Goal: Task Accomplishment & Management: Manage account settings

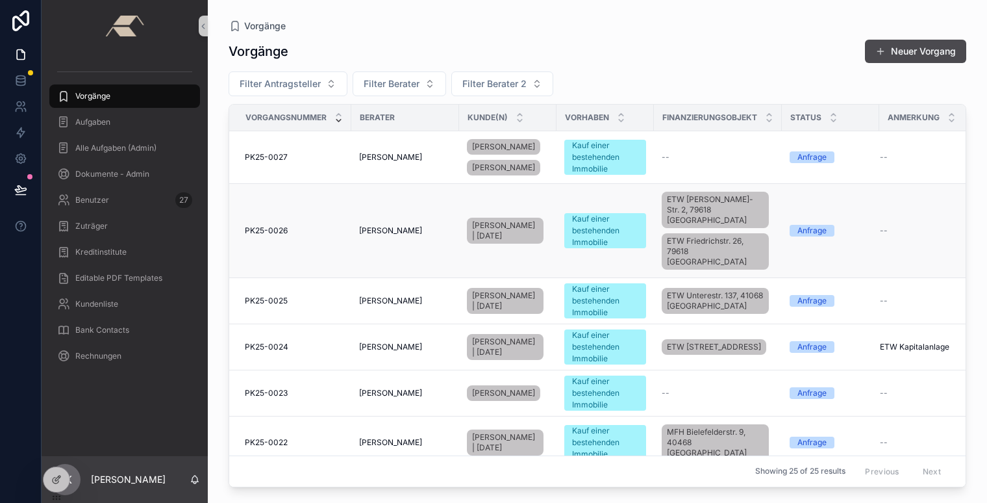
click at [264, 225] on span "PK25-0026" at bounding box center [266, 230] width 43 height 10
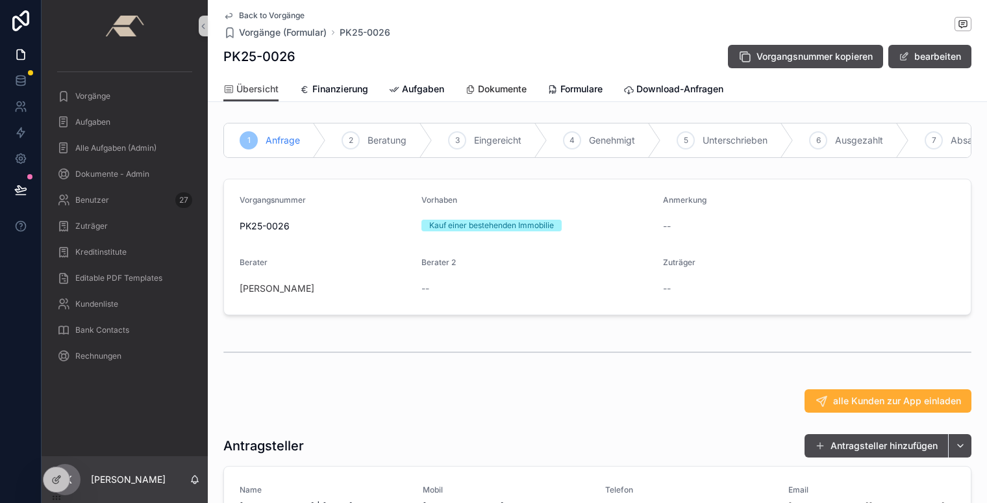
click at [494, 86] on span "Dokumente" at bounding box center [502, 89] width 49 height 13
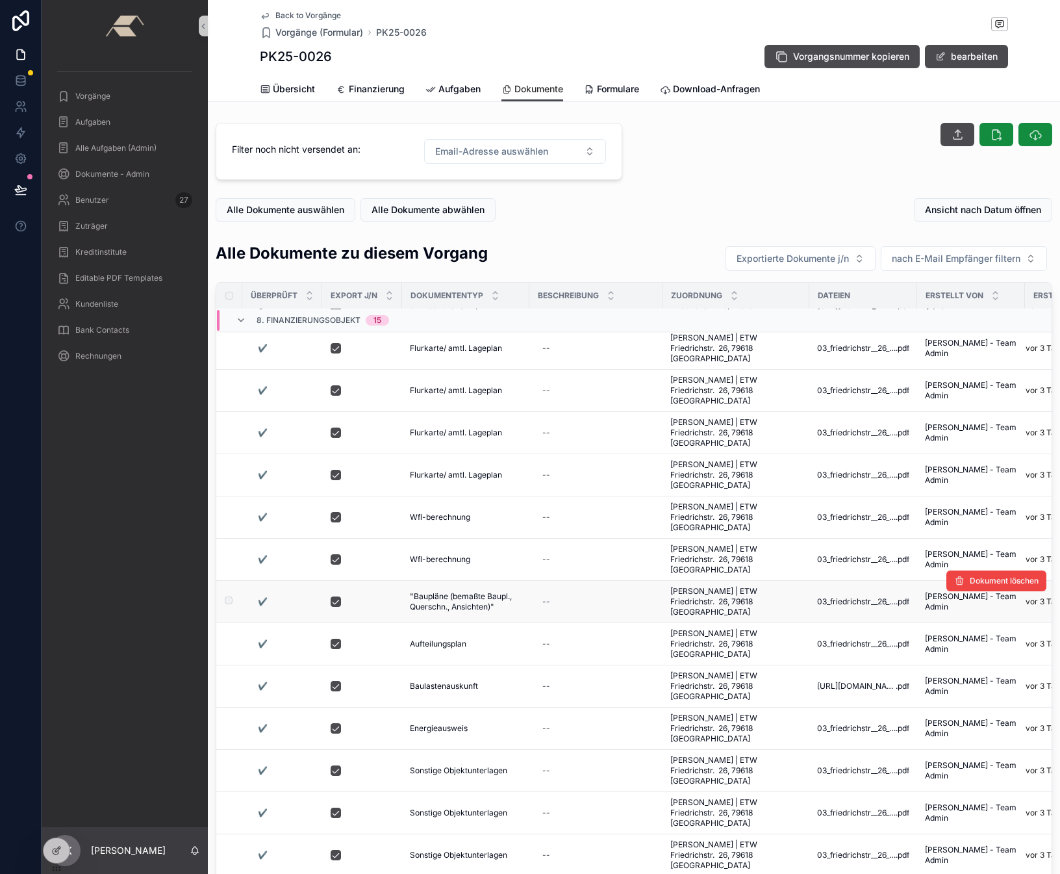
scroll to position [94, 0]
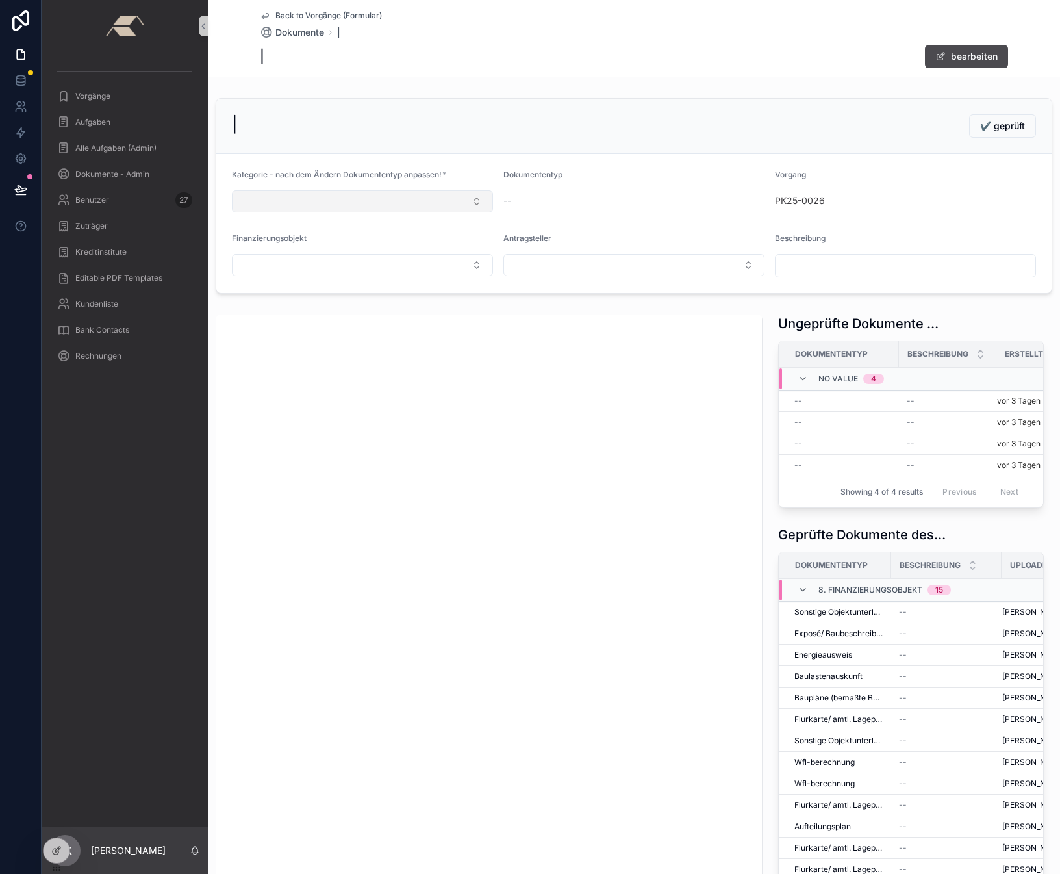
click at [363, 201] on button "Select Button" at bounding box center [362, 201] width 261 height 22
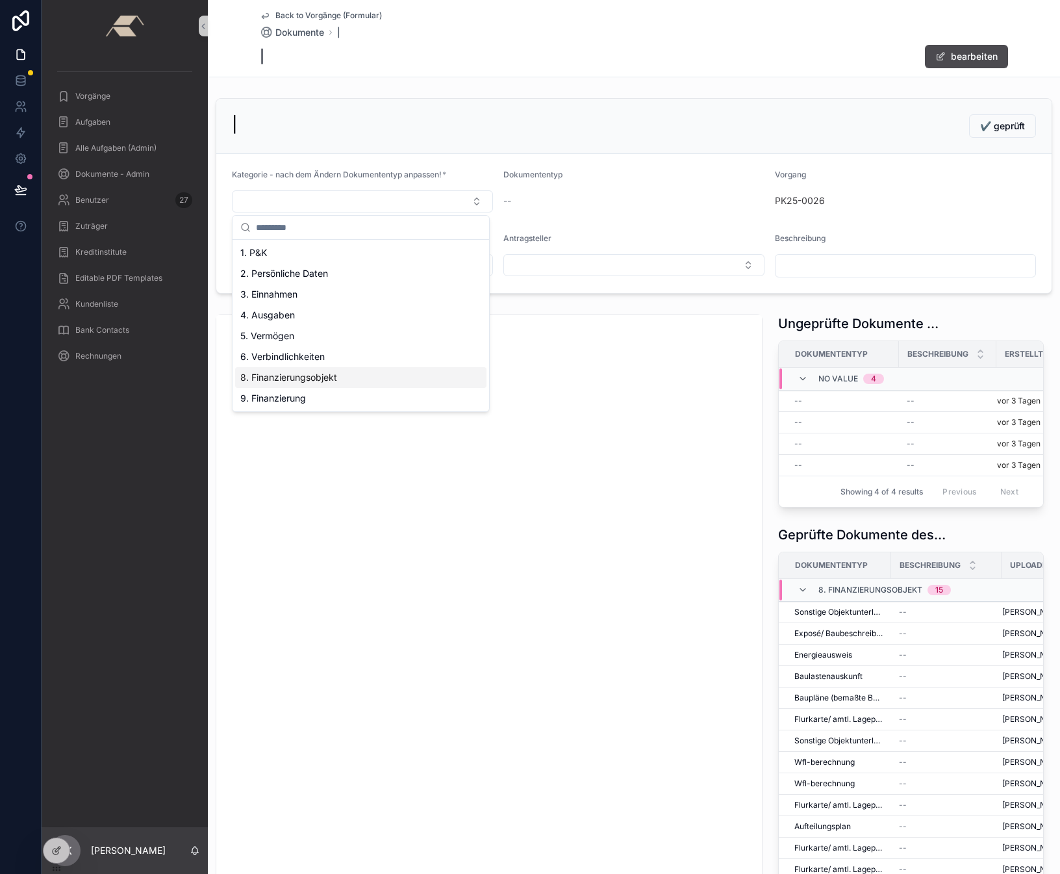
click at [302, 373] on span "8. Finanzierungsobjekt" at bounding box center [288, 377] width 97 height 13
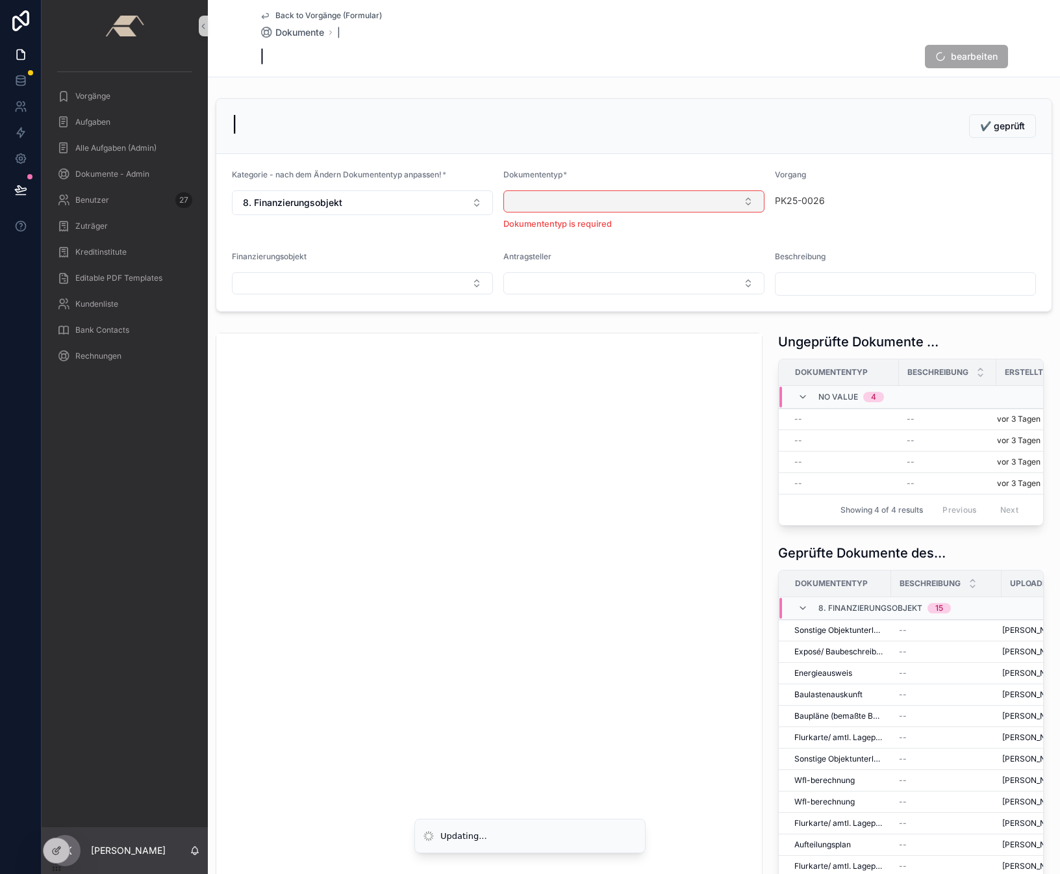
click at [585, 196] on button "Select Button" at bounding box center [633, 201] width 261 height 22
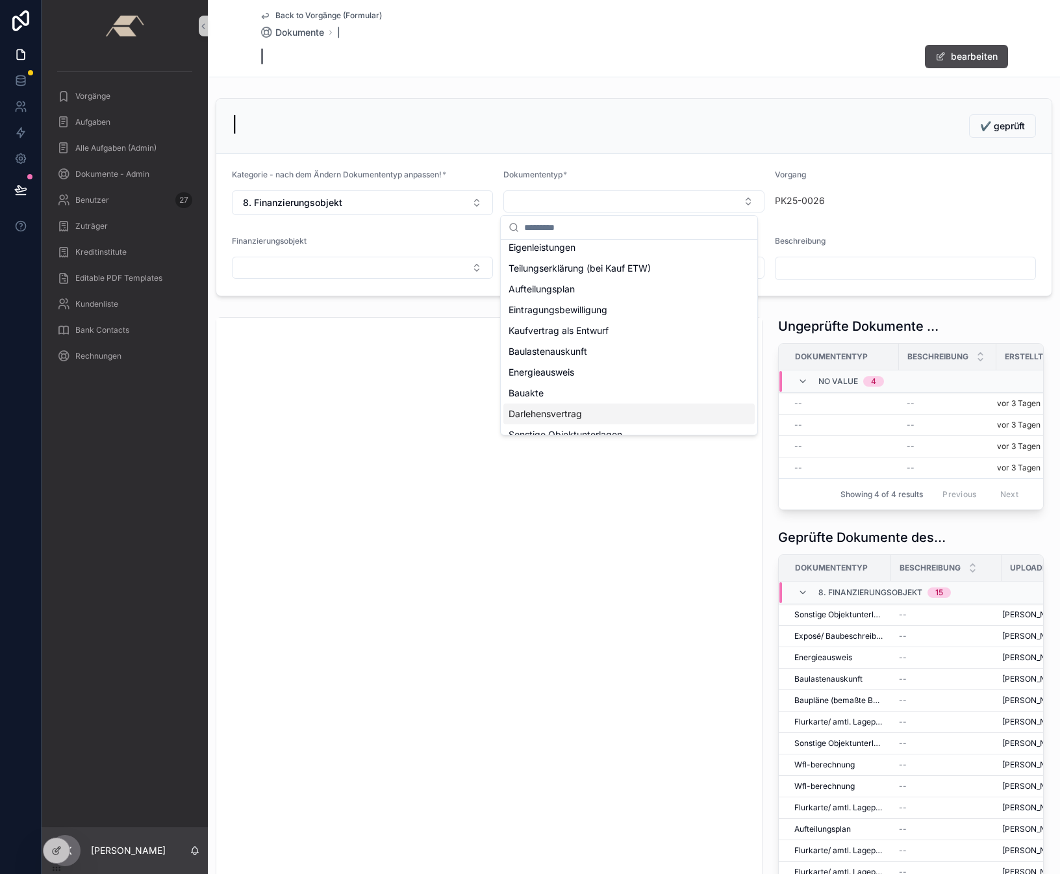
scroll to position [197, 0]
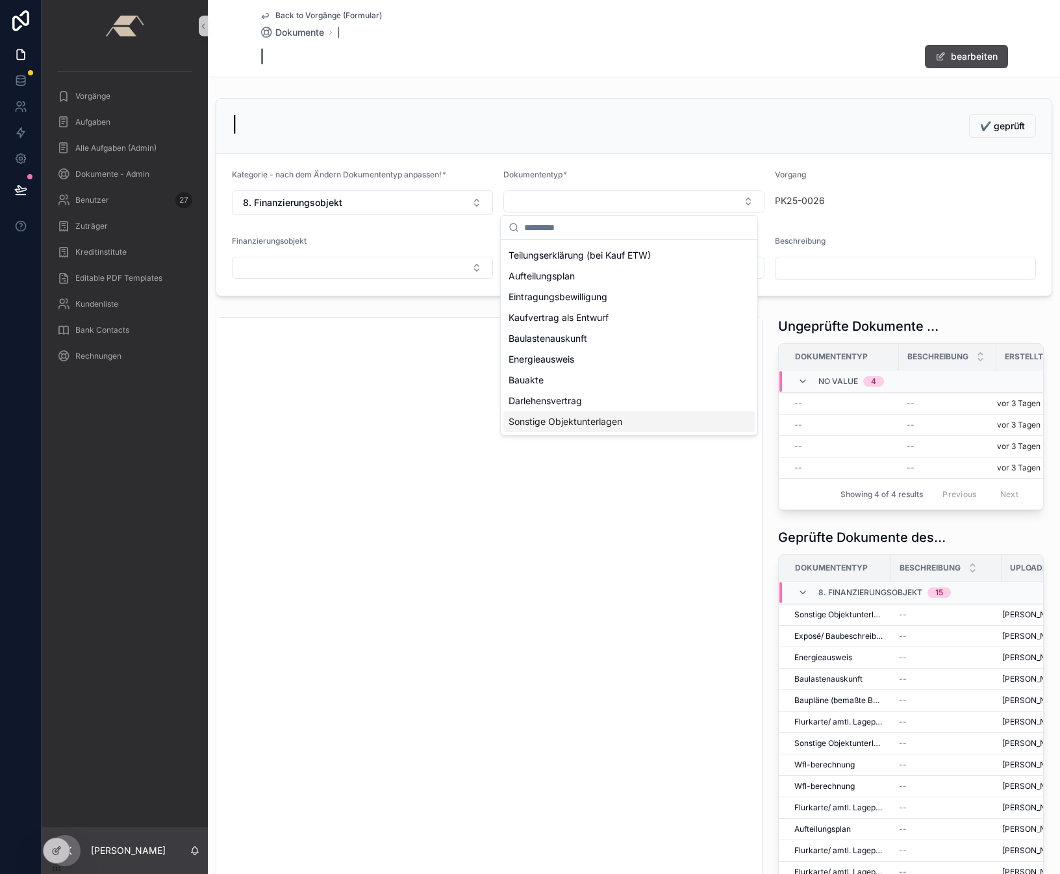
click at [561, 419] on span "Sonstige Objektunterlagen" at bounding box center [566, 421] width 114 height 13
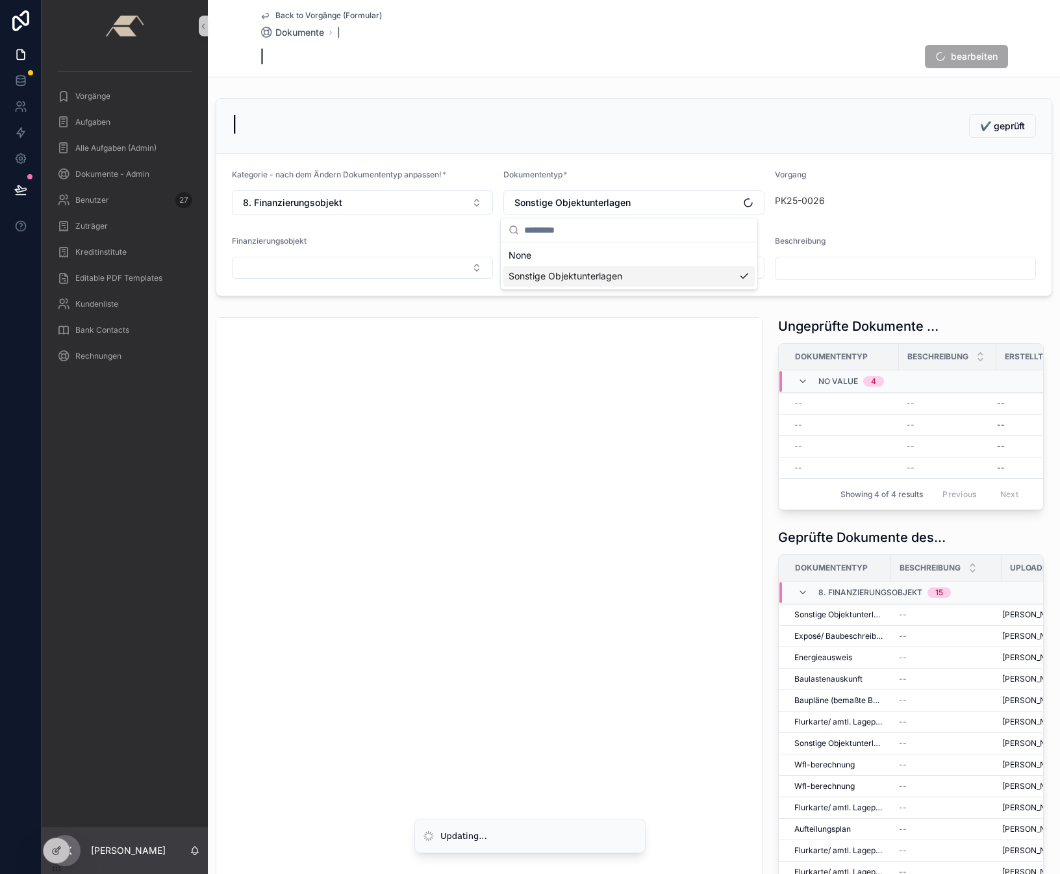
scroll to position [0, 0]
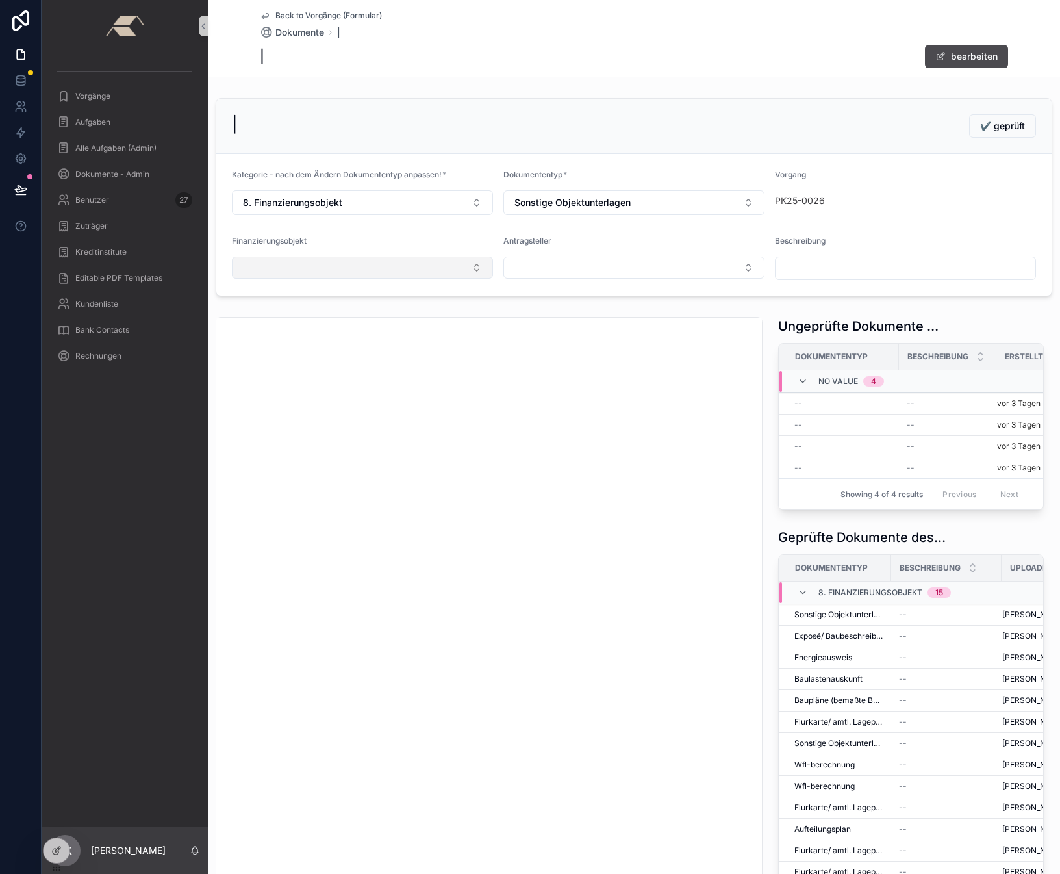
click at [349, 266] on button "Select Button" at bounding box center [362, 268] width 261 height 22
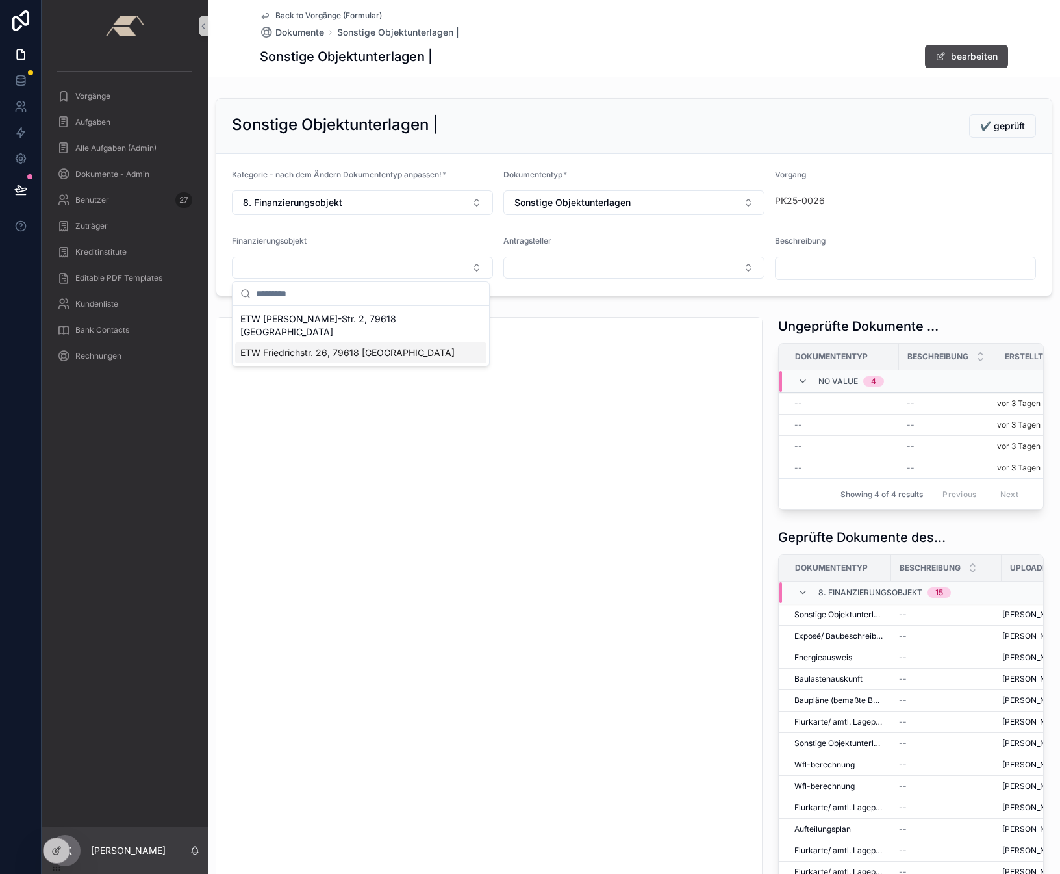
click at [293, 325] on div "ETW [PERSON_NAME]-Str. 2, 79618 [GEOGRAPHIC_DATA]" at bounding box center [360, 326] width 251 height 34
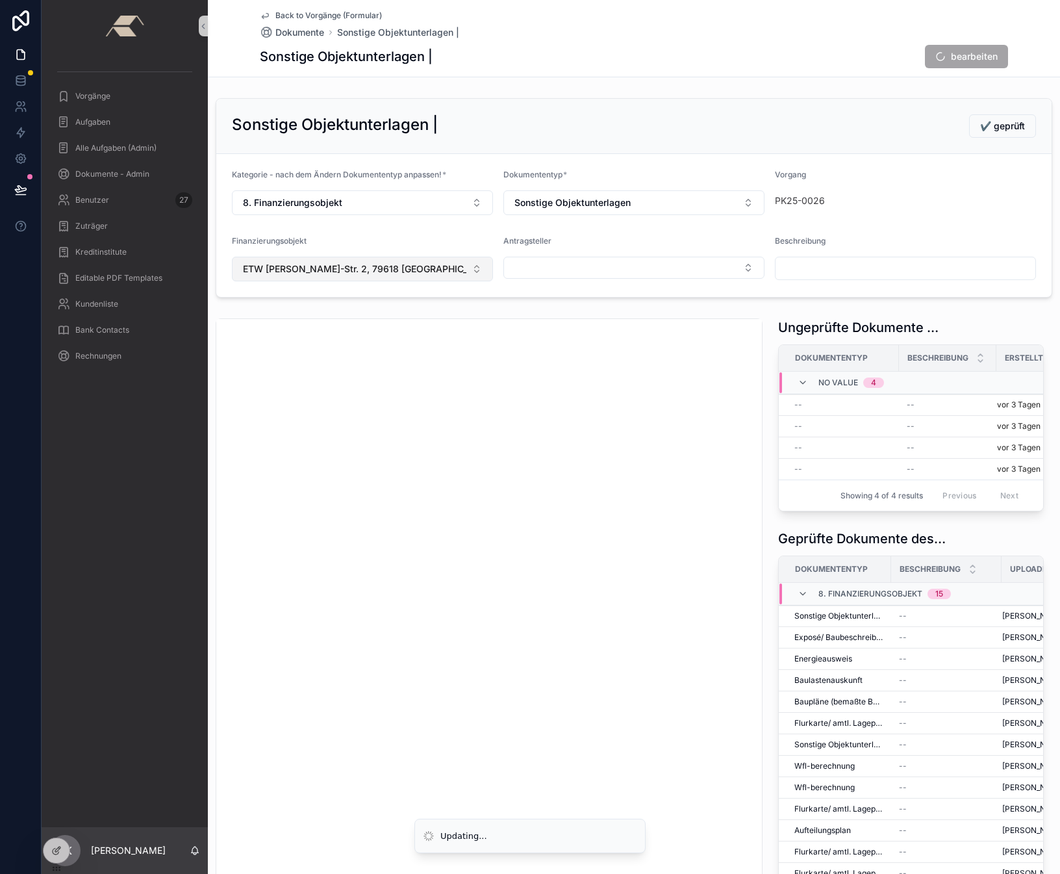
click at [294, 268] on span "ETW [PERSON_NAME]-Str. 2, 79618 [GEOGRAPHIC_DATA]" at bounding box center [354, 268] width 223 height 13
click at [279, 370] on span "ETW Friedrichstr. 26, 79618 [GEOGRAPHIC_DATA]" at bounding box center [347, 376] width 214 height 13
click at [577, 273] on button "Select Button" at bounding box center [633, 268] width 261 height 22
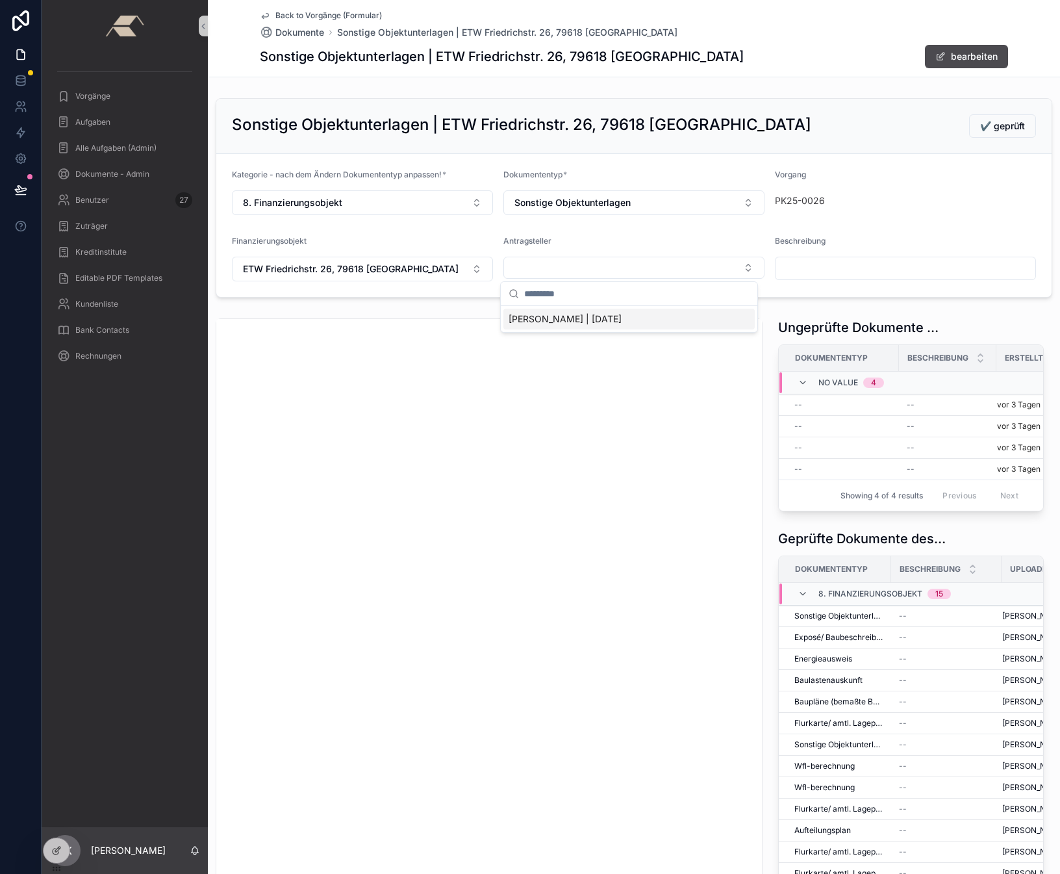
click at [566, 317] on span "[PERSON_NAME] | [DATE]" at bounding box center [565, 318] width 113 height 13
click at [987, 127] on span "✔️ geprüft" at bounding box center [1002, 126] width 45 height 13
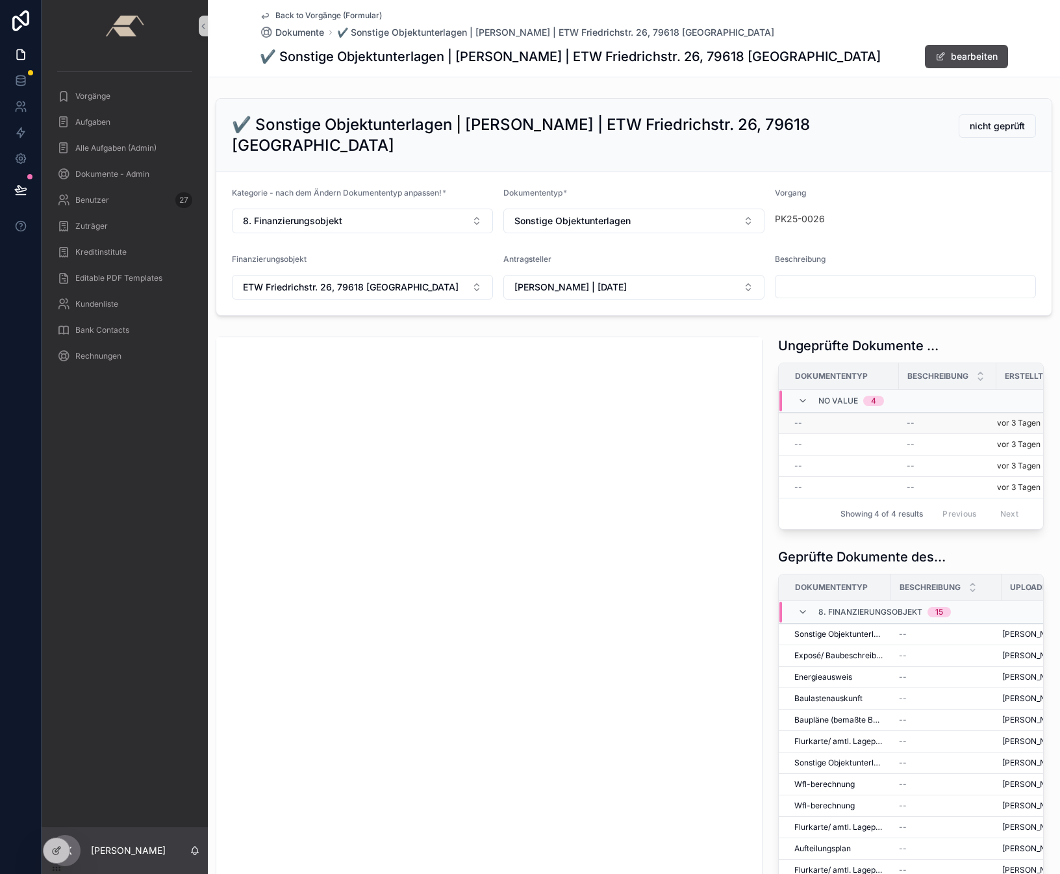
click at [804, 418] on div "--" at bounding box center [842, 423] width 97 height 10
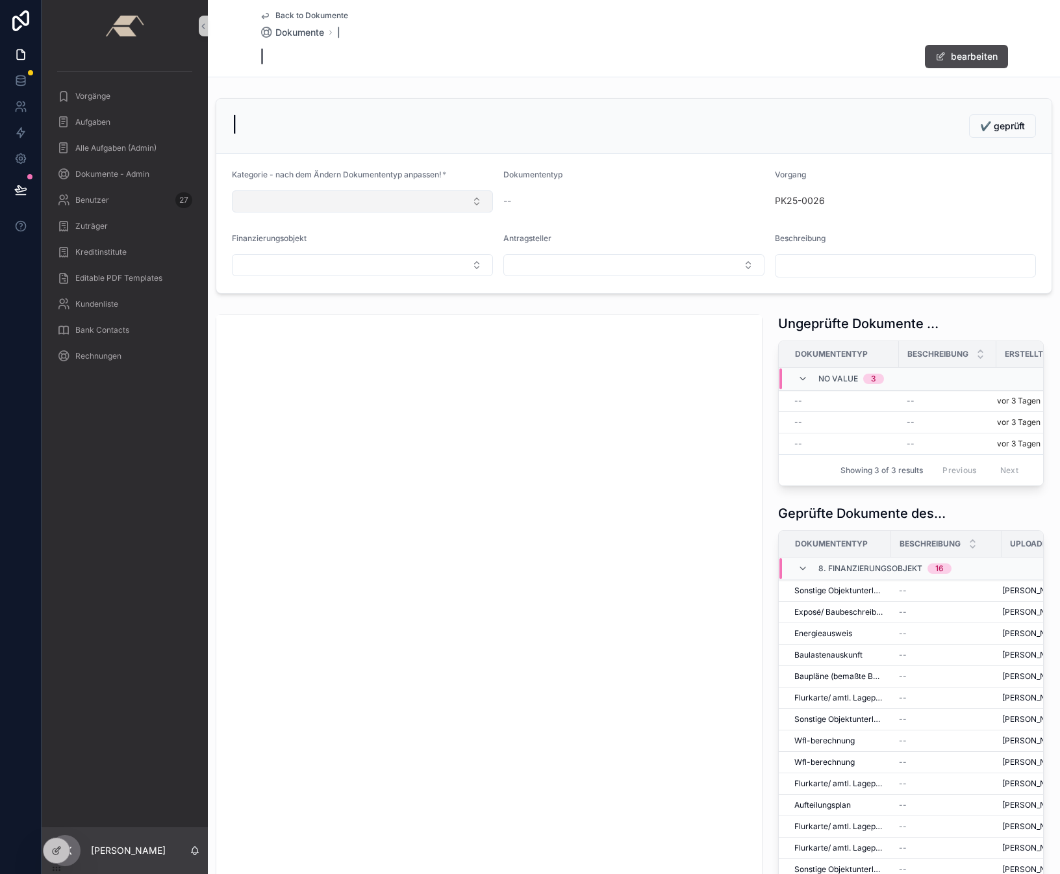
click at [383, 207] on button "Select Button" at bounding box center [362, 201] width 261 height 22
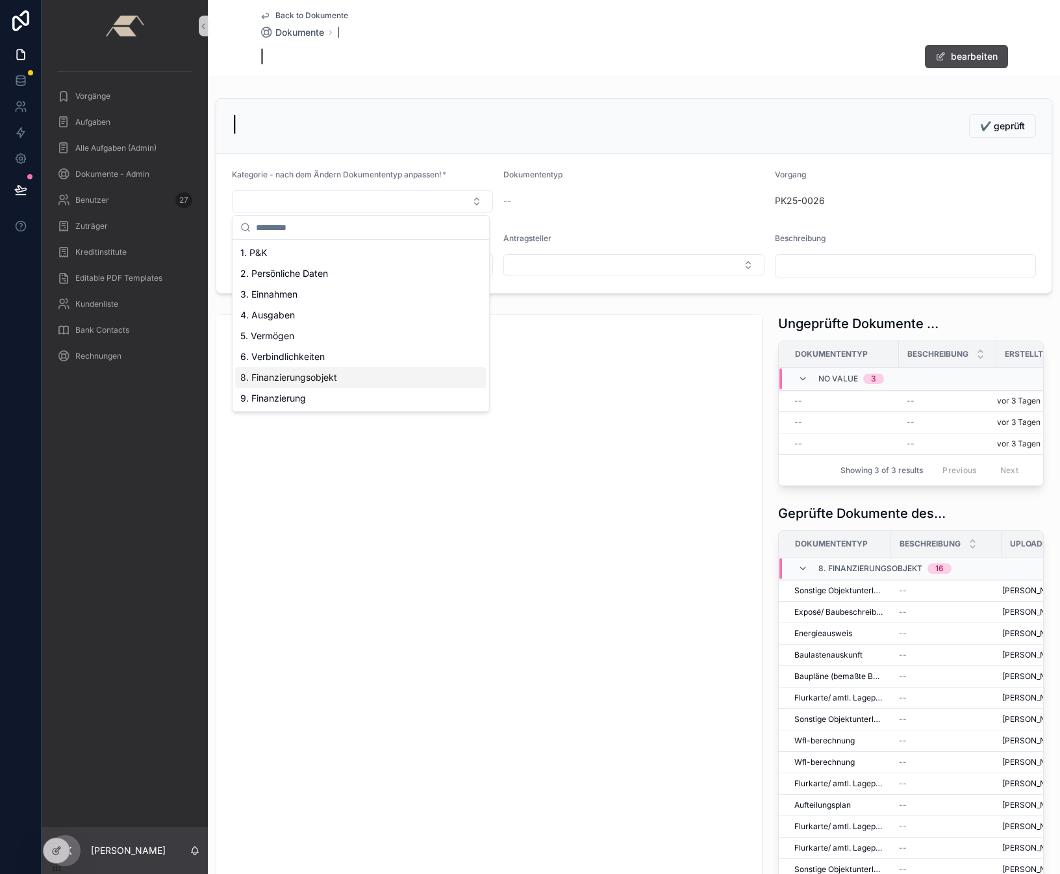
click at [281, 379] on span "8. Finanzierungsobjekt" at bounding box center [288, 377] width 97 height 13
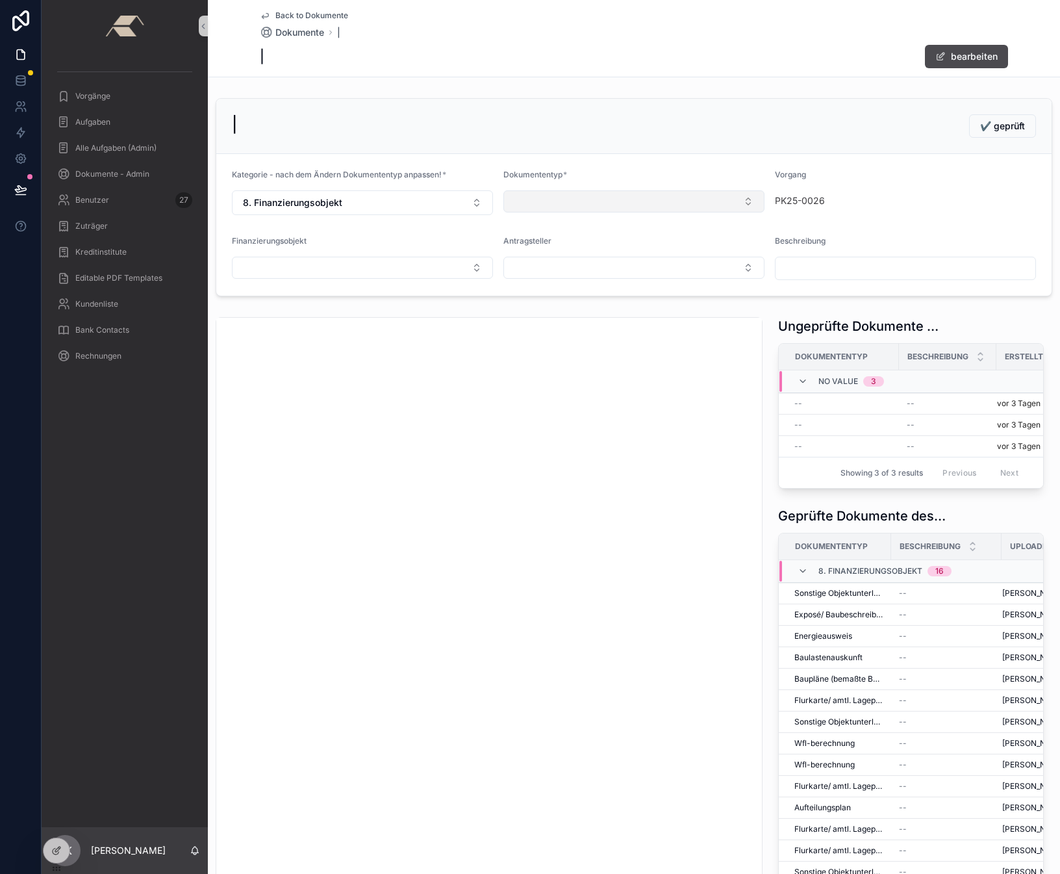
click at [528, 199] on button "Select Button" at bounding box center [633, 201] width 261 height 22
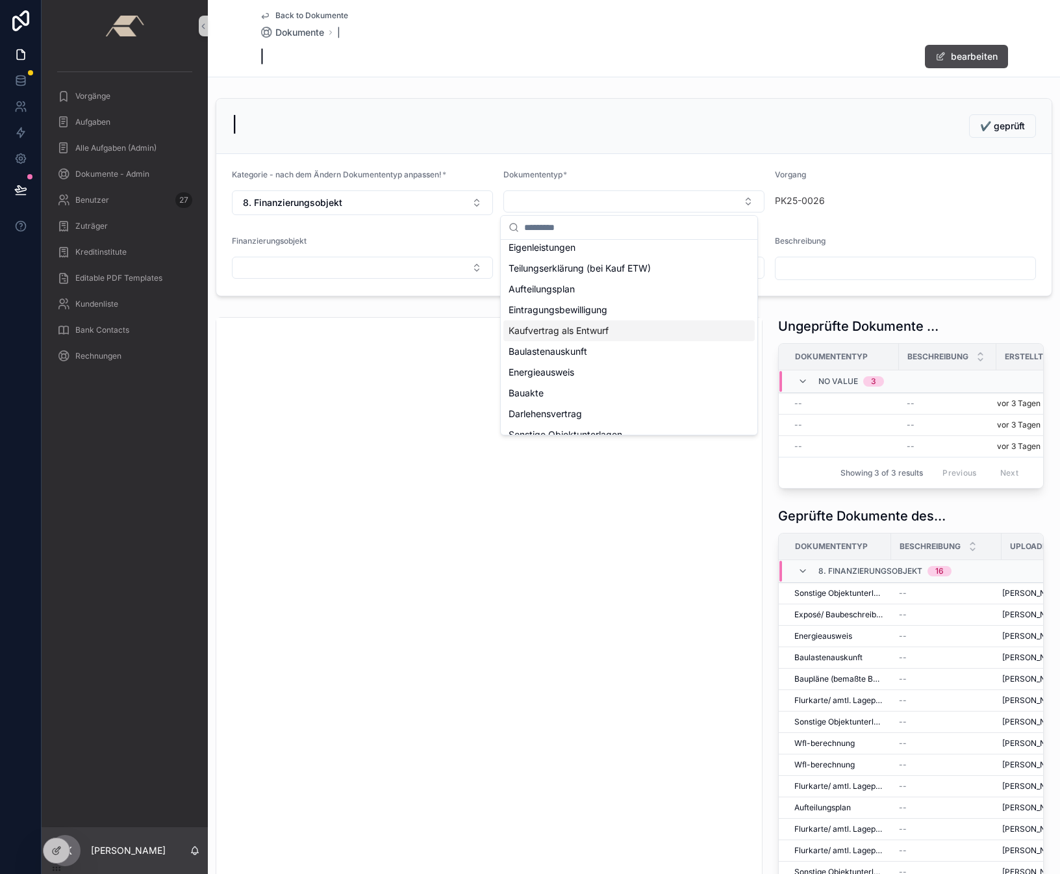
scroll to position [197, 0]
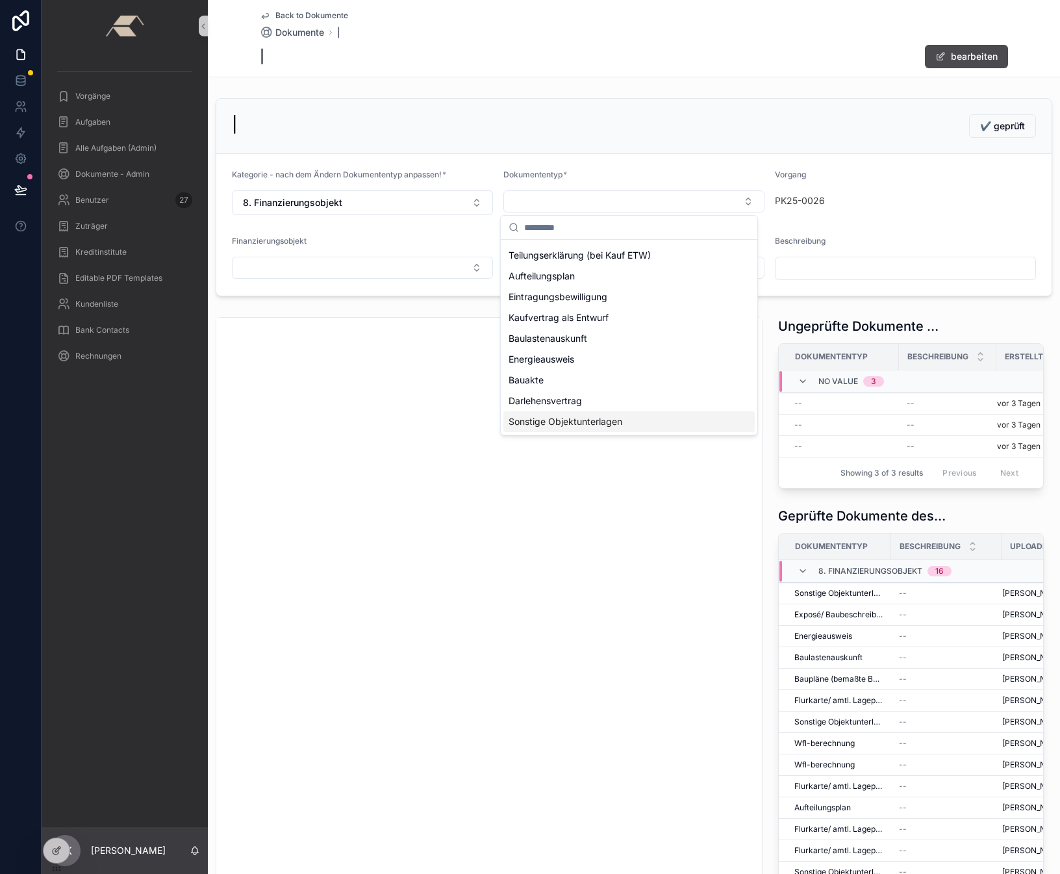
click at [563, 421] on span "Sonstige Objektunterlagen" at bounding box center [566, 421] width 114 height 13
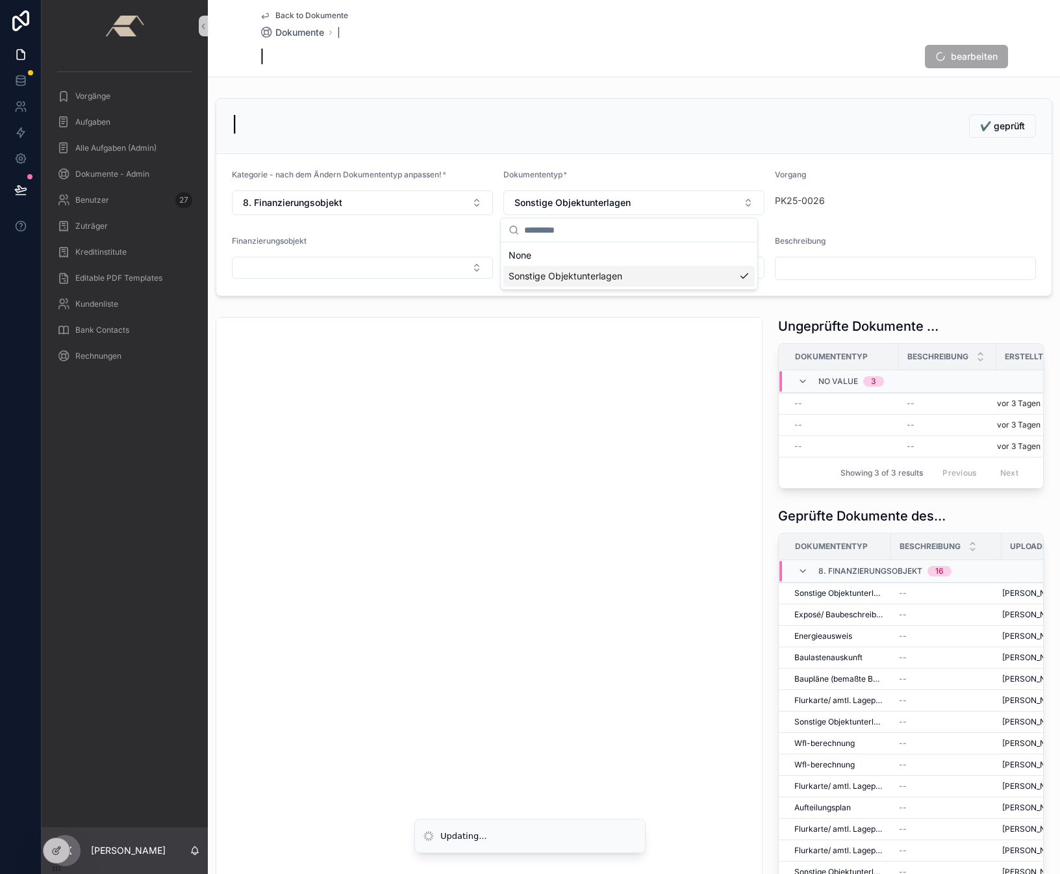
scroll to position [0, 0]
click at [352, 260] on button "Select Button" at bounding box center [362, 268] width 261 height 22
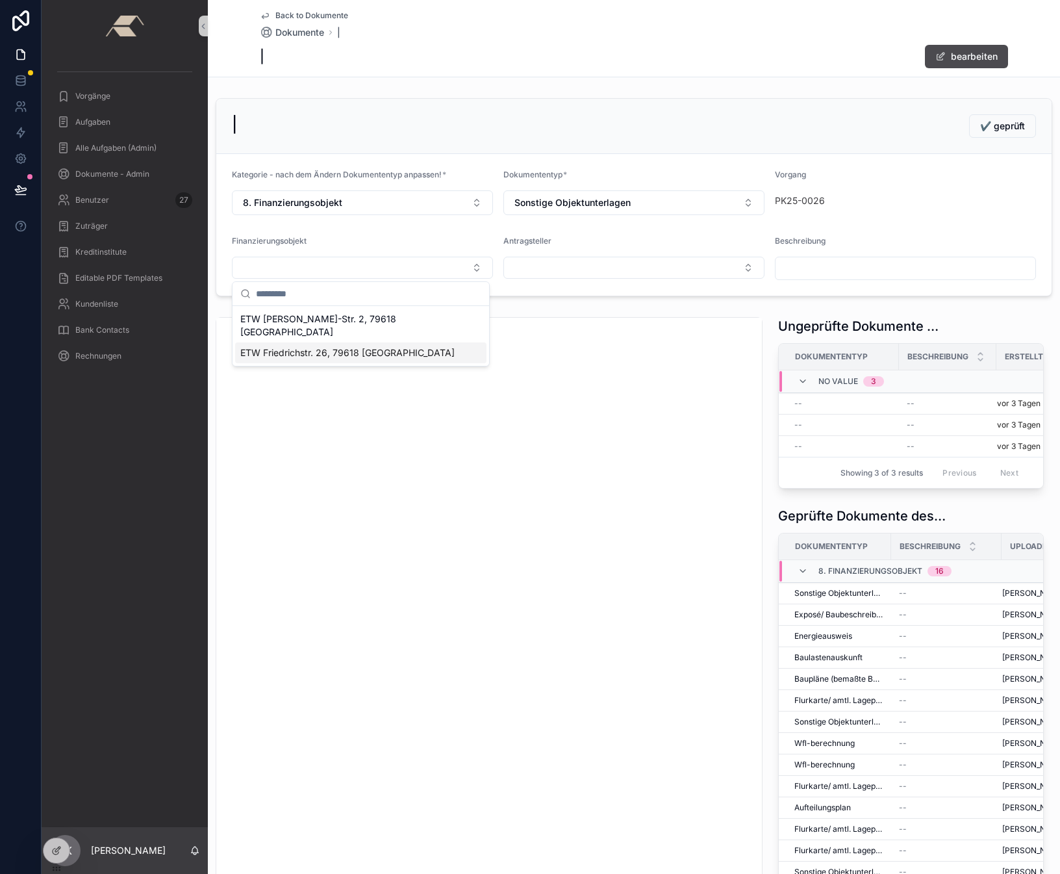
click at [268, 347] on div "ETW Friedrichstr. 26, 79618 [GEOGRAPHIC_DATA]" at bounding box center [360, 352] width 251 height 21
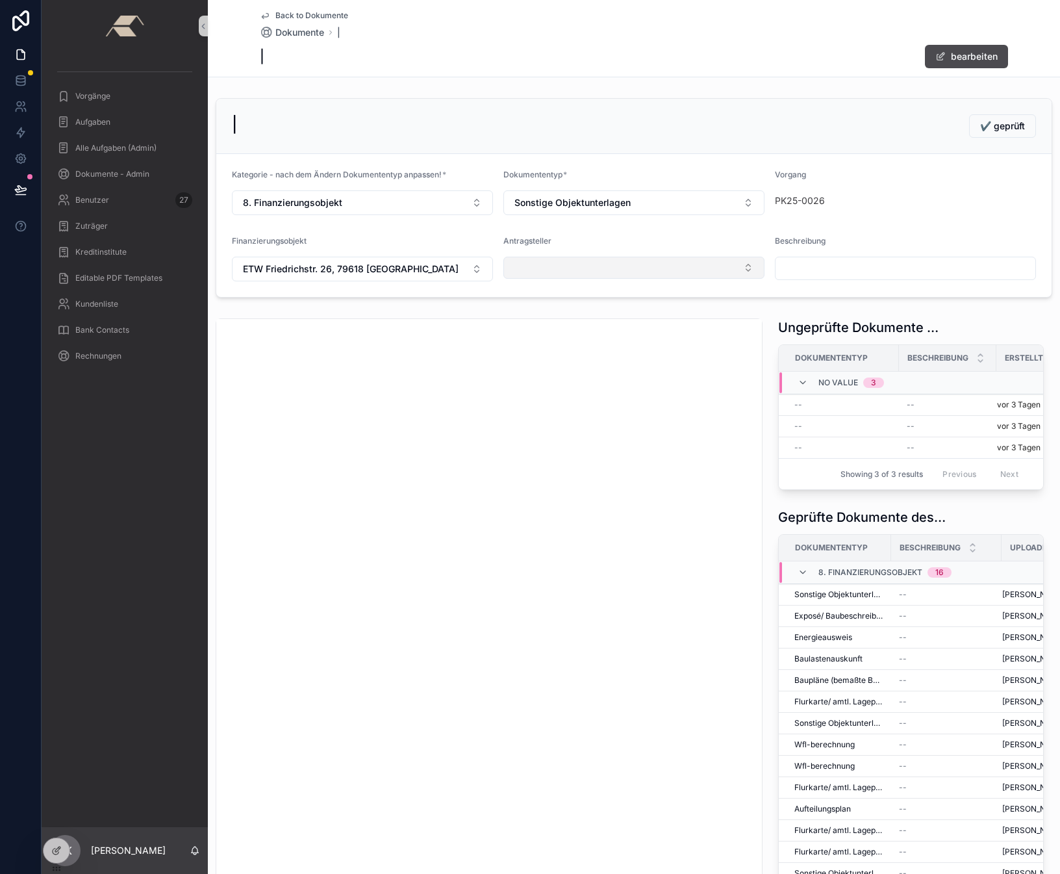
click at [555, 265] on button "Select Button" at bounding box center [633, 268] width 261 height 22
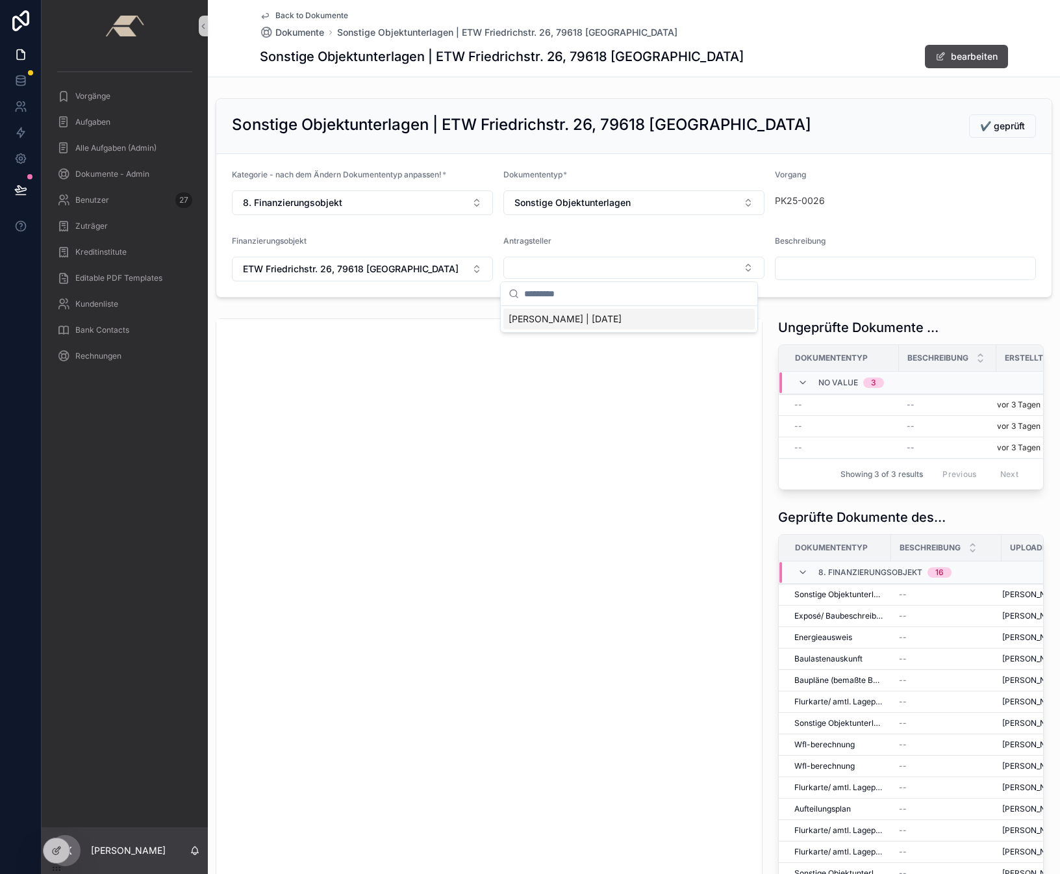
click at [545, 319] on span "[PERSON_NAME] | [DATE]" at bounding box center [565, 318] width 113 height 13
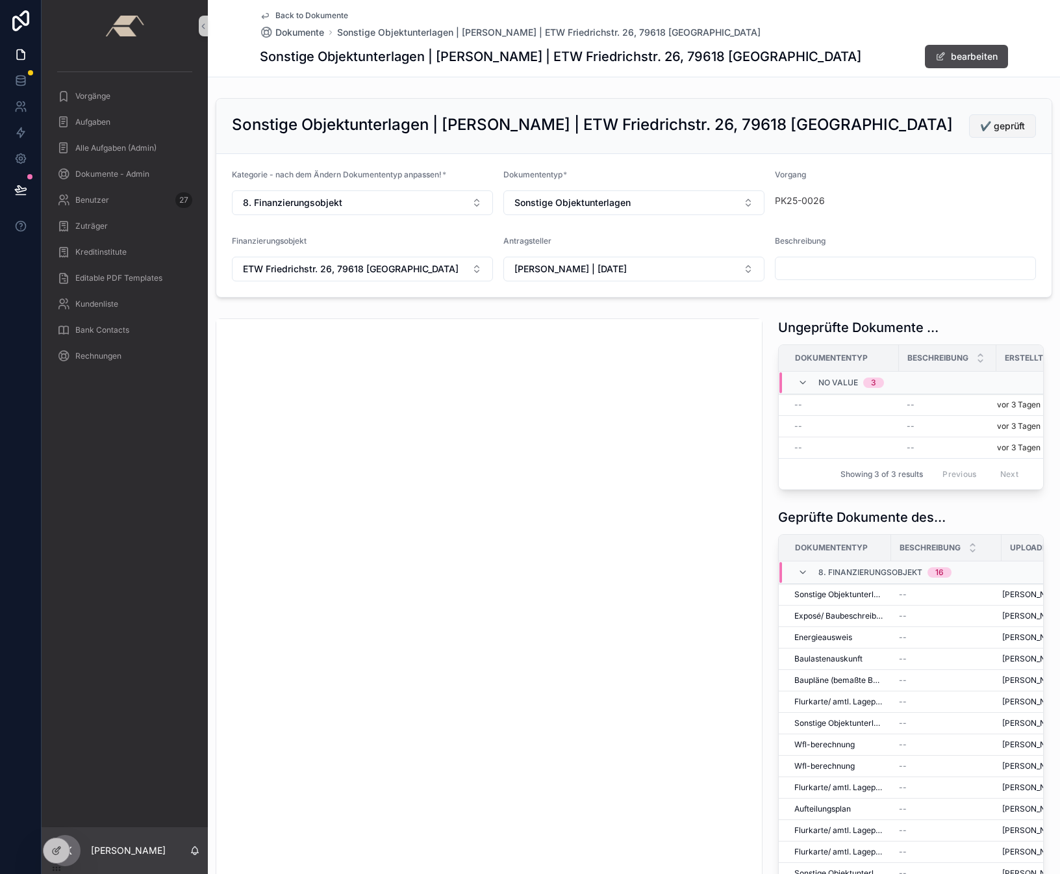
click at [987, 128] on span "✔️ geprüft" at bounding box center [1002, 126] width 45 height 13
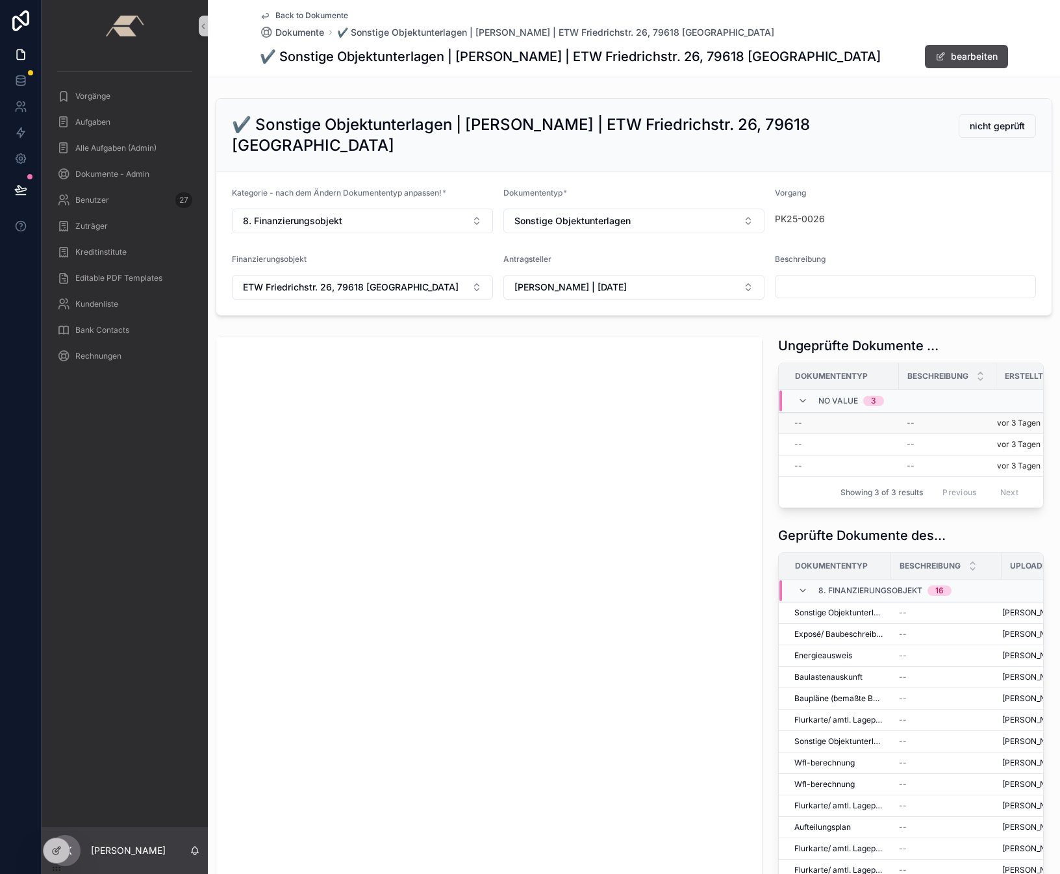
click at [812, 418] on div "--" at bounding box center [842, 423] width 97 height 10
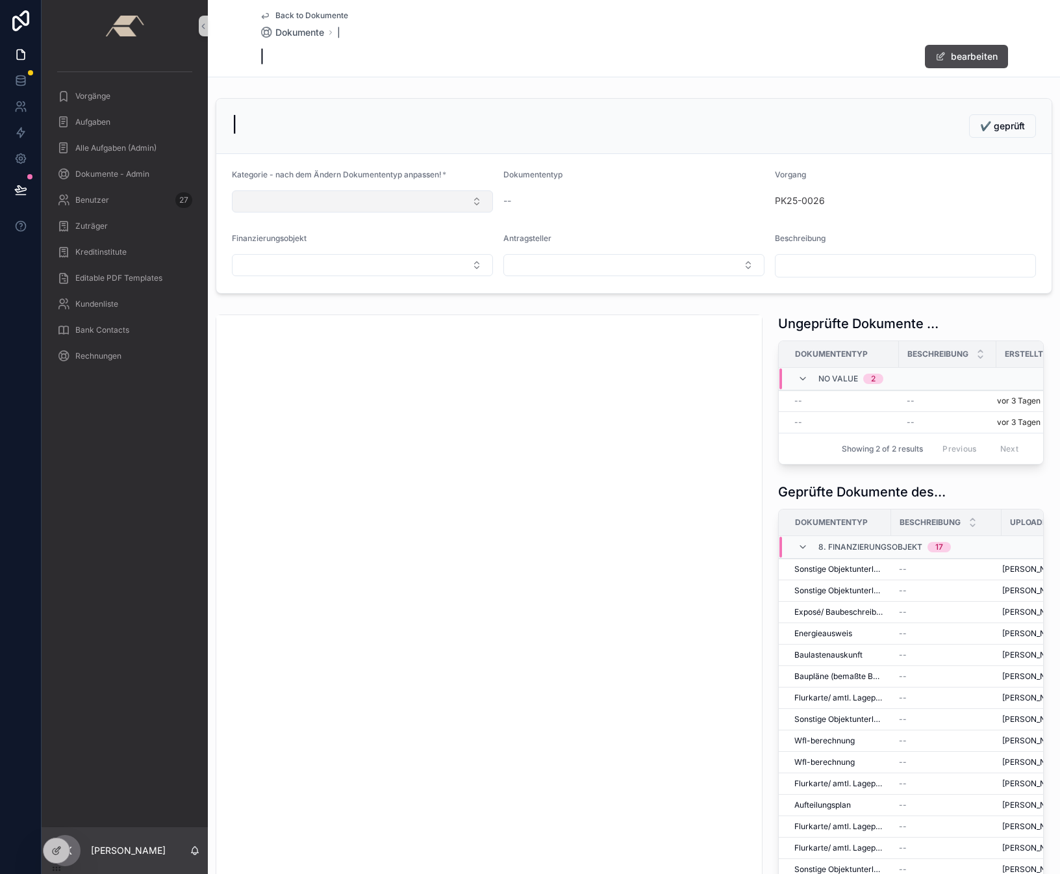
click at [404, 205] on button "Select Button" at bounding box center [362, 201] width 261 height 22
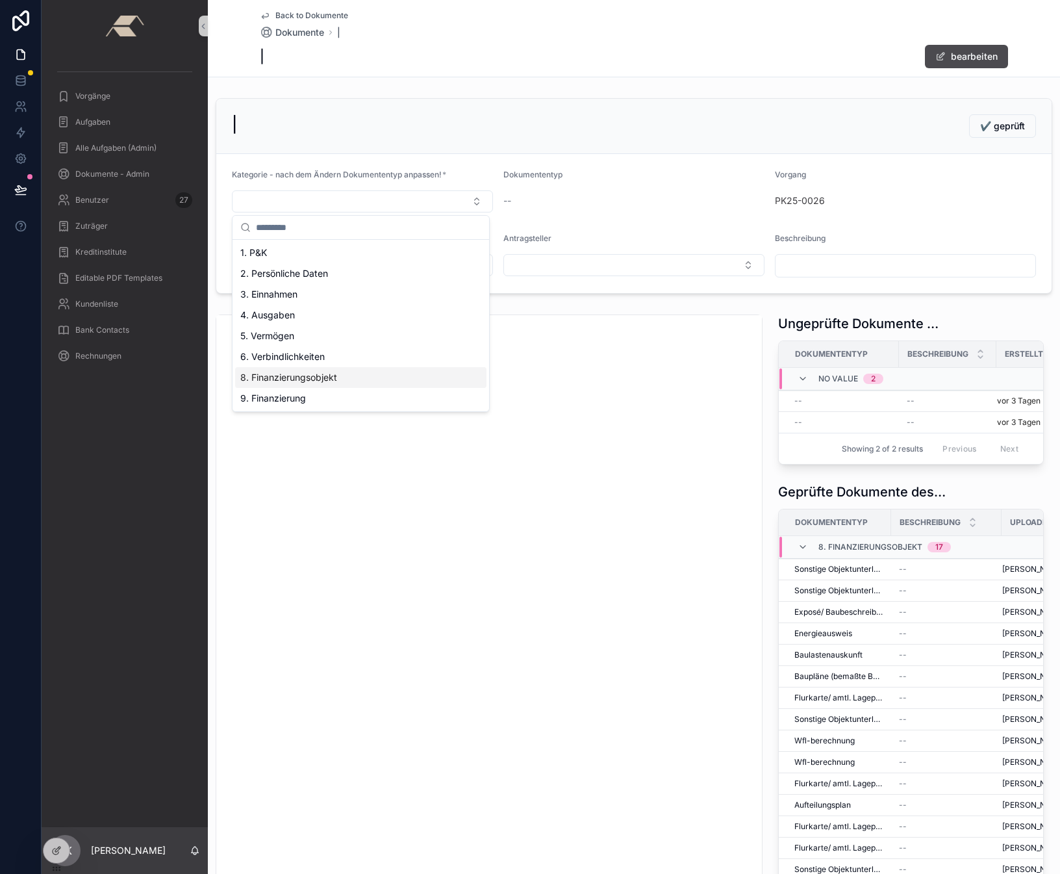
click at [277, 374] on span "8. Finanzierungsobjekt" at bounding box center [288, 377] width 97 height 13
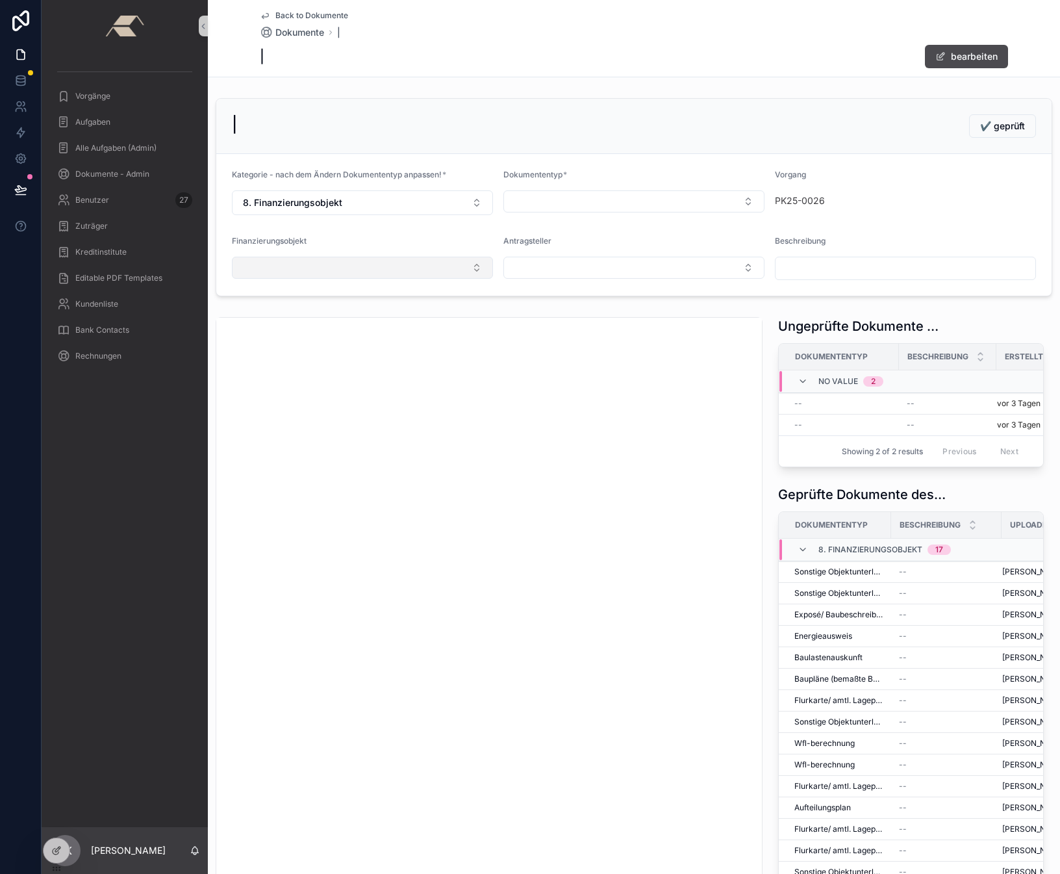
click at [351, 285] on form "Kategorie - nach dem Ändern Dokumententyp anpassen! * 8. Finanzierungsobjekt Do…" at bounding box center [633, 225] width 835 height 142
click at [352, 277] on button "Select Button" at bounding box center [362, 268] width 261 height 22
click at [316, 346] on span "ETW Friedrichstr. 26, 79618 [GEOGRAPHIC_DATA]" at bounding box center [347, 352] width 214 height 13
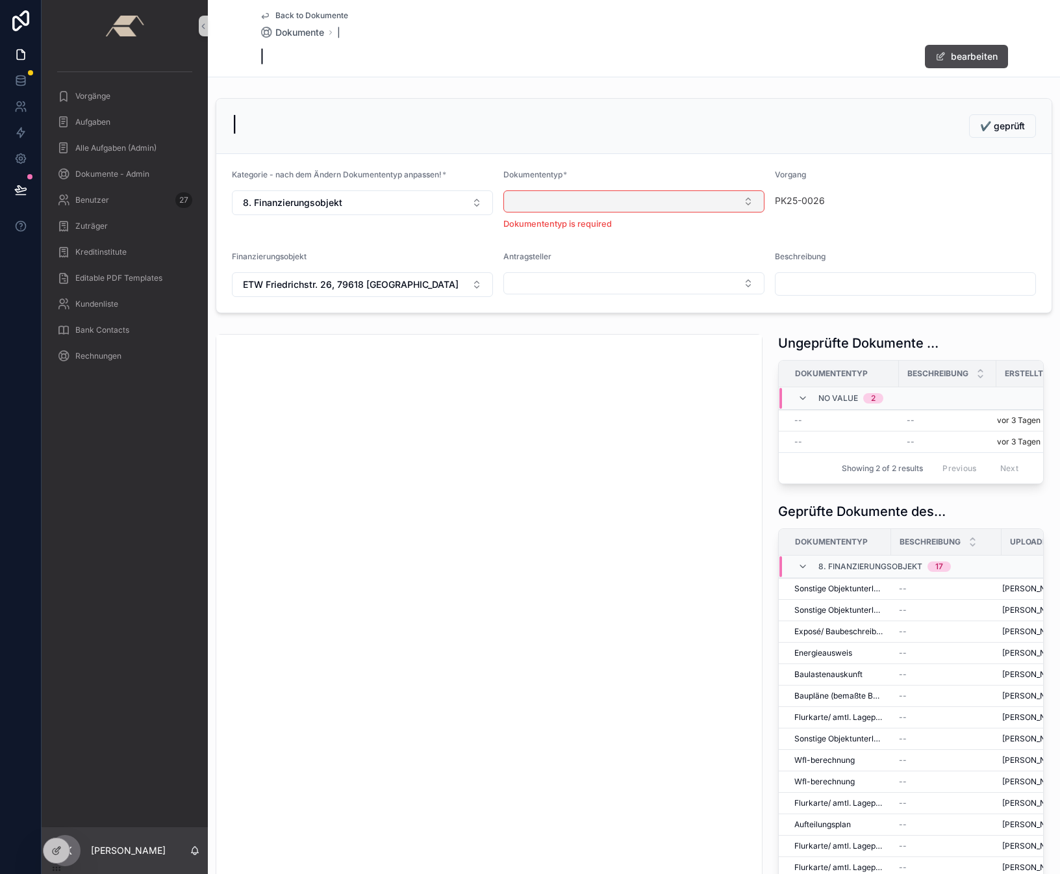
click at [601, 203] on button "Select Button" at bounding box center [633, 201] width 261 height 22
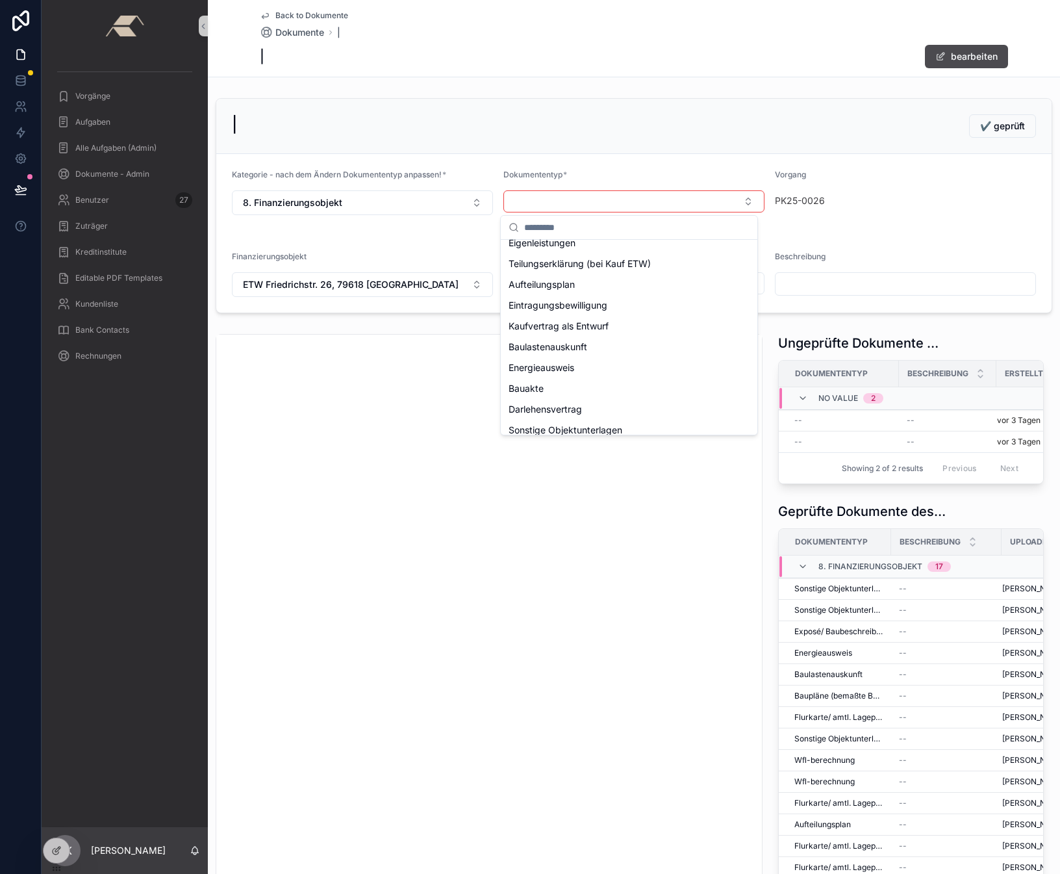
scroll to position [197, 0]
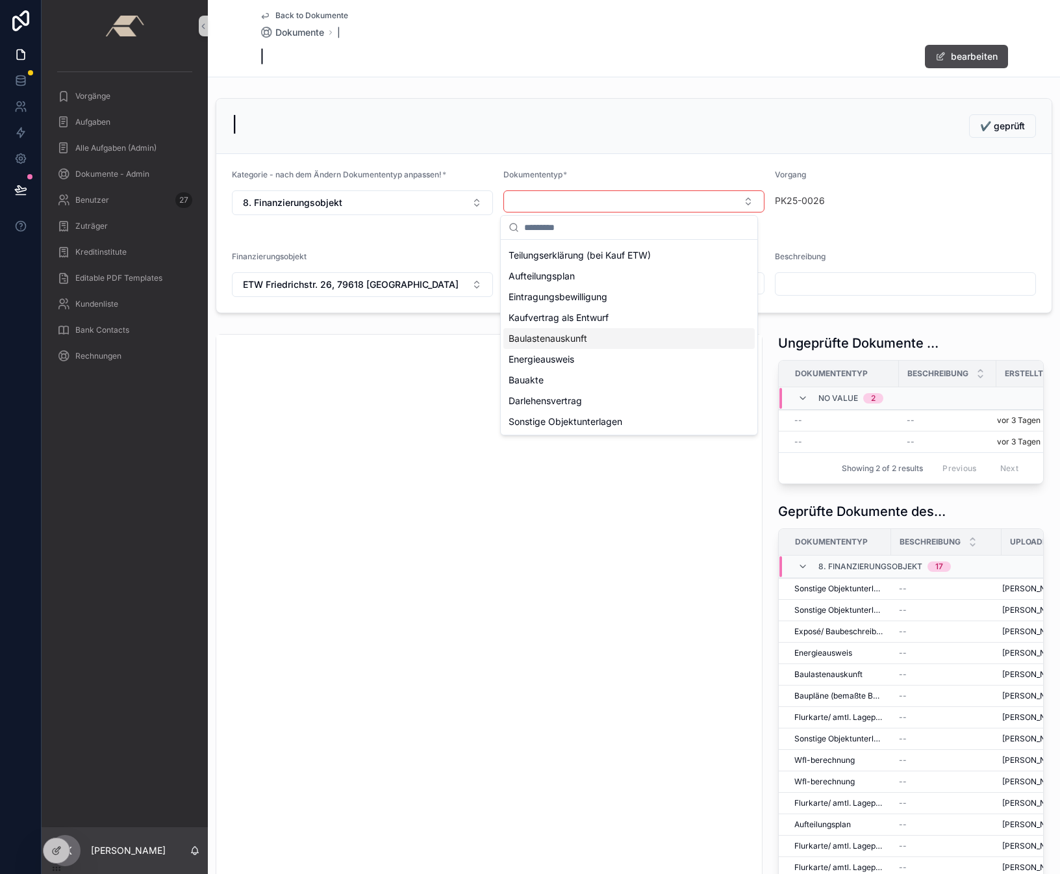
click at [587, 338] on span "Baulastenauskunft" at bounding box center [548, 338] width 79 height 13
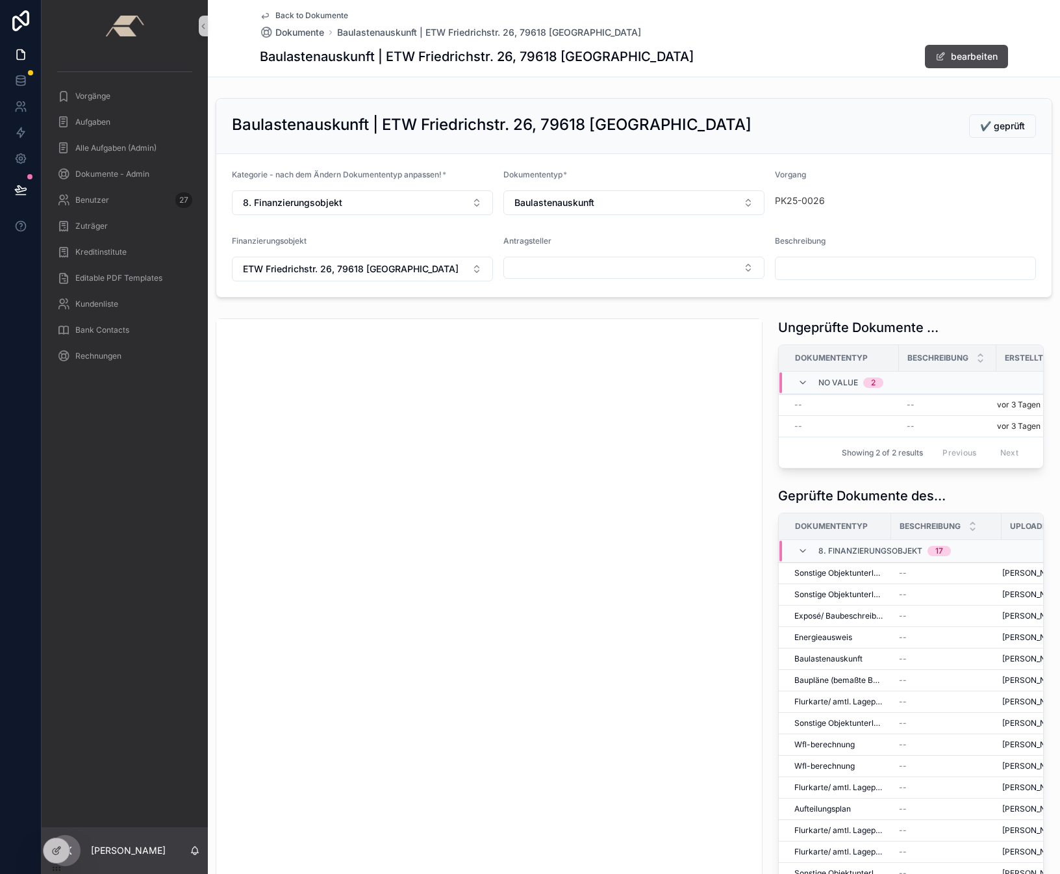
click at [572, 281] on form "Kategorie - nach dem Ändern Dokumententyp anpassen! * 8. Finanzierungsobjekt Do…" at bounding box center [633, 225] width 835 height 143
click at [573, 276] on button "Select Button" at bounding box center [633, 268] width 261 height 22
click at [540, 321] on span "[PERSON_NAME] | [DATE]" at bounding box center [565, 318] width 113 height 13
click at [987, 129] on span "✔️ geprüft" at bounding box center [1002, 126] width 45 height 13
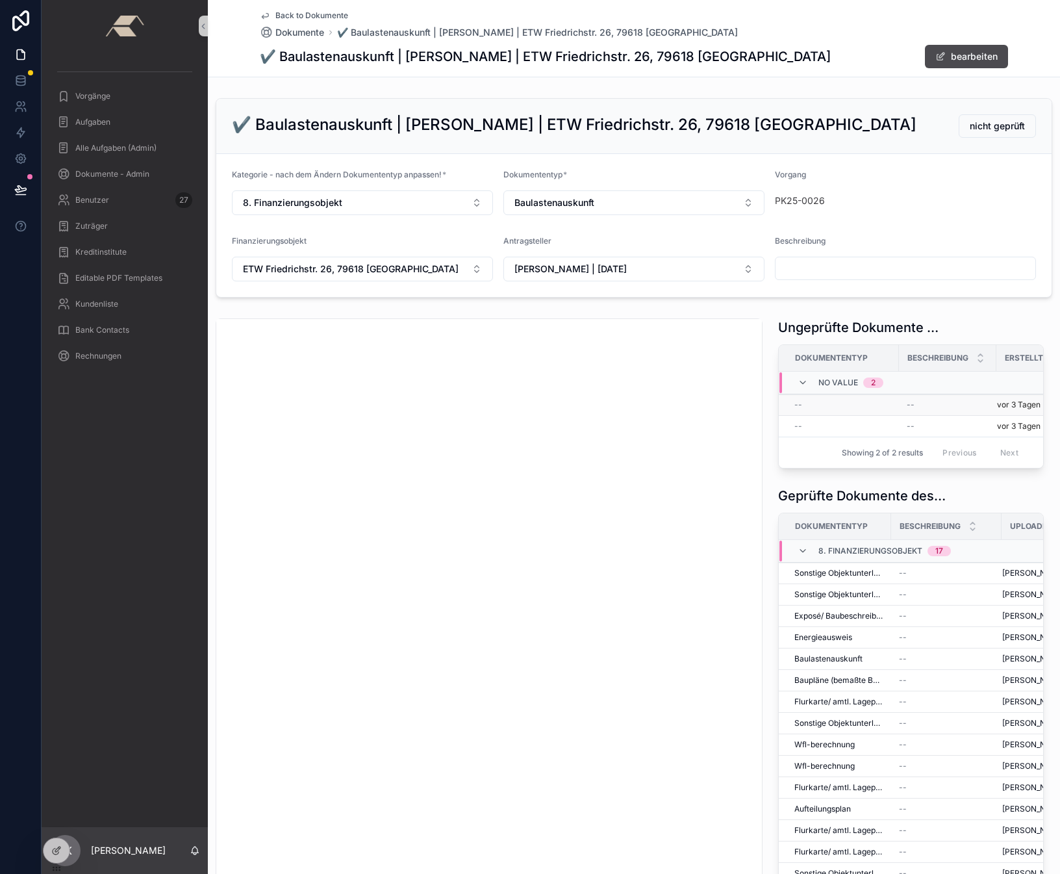
click at [828, 406] on div "--" at bounding box center [842, 405] width 97 height 10
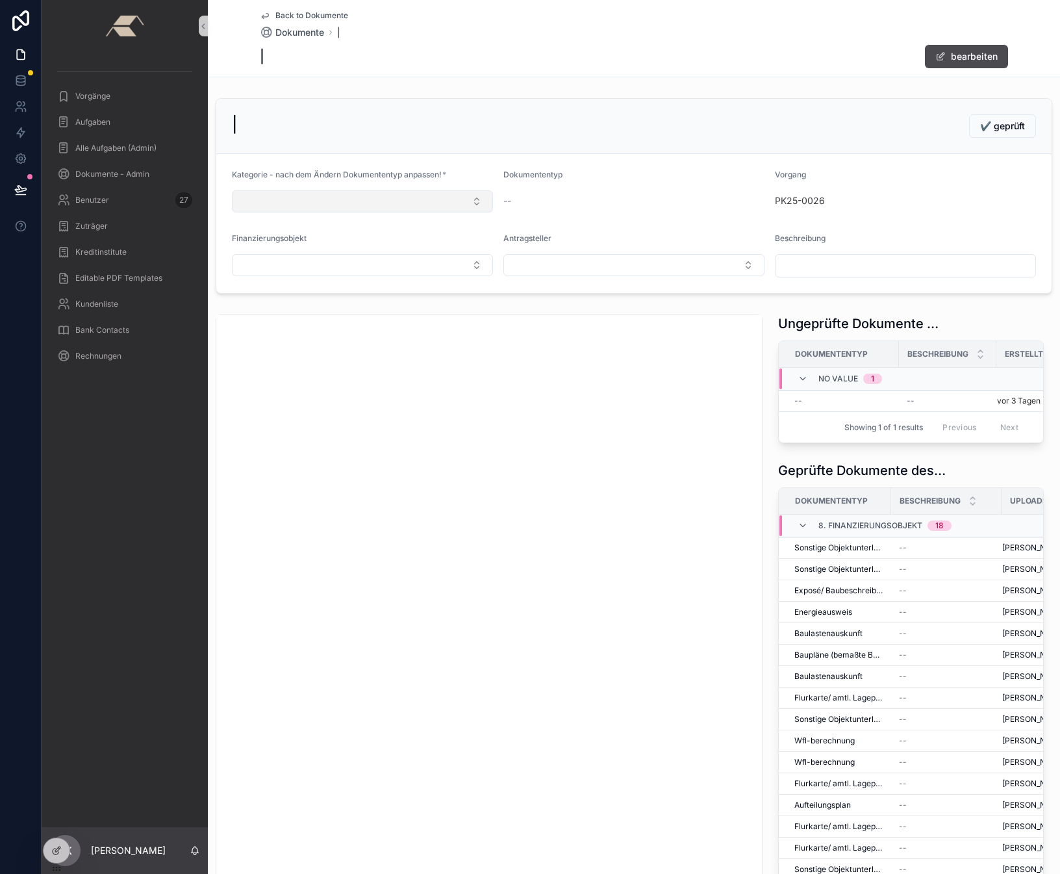
click at [314, 200] on button "Select Button" at bounding box center [362, 201] width 261 height 22
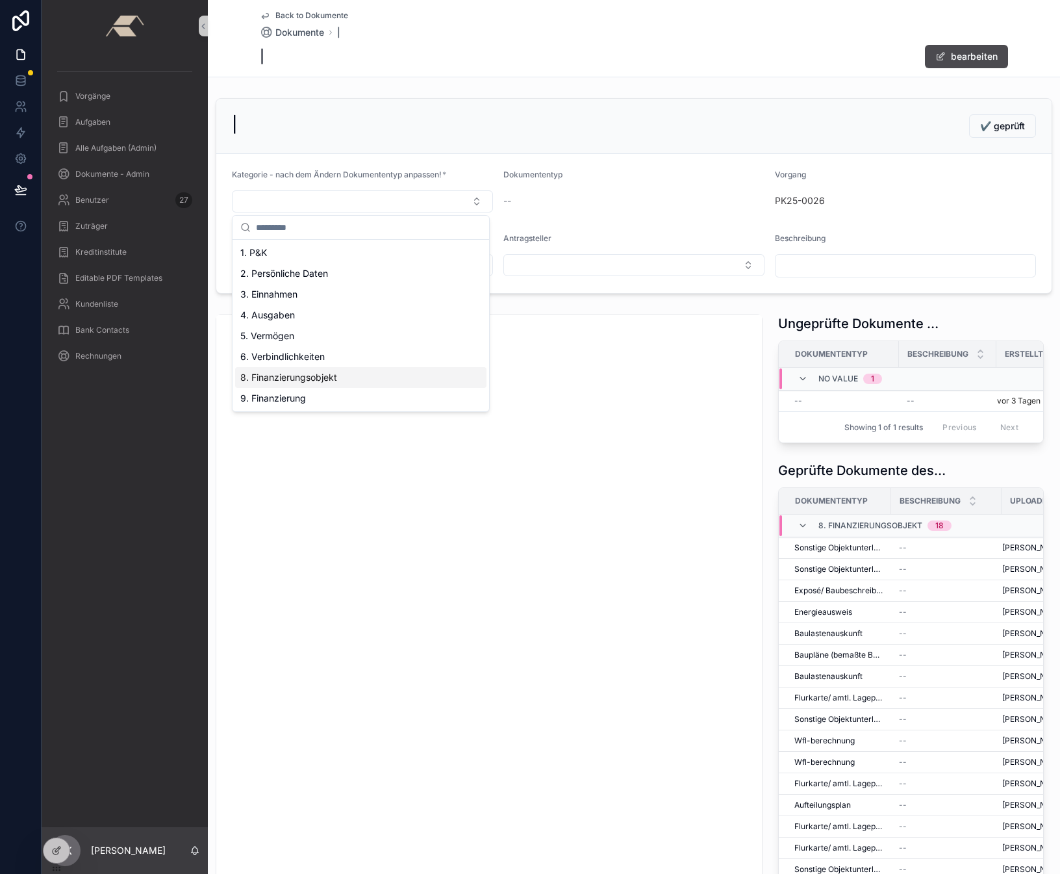
click at [282, 370] on div "8. Finanzierungsobjekt" at bounding box center [360, 377] width 251 height 21
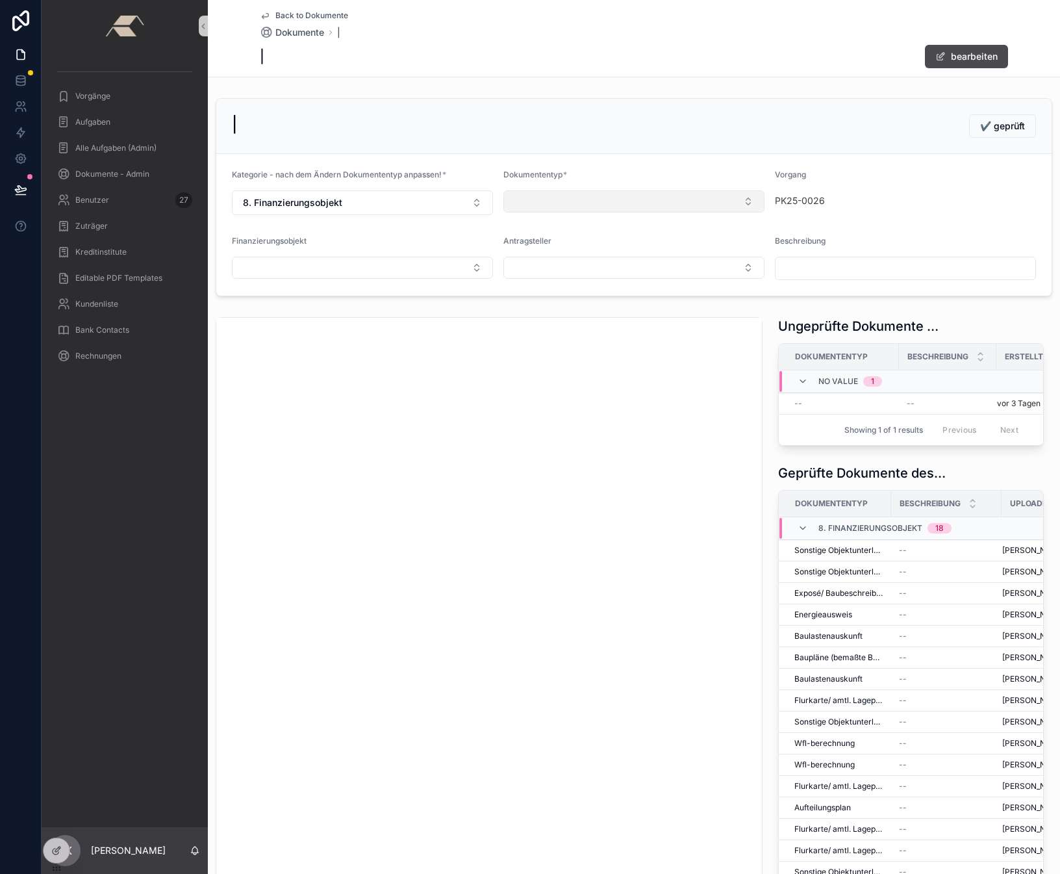
click at [539, 194] on button "Select Button" at bounding box center [633, 201] width 261 height 22
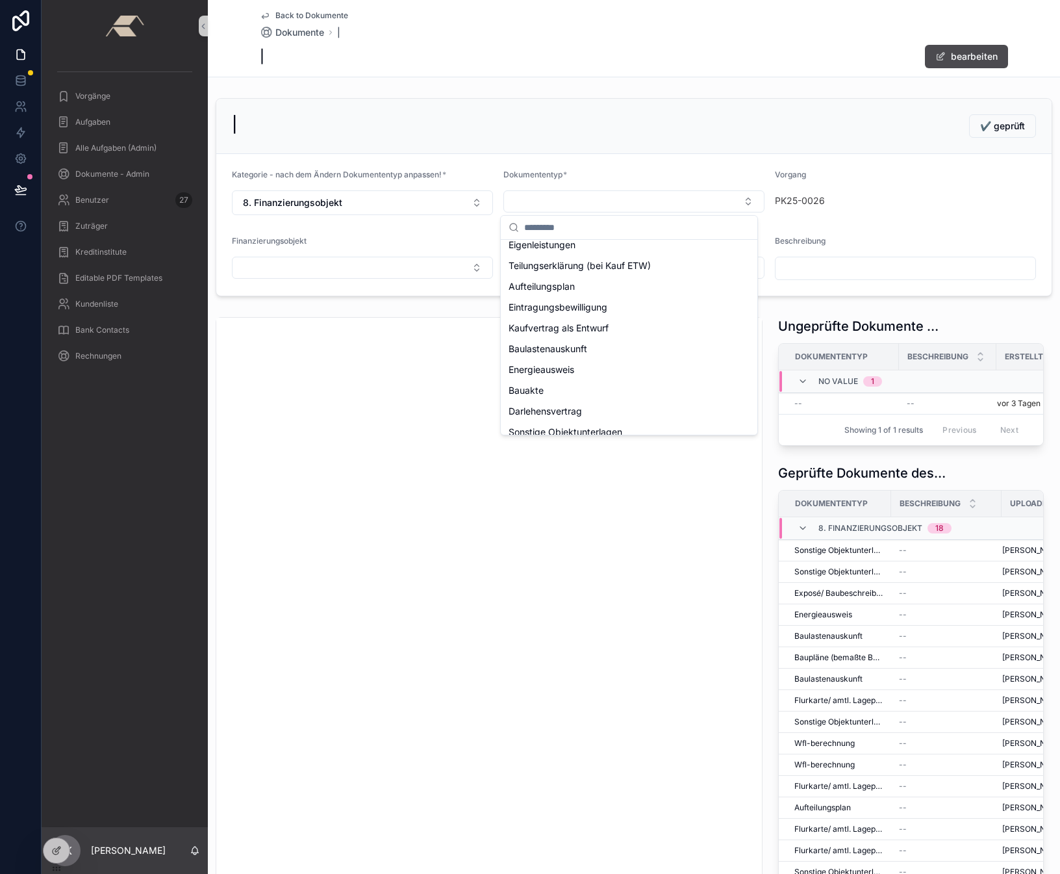
scroll to position [197, 0]
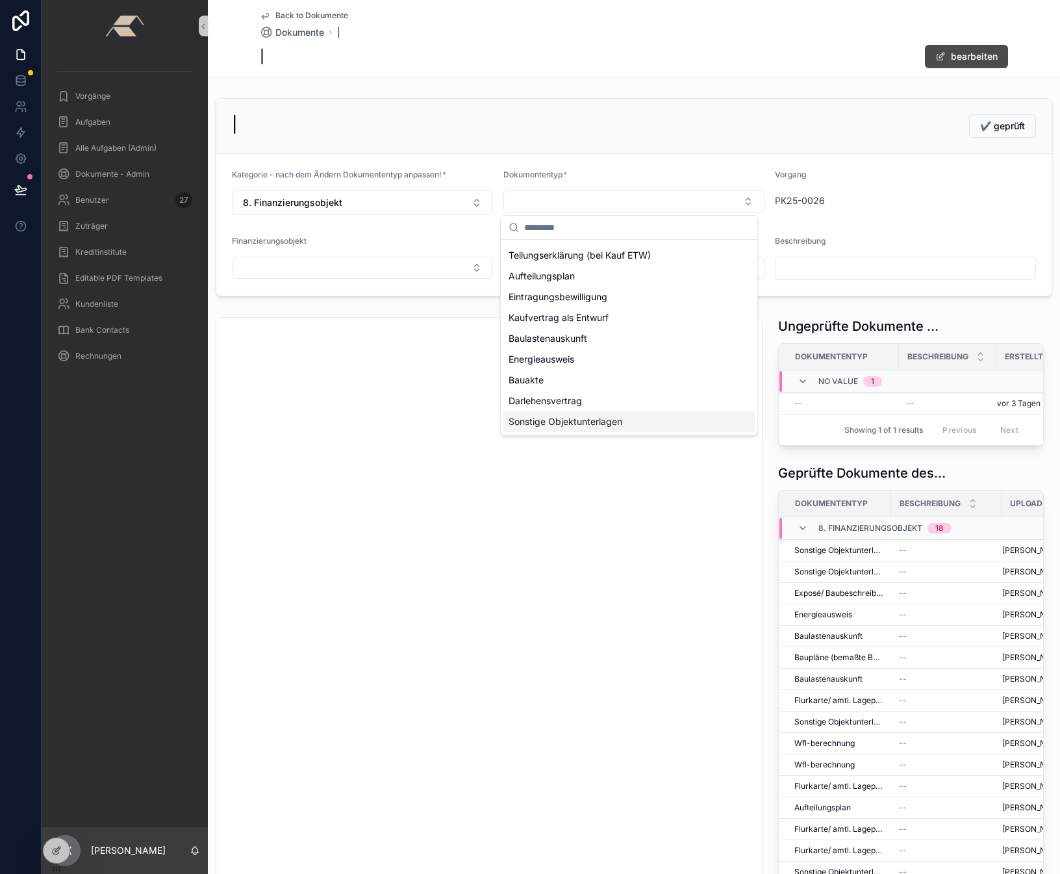
click at [564, 424] on span "Sonstige Objektunterlagen" at bounding box center [566, 421] width 114 height 13
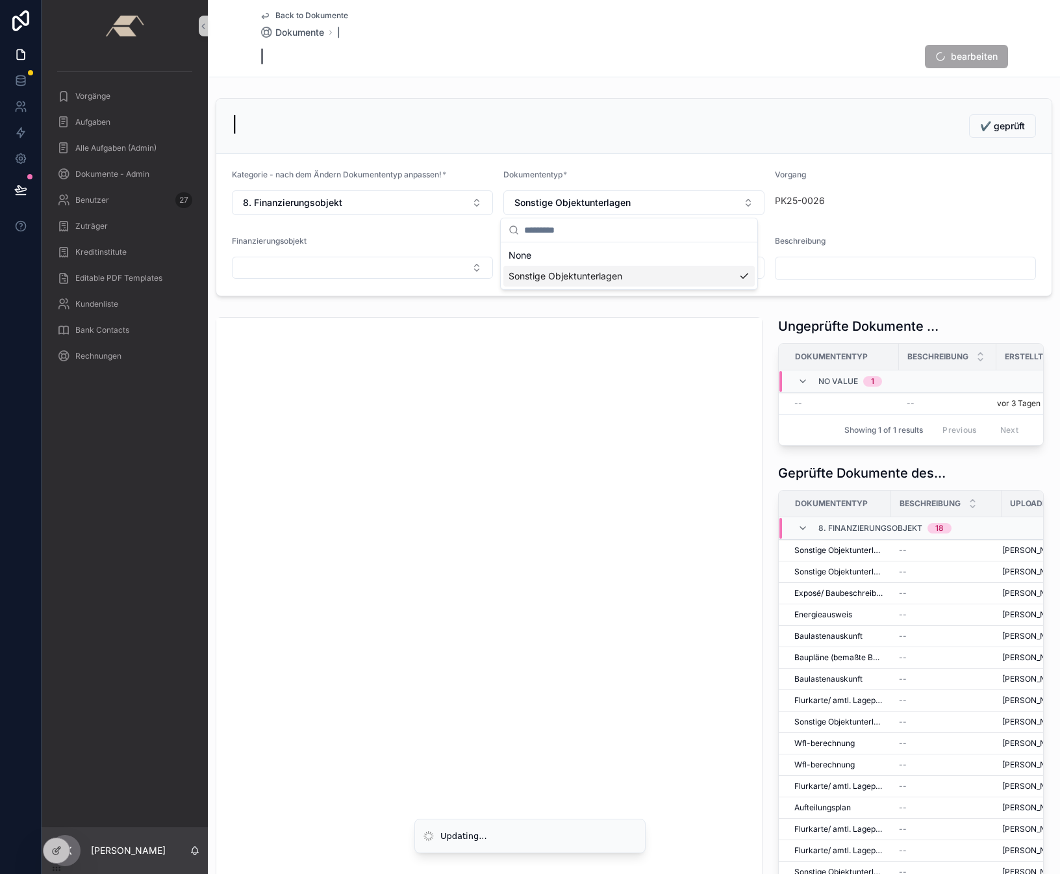
scroll to position [0, 0]
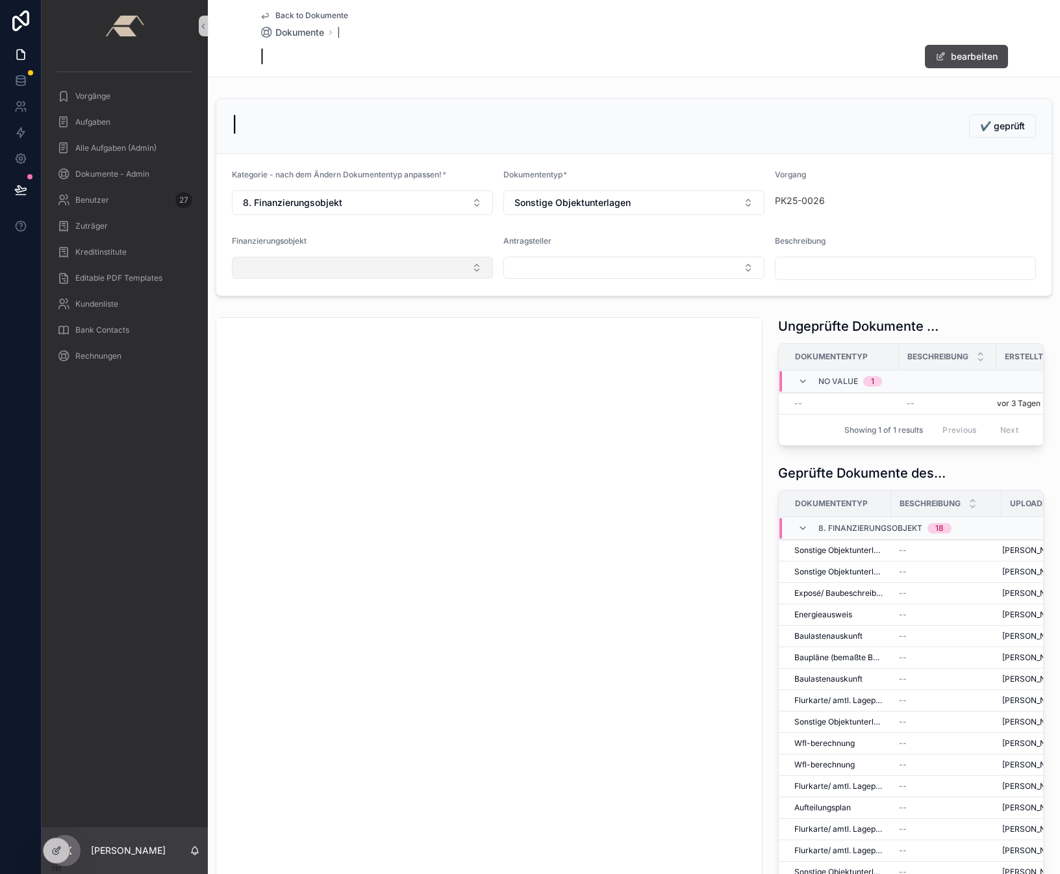
click at [401, 276] on button "Select Button" at bounding box center [362, 268] width 261 height 22
click at [301, 346] on span "ETW Friedrichstr. 26, 79618 [GEOGRAPHIC_DATA]" at bounding box center [347, 352] width 214 height 13
click at [561, 260] on button "Select Button" at bounding box center [633, 268] width 261 height 22
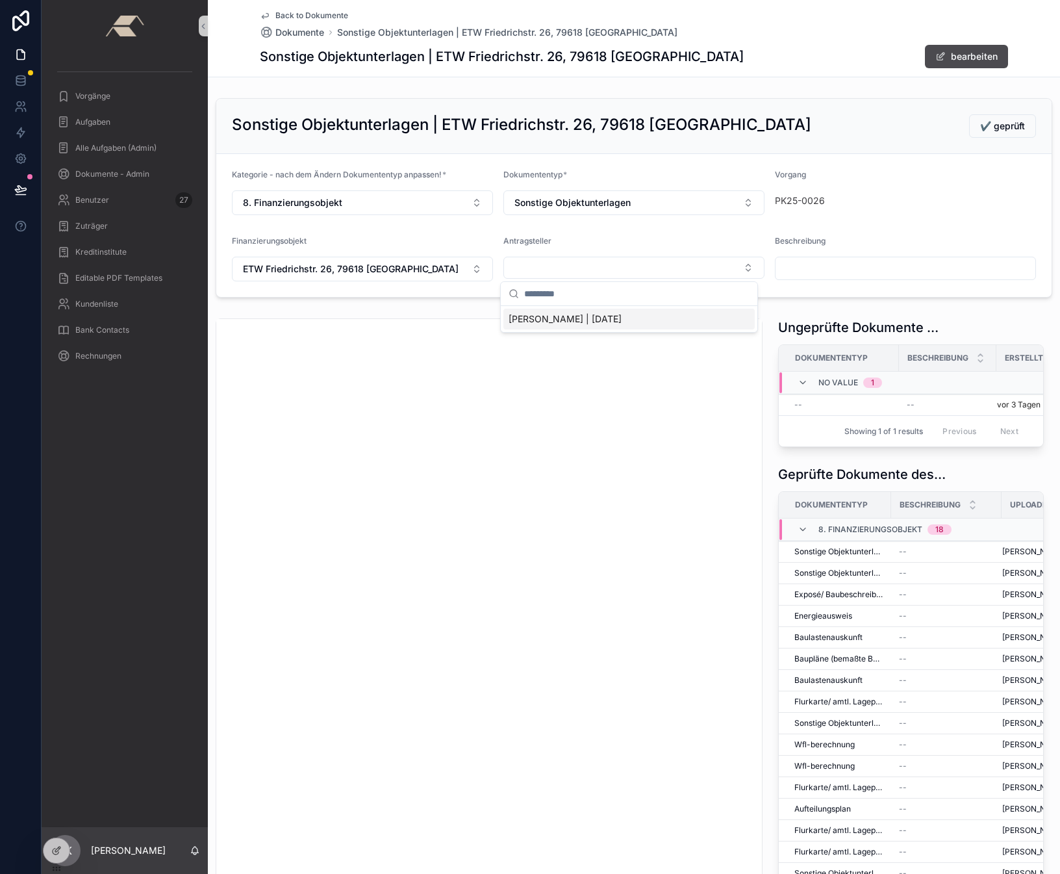
click at [537, 324] on span "[PERSON_NAME] | [DATE]" at bounding box center [565, 318] width 113 height 13
click at [987, 131] on span "✔️ geprüft" at bounding box center [1002, 126] width 45 height 13
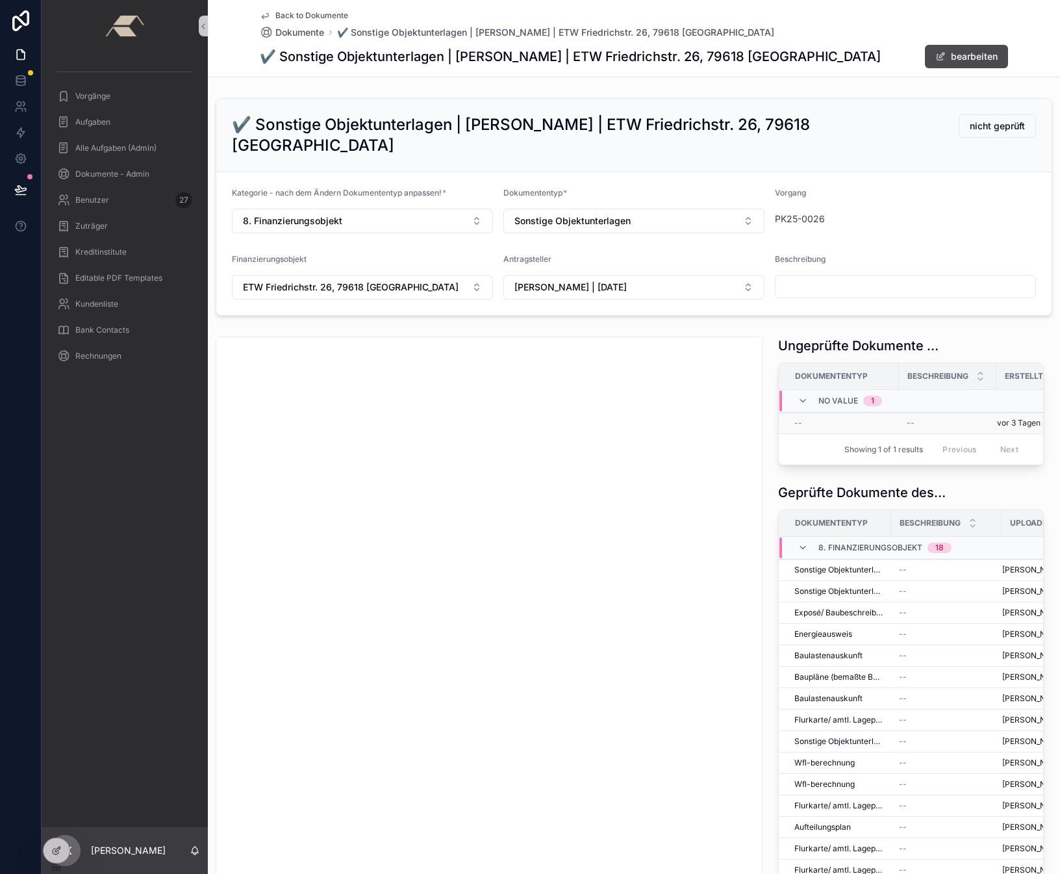
click at [804, 418] on div "--" at bounding box center [842, 423] width 97 height 10
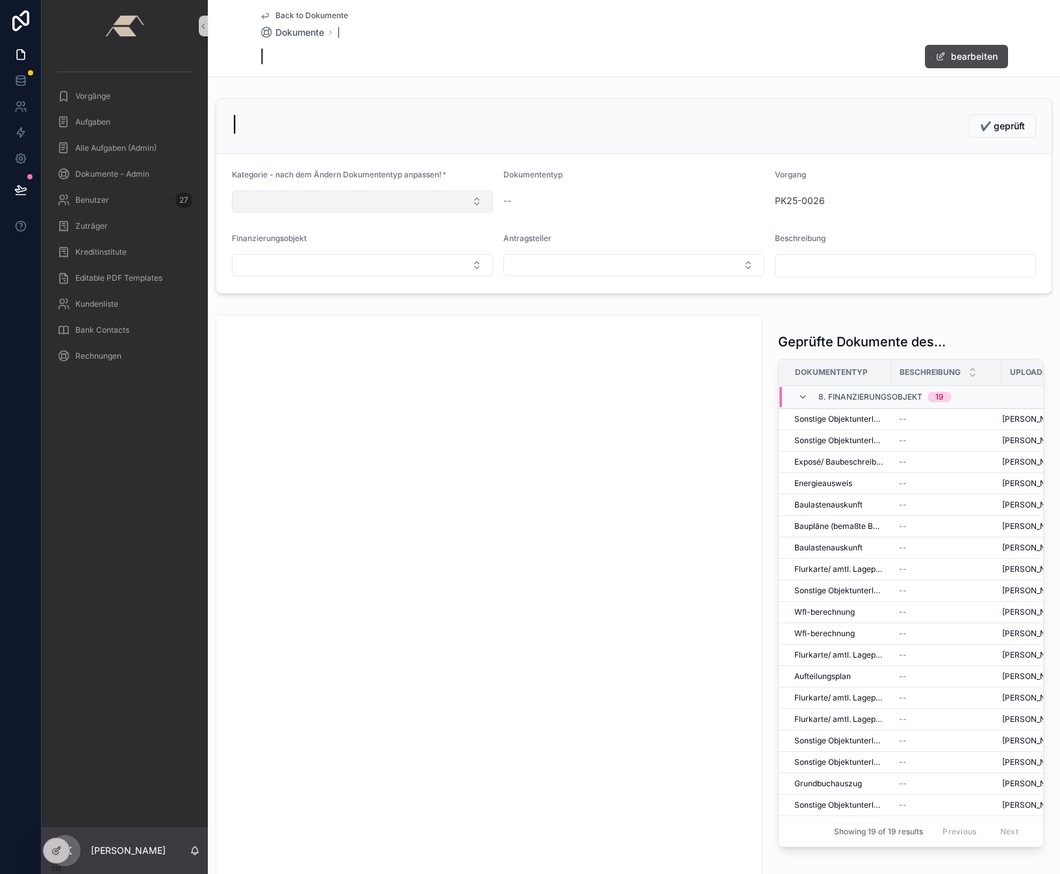
click at [368, 207] on button "Select Button" at bounding box center [362, 201] width 261 height 22
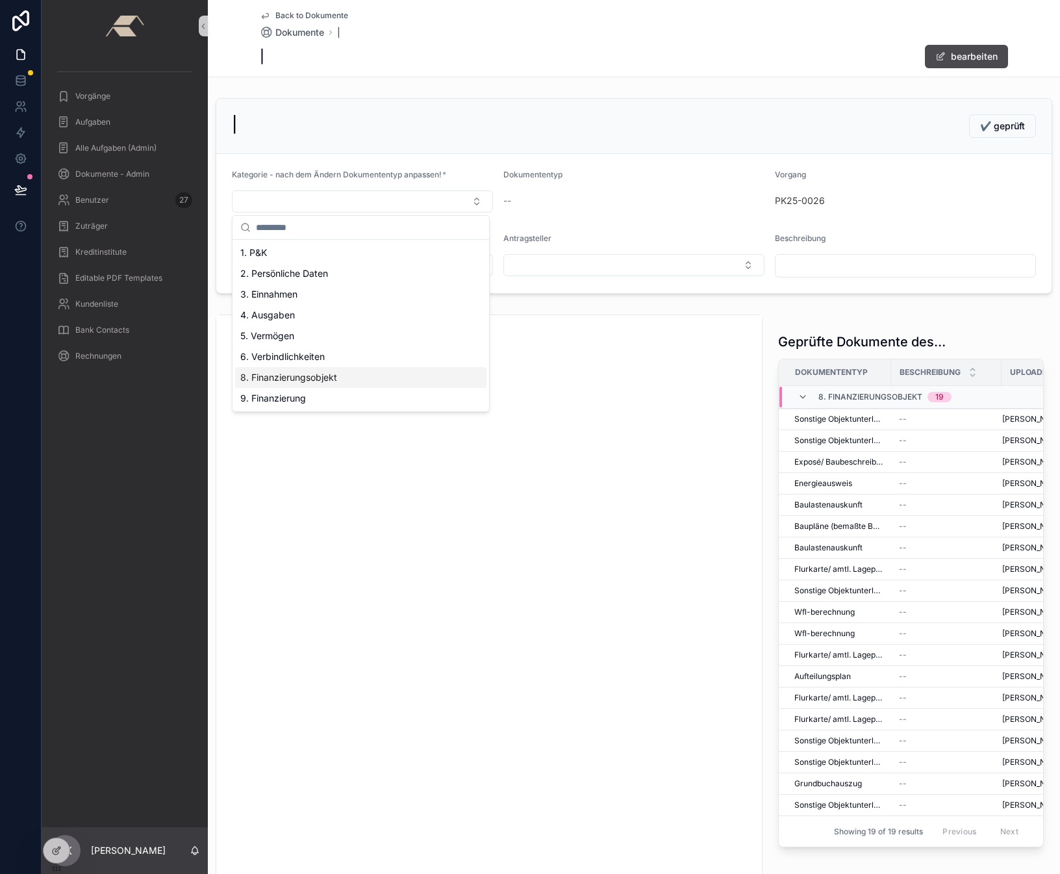
click at [286, 380] on span "8. Finanzierungsobjekt" at bounding box center [288, 377] width 97 height 13
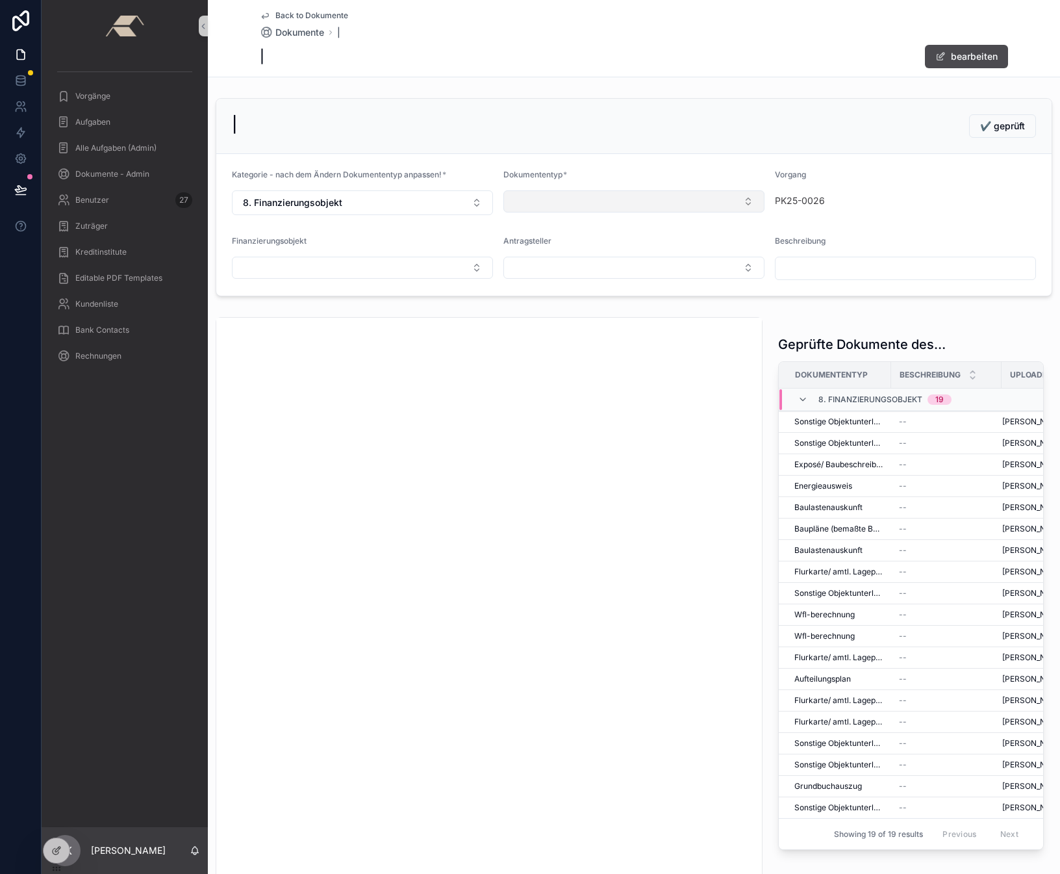
click at [574, 199] on button "Select Button" at bounding box center [633, 201] width 261 height 22
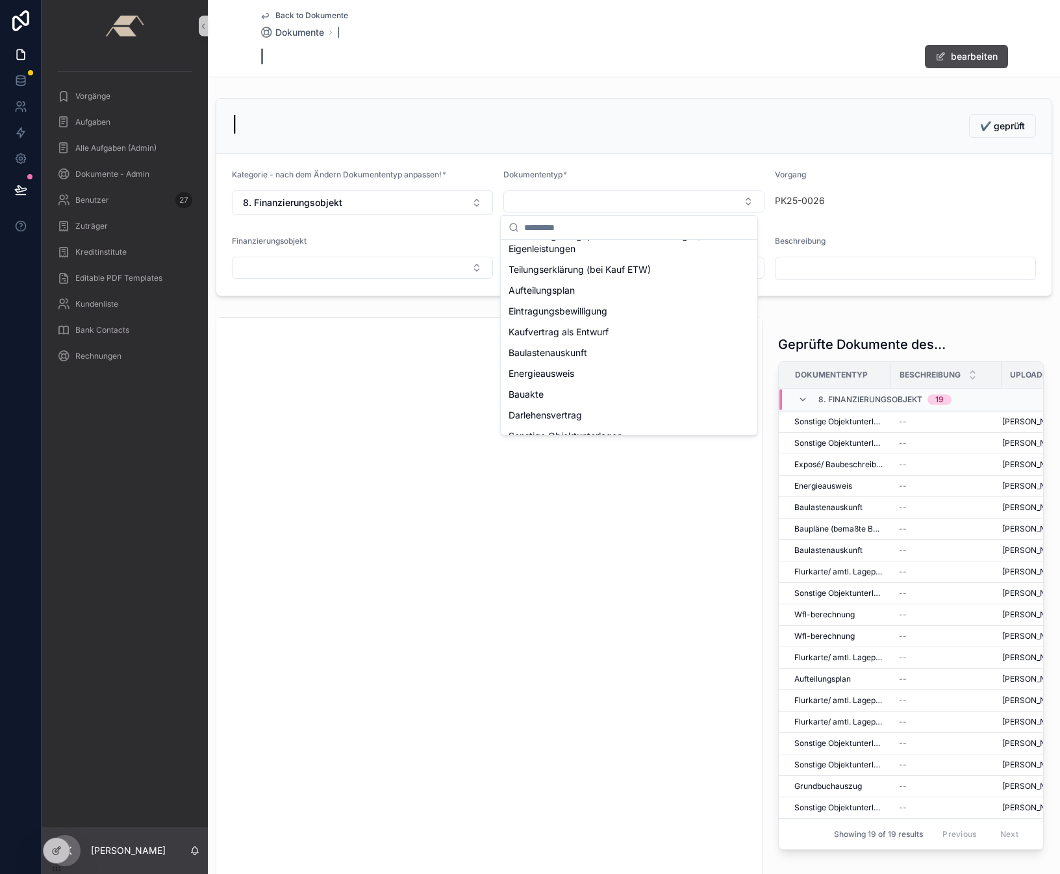
scroll to position [197, 0]
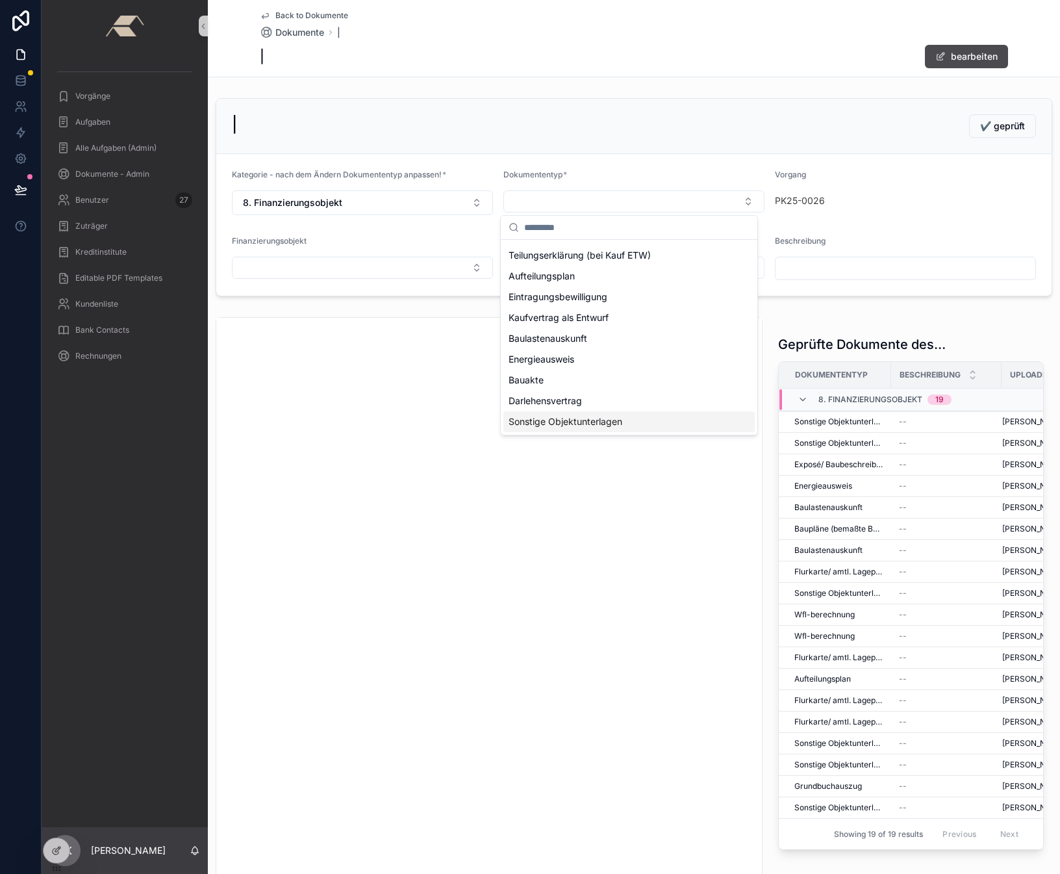
click at [552, 414] on div "Sonstige Objektunterlagen" at bounding box center [628, 421] width 251 height 21
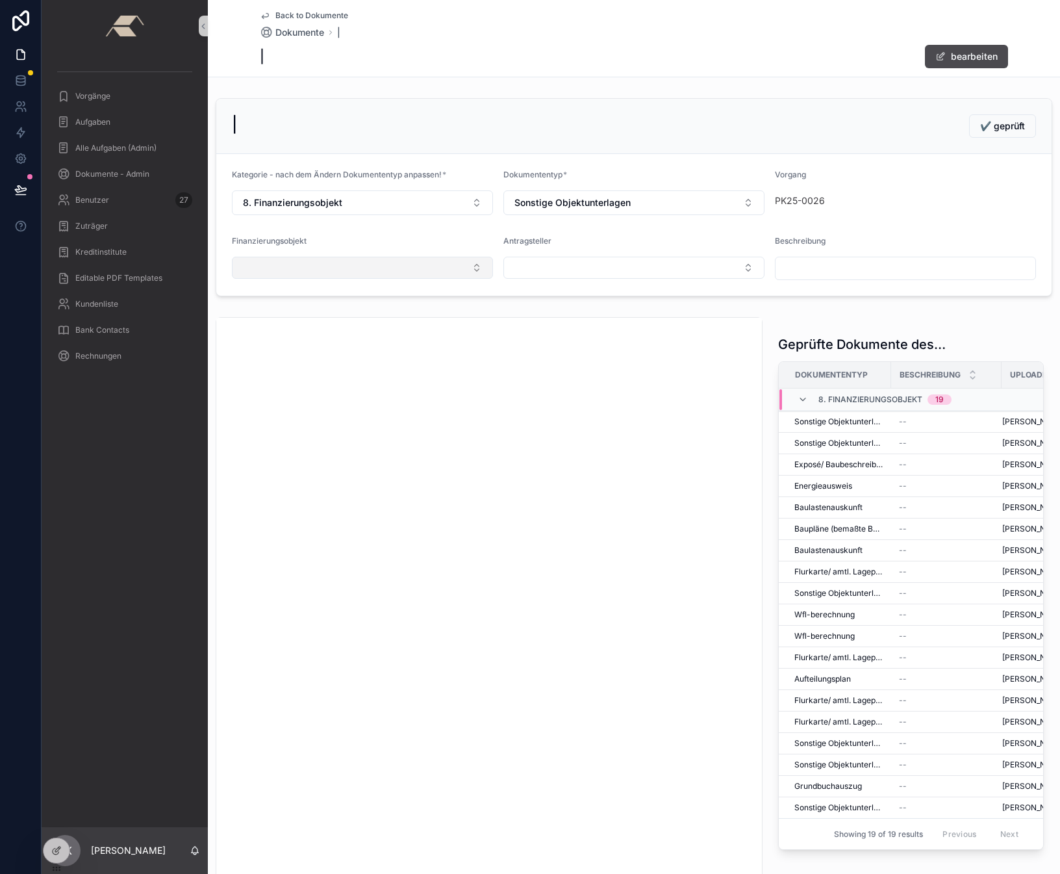
click at [322, 272] on button "Select Button" at bounding box center [362, 268] width 261 height 22
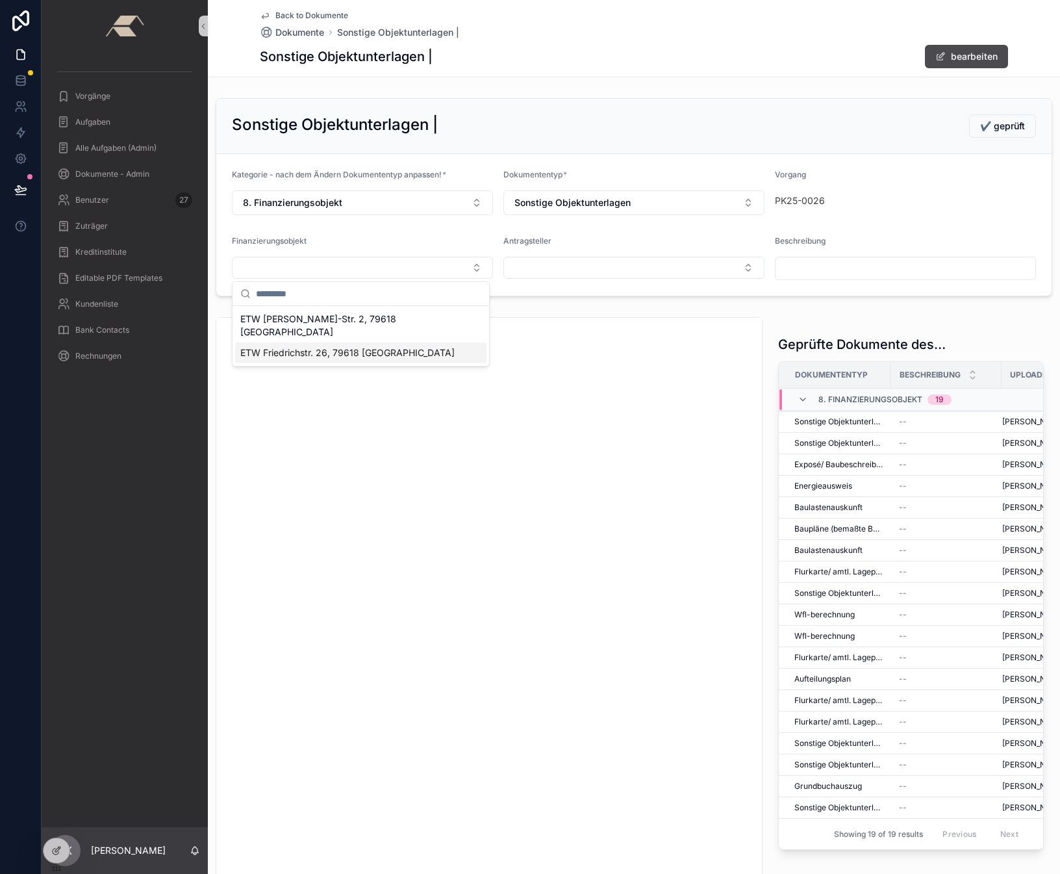
click at [298, 346] on span "ETW Friedrichstr. 26, 79618 [GEOGRAPHIC_DATA]" at bounding box center [347, 352] width 214 height 13
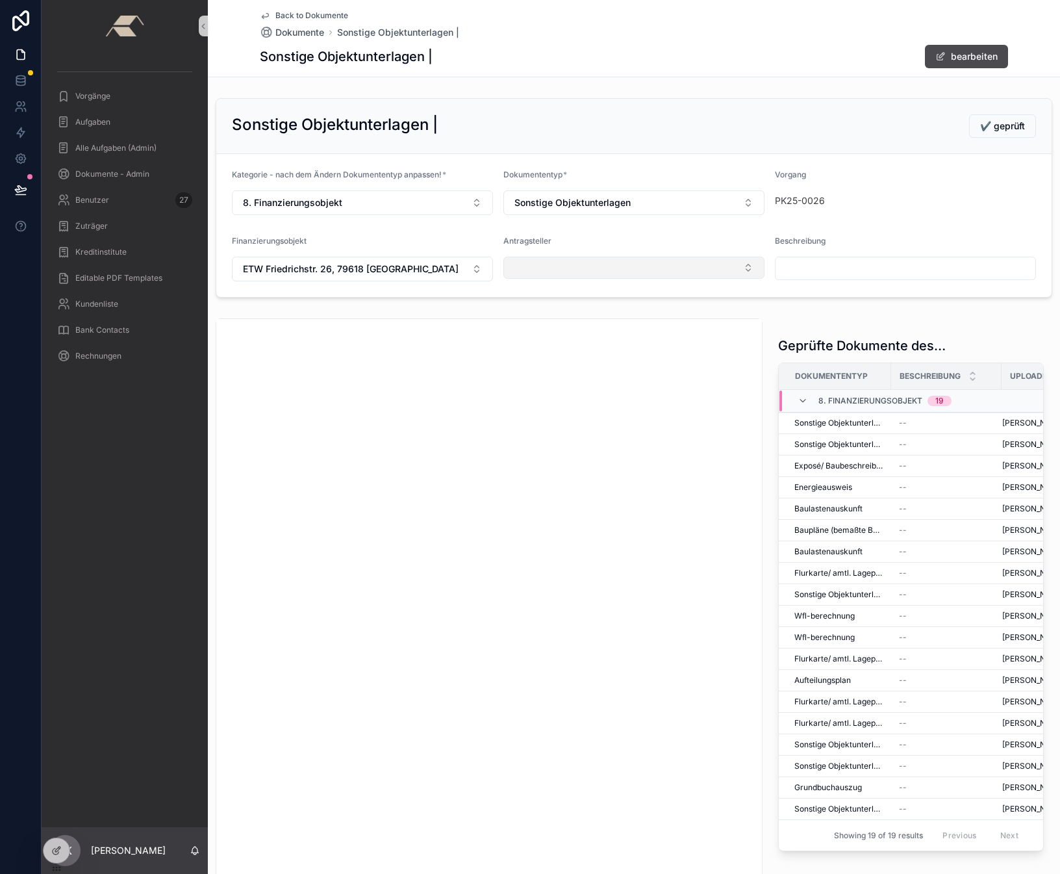
click at [593, 264] on button "Select Button" at bounding box center [633, 268] width 261 height 22
click at [546, 313] on span "[PERSON_NAME] | [DATE]" at bounding box center [565, 318] width 113 height 13
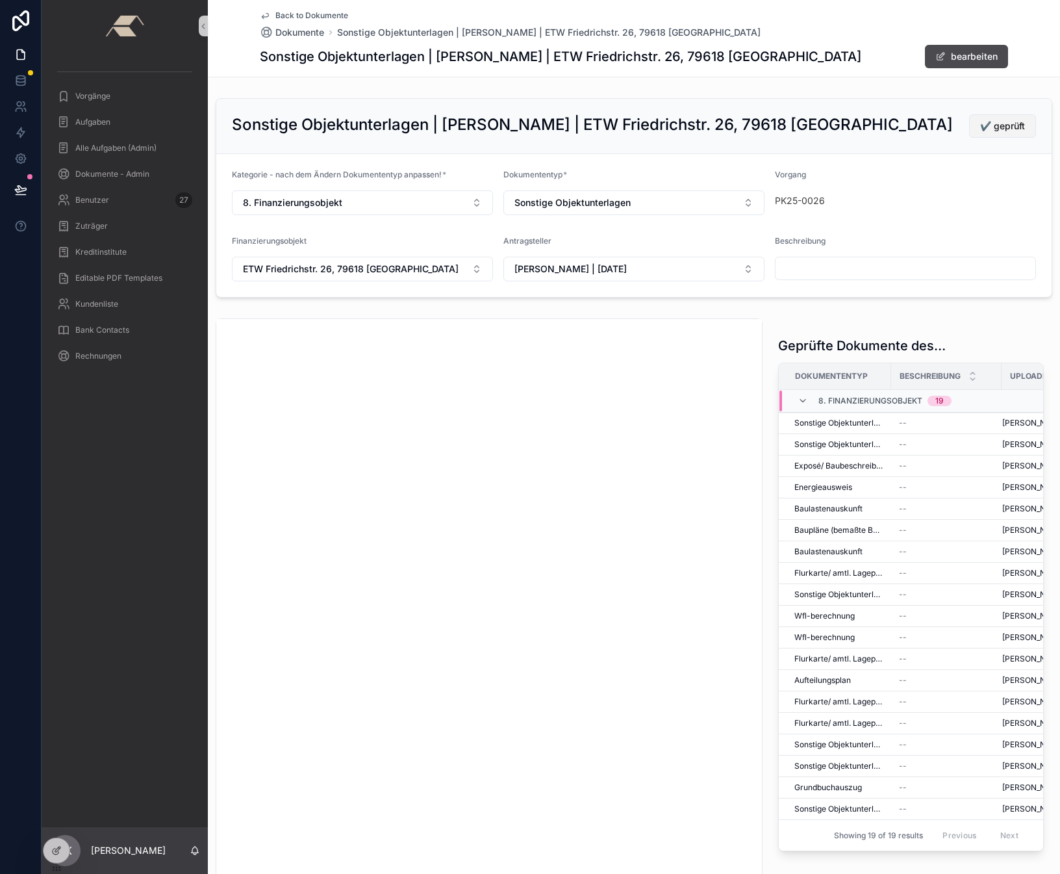
click at [987, 126] on span "✔️ geprüft" at bounding box center [1002, 126] width 45 height 13
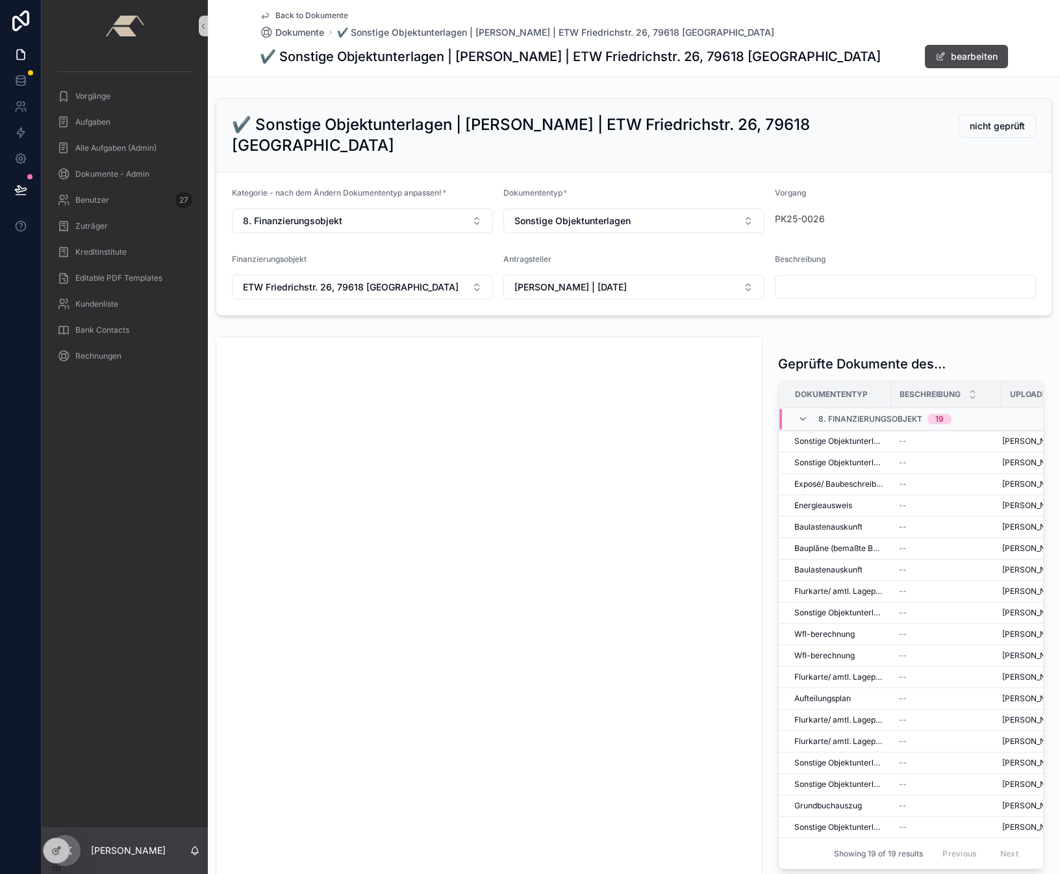
click at [301, 11] on span "Back to Dokumente" at bounding box center [311, 15] width 73 height 10
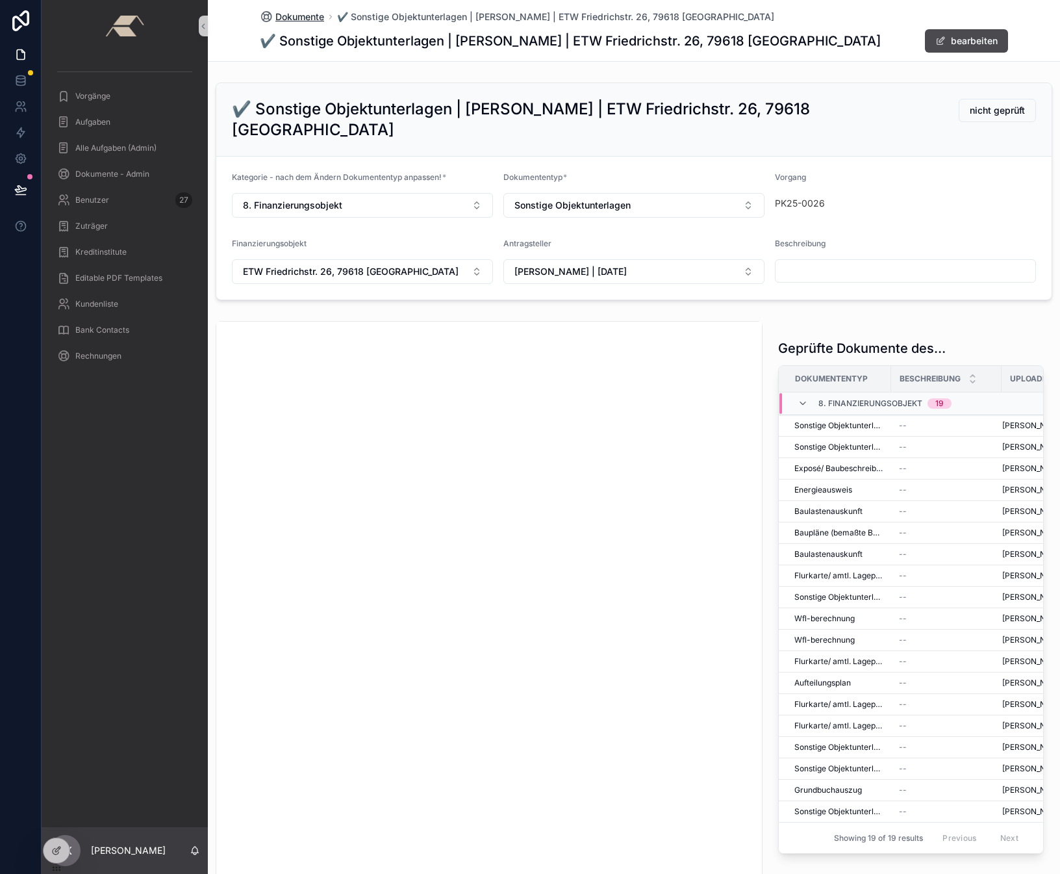
click at [298, 13] on span "Dokumente" at bounding box center [299, 16] width 49 height 13
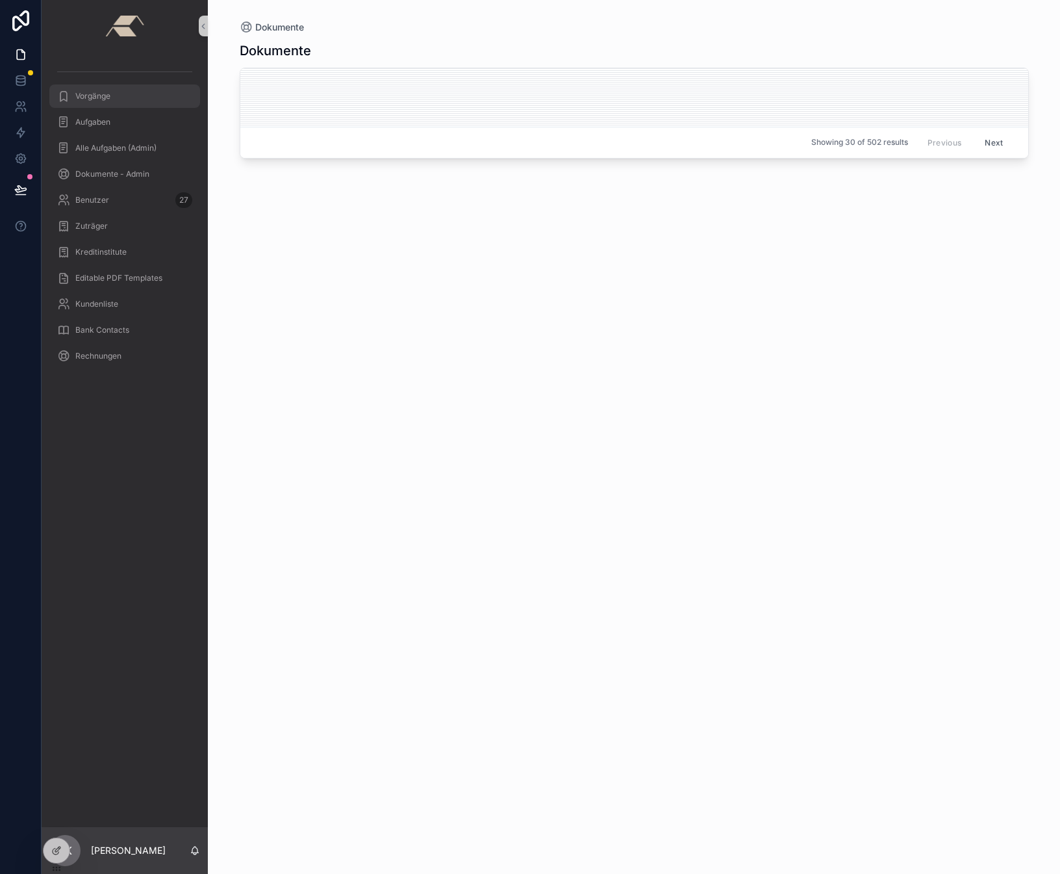
click at [96, 97] on span "Vorgänge" at bounding box center [92, 96] width 35 height 10
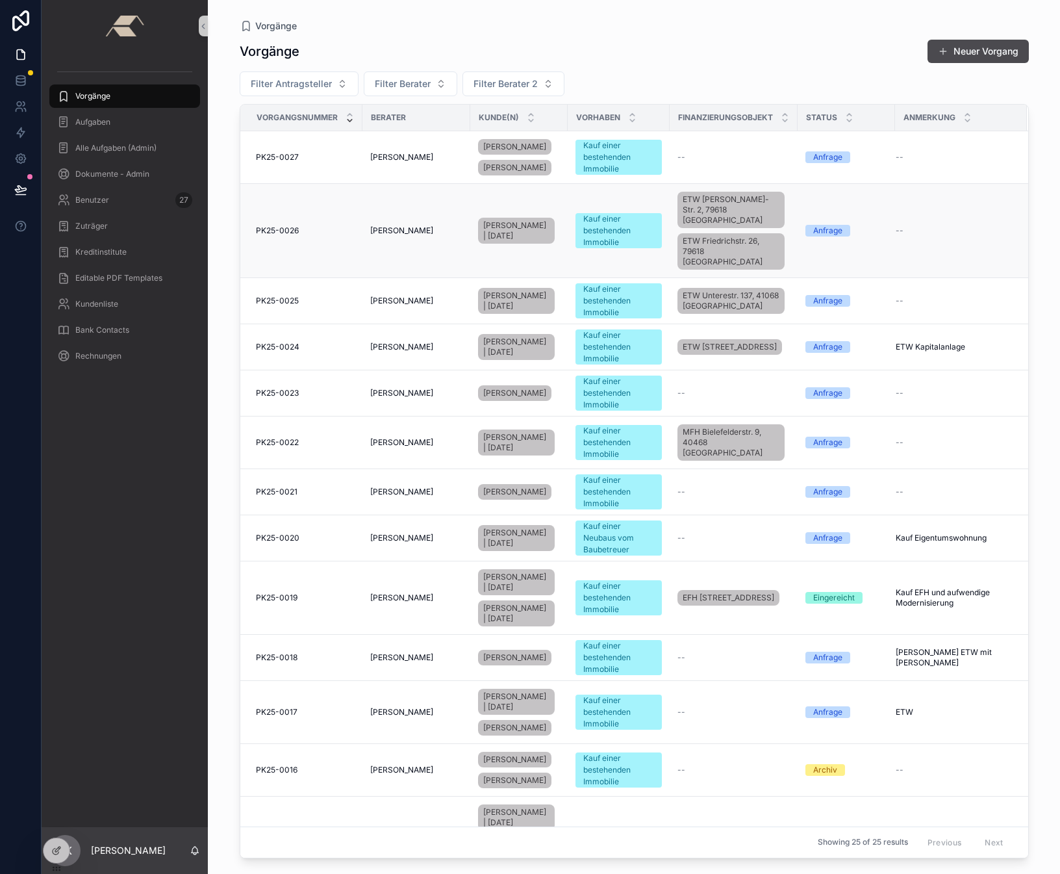
click at [283, 225] on span "PK25-0026" at bounding box center [277, 230] width 43 height 10
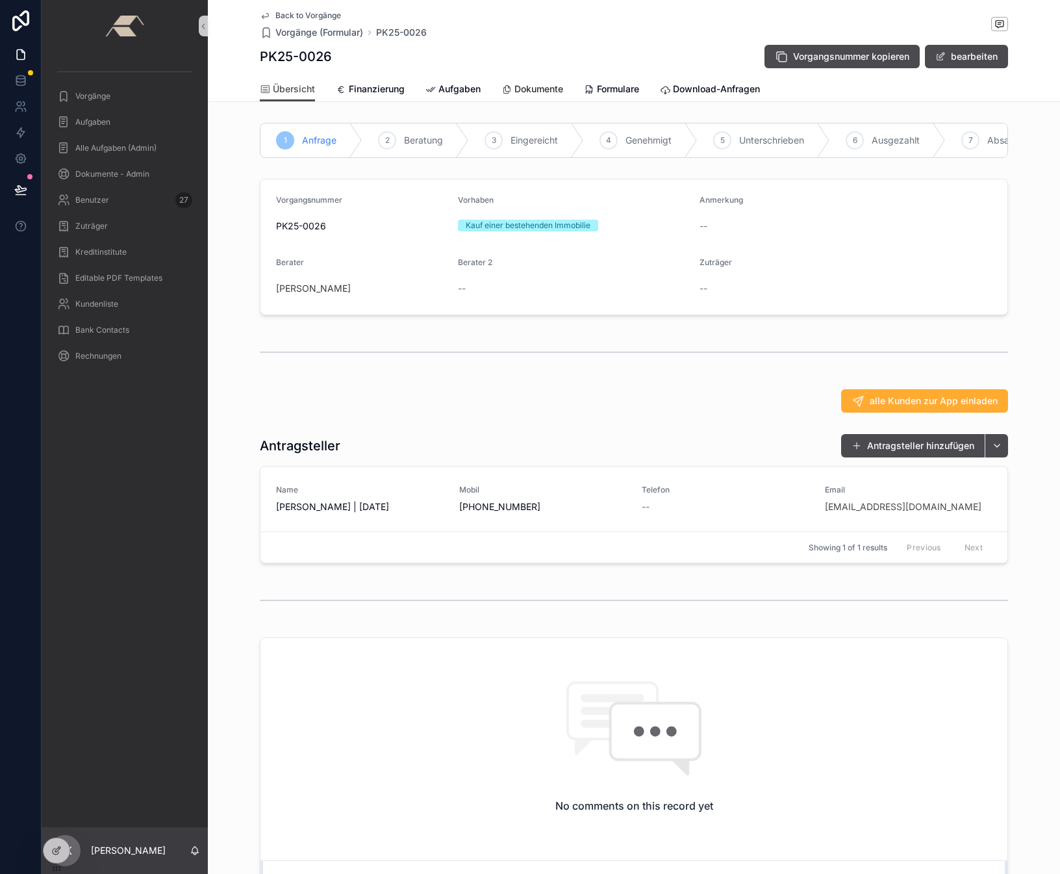
click at [526, 78] on link "Dokumente" at bounding box center [533, 90] width 62 height 26
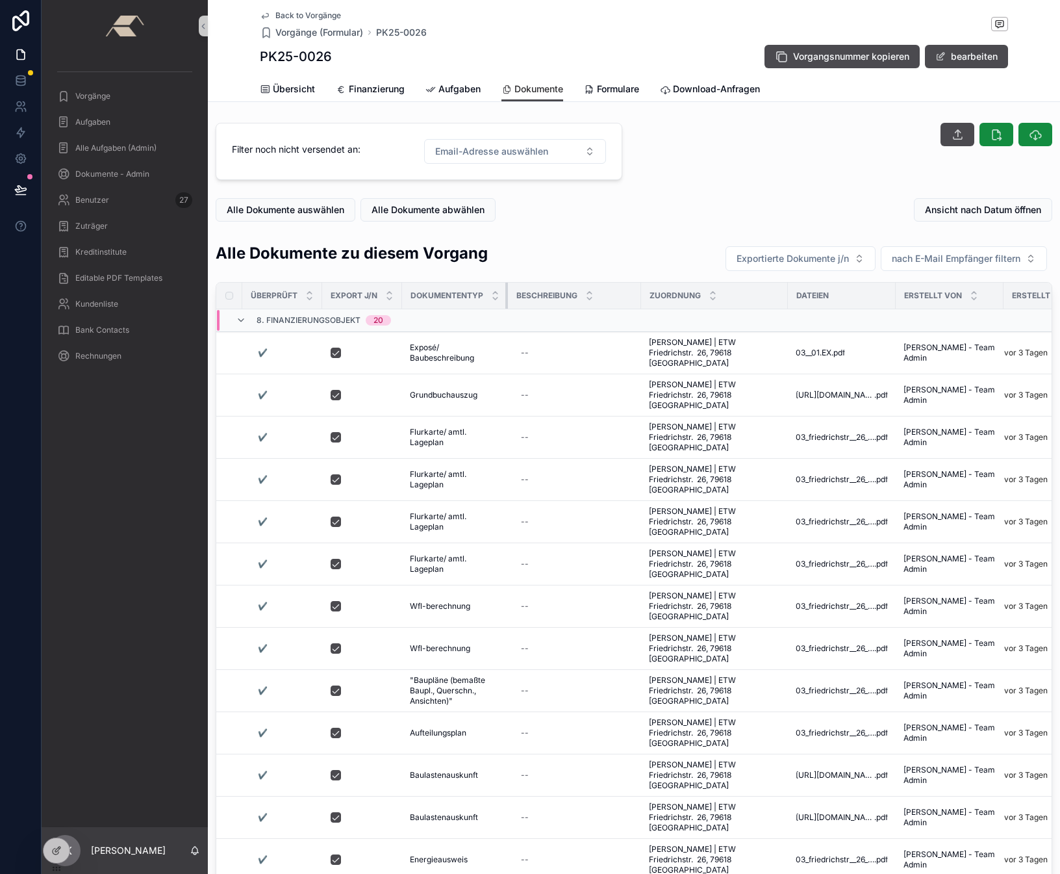
drag, startPoint x: 526, startPoint y: 295, endPoint x: 502, endPoint y: 293, distance: 24.8
click at [502, 293] on th "Dokumententyp" at bounding box center [455, 296] width 106 height 27
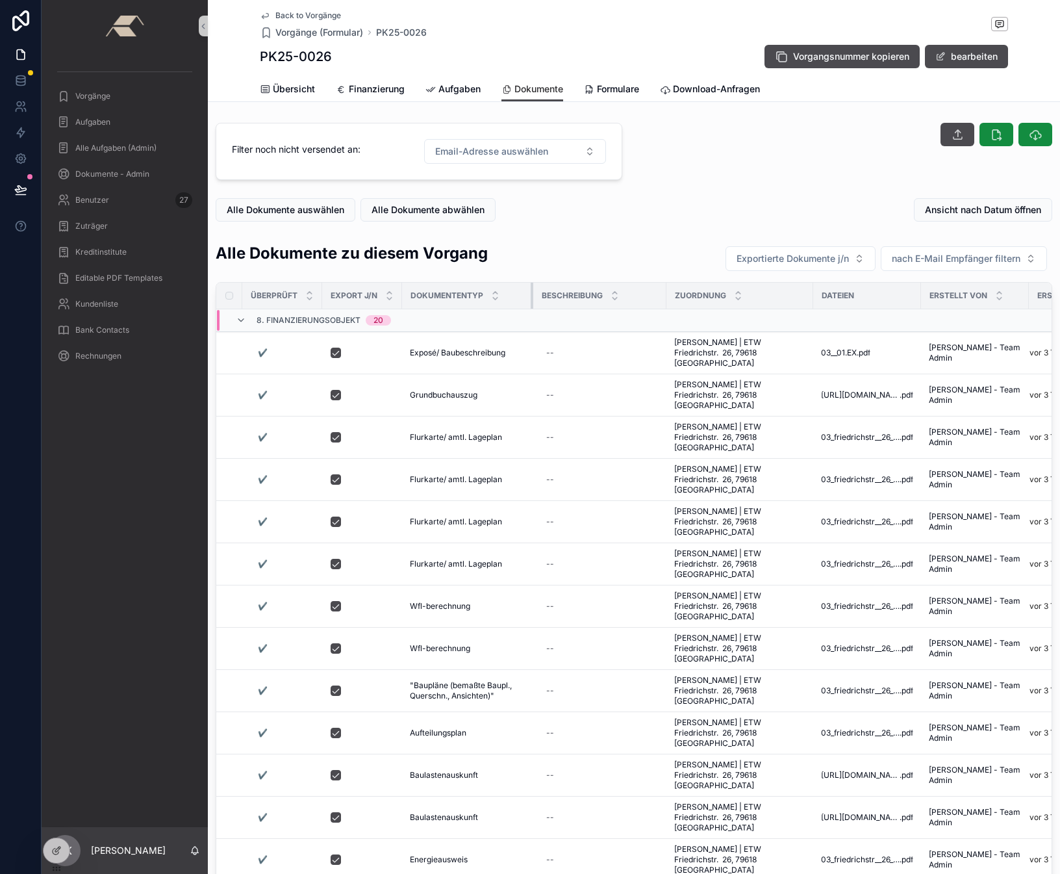
drag, startPoint x: 507, startPoint y: 292, endPoint x: 537, endPoint y: 293, distance: 29.9
click at [537, 293] on tr "überprüft Export j/n Dokumententyp Beschreibung Zuordnung Dateien Erstellt von …" at bounding box center [671, 296] width 911 height 27
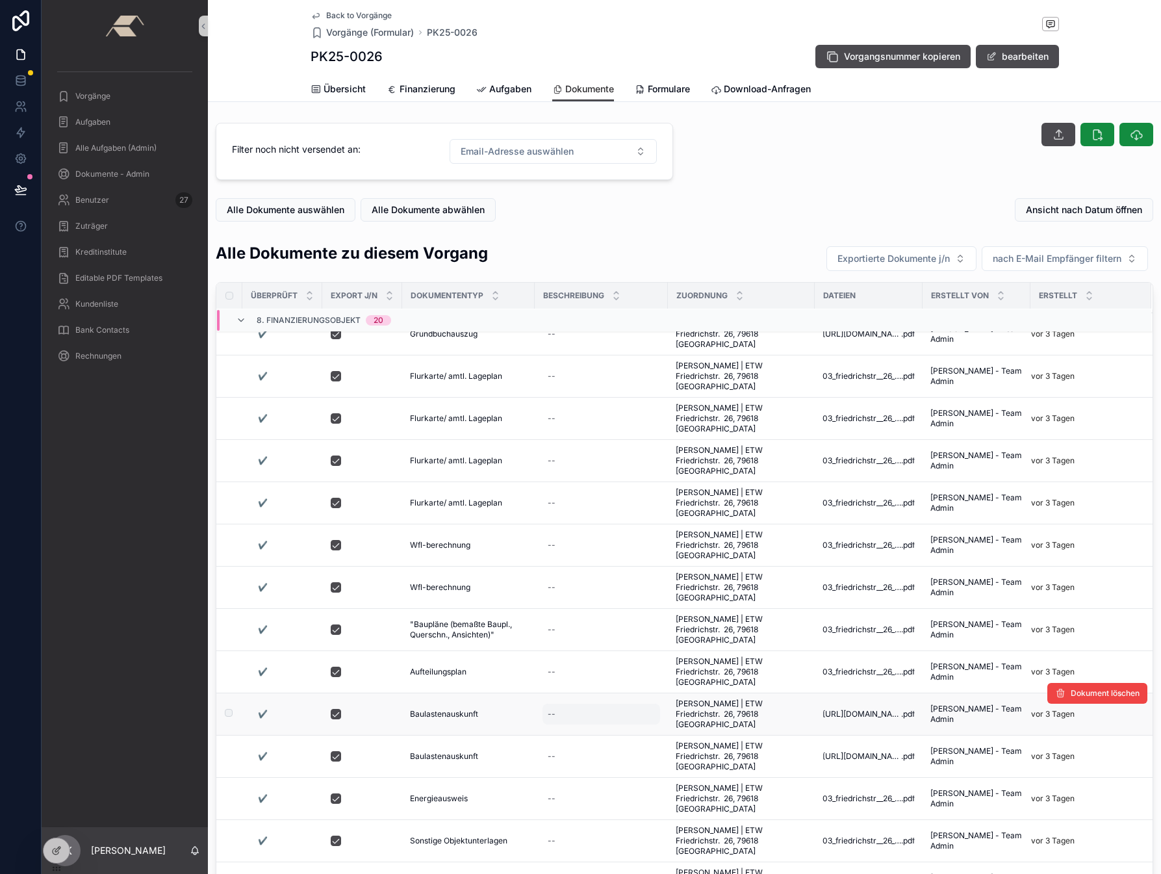
scroll to position [153, 0]
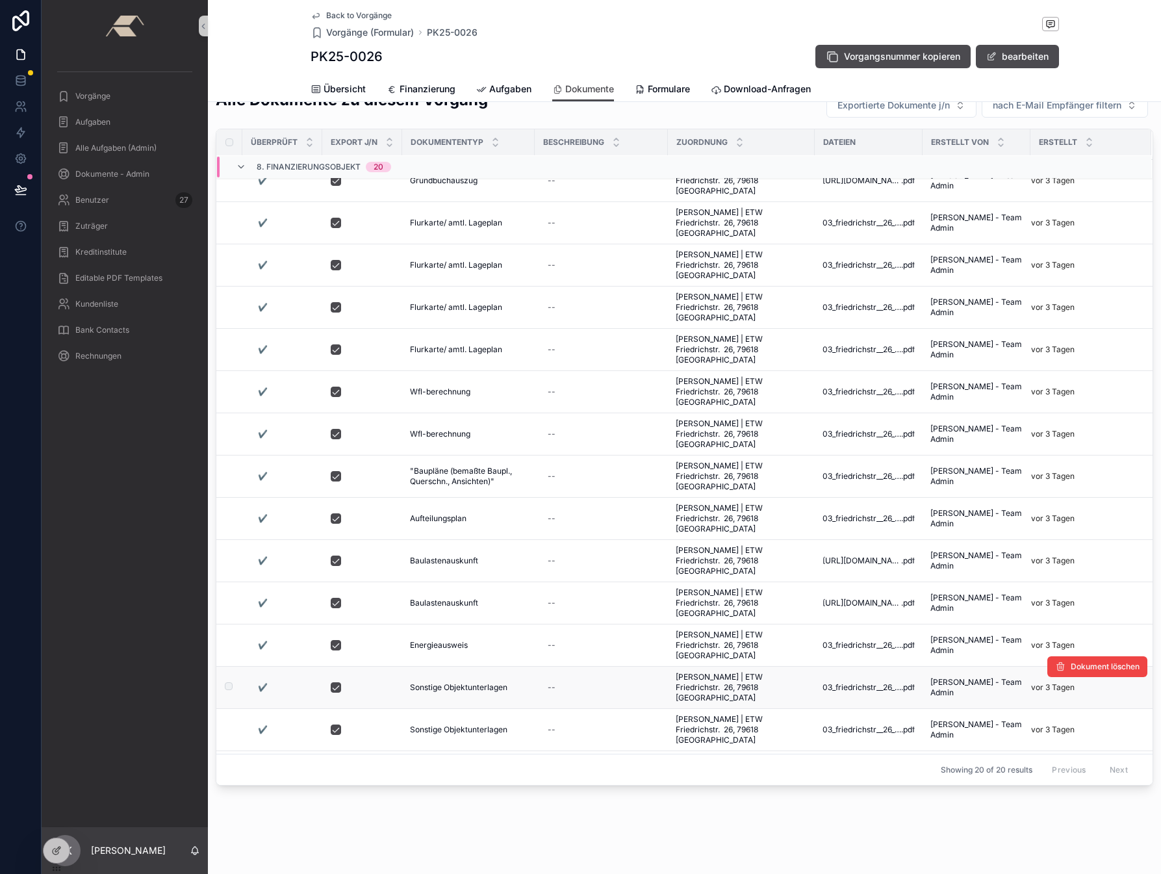
click at [454, 502] on span "Sonstige Objektunterlagen" at bounding box center [458, 687] width 97 height 10
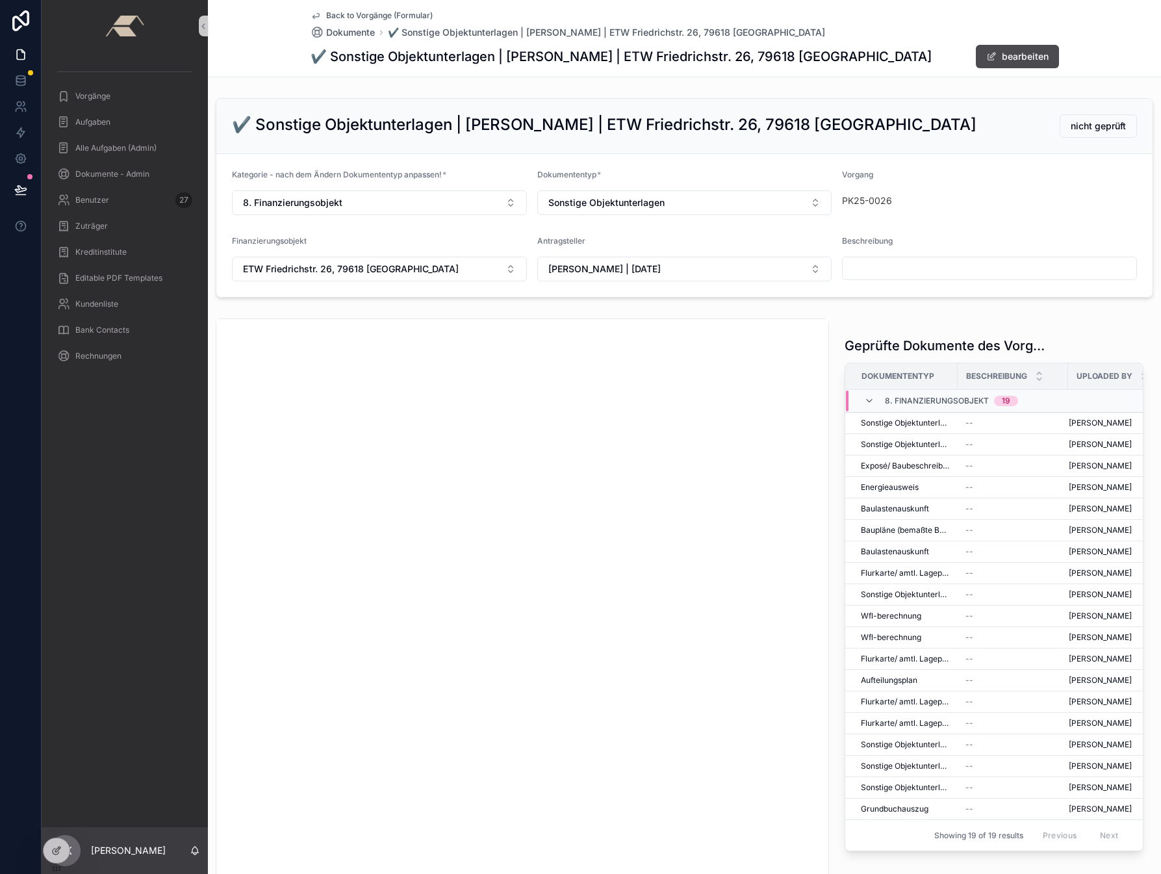
click at [925, 275] on input "scrollable content" at bounding box center [990, 268] width 294 height 18
click at [987, 196] on div "PK25-0026" at bounding box center [951, 200] width 218 height 13
type input "*****"
click at [885, 502] on span "Sonstige Objektunterlagen" at bounding box center [905, 744] width 89 height 10
click at [891, 502] on td "Sonstige Objektunterlagen" at bounding box center [901, 808] width 112 height 21
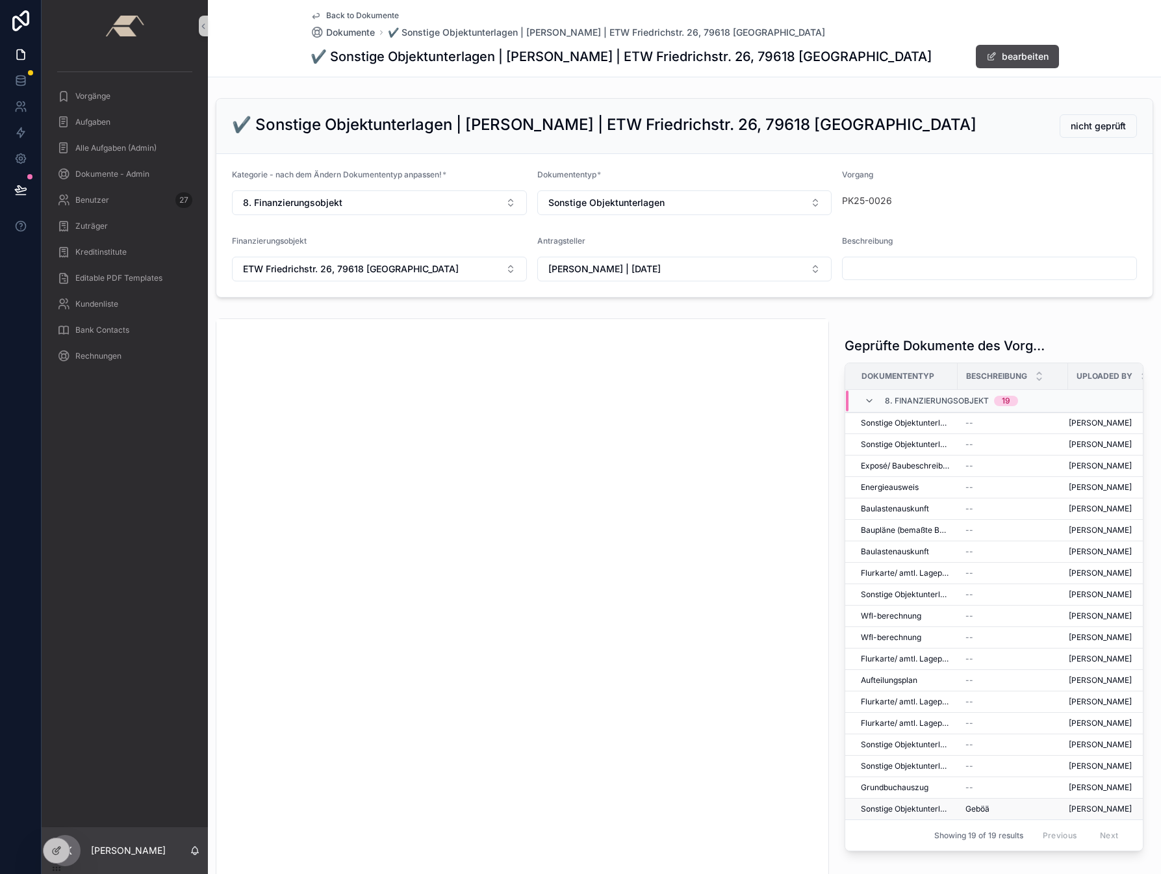
click at [891, 502] on span "Sonstige Objektunterlagen" at bounding box center [905, 809] width 89 height 10
click at [865, 264] on input "*****" at bounding box center [990, 268] width 294 height 18
type input "**********"
click at [900, 421] on span "Sonstige Objektunterlagen" at bounding box center [905, 423] width 89 height 10
click at [866, 268] on input "scrollable content" at bounding box center [990, 268] width 294 height 18
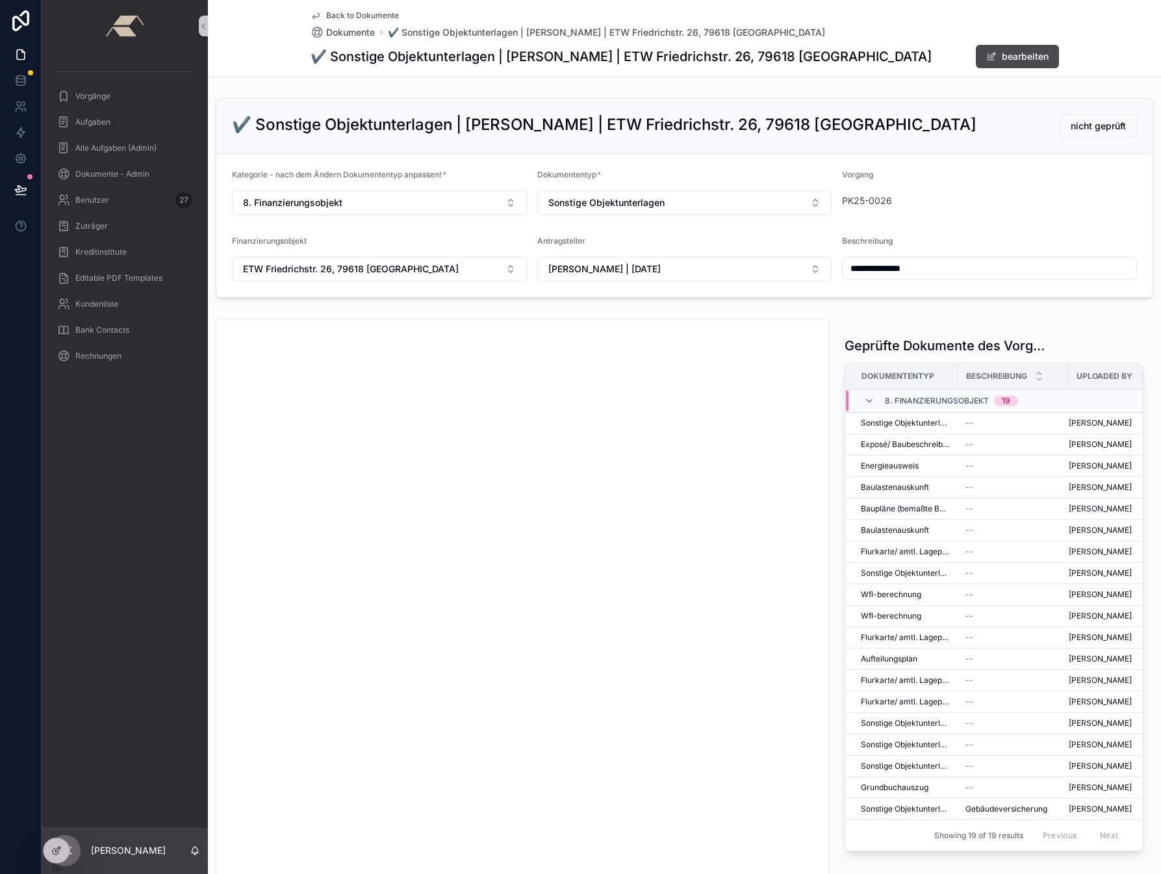
type input "**********"
click at [940, 228] on form "**********" at bounding box center [684, 225] width 936 height 143
click at [892, 502] on span "Sonstige Objektunterlagen" at bounding box center [905, 723] width 89 height 10
click at [874, 276] on input "scrollable content" at bounding box center [990, 268] width 294 height 18
type input "**********"
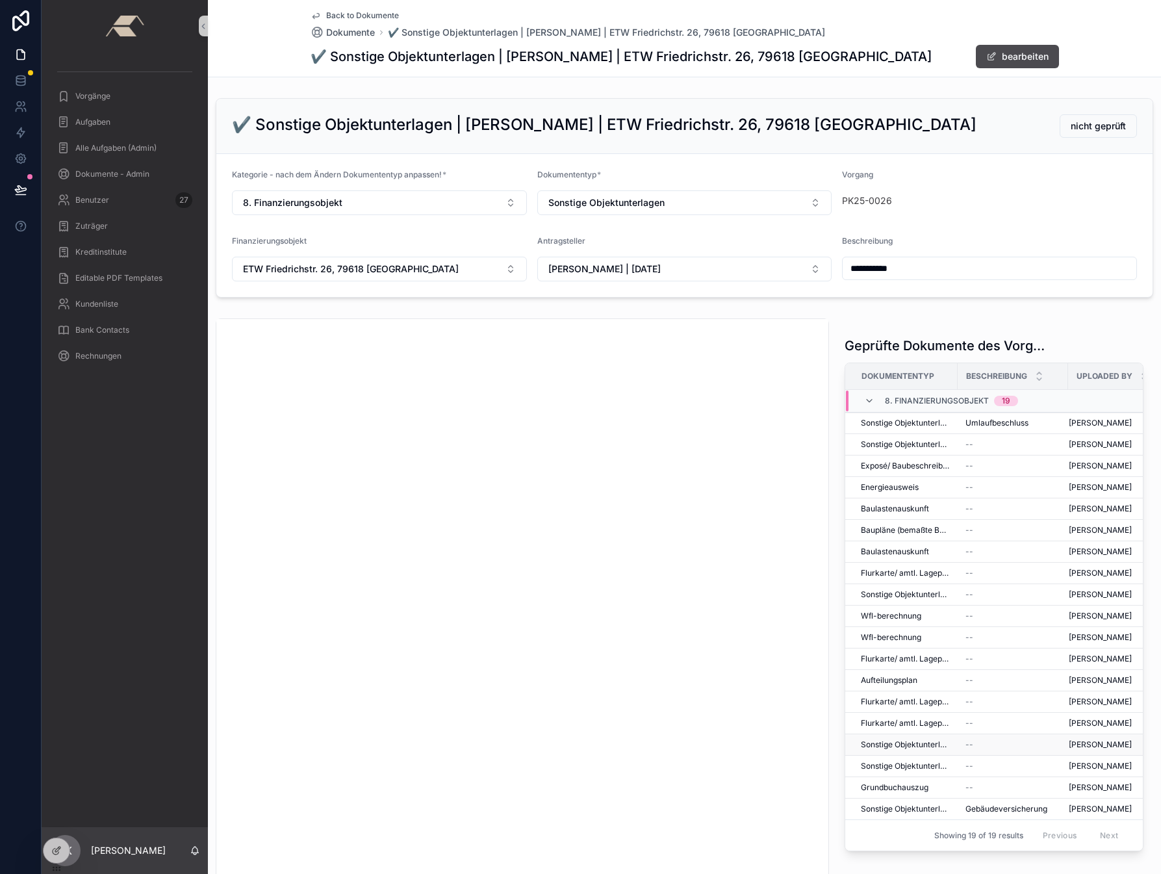
click at [884, 502] on td "Sonstige Objektunterlagen" at bounding box center [901, 744] width 112 height 21
click at [885, 502] on span "Sonstige Objektunterlagen" at bounding box center [905, 744] width 89 height 10
click at [865, 261] on input "scrollable content" at bounding box center [990, 268] width 294 height 18
click at [937, 244] on div "Beschreibung" at bounding box center [989, 244] width 295 height 16
click at [937, 268] on input "**********" at bounding box center [990, 268] width 294 height 18
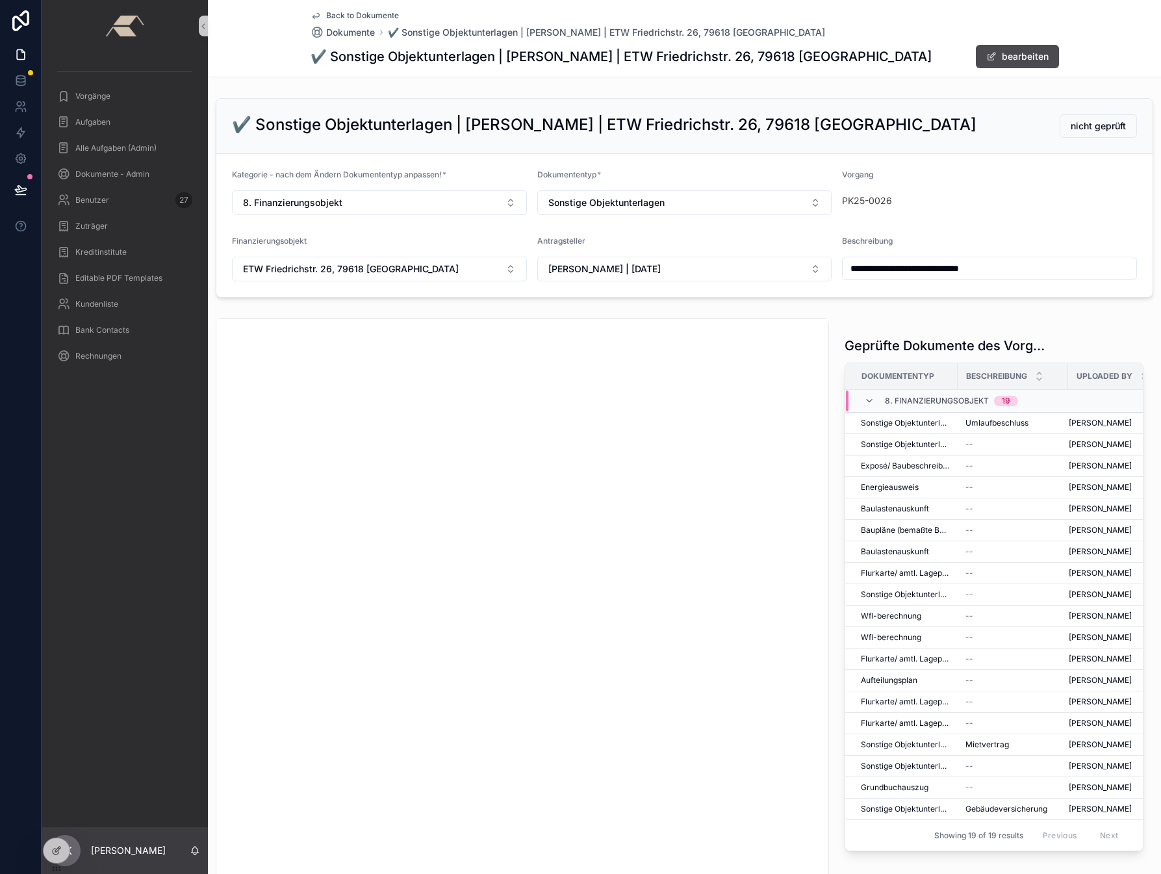
click at [940, 263] on input "**********" at bounding box center [990, 268] width 294 height 18
type input "**********"
click at [969, 234] on form "**********" at bounding box center [684, 225] width 936 height 143
click at [889, 502] on span "Sonstige Objektunterlagen" at bounding box center [905, 766] width 89 height 10
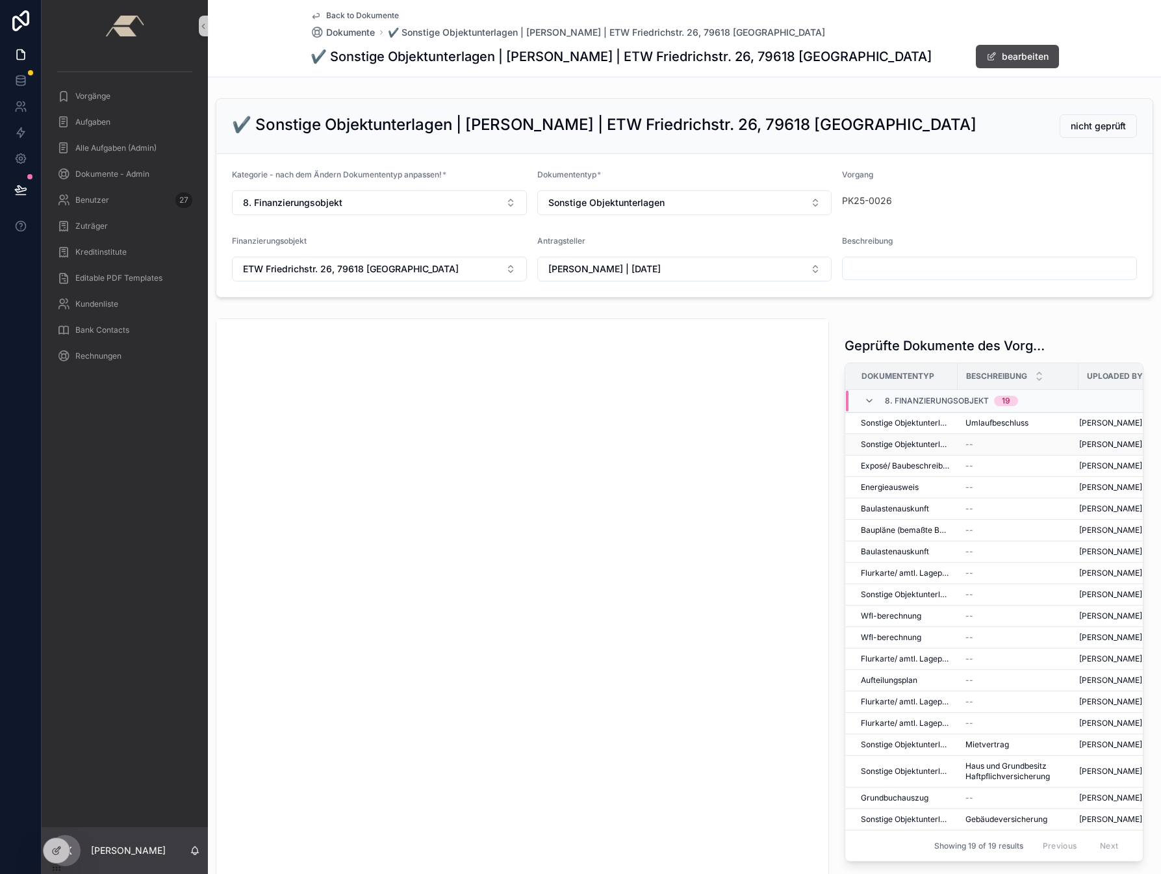
click at [886, 444] on span "Sonstige Objektunterlagen" at bounding box center [905, 444] width 89 height 10
click at [867, 277] on div "scrollable content" at bounding box center [989, 268] width 295 height 23
click at [869, 263] on input "scrollable content" at bounding box center [990, 268] width 294 height 18
type input "*"
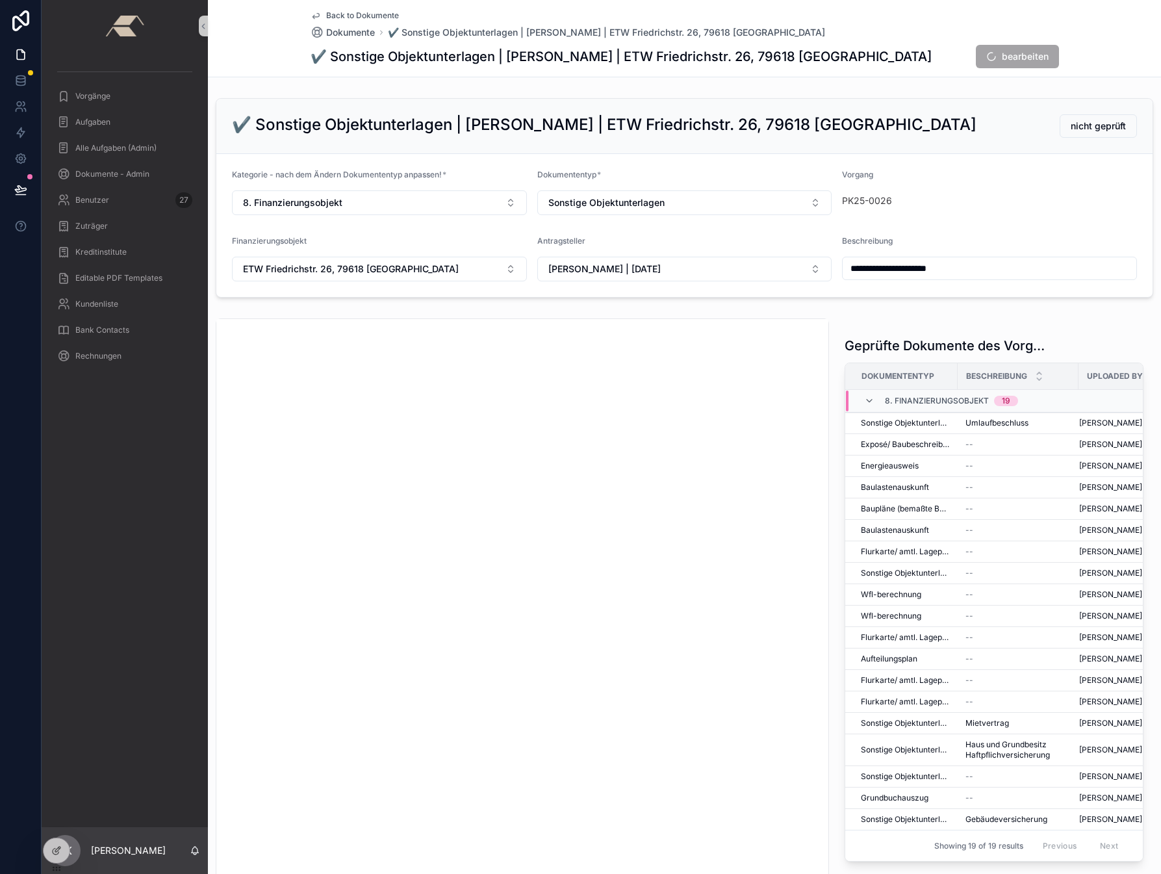
type input "**********"
click at [934, 247] on div "Beschreibung" at bounding box center [989, 244] width 295 height 16
click at [895, 502] on span "Sonstige Objektunterlagen" at bounding box center [905, 573] width 89 height 10
click at [94, 97] on span "Vorgänge" at bounding box center [92, 96] width 35 height 10
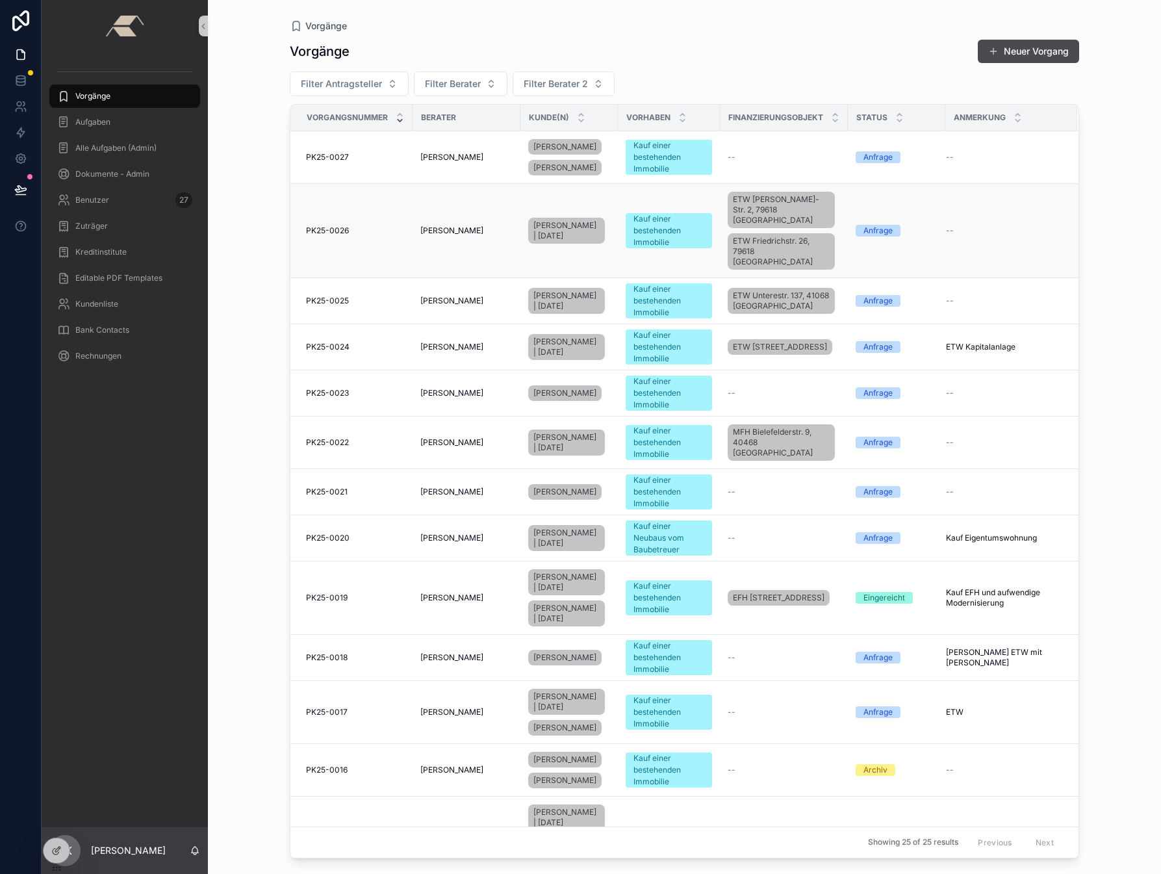
click at [327, 225] on span "PK25-0026" at bounding box center [327, 230] width 43 height 10
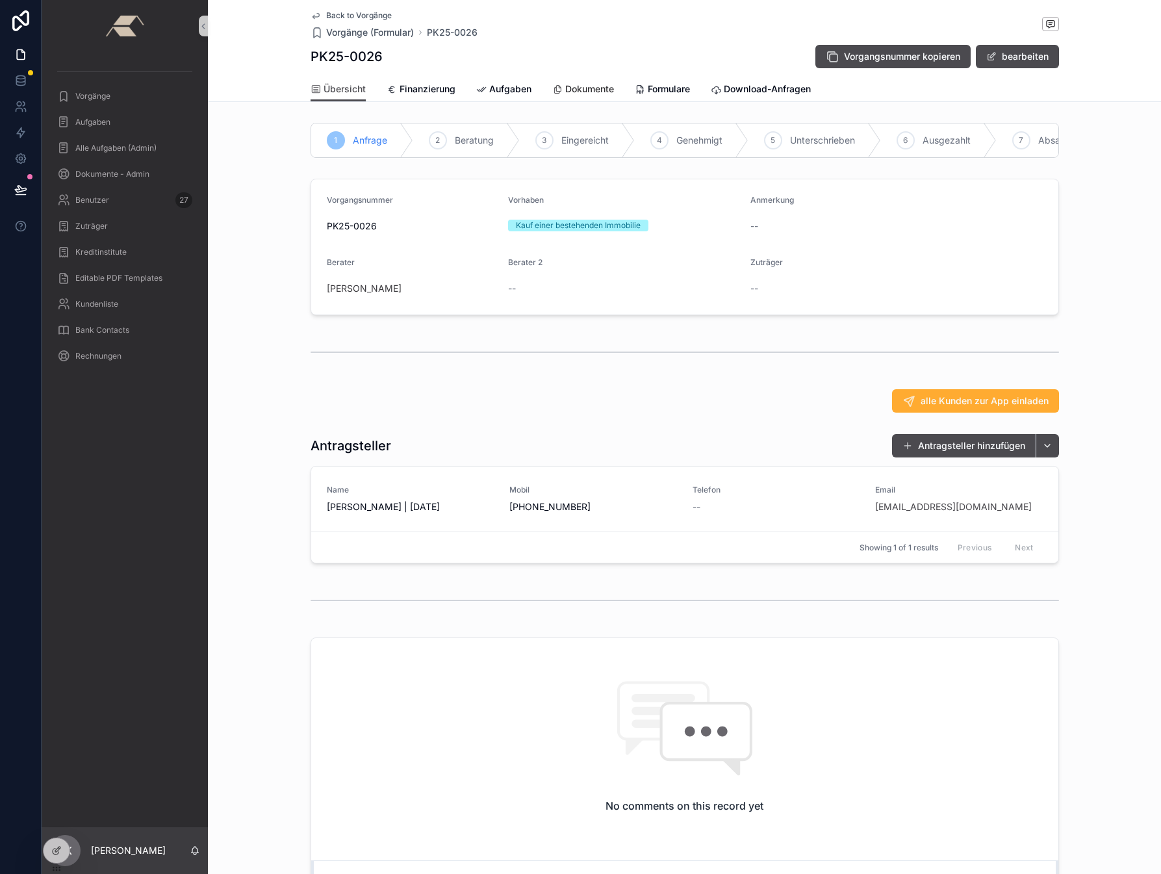
click at [588, 93] on span "Dokumente" at bounding box center [589, 89] width 49 height 13
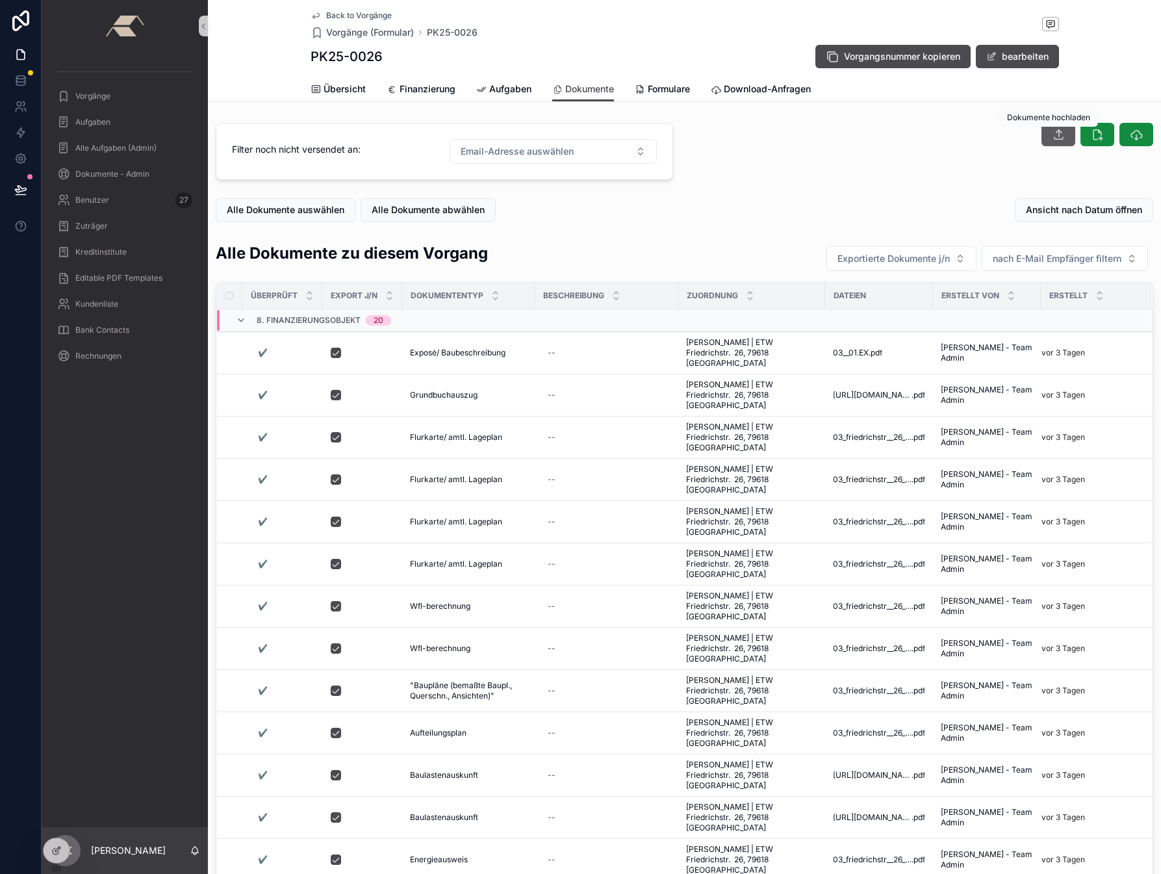
click at [987, 134] on icon "scrollable content" at bounding box center [1058, 134] width 12 height 13
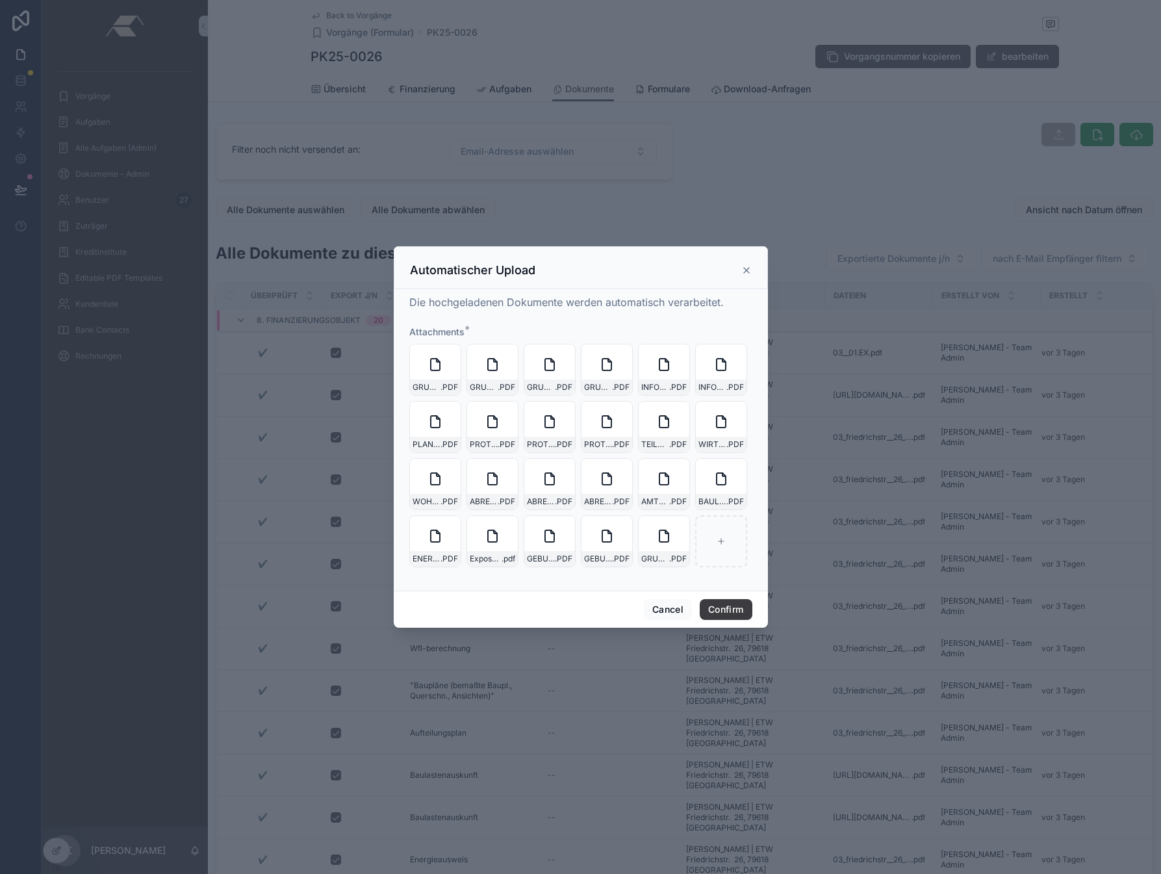
click at [724, 502] on button "Confirm" at bounding box center [726, 609] width 52 height 21
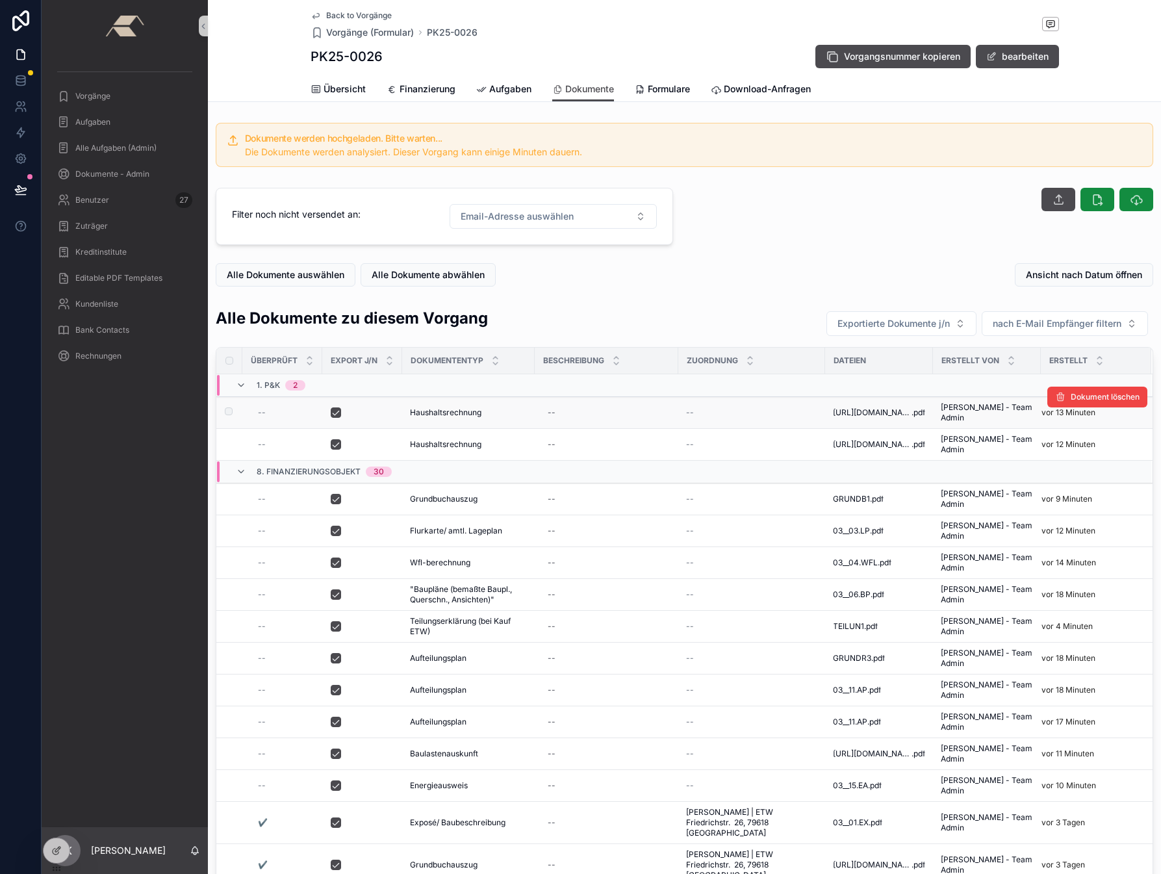
click at [444, 410] on span "Haushaltsrechnung" at bounding box center [445, 412] width 71 height 10
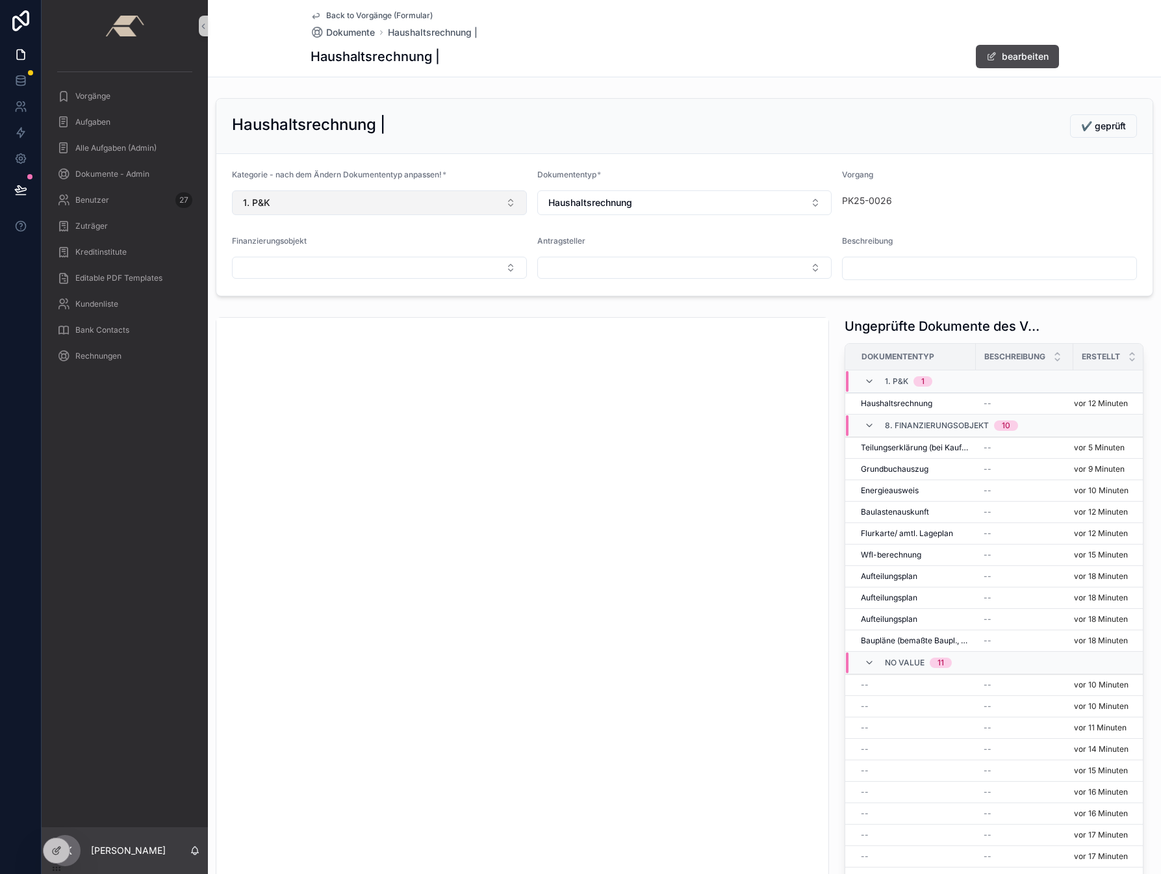
click at [320, 198] on button "1. P&K" at bounding box center [379, 202] width 295 height 25
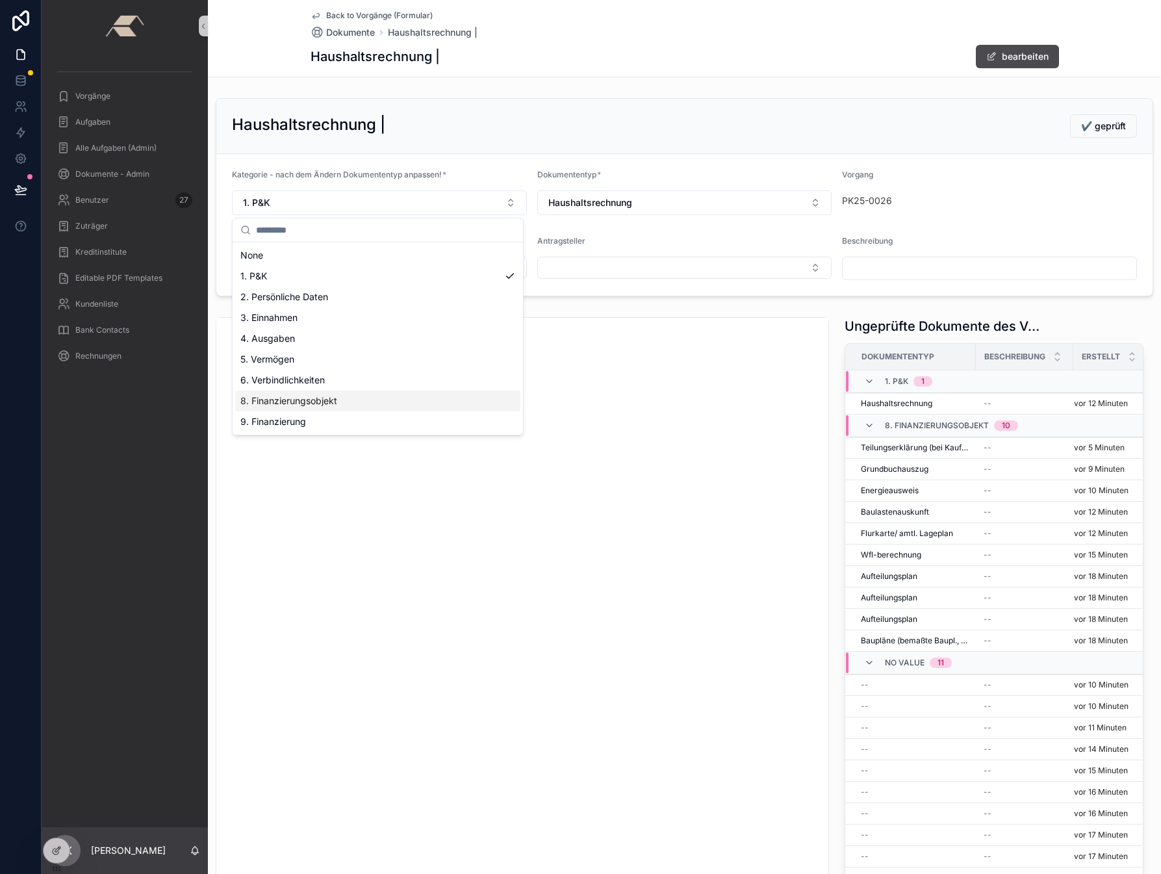
click at [294, 401] on span "8. Finanzierungsobjekt" at bounding box center [288, 400] width 97 height 13
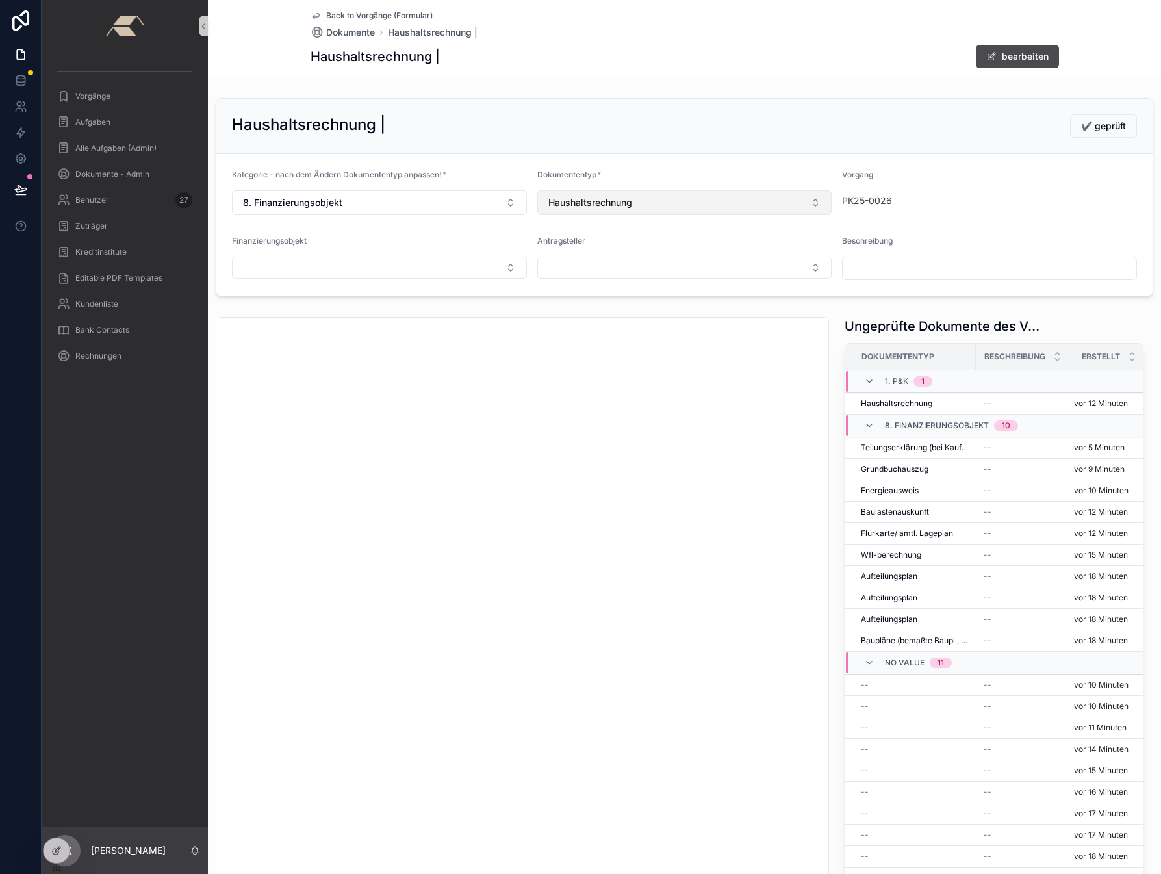
click at [655, 202] on button "Haushaltsrechnung" at bounding box center [684, 202] width 295 height 25
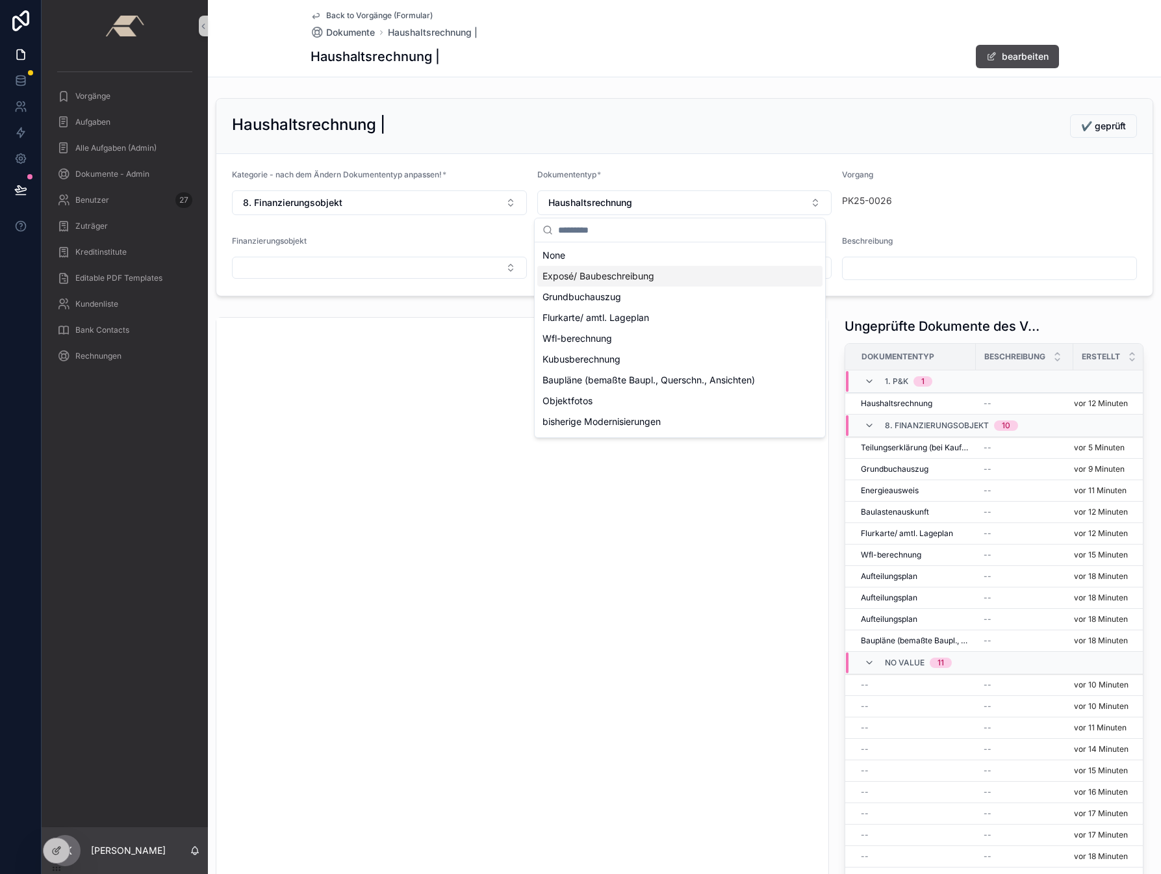
click at [575, 277] on span "Exposé/ Baubeschreibung" at bounding box center [598, 276] width 112 height 13
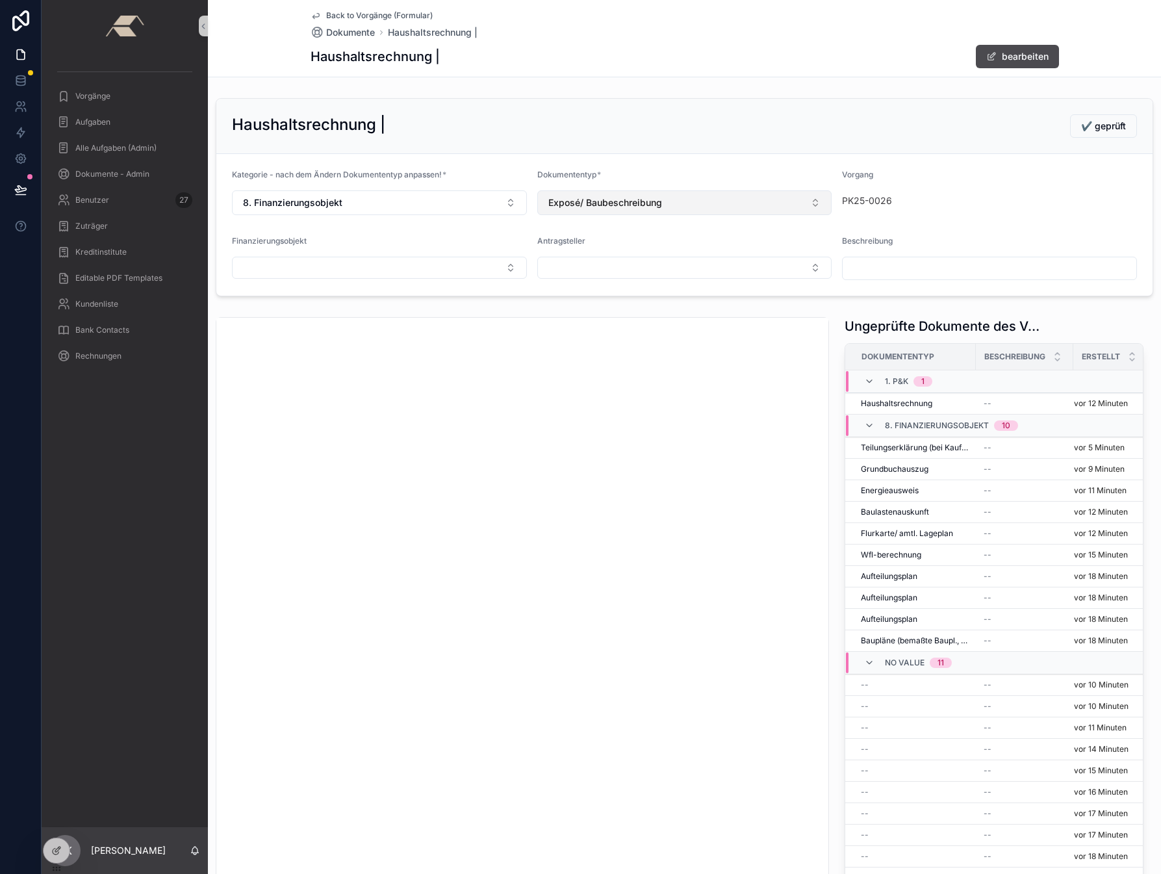
click at [690, 197] on button "Exposé/ Baubeschreibung" at bounding box center [684, 202] width 295 height 25
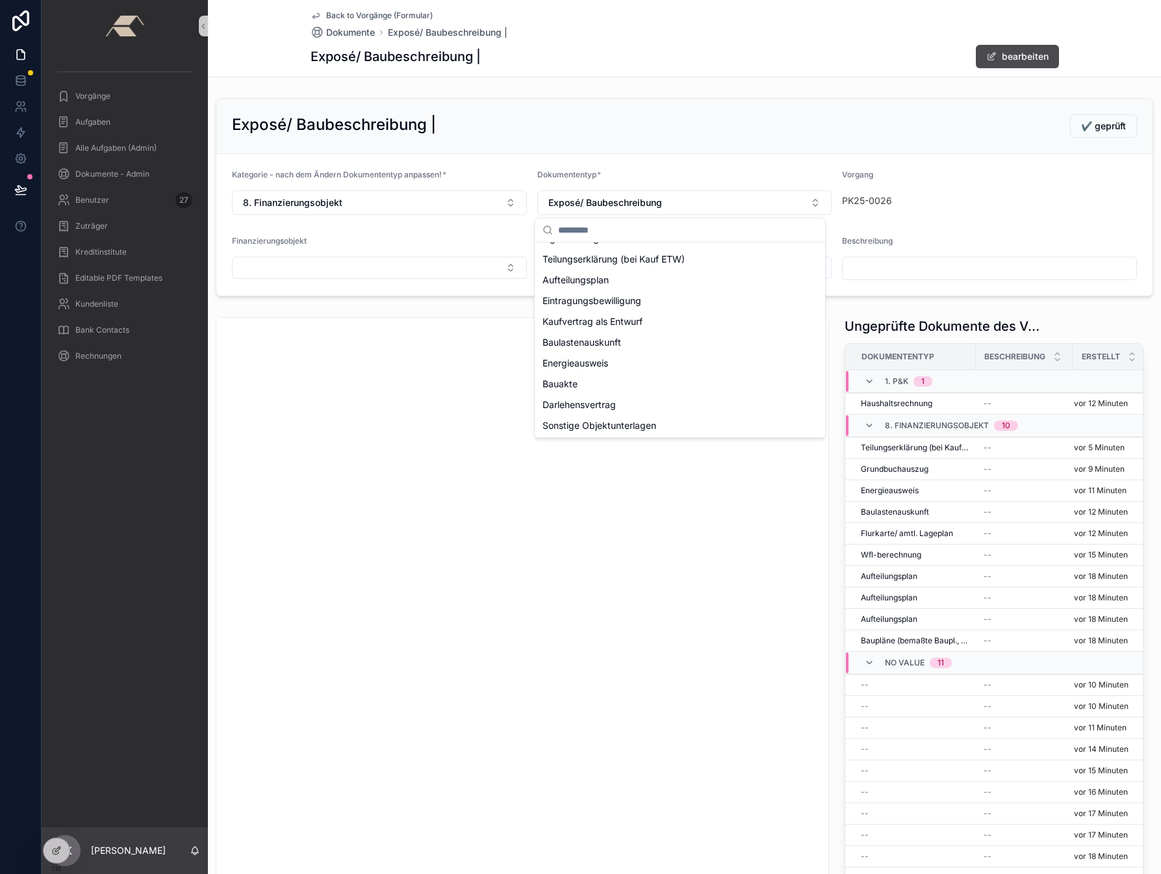
scroll to position [218, 0]
click at [606, 422] on span "Sonstige Objektunterlagen" at bounding box center [599, 424] width 114 height 13
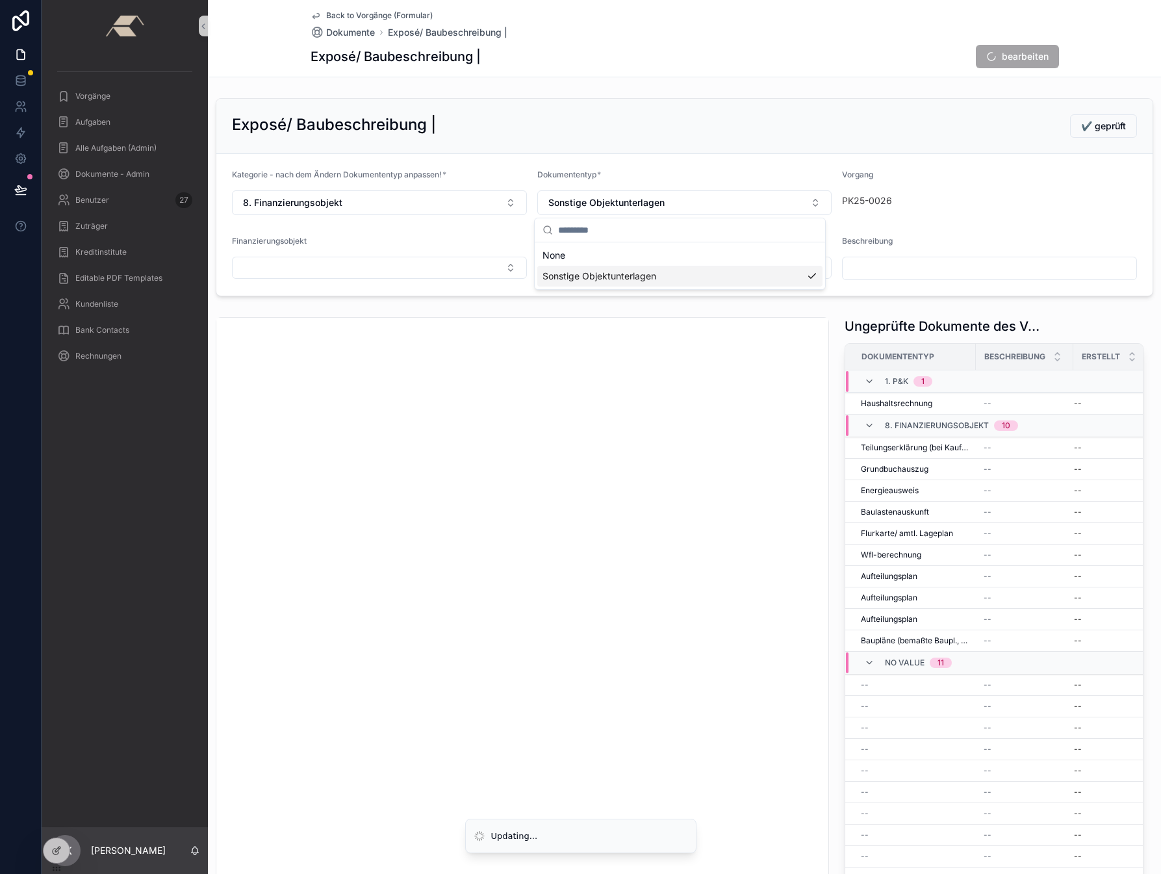
scroll to position [0, 0]
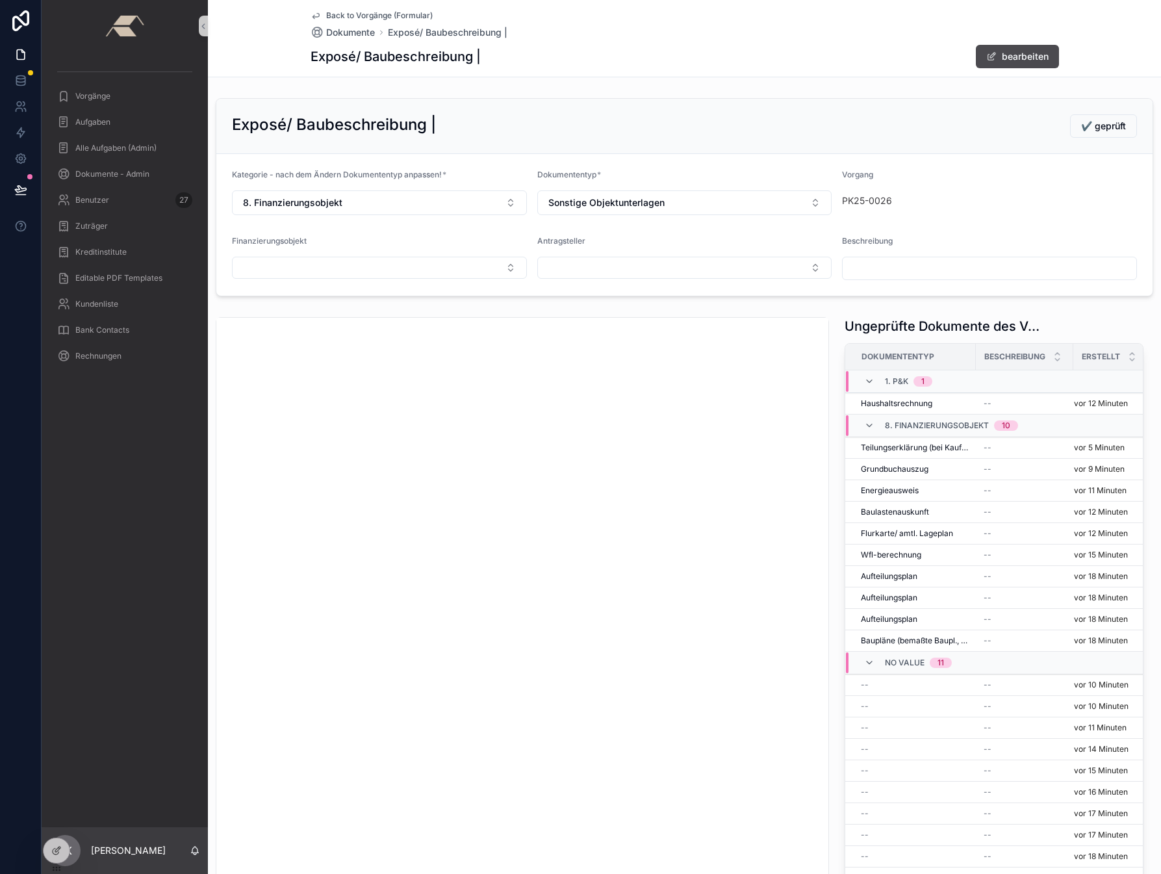
click at [874, 262] on input "scrollable content" at bounding box center [990, 268] width 294 height 18
type input "**********"
click at [238, 257] on button "Select Button" at bounding box center [379, 268] width 295 height 22
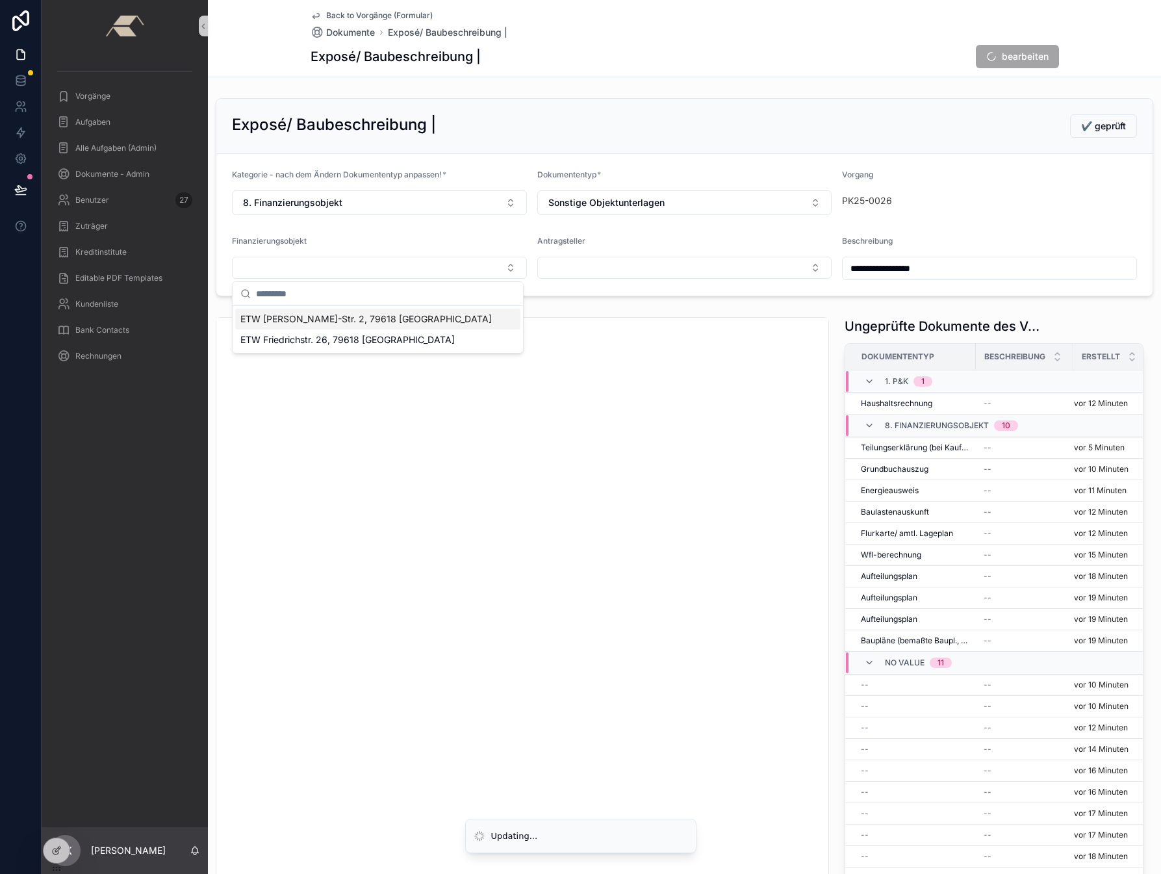
click at [302, 316] on span "ETW [PERSON_NAME]-Str. 2, 79618 [GEOGRAPHIC_DATA]" at bounding box center [365, 318] width 251 height 13
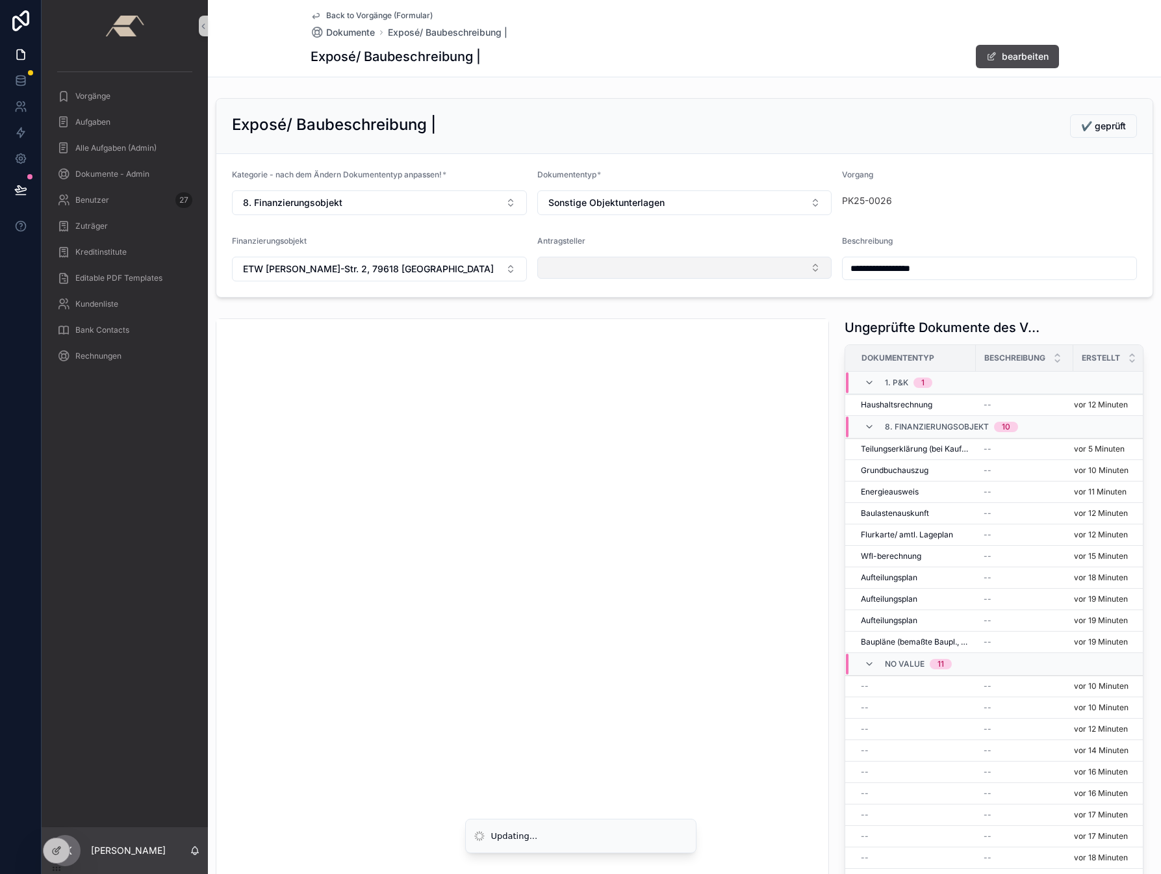
click at [576, 264] on button "Select Button" at bounding box center [684, 268] width 295 height 22
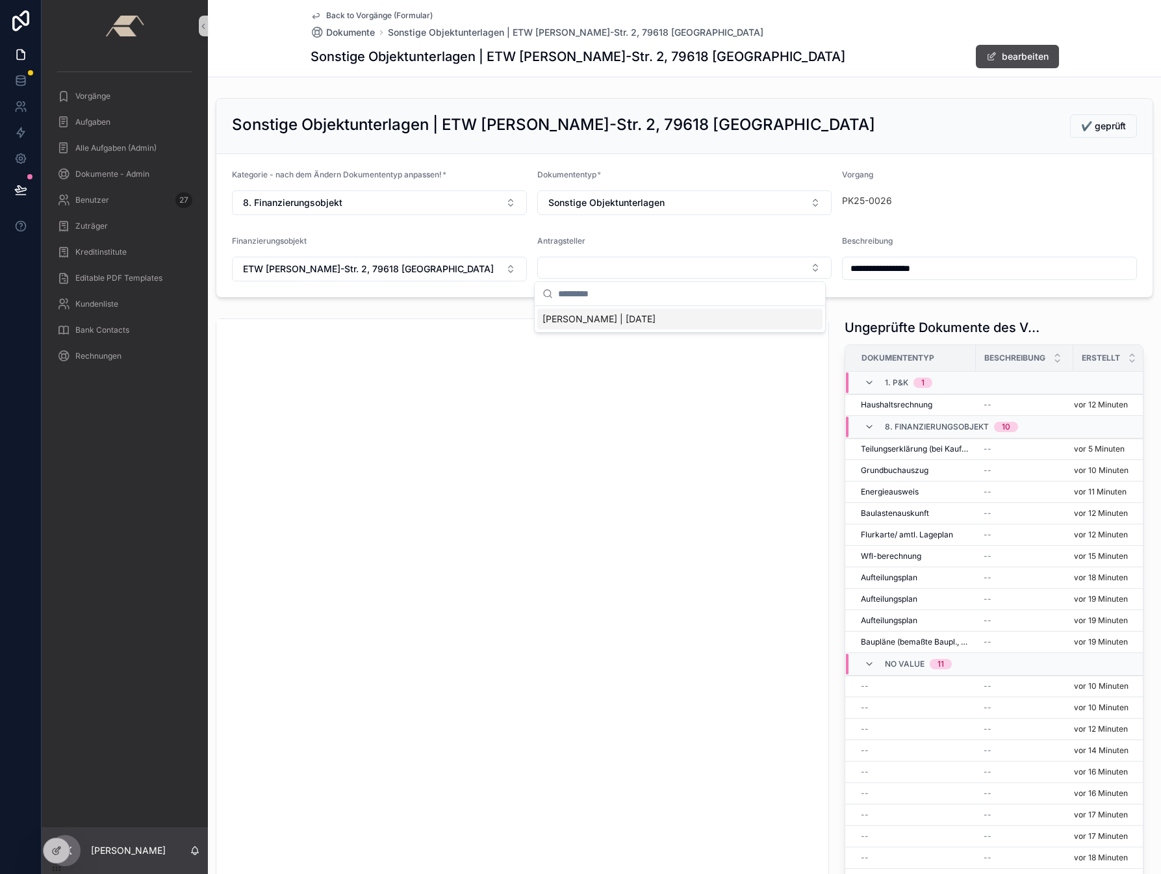
click at [569, 314] on span "[PERSON_NAME] | [DATE]" at bounding box center [598, 318] width 113 height 13
click at [987, 125] on span "✔️ geprüft" at bounding box center [1103, 126] width 45 height 13
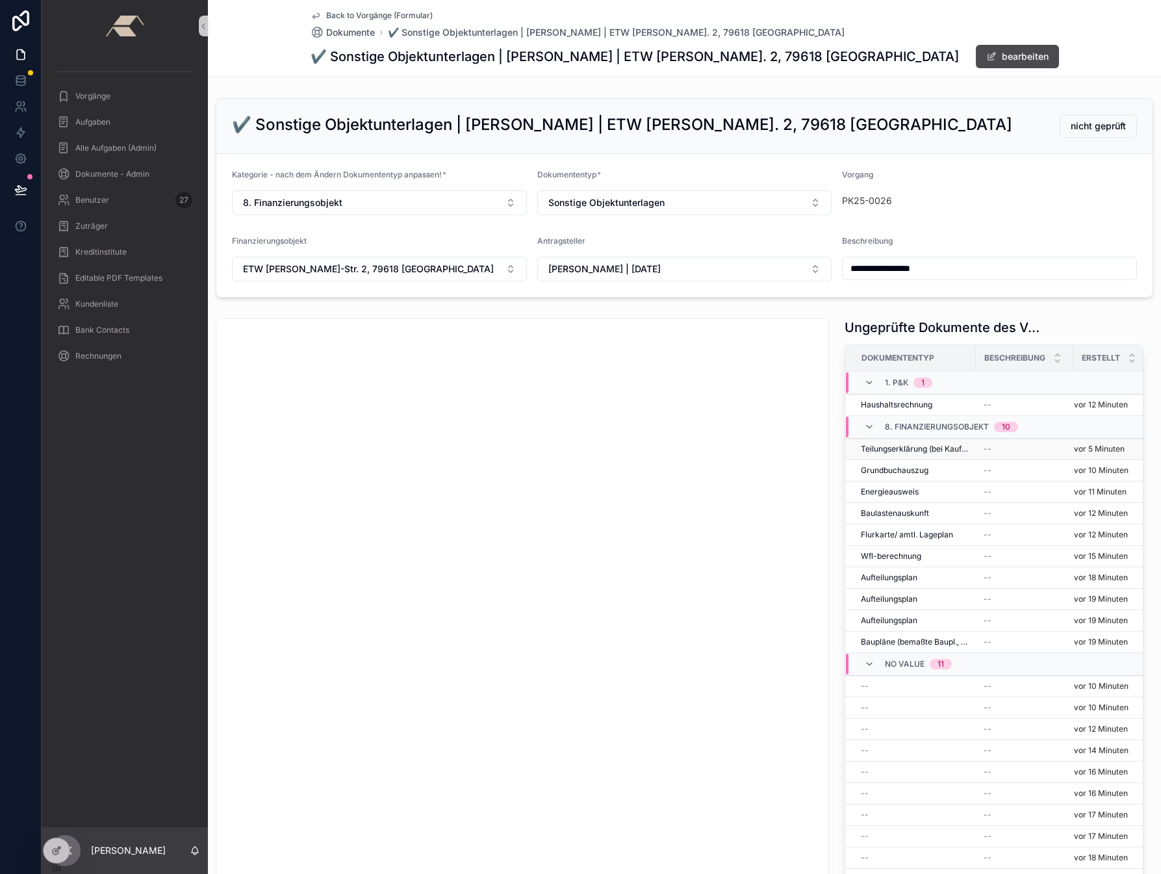
click at [887, 450] on span "Teilungserklärung (bei Kauf ETW)" at bounding box center [914, 449] width 107 height 10
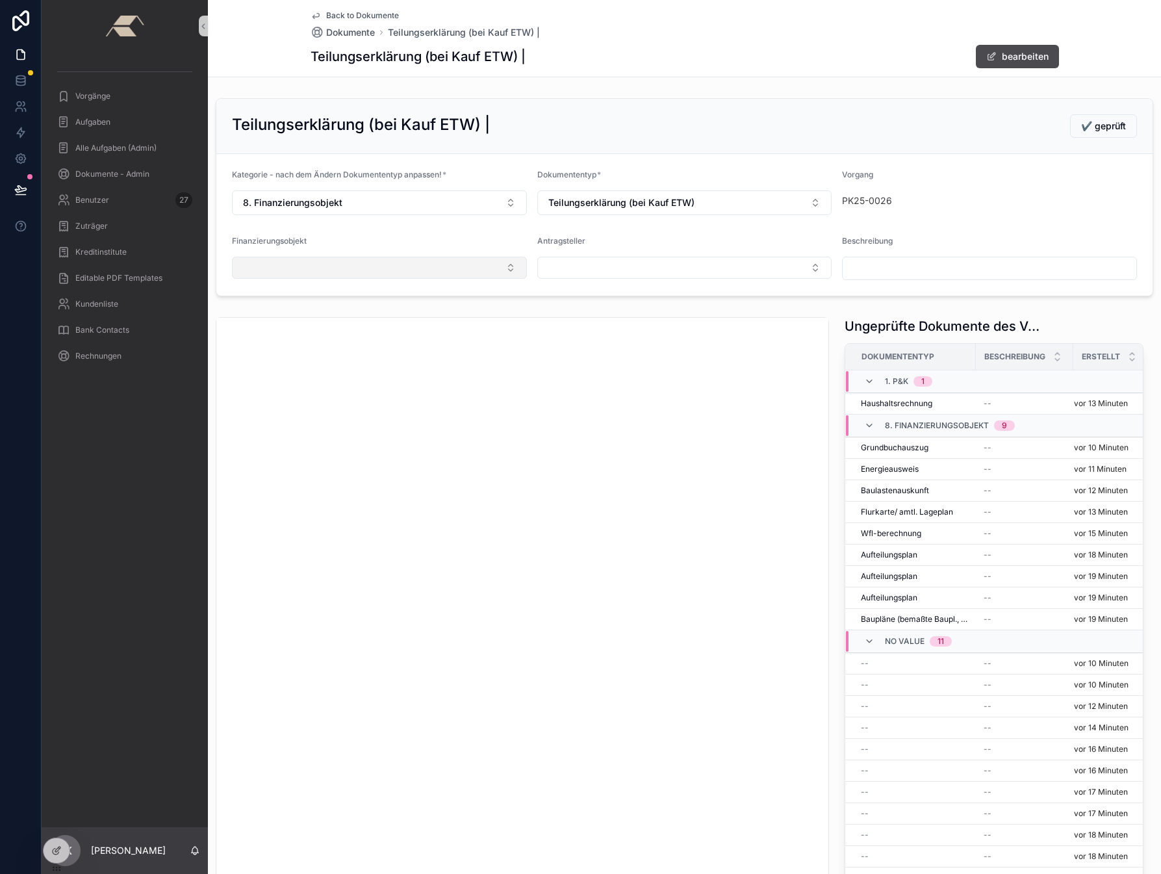
click at [336, 271] on button "Select Button" at bounding box center [379, 268] width 295 height 22
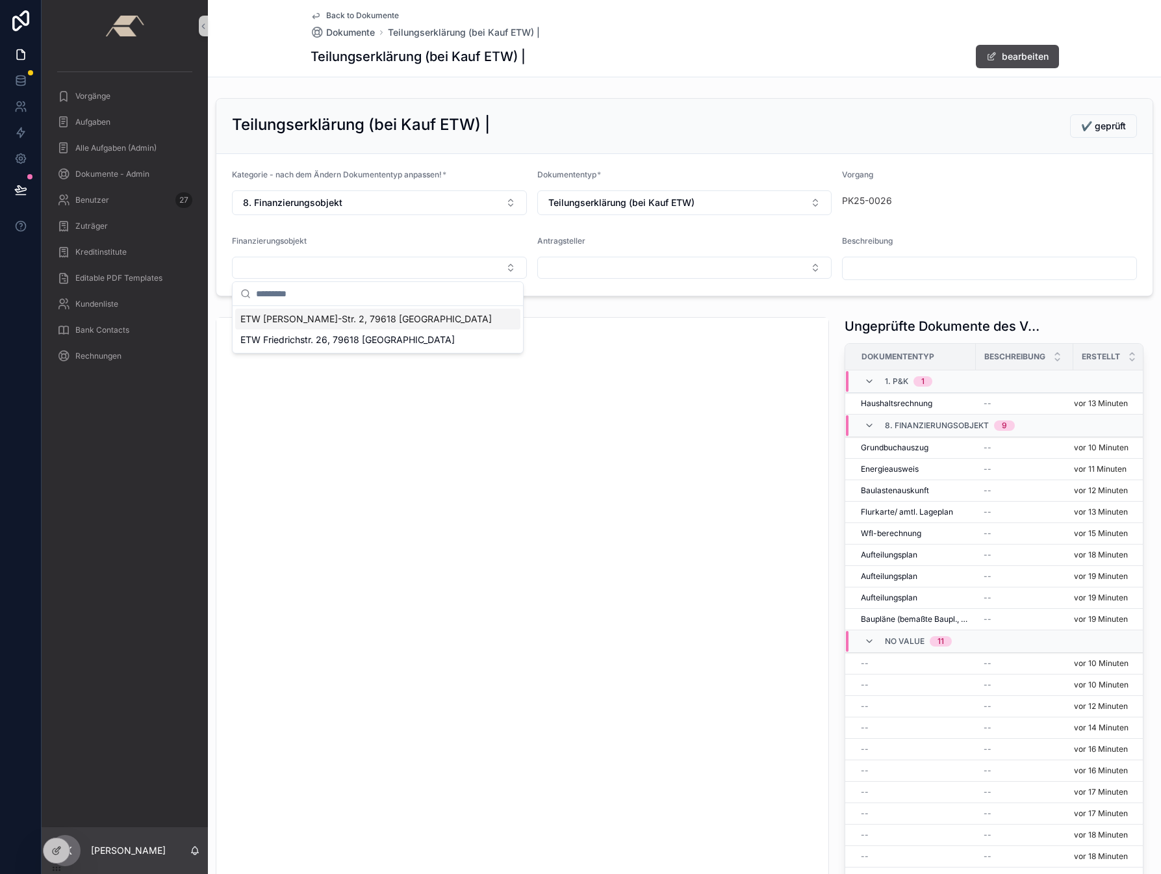
click at [288, 316] on span "ETW [PERSON_NAME]-Str. 2, 79618 [GEOGRAPHIC_DATA]" at bounding box center [365, 318] width 251 height 13
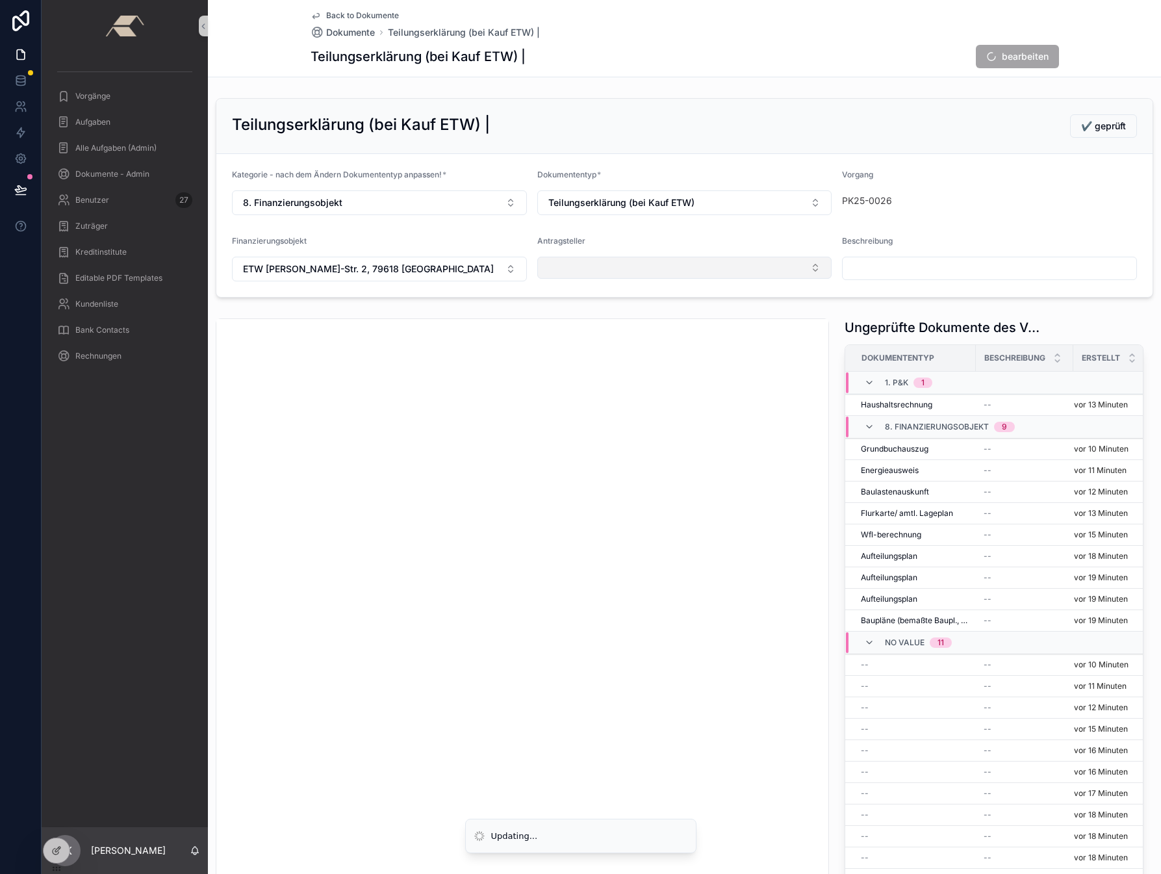
click at [602, 266] on button "Select Button" at bounding box center [684, 268] width 295 height 22
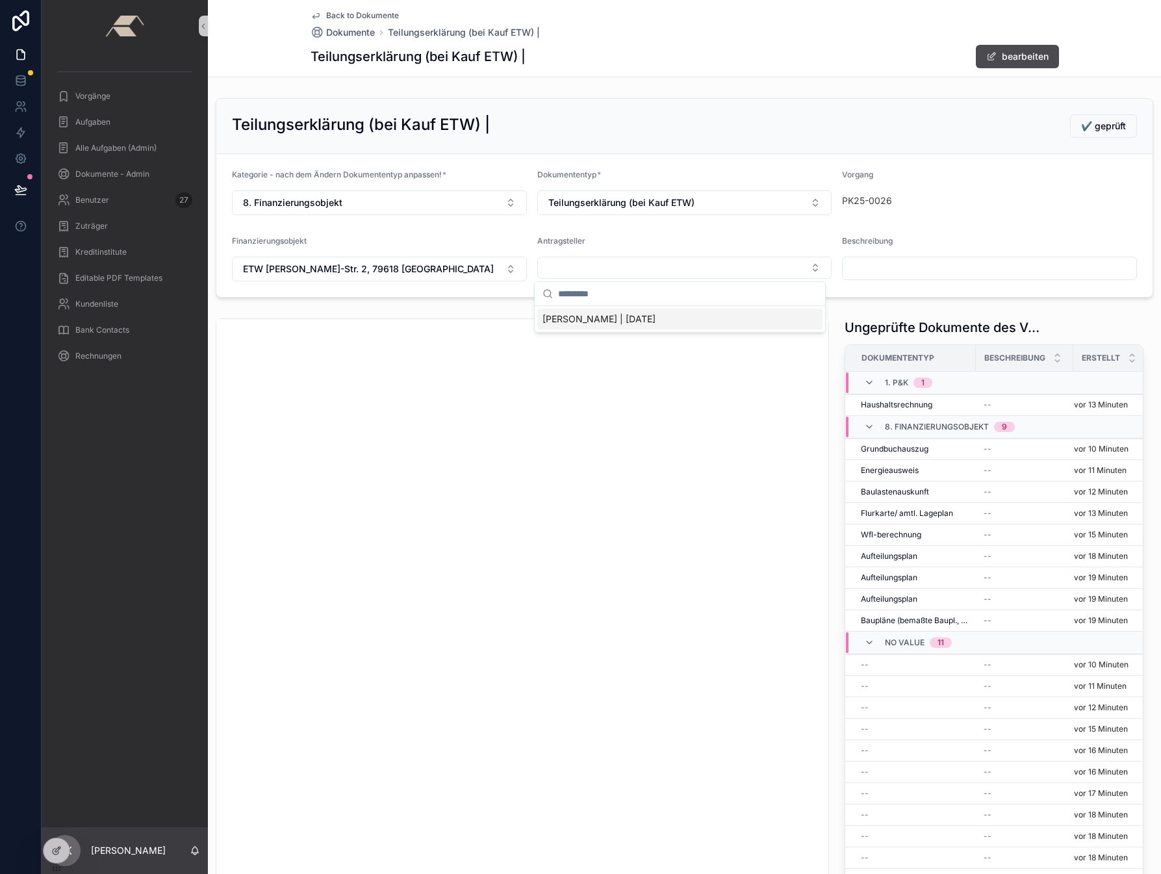
click at [563, 315] on span "[PERSON_NAME] | [DATE]" at bounding box center [598, 318] width 113 height 13
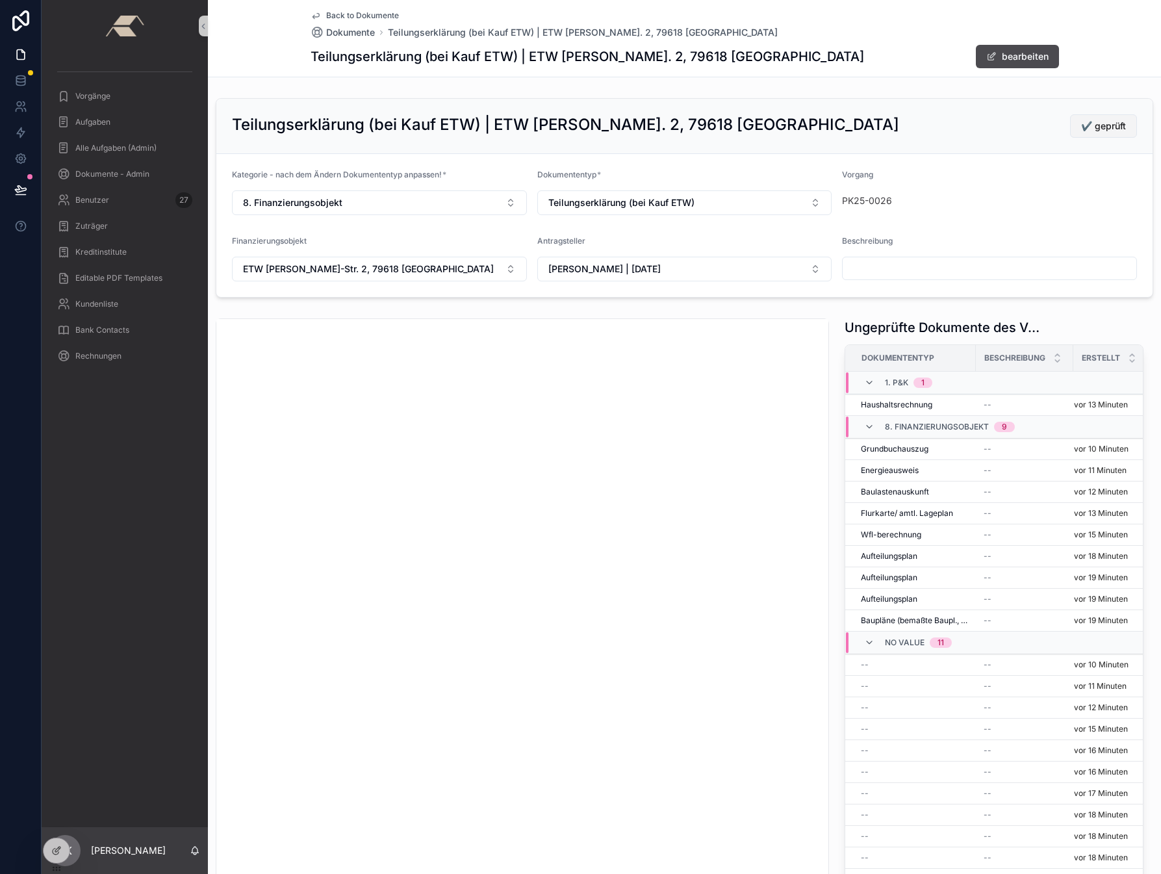
click at [987, 122] on span "✔️ geprüft" at bounding box center [1103, 126] width 45 height 13
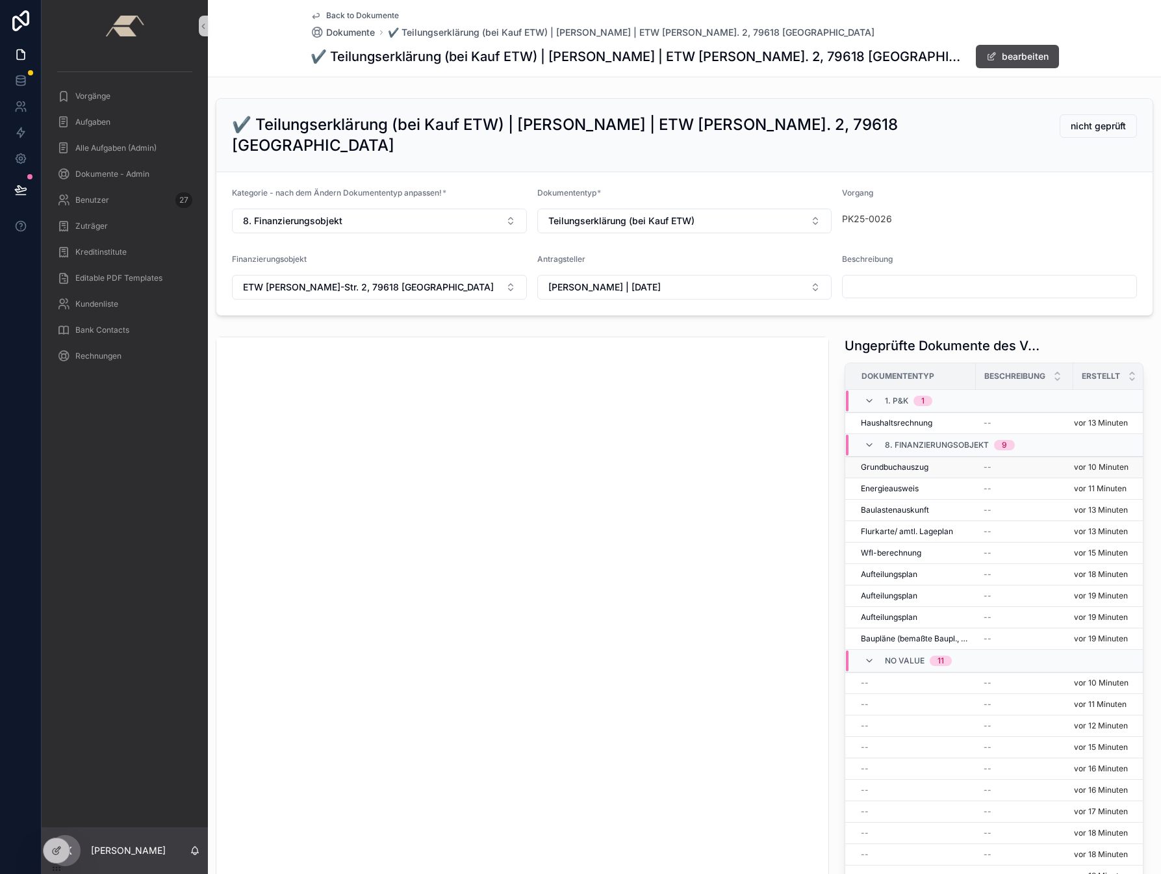
click at [894, 462] on span "Grundbuchauszug" at bounding box center [895, 467] width 68 height 10
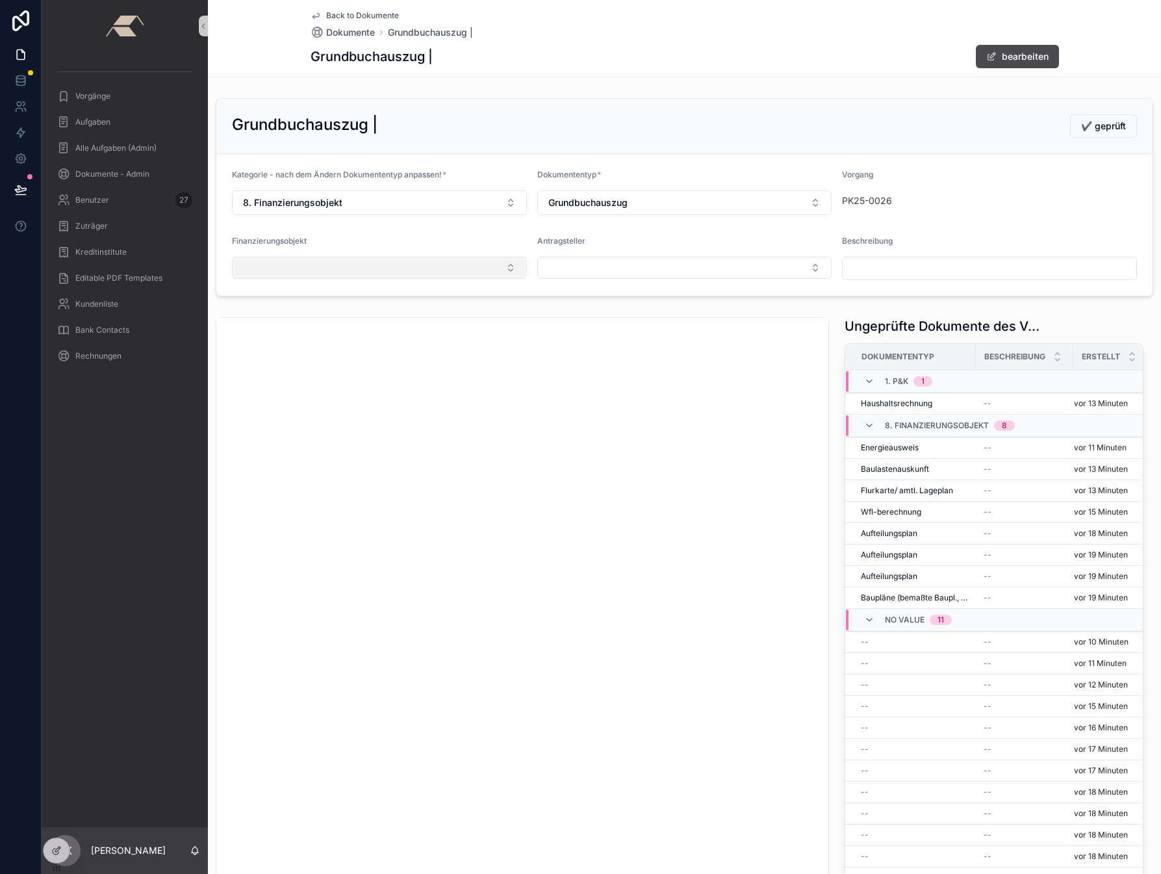
click at [318, 269] on button "Select Button" at bounding box center [379, 268] width 295 height 22
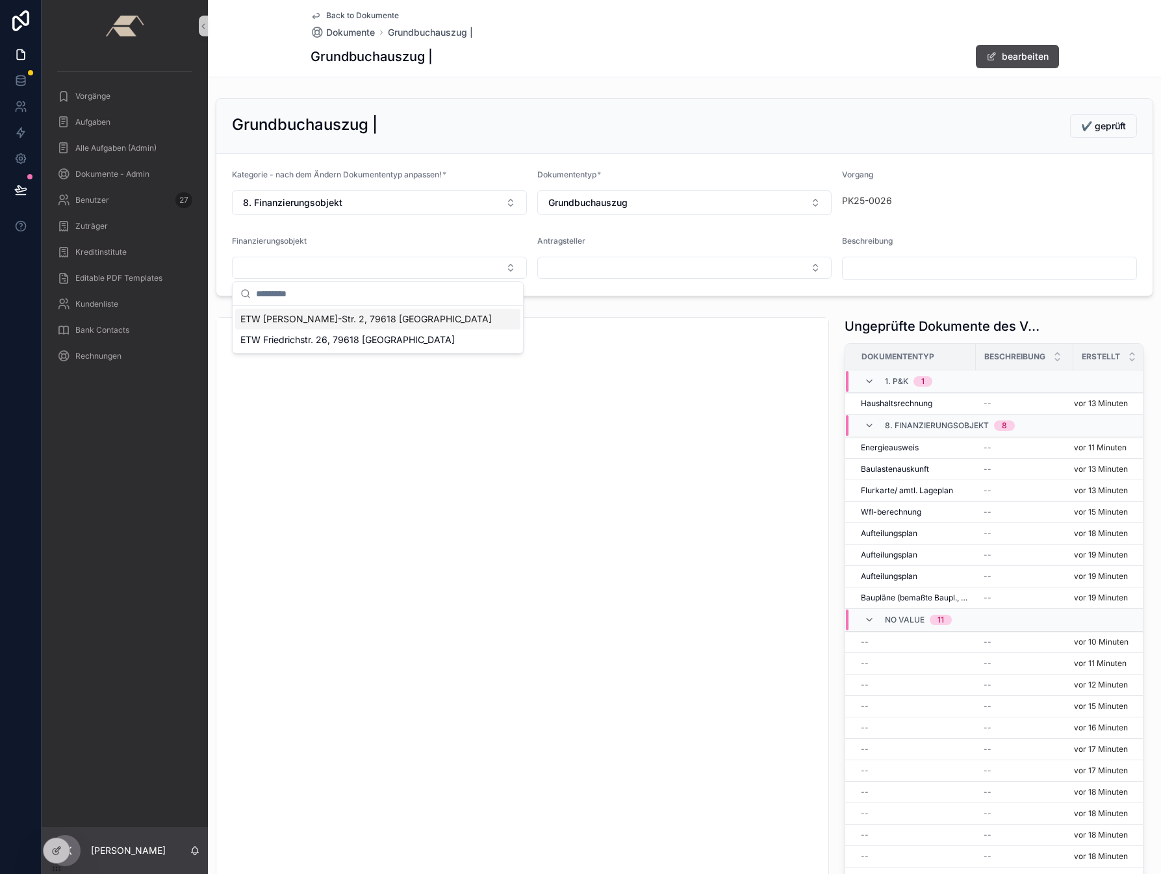
click at [301, 321] on span "ETW [PERSON_NAME]-Str. 2, 79618 [GEOGRAPHIC_DATA]" at bounding box center [365, 318] width 251 height 13
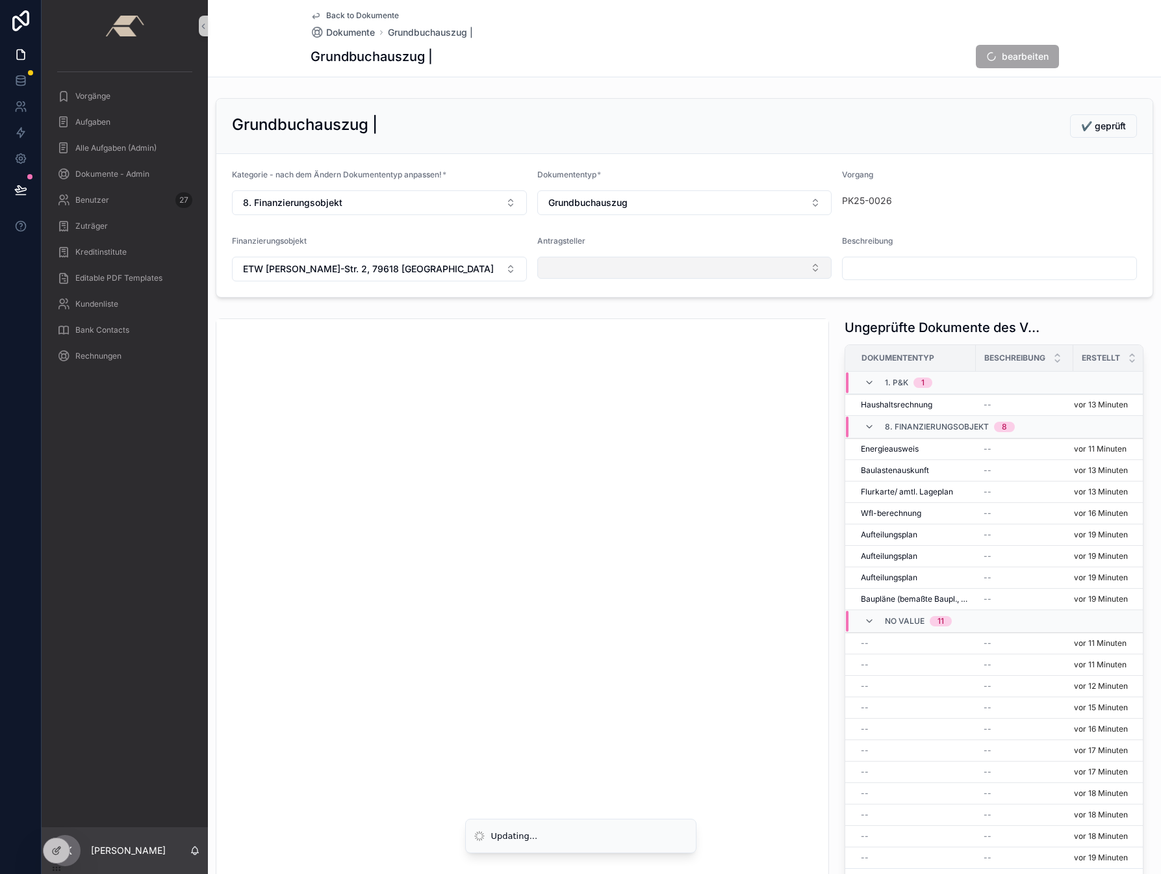
click at [586, 266] on button "Select Button" at bounding box center [684, 268] width 295 height 22
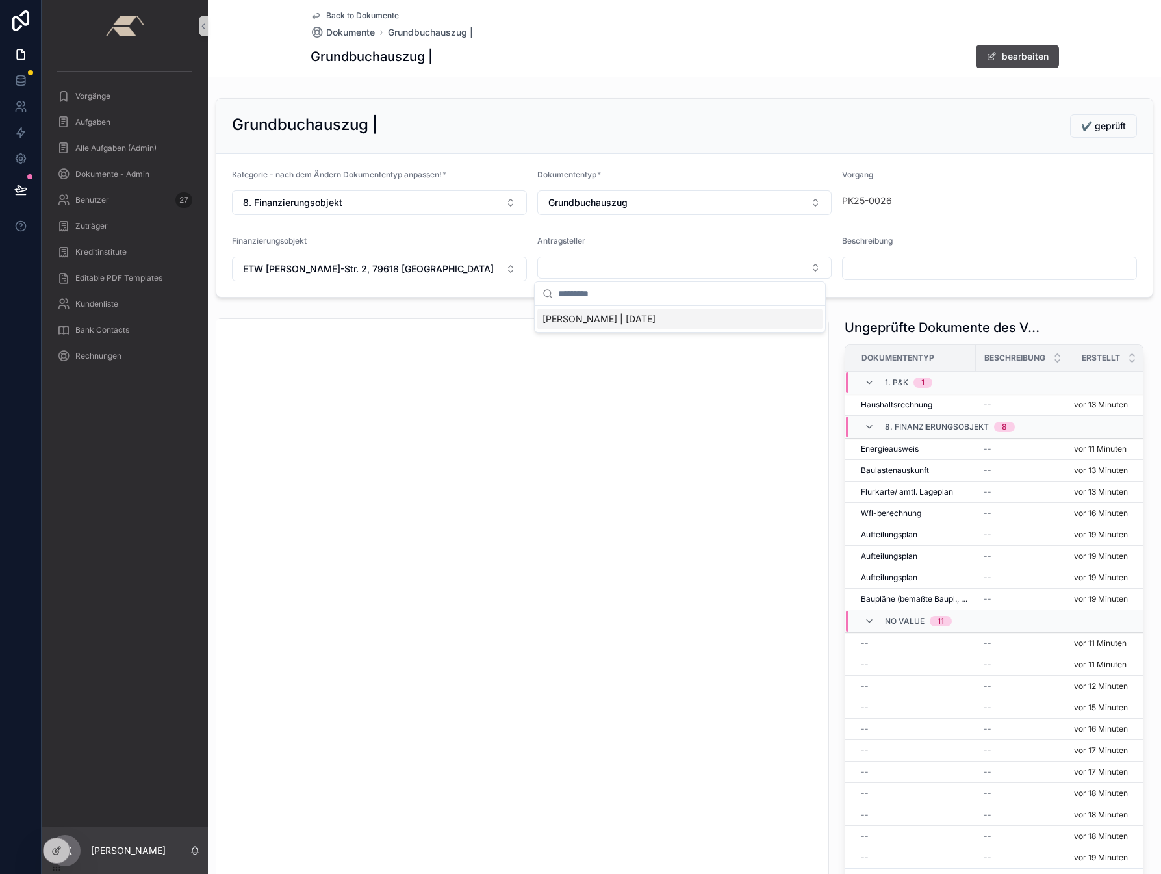
click at [561, 319] on span "[PERSON_NAME] | [DATE]" at bounding box center [598, 318] width 113 height 13
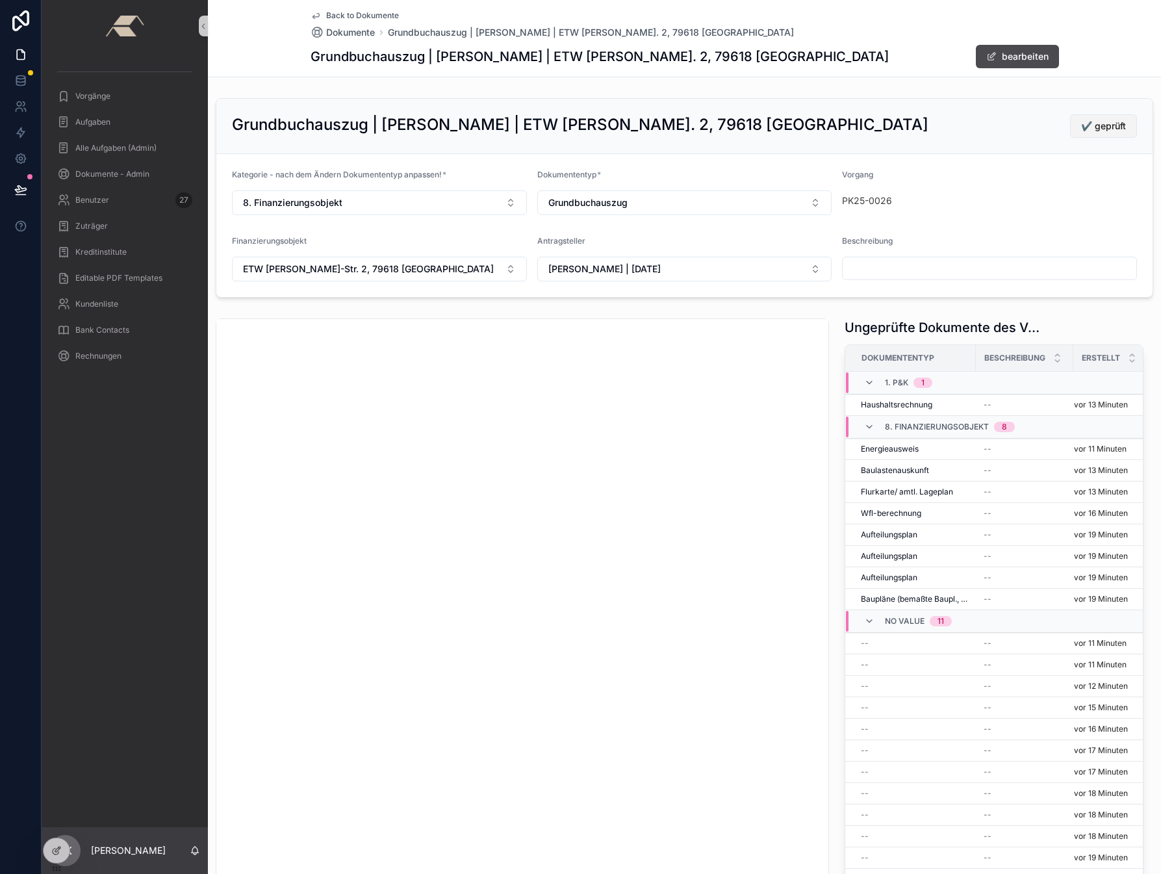
click at [987, 126] on span "✔️ geprüft" at bounding box center [1103, 126] width 45 height 13
click at [889, 403] on span "Haushaltsrechnung" at bounding box center [896, 405] width 71 height 10
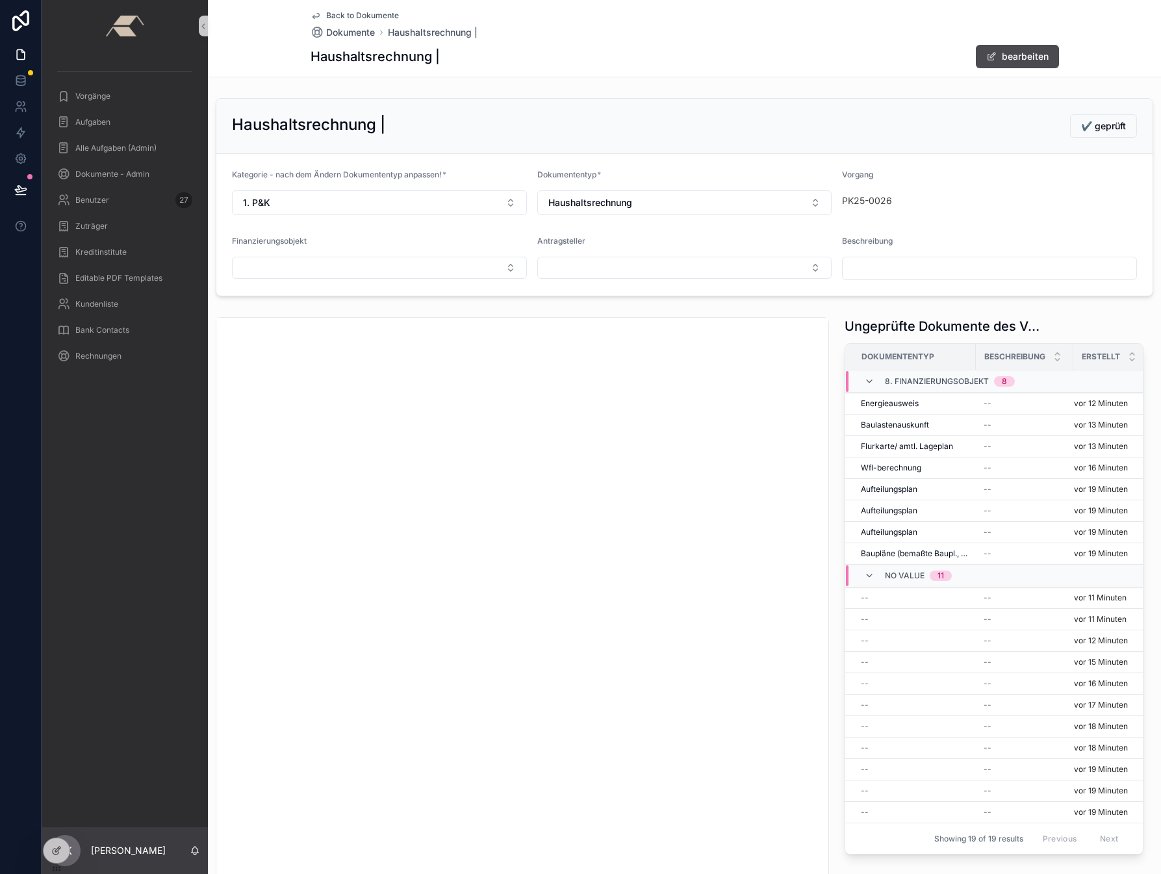
click at [325, 189] on div "Kategorie - nach dem Ändern Dokumententyp anpassen! * 1. P&K" at bounding box center [379, 192] width 295 height 45
click at [319, 197] on button "1. P&K" at bounding box center [379, 202] width 295 height 25
click at [271, 404] on span "8. Finanzierungsobjekt" at bounding box center [288, 400] width 97 height 13
click at [664, 199] on button "Haushaltsrechnung" at bounding box center [684, 202] width 295 height 25
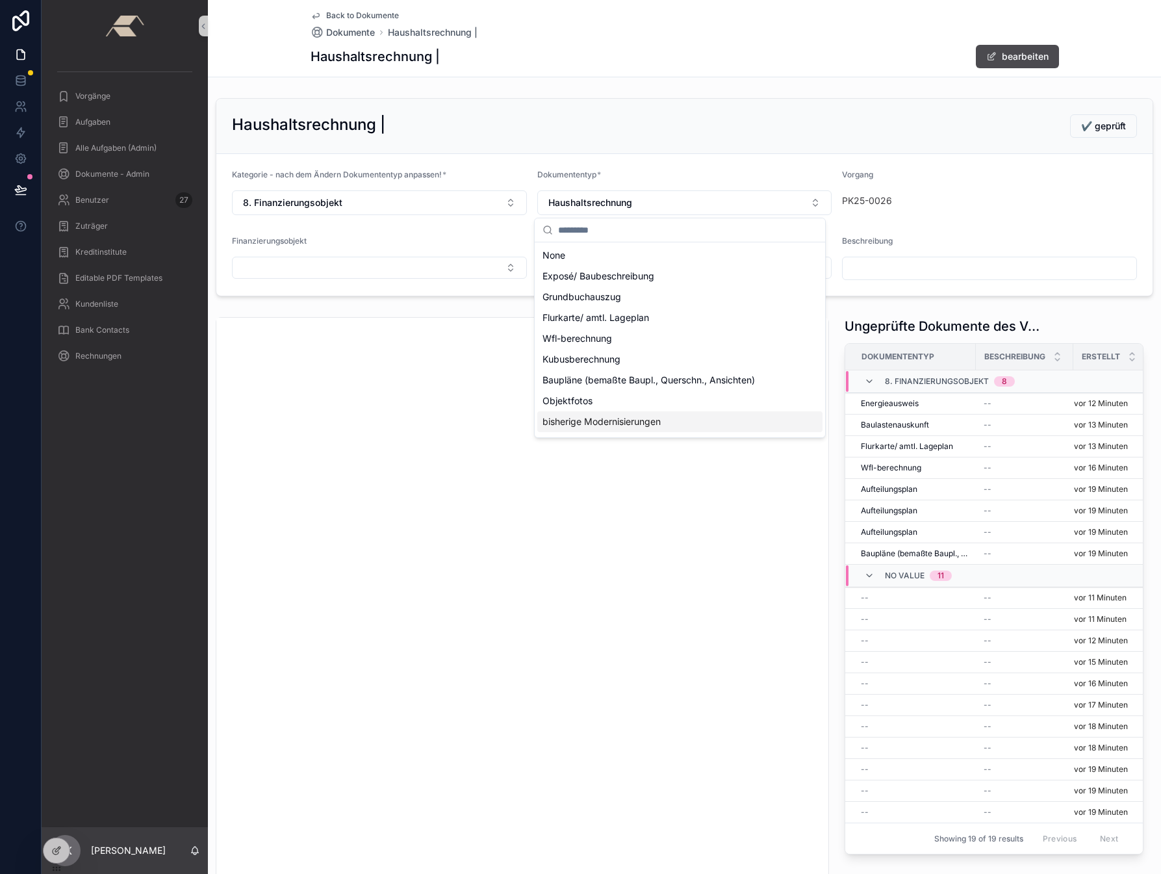
scroll to position [239, 0]
click at [580, 405] on span "Sonstige Objektunterlagen" at bounding box center [599, 403] width 114 height 13
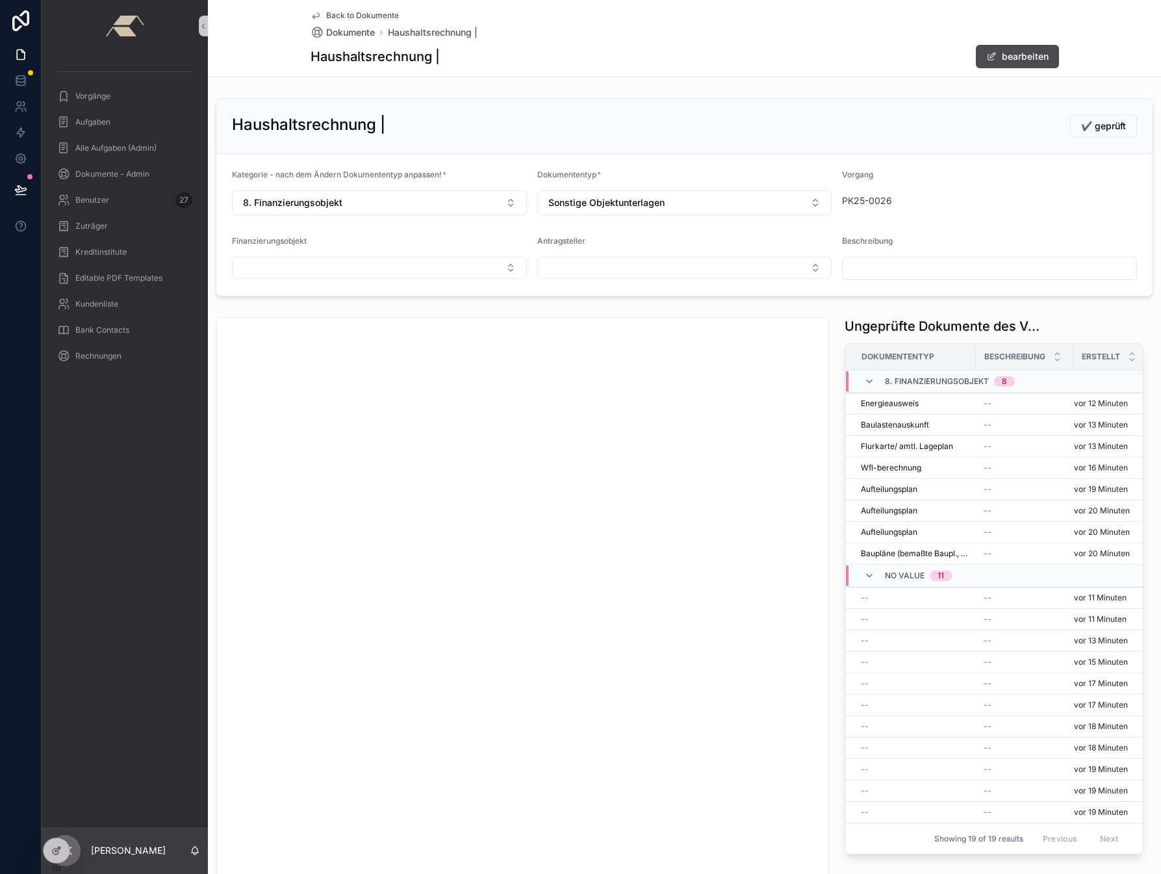
click at [867, 274] on input "scrollable content" at bounding box center [990, 268] width 294 height 18
drag, startPoint x: 852, startPoint y: 268, endPoint x: 840, endPoint y: 262, distance: 12.8
click at [843, 262] on input "**********" at bounding box center [990, 268] width 294 height 18
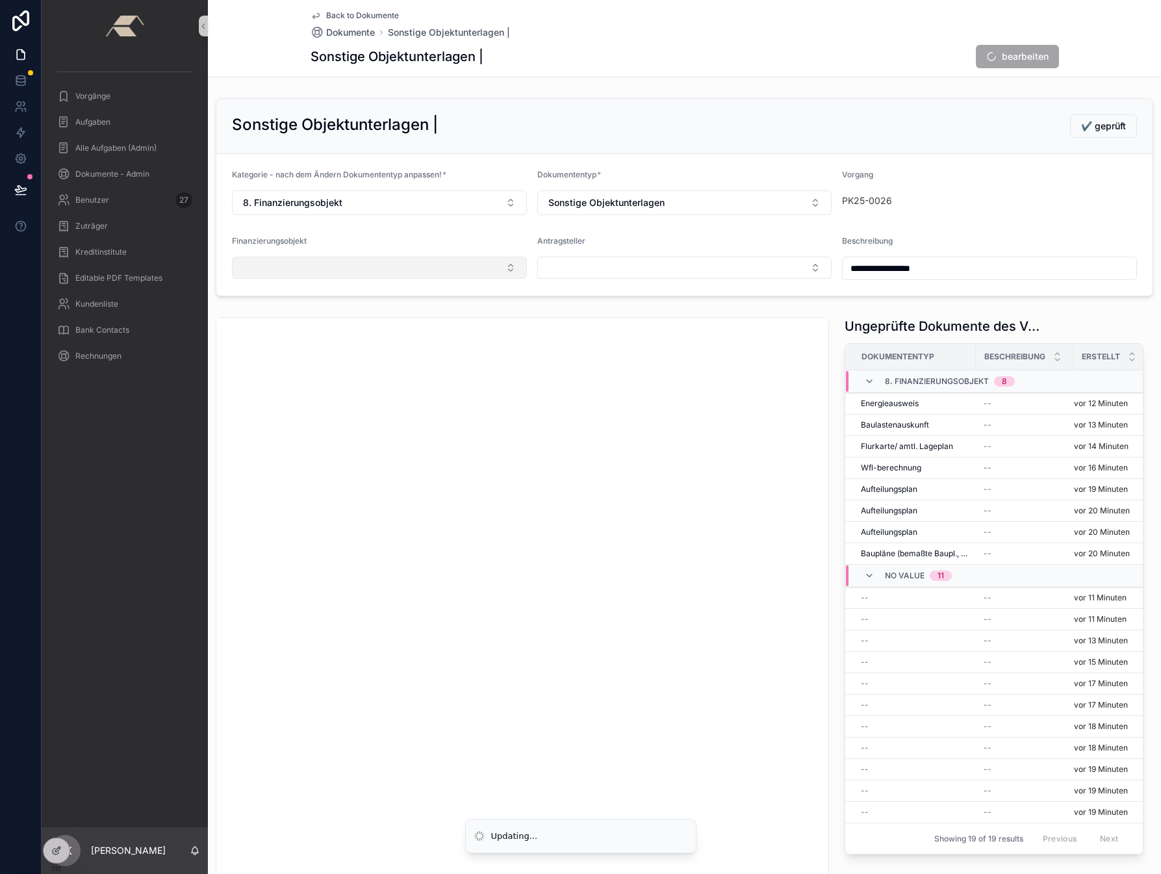
type input "**********"
click at [335, 273] on button "Select Button" at bounding box center [379, 268] width 295 height 22
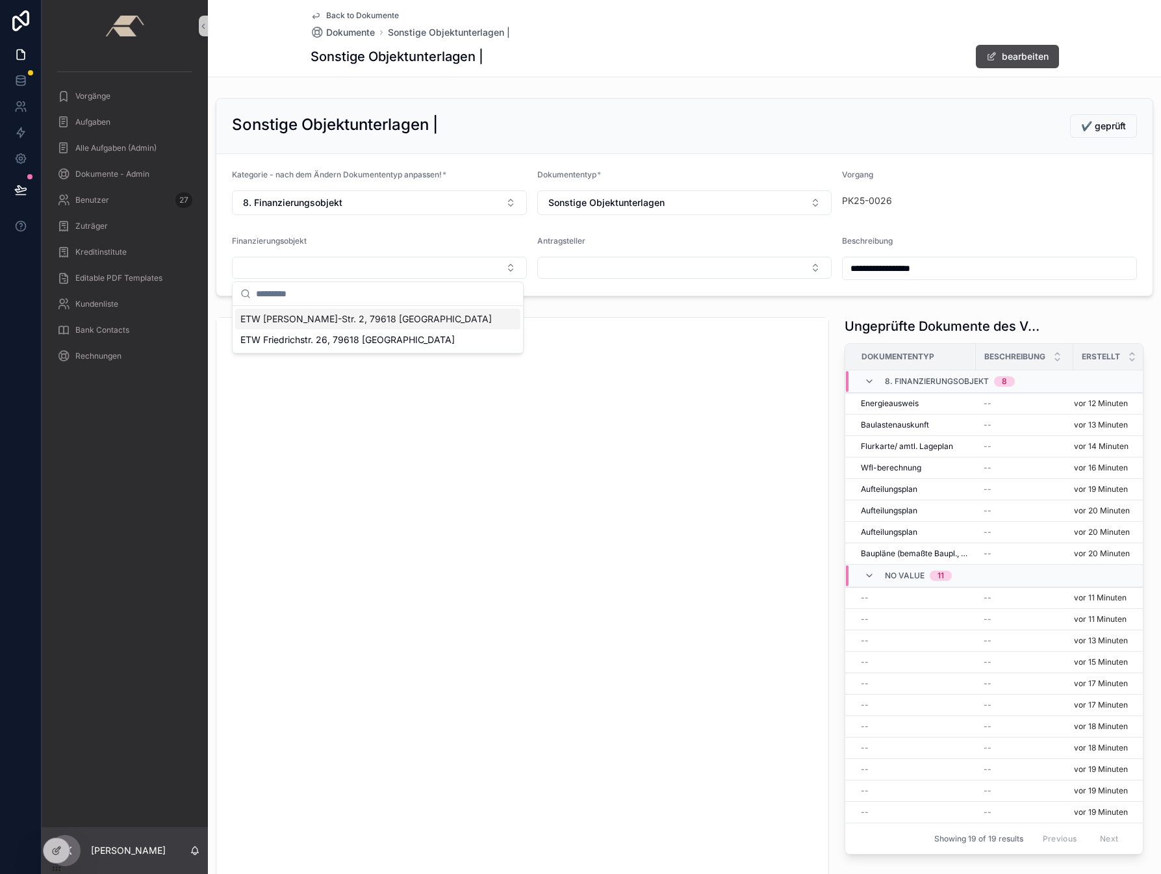
click at [305, 317] on span "ETW [PERSON_NAME]-Str. 2, 79618 [GEOGRAPHIC_DATA]" at bounding box center [365, 318] width 251 height 13
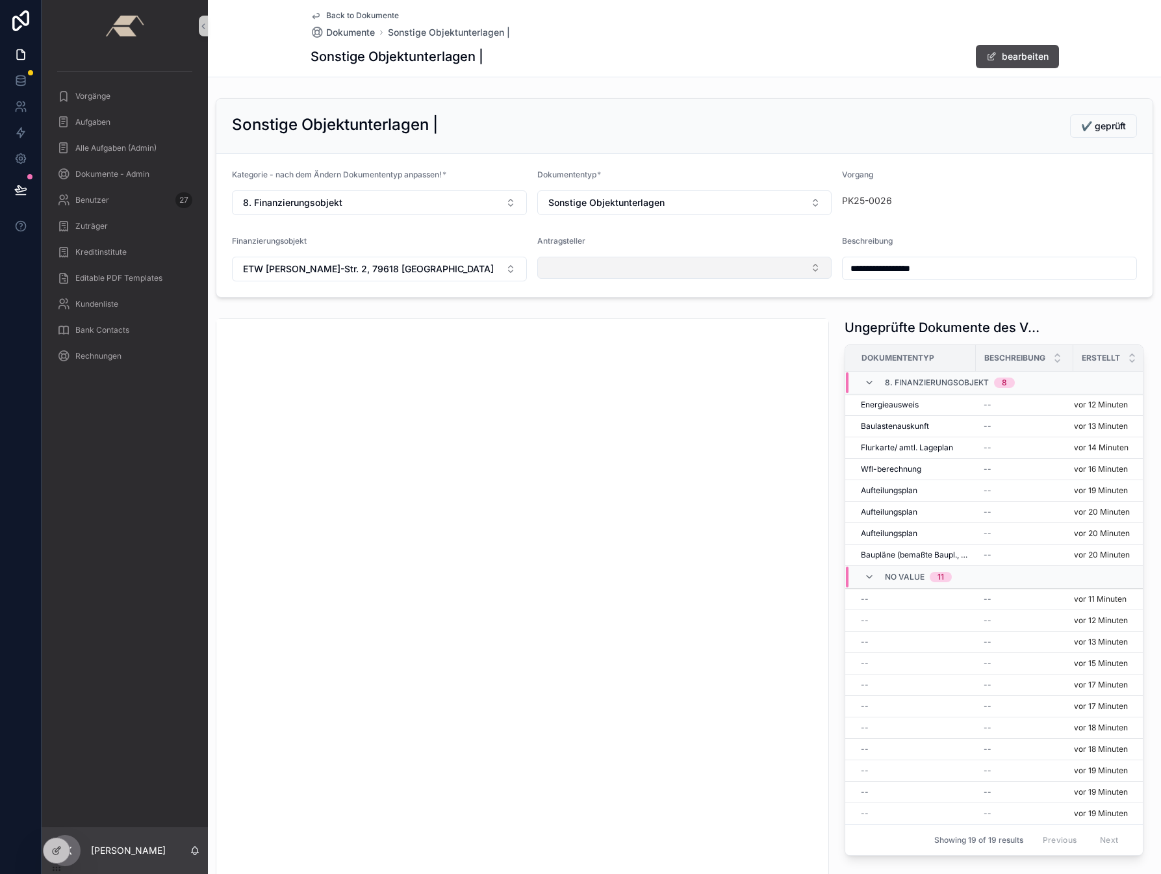
click at [622, 273] on button "Select Button" at bounding box center [684, 268] width 295 height 22
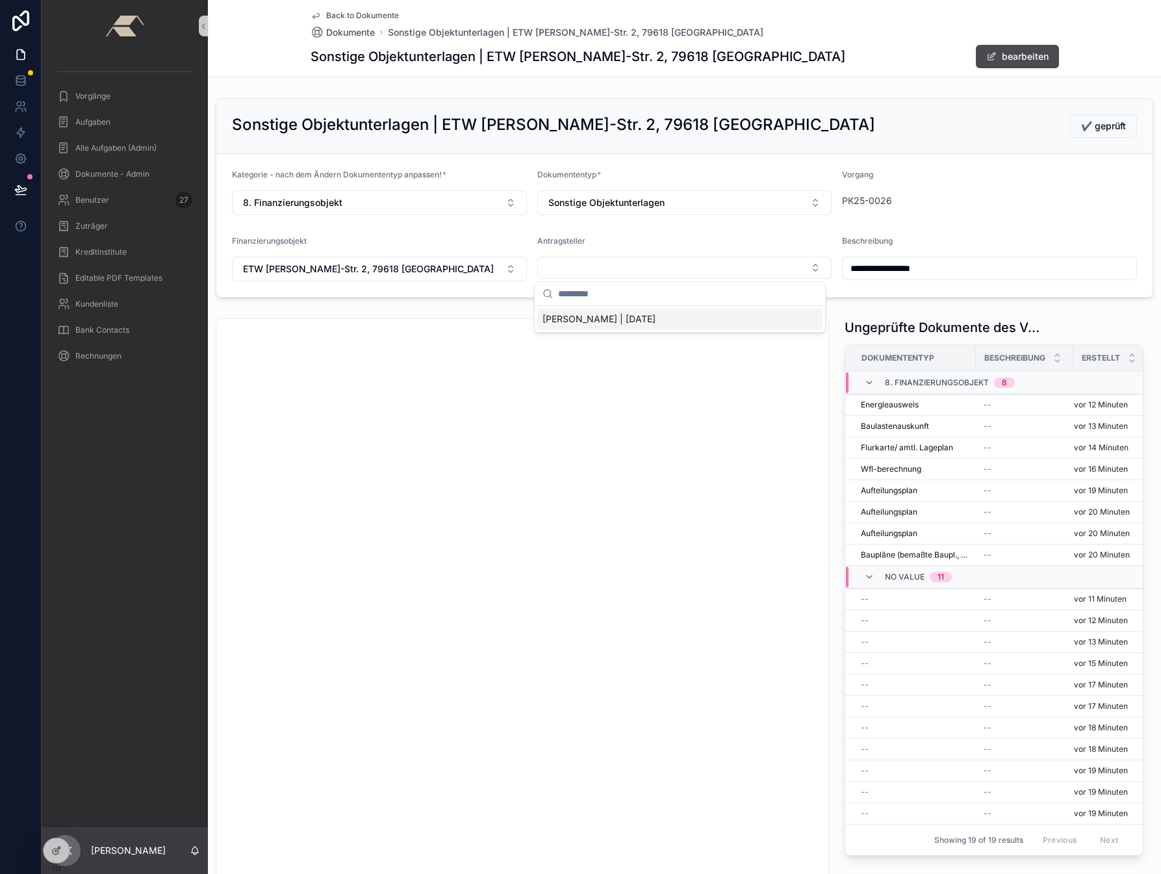
click at [583, 319] on span "[PERSON_NAME] | [DATE]" at bounding box center [598, 318] width 113 height 13
click at [987, 130] on span "✔️ geprüft" at bounding box center [1103, 126] width 45 height 13
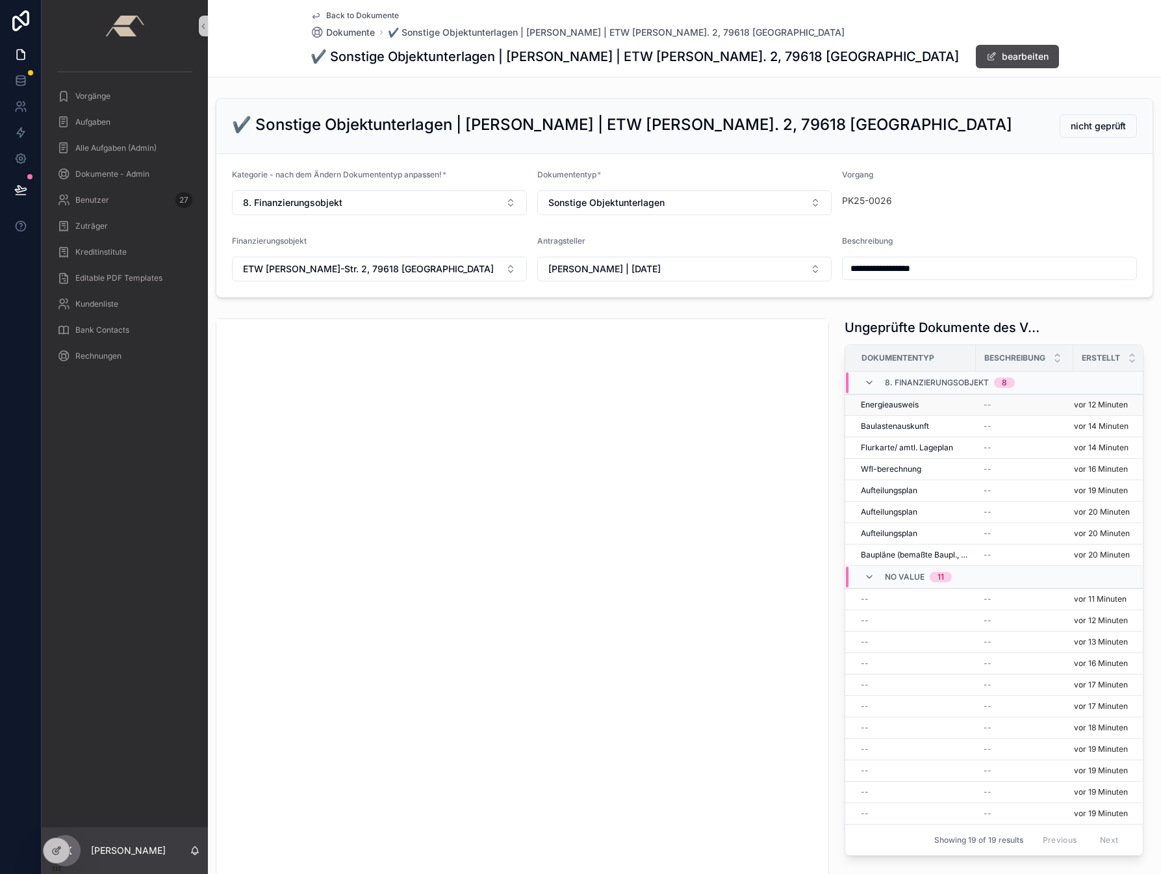
click at [881, 405] on span "Energieausweis" at bounding box center [890, 405] width 58 height 10
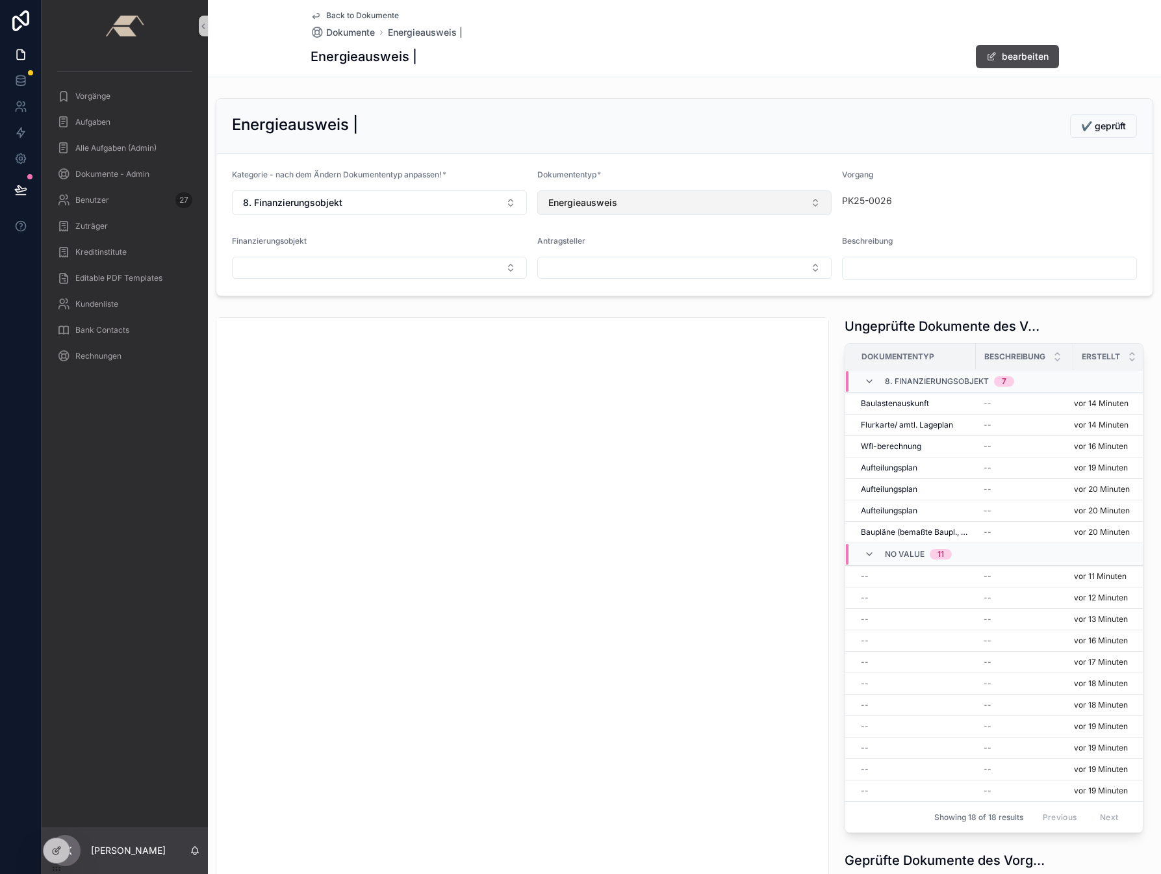
click at [586, 211] on button "Energieausweis" at bounding box center [684, 202] width 295 height 25
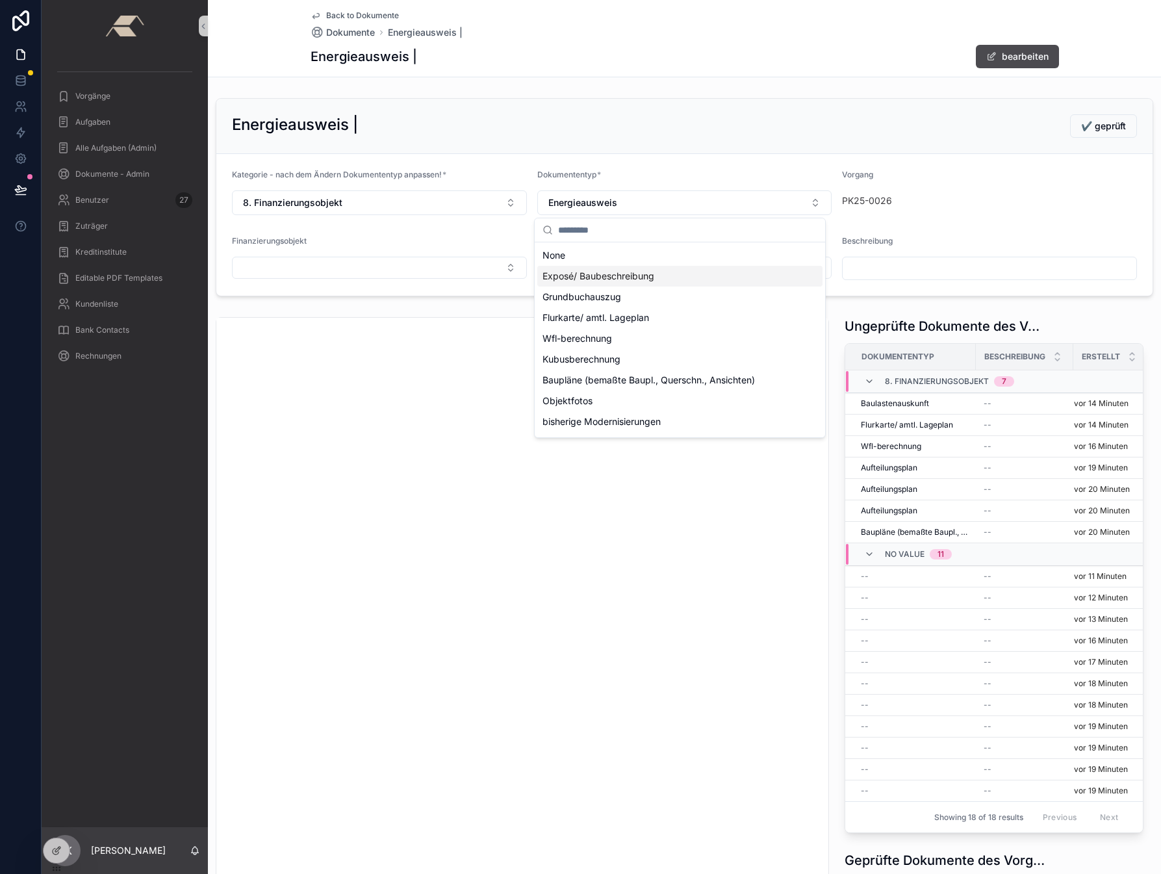
click at [592, 273] on span "Exposé/ Baubeschreibung" at bounding box center [598, 276] width 112 height 13
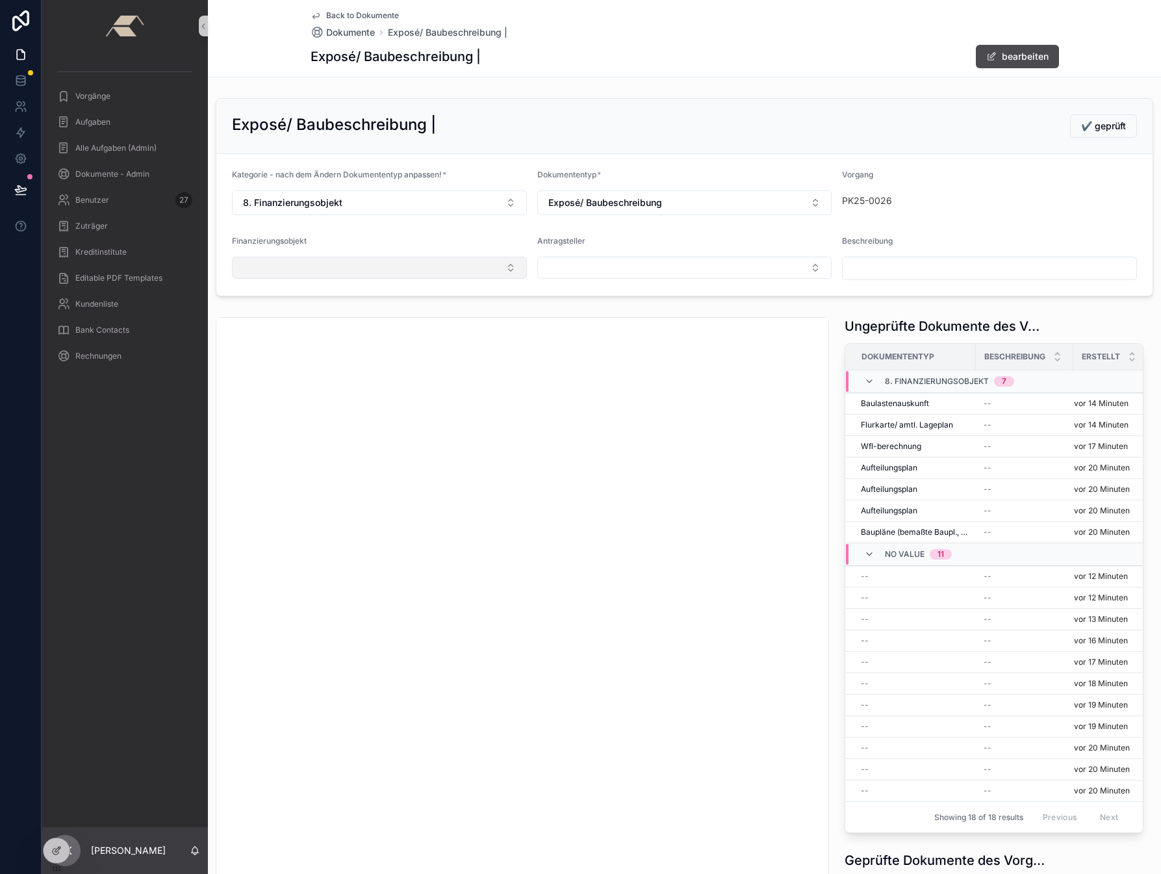
click at [272, 259] on button "Select Button" at bounding box center [379, 268] width 295 height 22
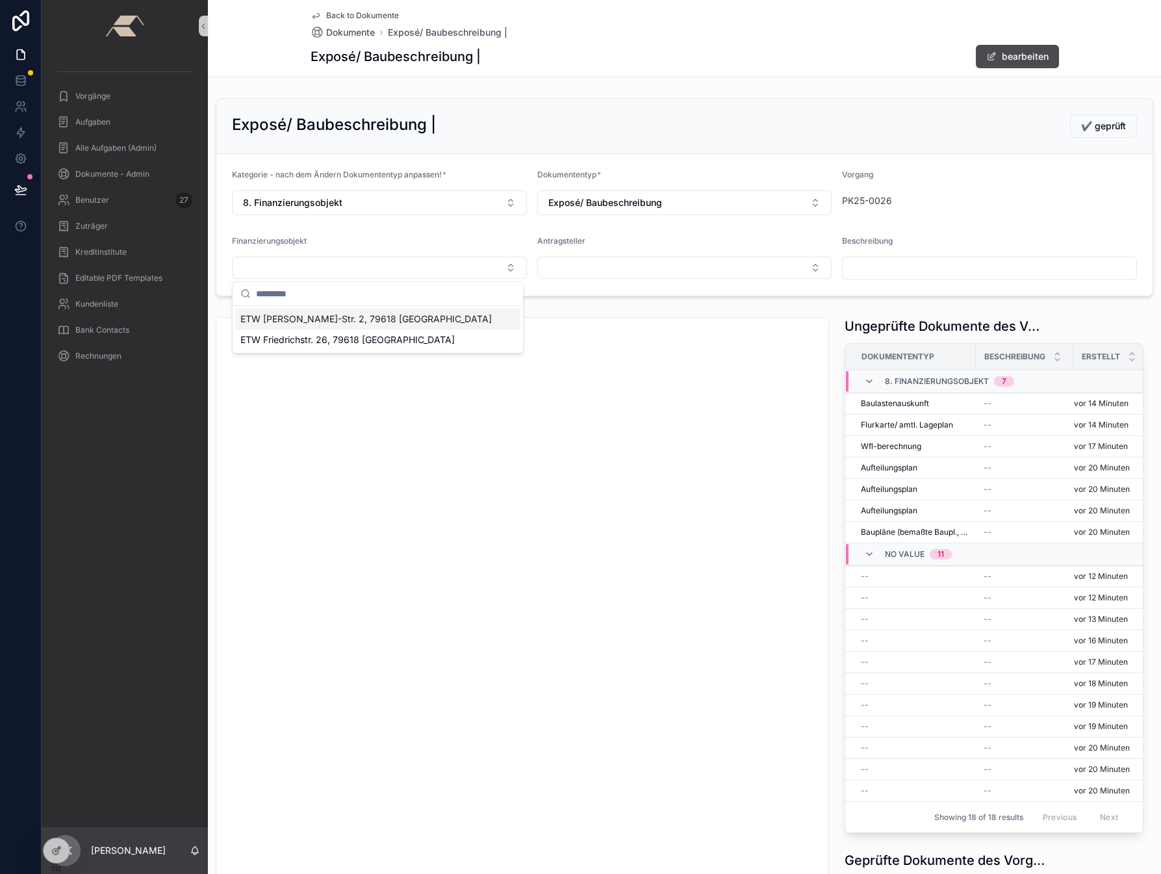
click at [292, 316] on span "ETW [PERSON_NAME]-Str. 2, 79618 [GEOGRAPHIC_DATA]" at bounding box center [365, 318] width 251 height 13
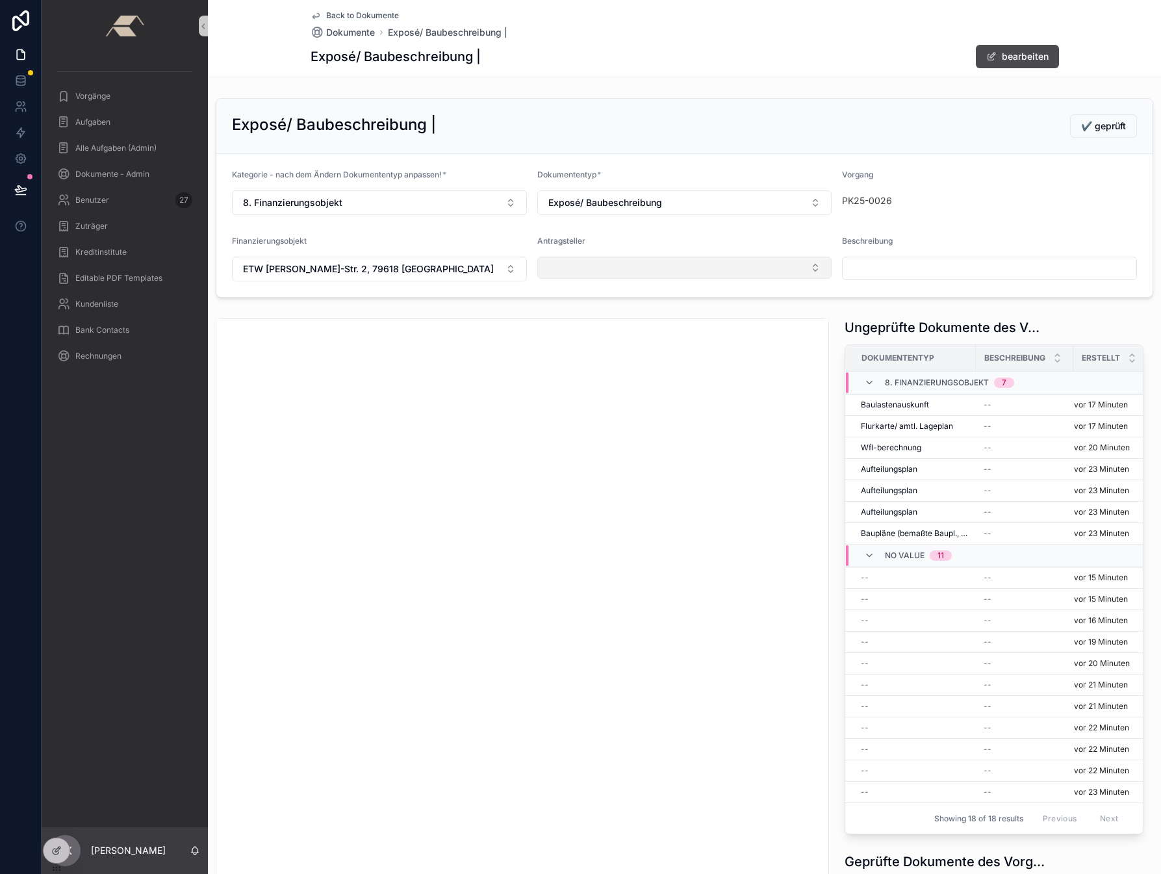
click at [559, 271] on button "Select Button" at bounding box center [684, 268] width 295 height 22
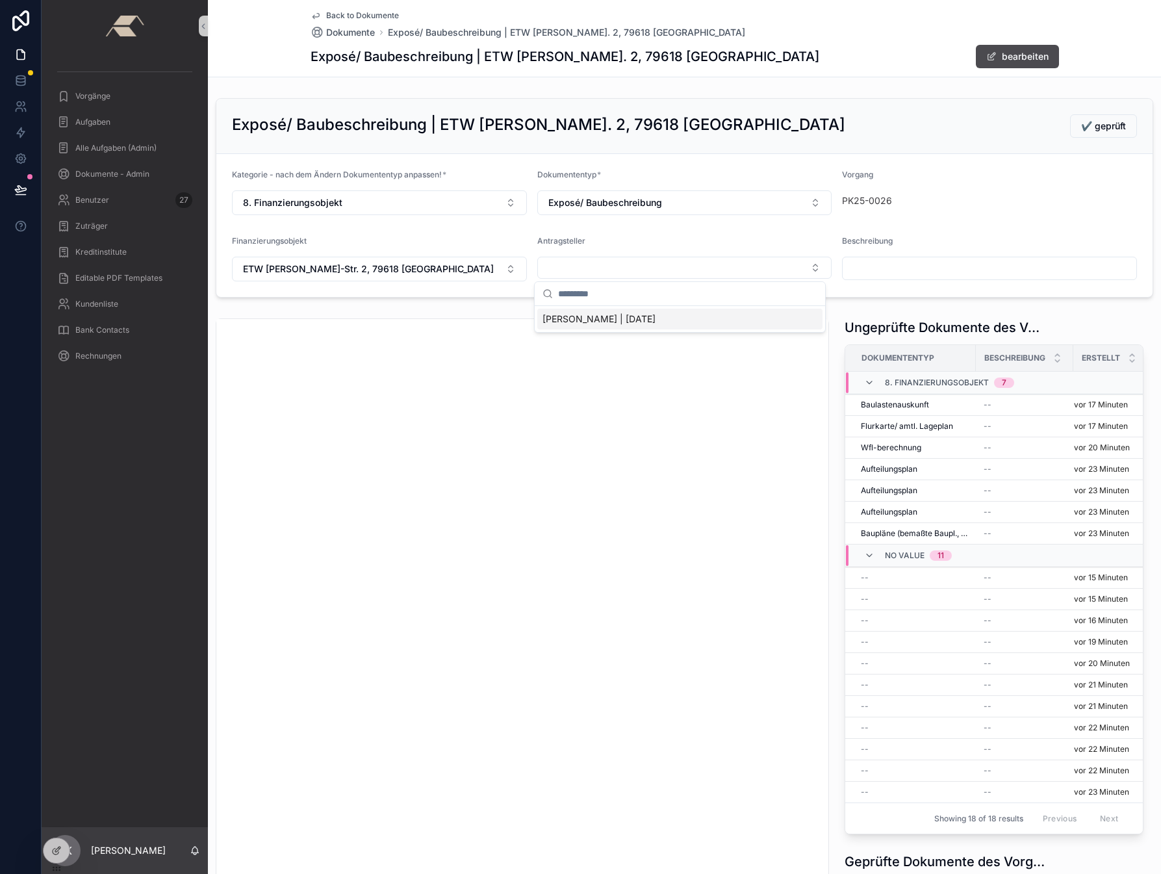
click at [566, 314] on span "[PERSON_NAME] | [DATE]" at bounding box center [598, 318] width 113 height 13
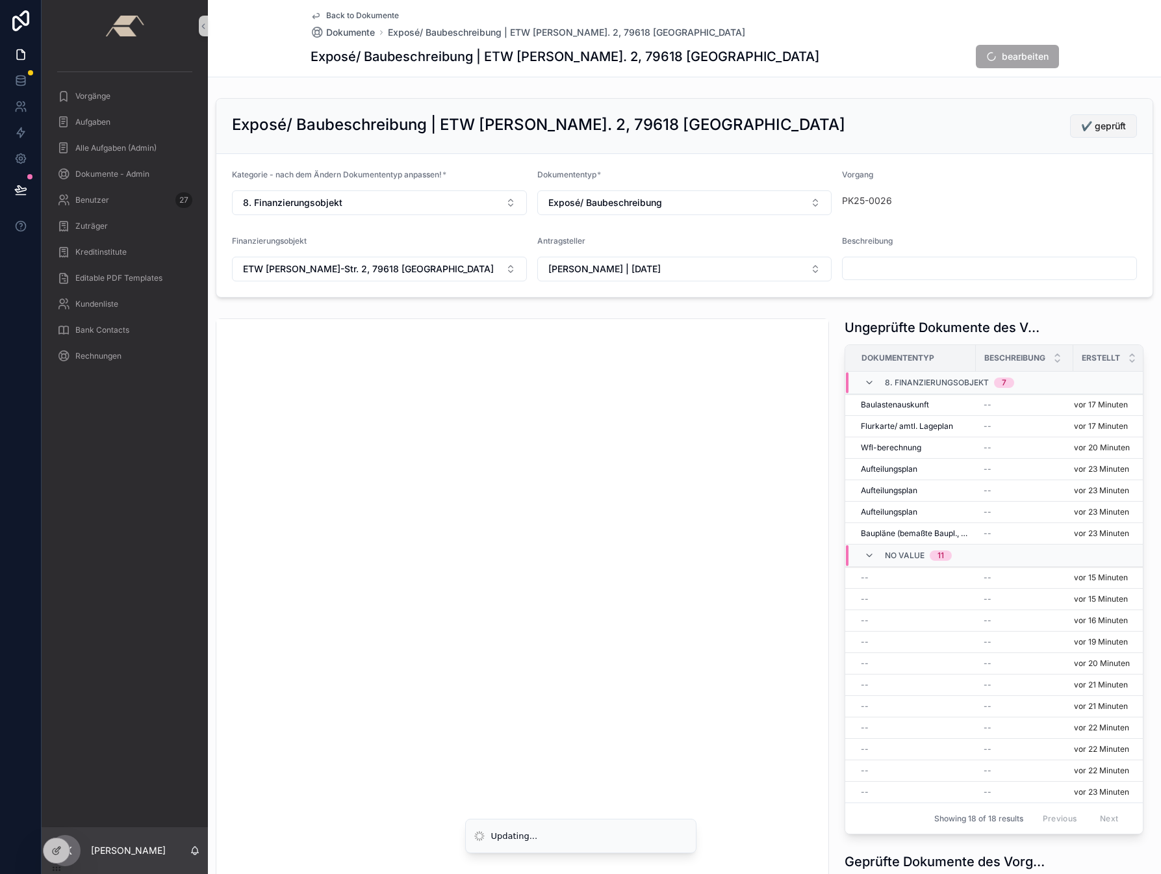
click at [987, 127] on span "✔️ geprüft" at bounding box center [1103, 126] width 45 height 13
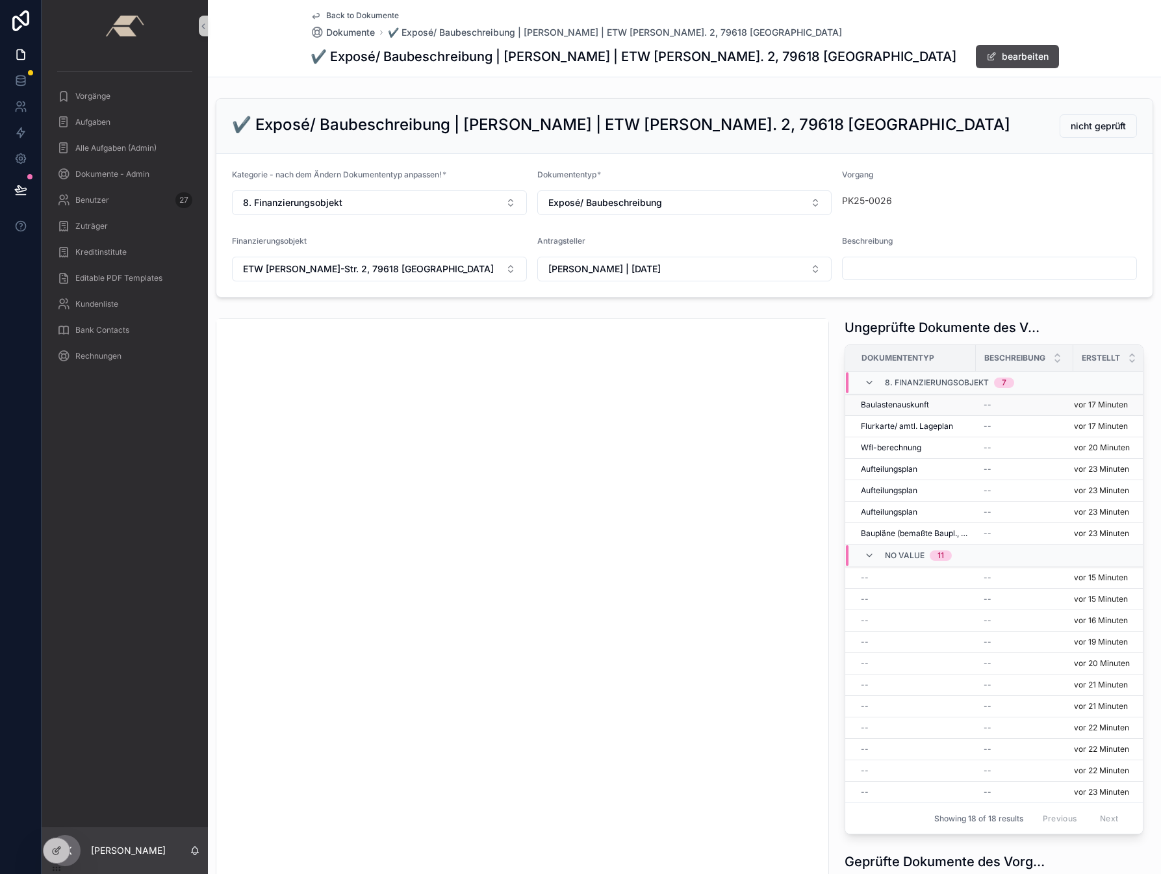
click at [889, 405] on span "Baulastenauskunft" at bounding box center [895, 405] width 68 height 10
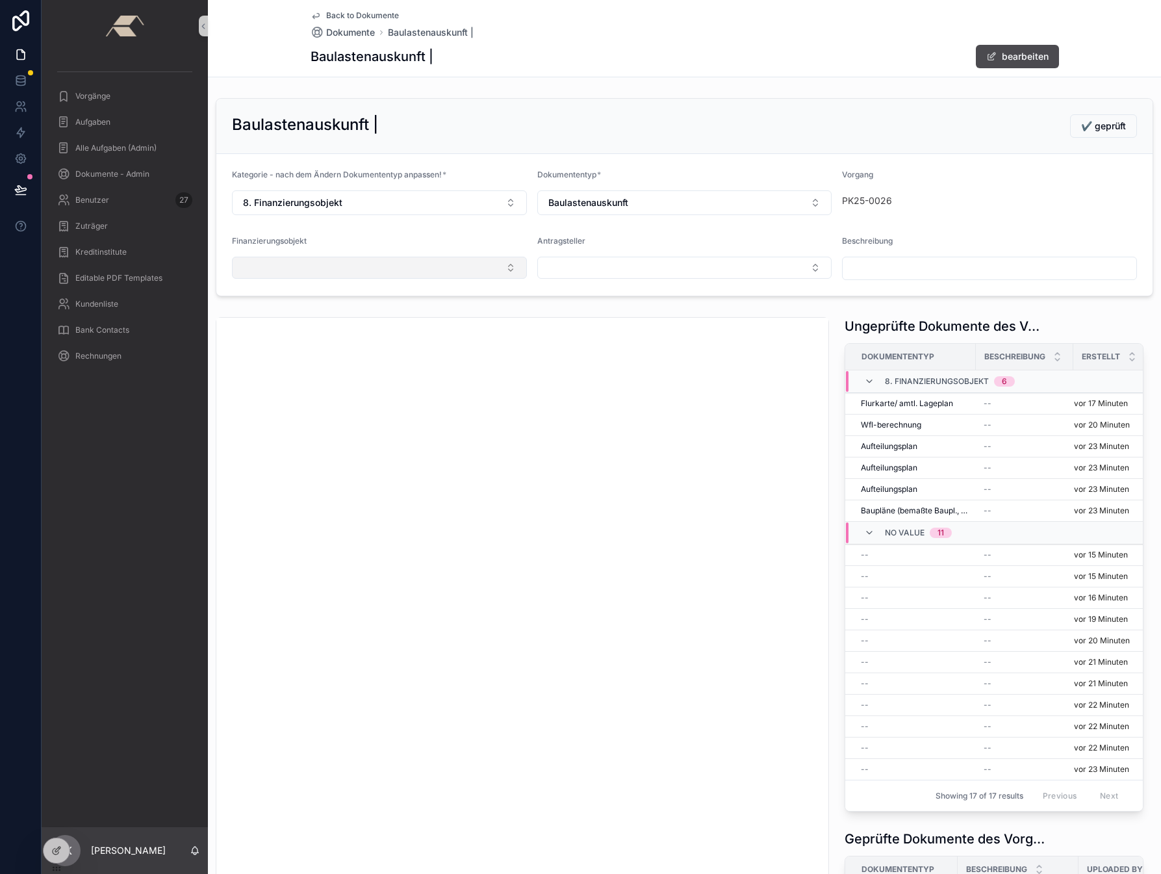
click at [365, 270] on button "Select Button" at bounding box center [379, 268] width 295 height 22
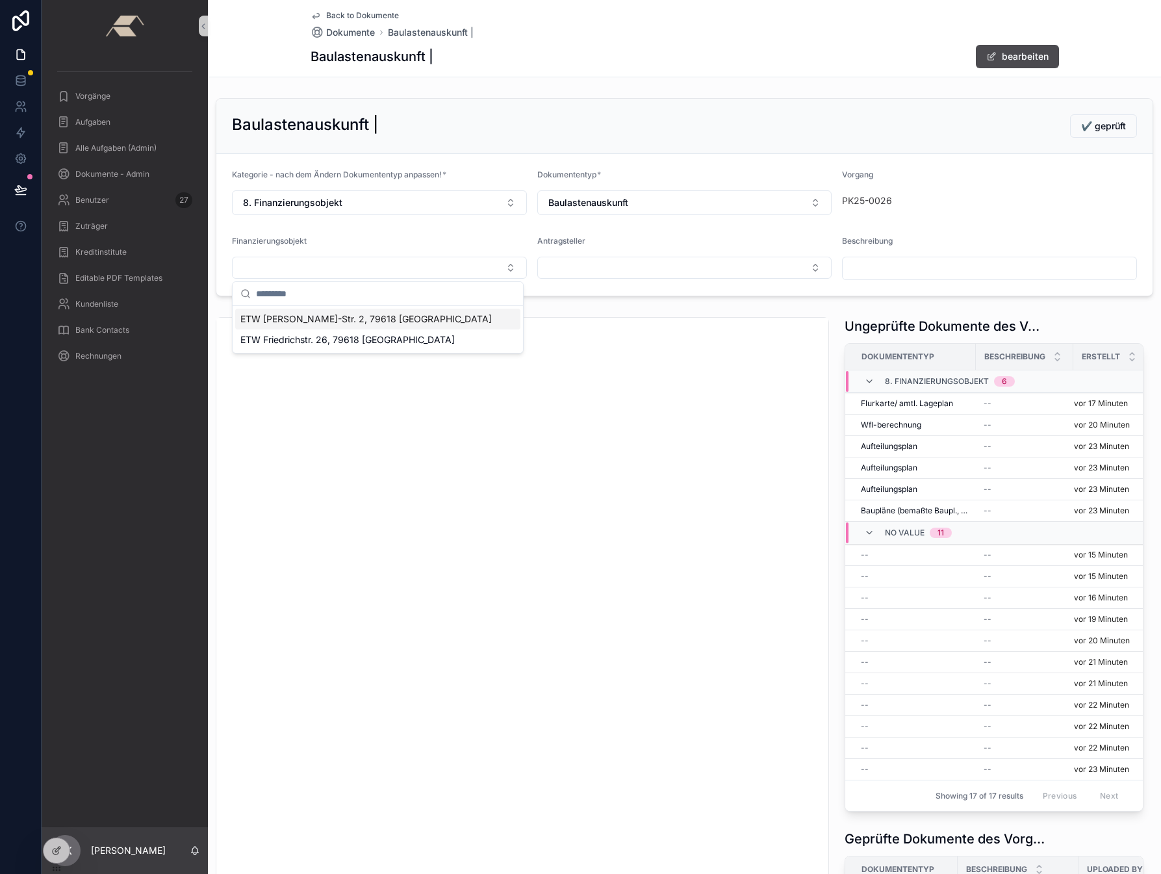
click at [283, 317] on span "ETW [PERSON_NAME]-Str. 2, 79618 [GEOGRAPHIC_DATA]" at bounding box center [365, 318] width 251 height 13
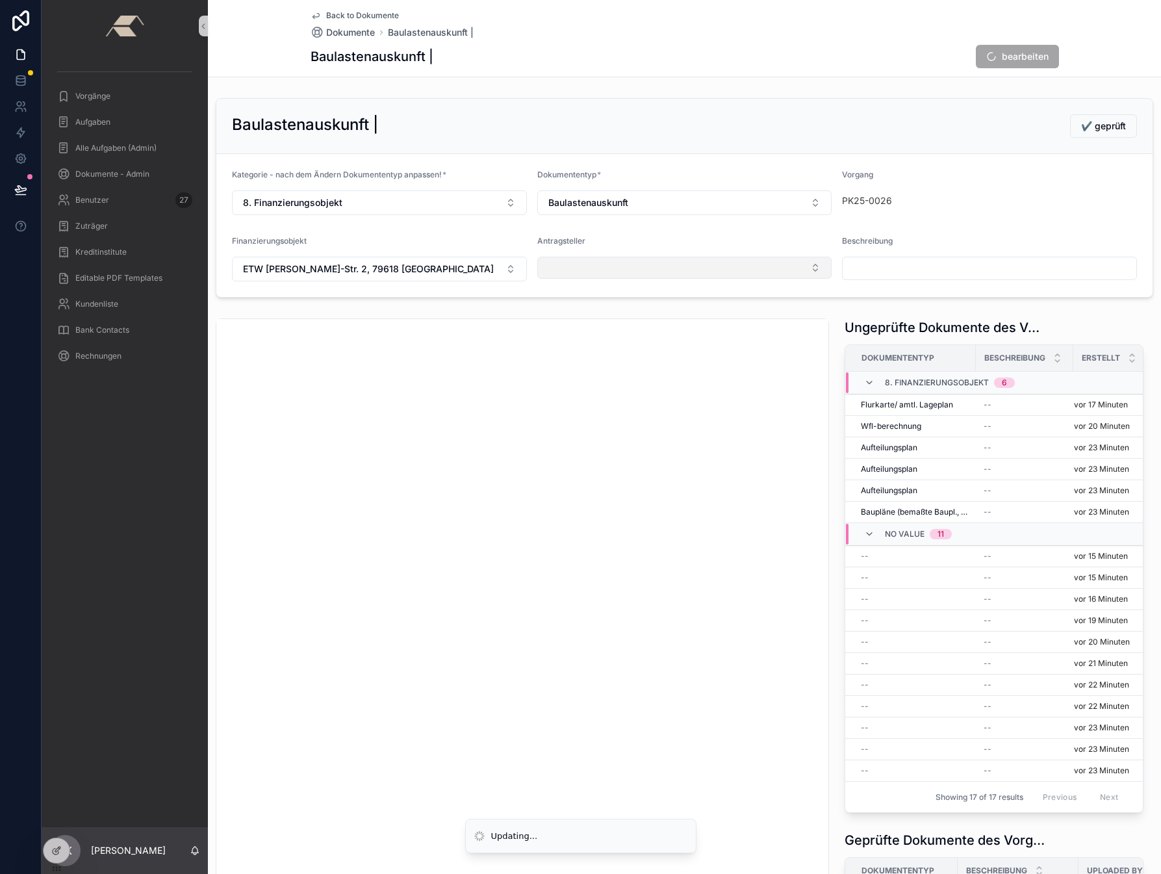
click at [596, 265] on button "Select Button" at bounding box center [684, 268] width 295 height 22
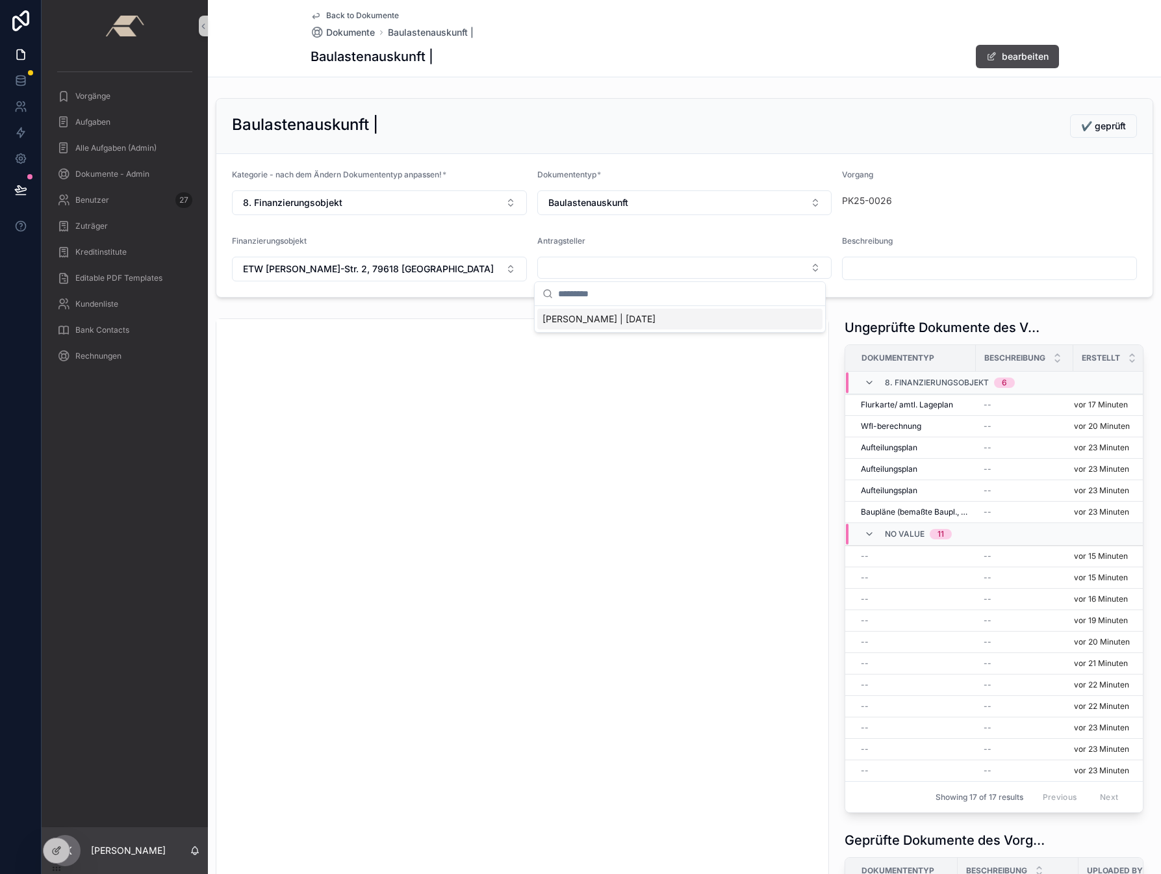
click at [560, 330] on div "[PERSON_NAME] | [DATE]" at bounding box center [680, 319] width 290 height 26
click at [563, 321] on span "[PERSON_NAME] | [DATE]" at bounding box center [598, 318] width 113 height 13
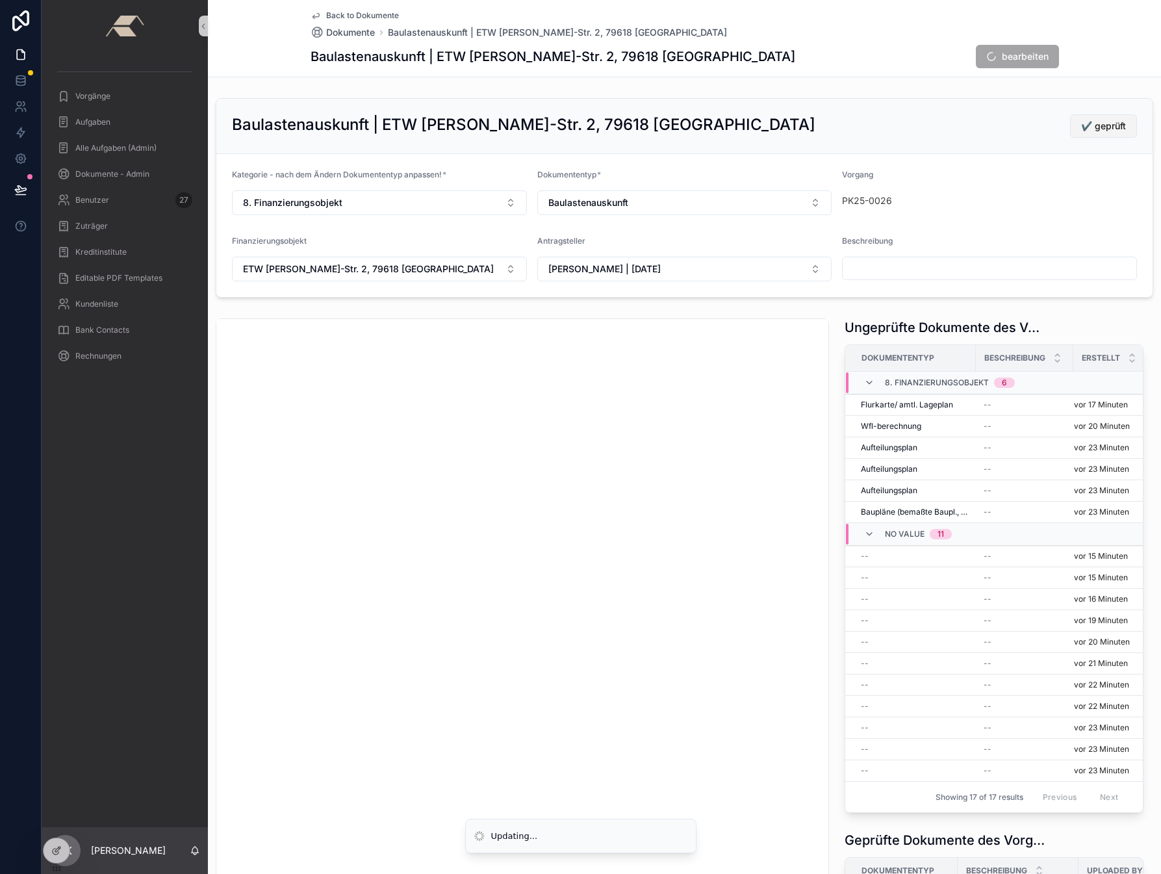
click at [987, 127] on span "✔️ geprüft" at bounding box center [1103, 126] width 45 height 13
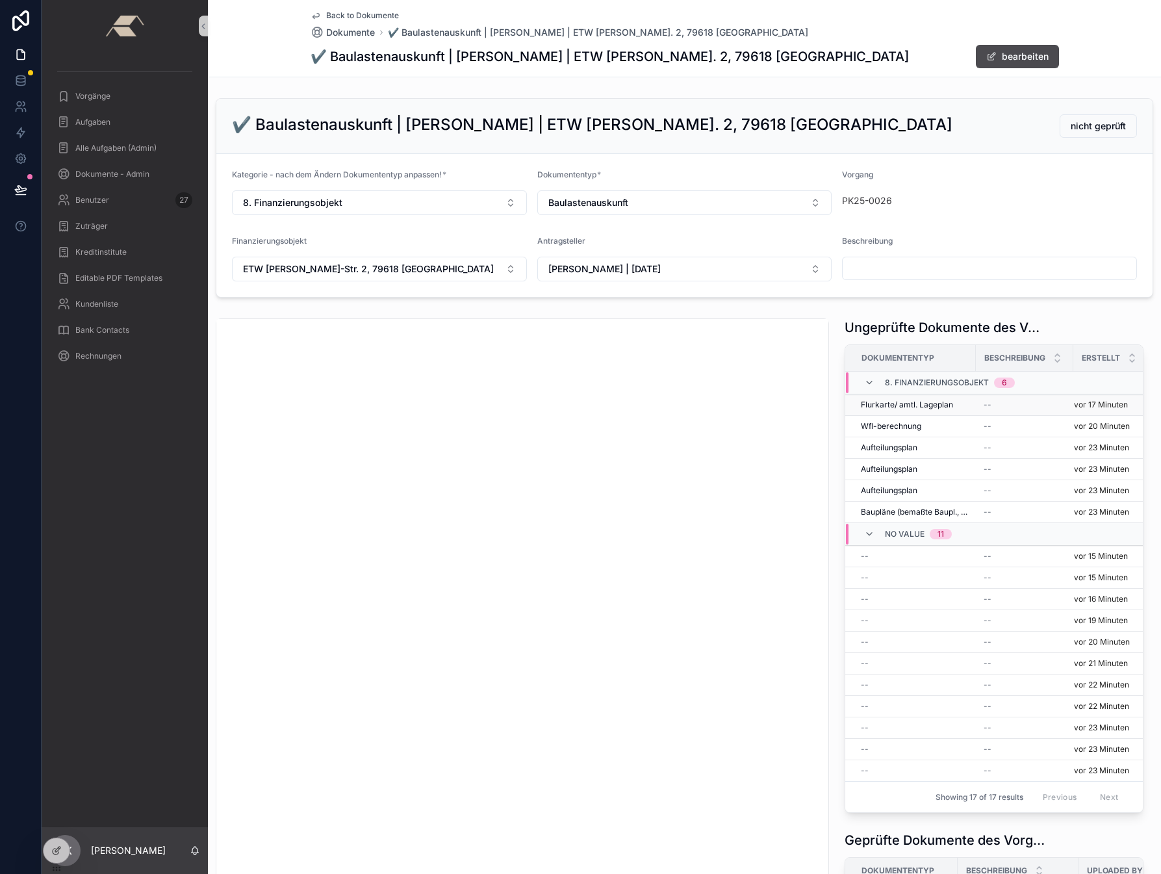
click at [898, 397] on td "Flurkarte/ amtl. Lageplan" at bounding box center [910, 404] width 131 height 21
click at [900, 403] on span "Flurkarte/ amtl. Lageplan" at bounding box center [907, 405] width 92 height 10
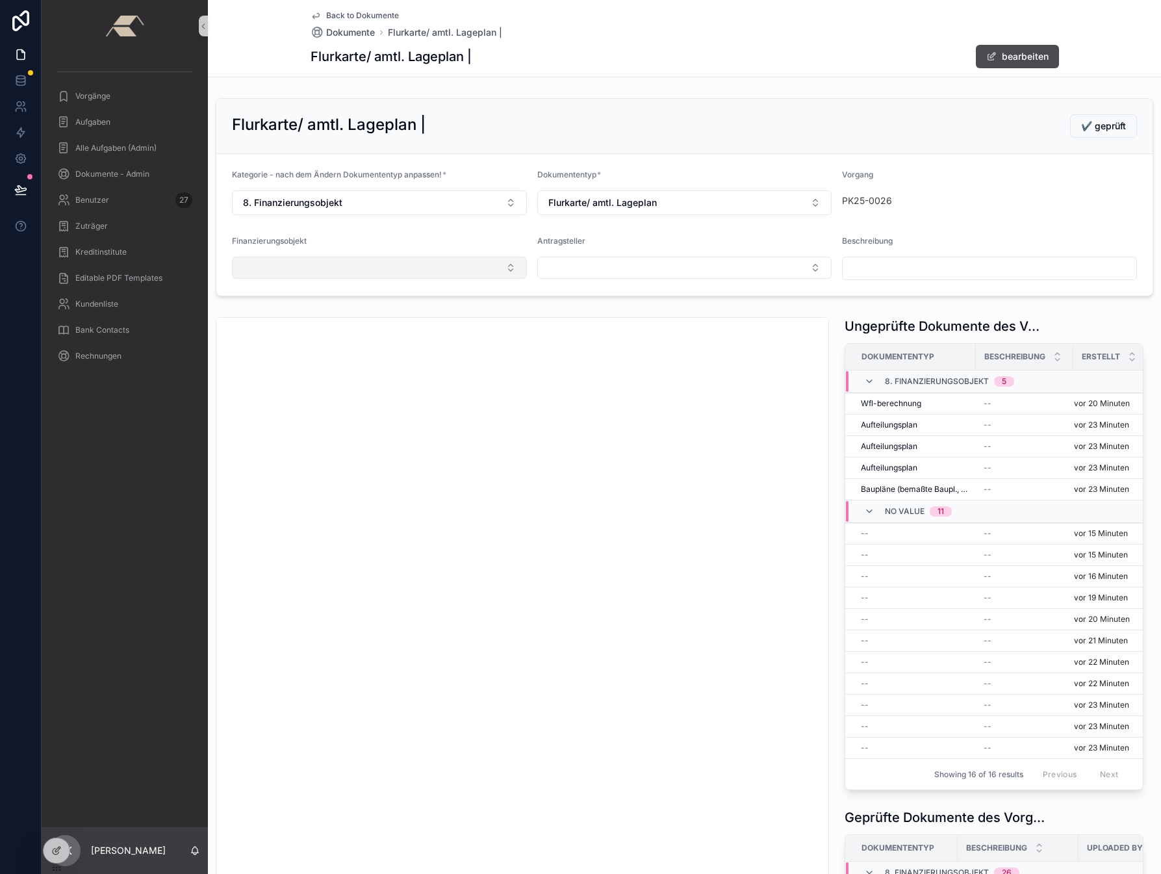
click at [339, 265] on button "Select Button" at bounding box center [379, 268] width 295 height 22
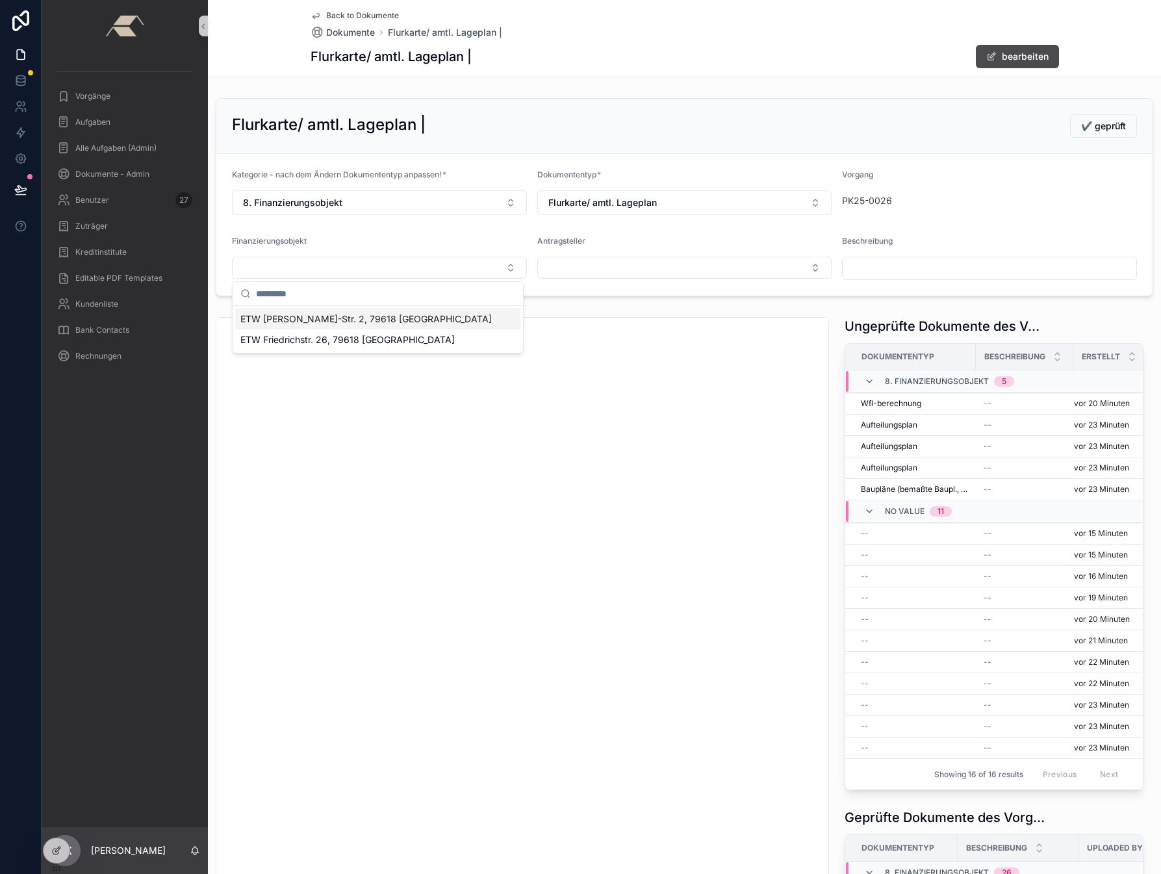
click at [286, 316] on span "ETW [PERSON_NAME]-Str. 2, 79618 [GEOGRAPHIC_DATA]" at bounding box center [365, 318] width 251 height 13
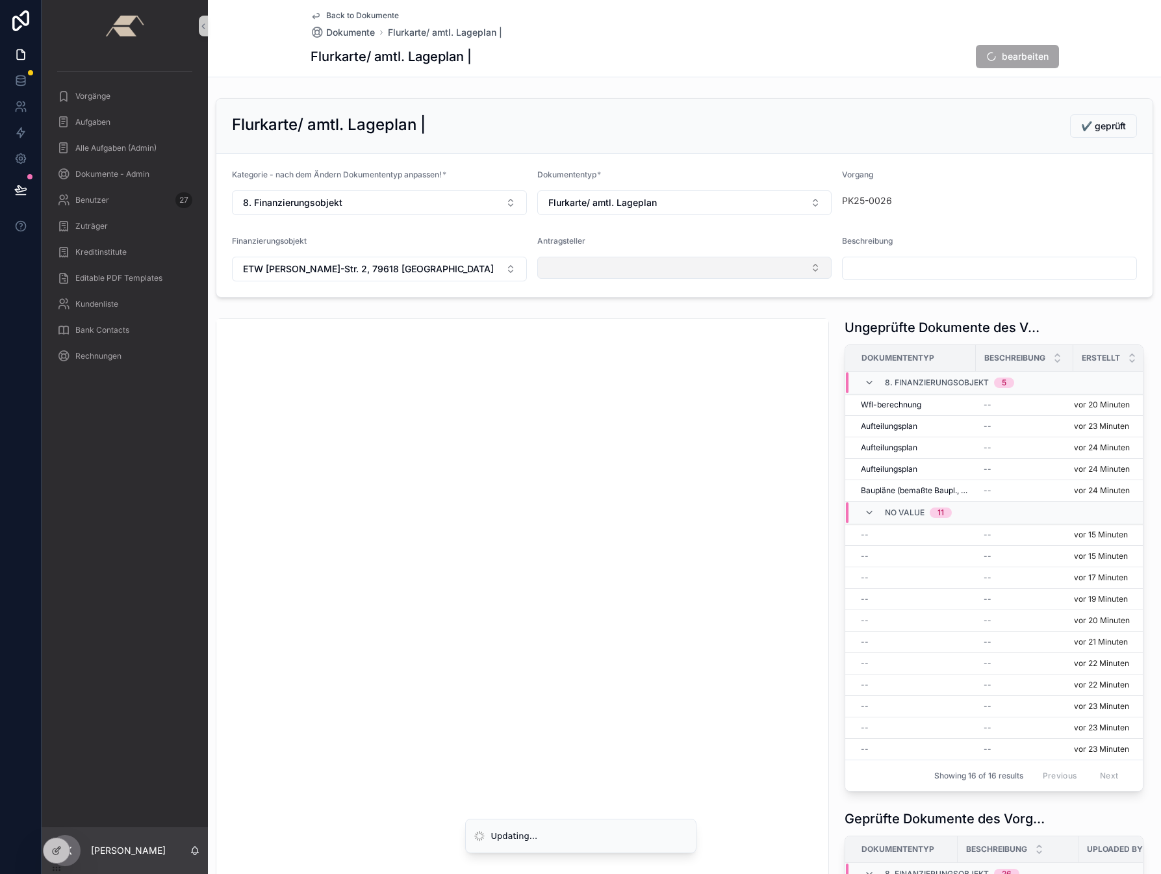
click at [581, 273] on button "Select Button" at bounding box center [684, 268] width 295 height 22
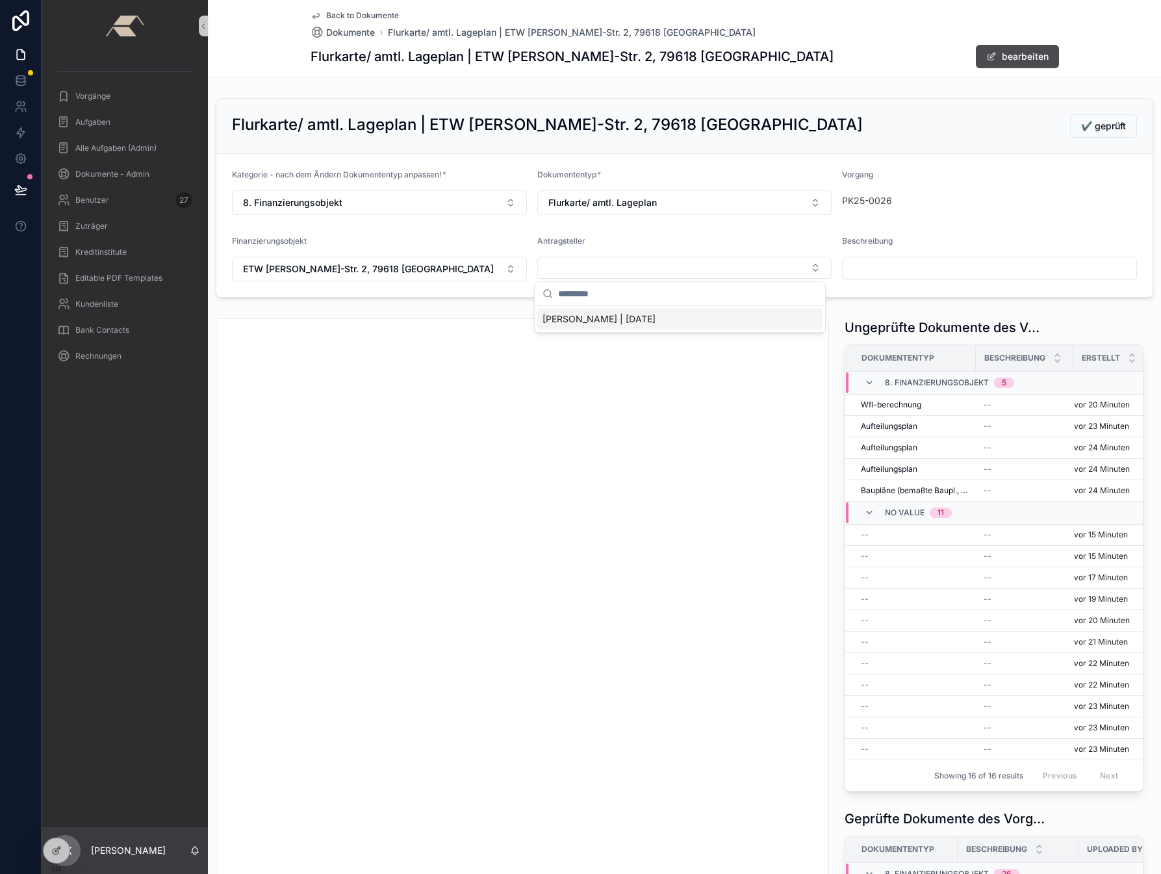
click at [583, 320] on span "[PERSON_NAME] | [DATE]" at bounding box center [598, 318] width 113 height 13
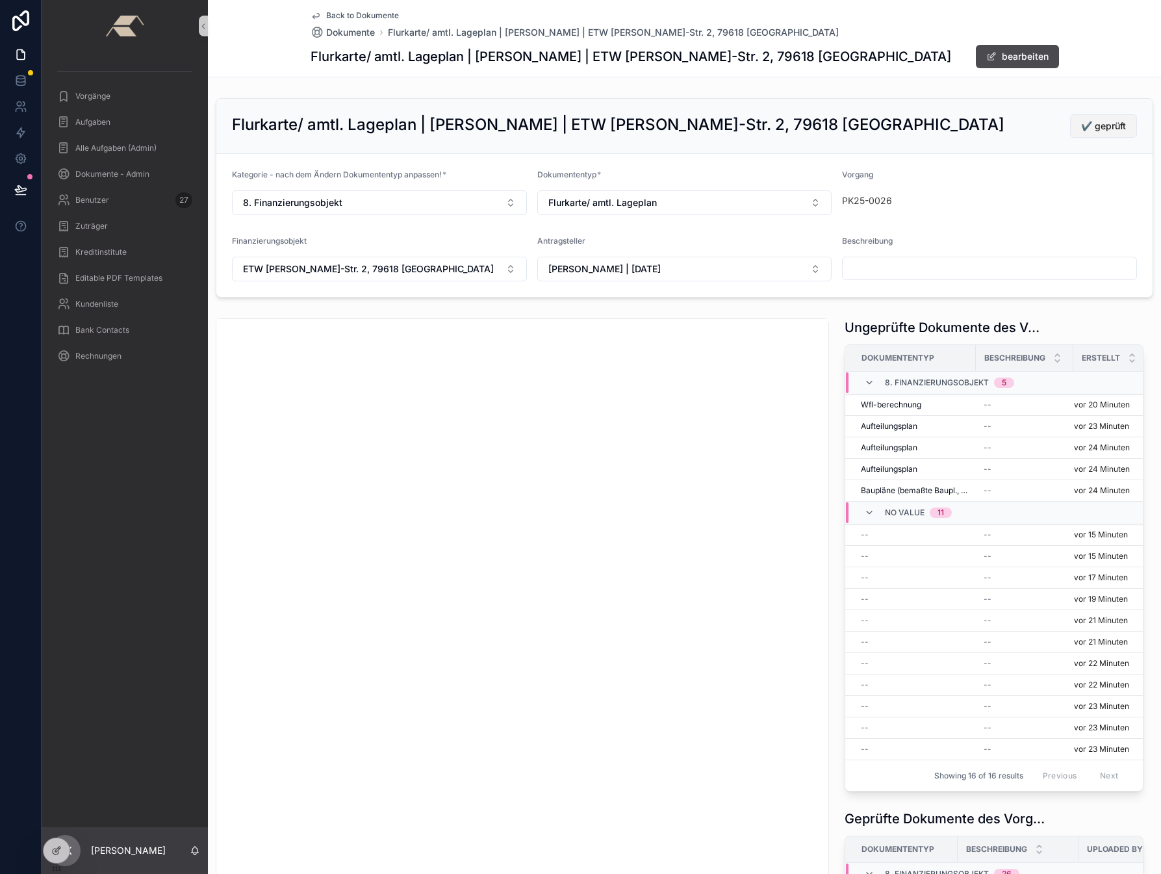
click at [987, 123] on span "✔️ geprüft" at bounding box center [1103, 126] width 45 height 13
click at [894, 407] on span "Wfl-berechnung" at bounding box center [891, 405] width 60 height 10
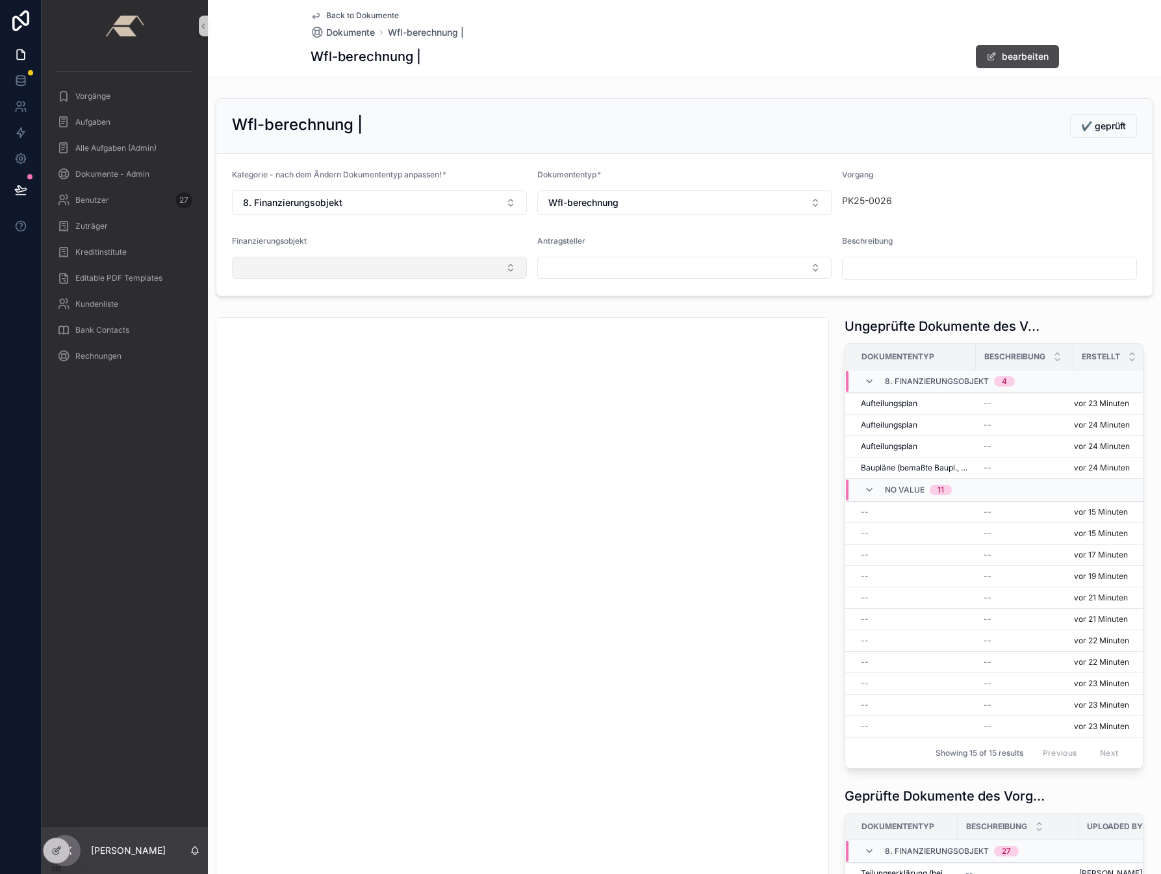
click at [325, 272] on button "Select Button" at bounding box center [379, 268] width 295 height 22
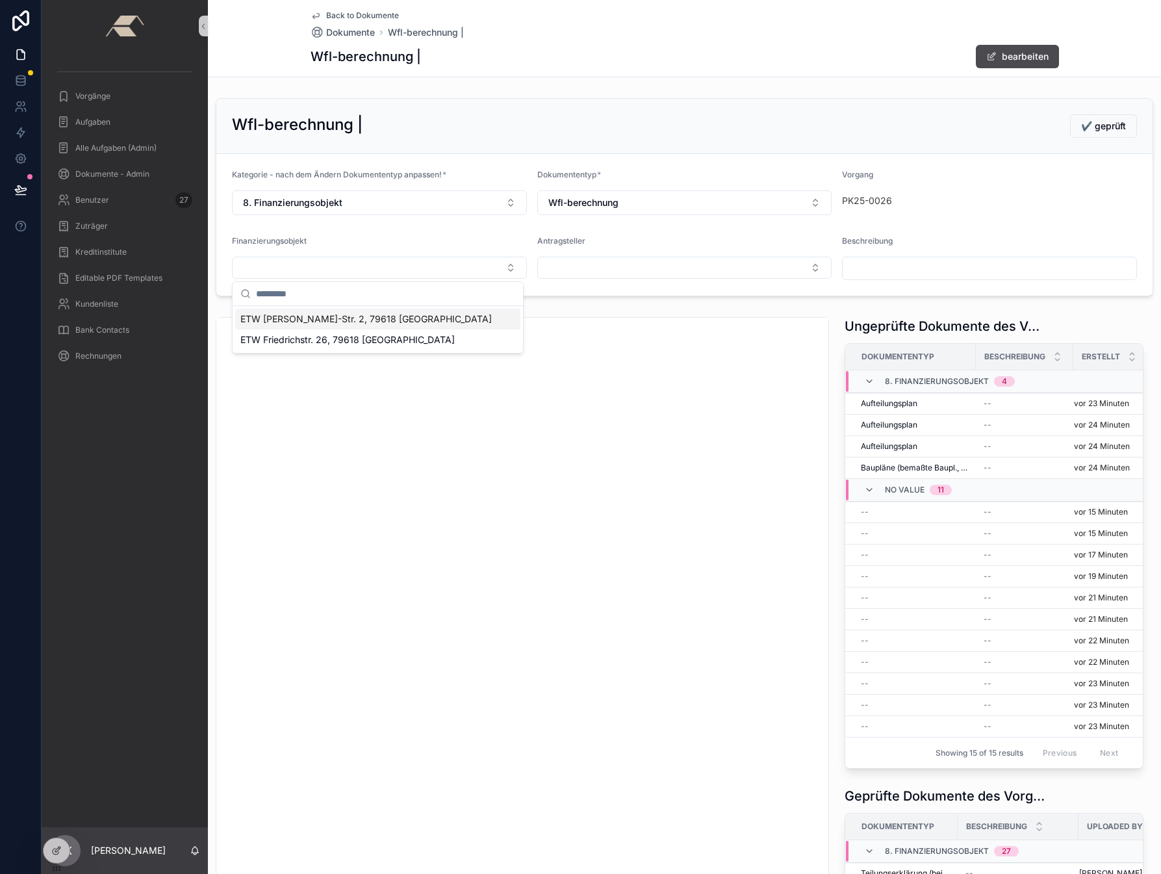
click at [294, 318] on span "ETW [PERSON_NAME]-Str. 2, 79618 [GEOGRAPHIC_DATA]" at bounding box center [365, 318] width 251 height 13
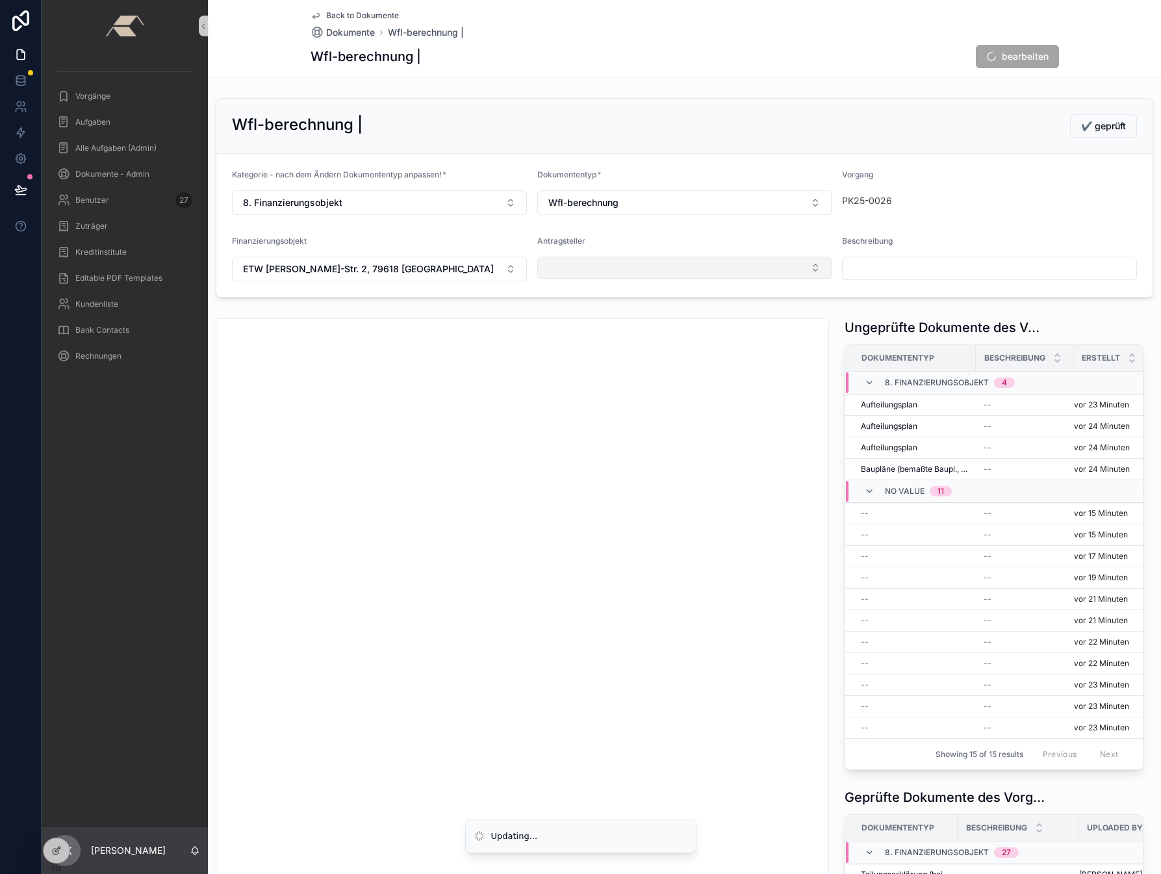
click at [620, 272] on button "Select Button" at bounding box center [684, 268] width 295 height 22
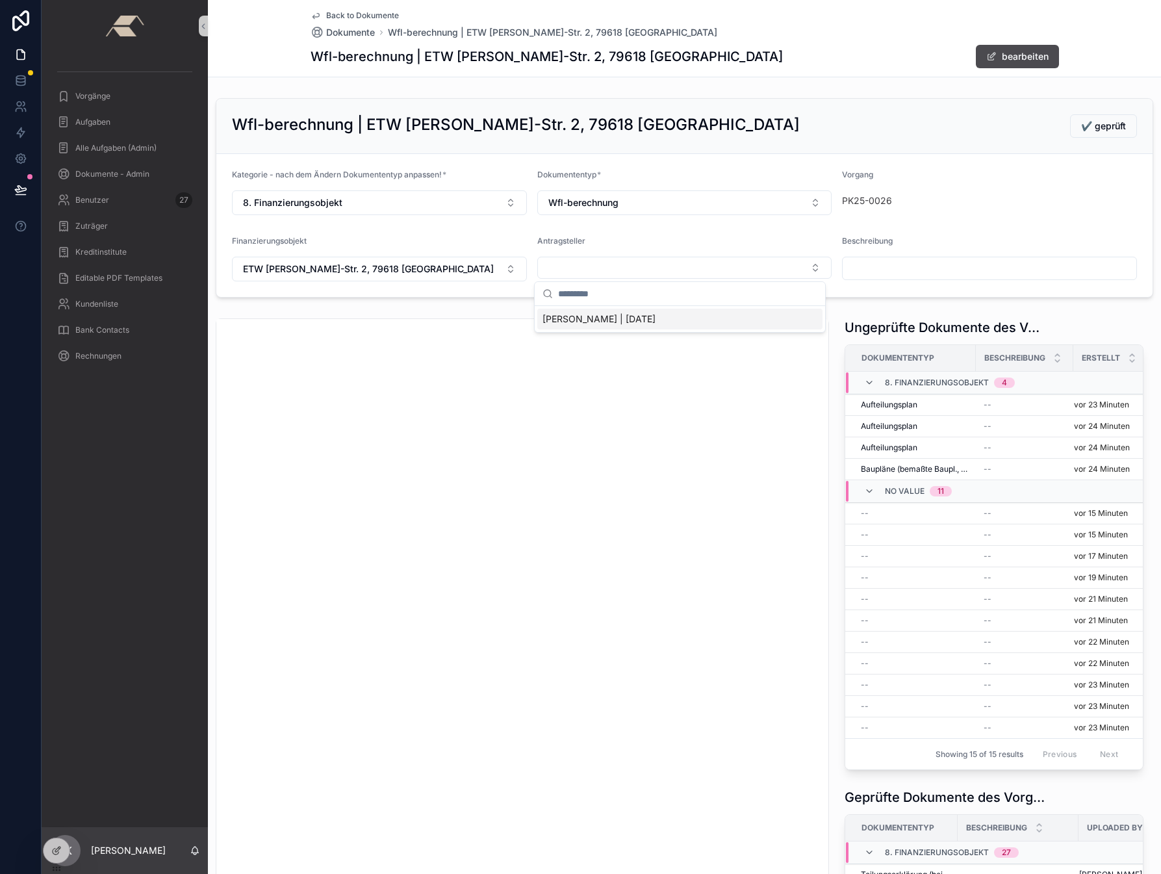
click at [603, 319] on span "[PERSON_NAME] | [DATE]" at bounding box center [598, 318] width 113 height 13
click at [987, 127] on span "✔️ geprüft" at bounding box center [1103, 126] width 45 height 13
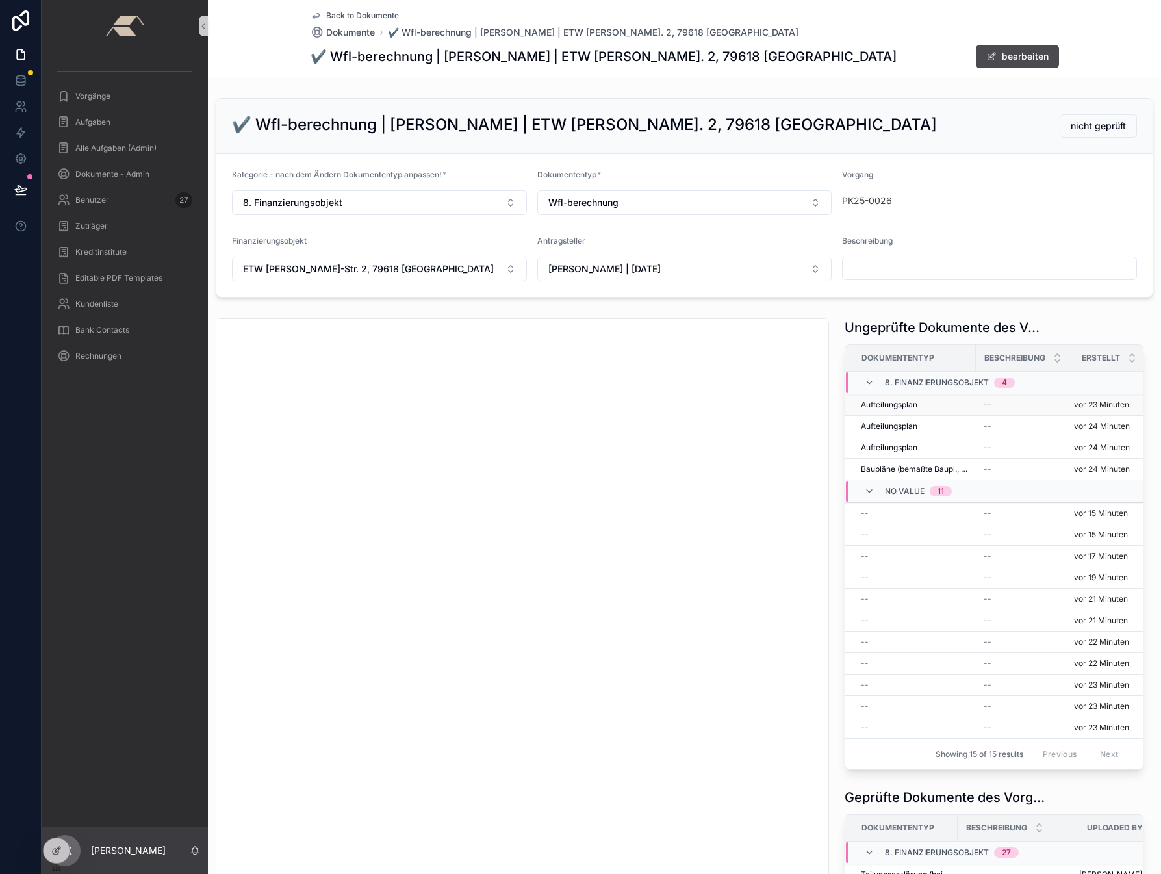
click at [874, 408] on span "Aufteilungsplan" at bounding box center [889, 405] width 57 height 10
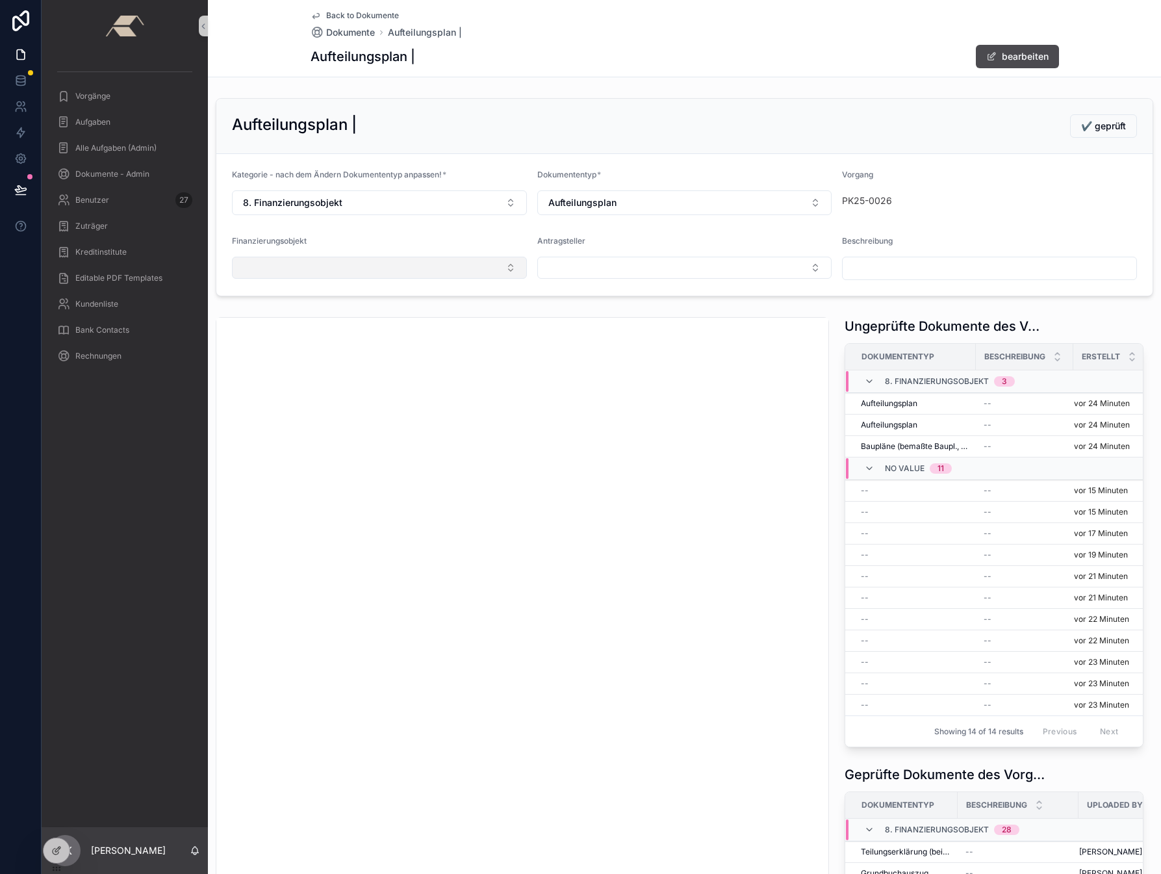
click at [335, 259] on button "Select Button" at bounding box center [379, 268] width 295 height 22
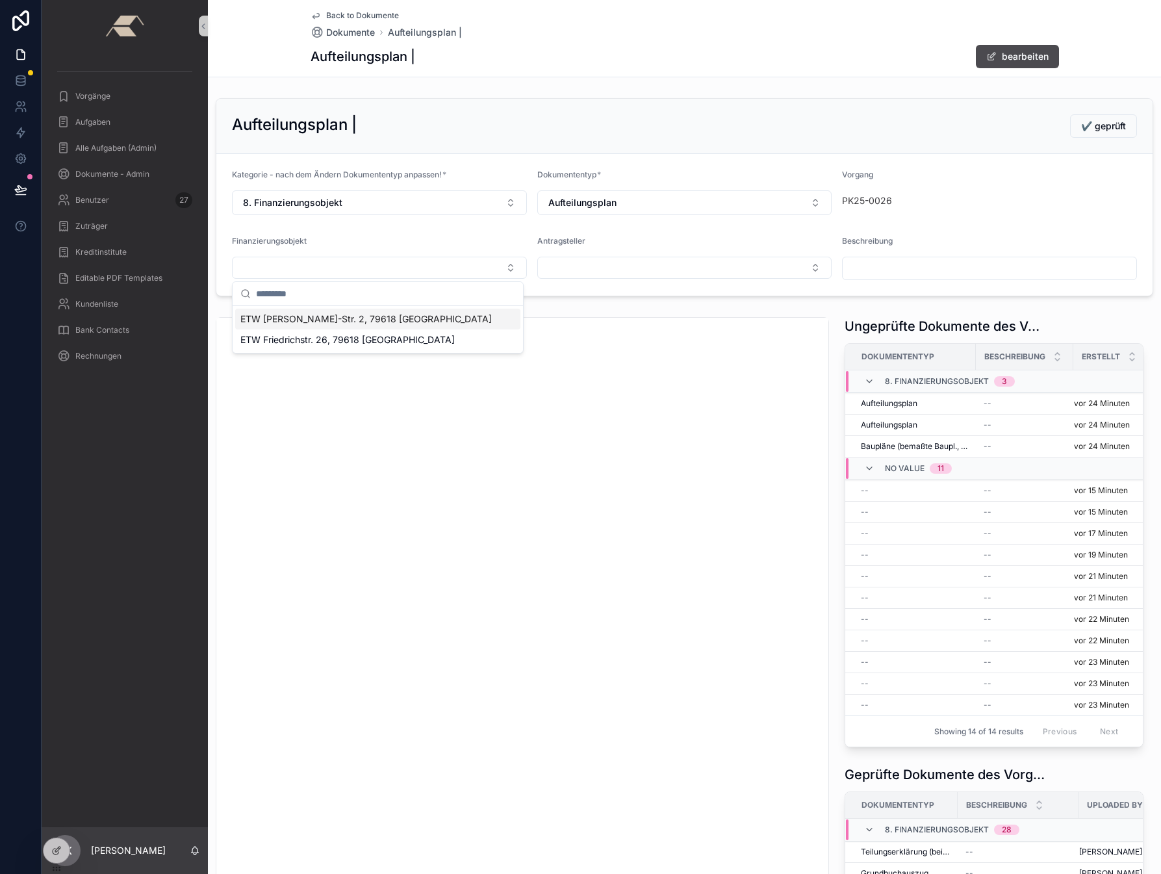
click at [295, 320] on span "ETW [PERSON_NAME]-Str. 2, 79618 [GEOGRAPHIC_DATA]" at bounding box center [365, 318] width 251 height 13
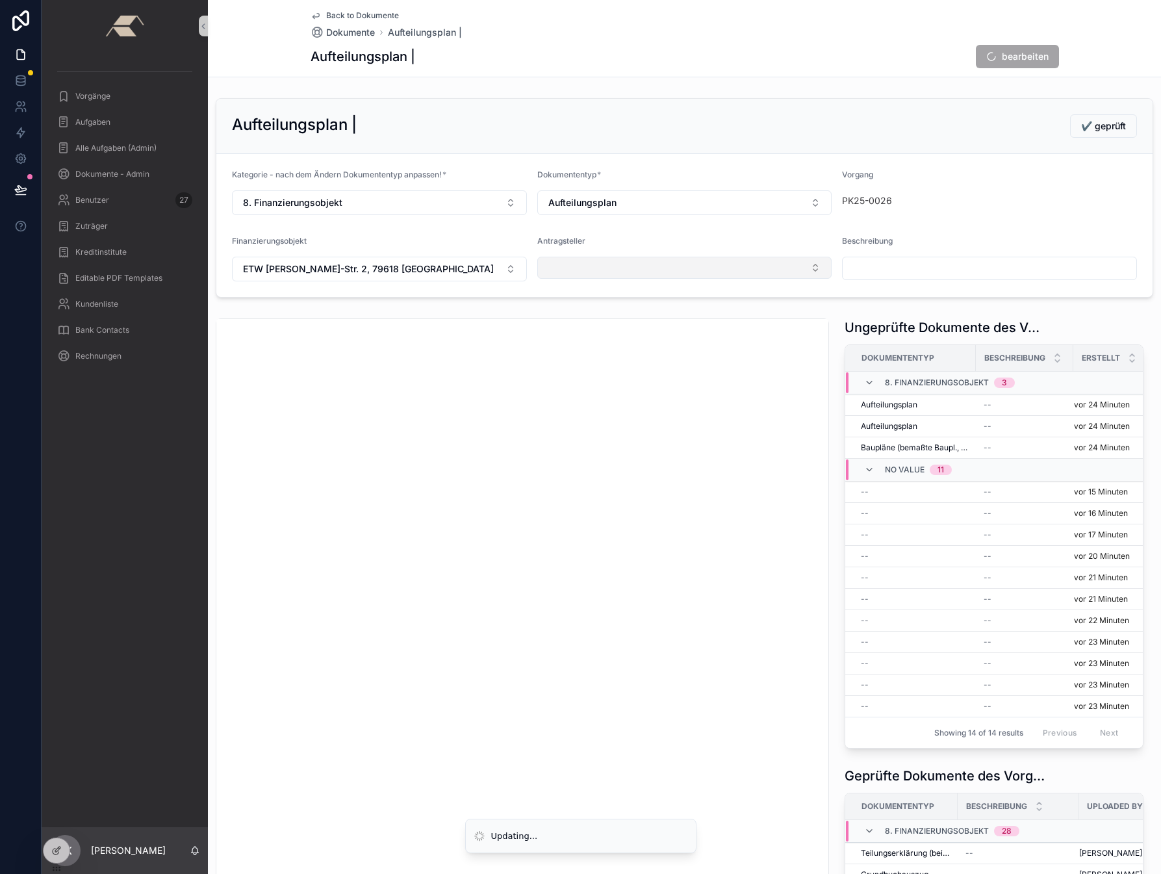
click at [612, 273] on button "Select Button" at bounding box center [684, 268] width 295 height 22
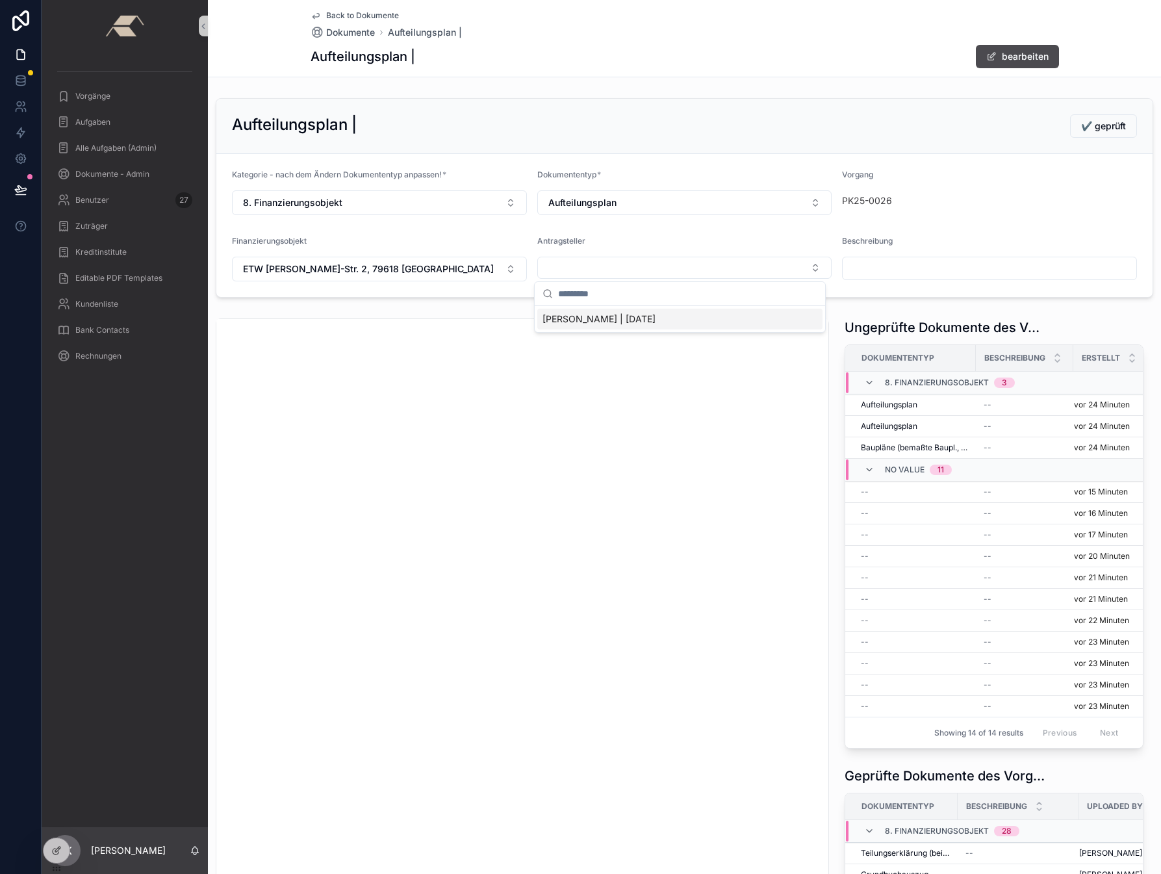
click at [587, 320] on span "[PERSON_NAME] | [DATE]" at bounding box center [598, 318] width 113 height 13
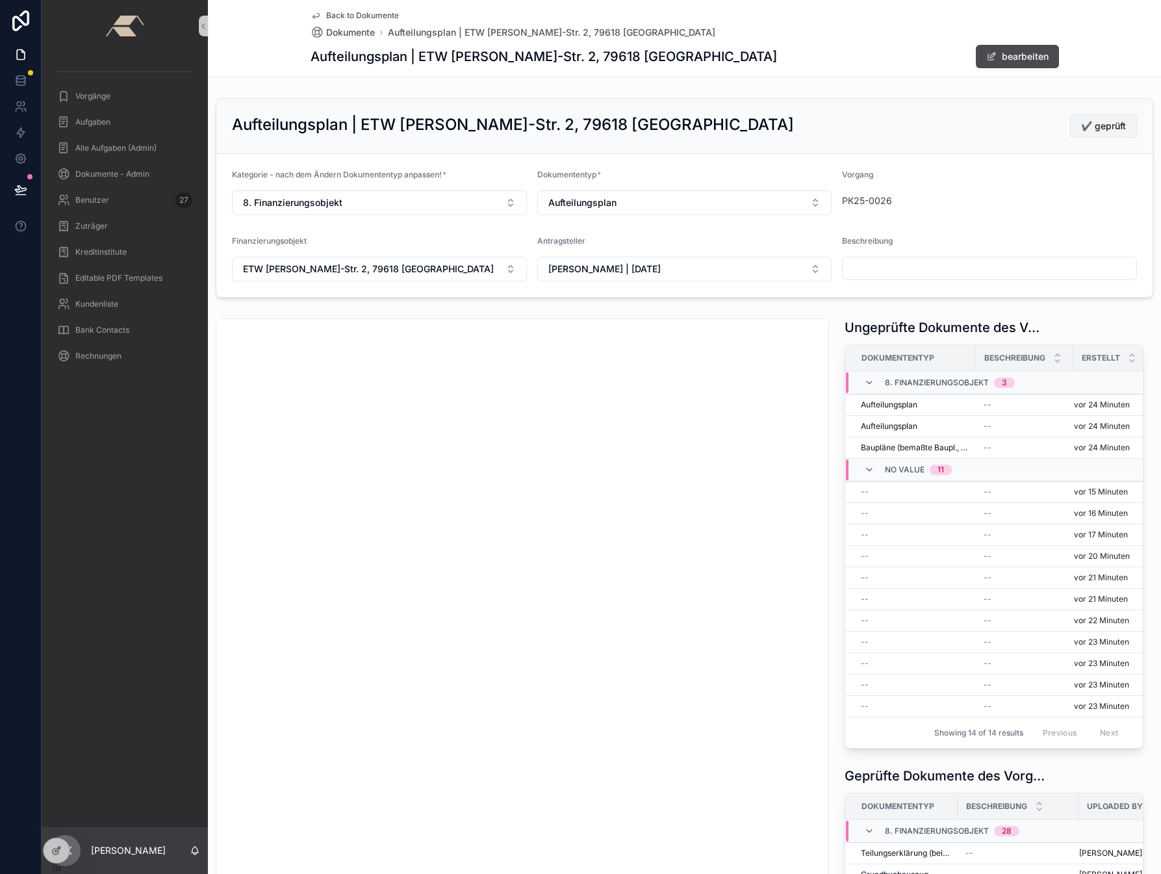
click at [987, 125] on span "✔️ geprüft" at bounding box center [1103, 126] width 45 height 13
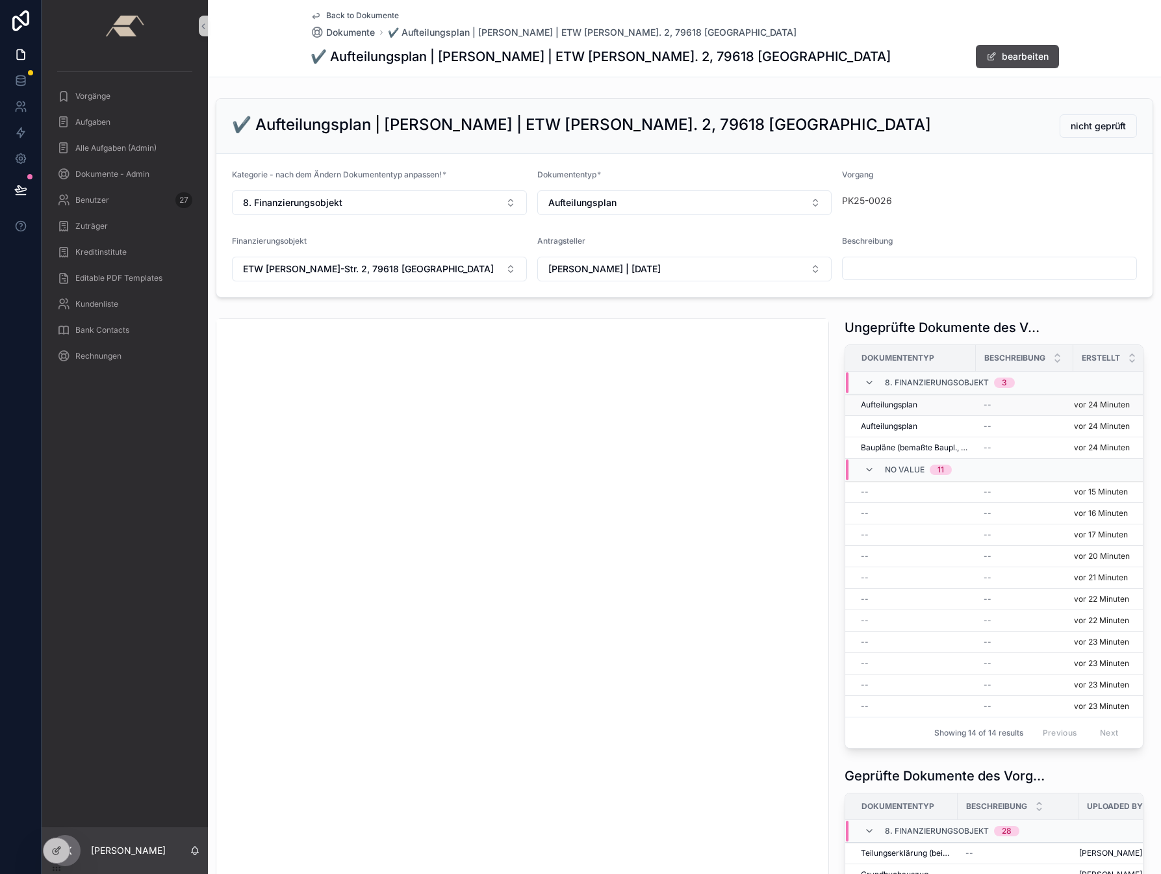
click at [888, 403] on span "Aufteilungsplan" at bounding box center [889, 405] width 57 height 10
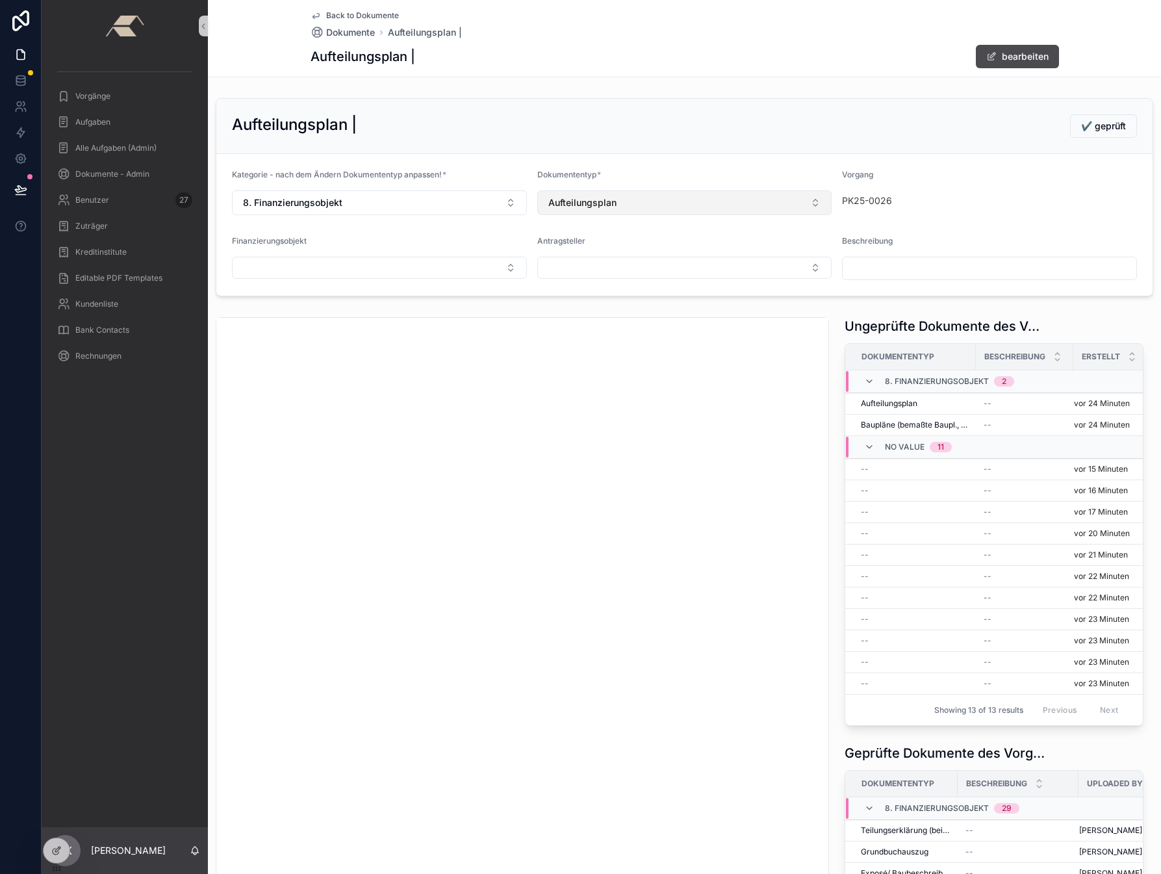
click at [624, 207] on button "Aufteilungsplan" at bounding box center [684, 202] width 295 height 25
click at [862, 265] on input "scrollable content" at bounding box center [990, 268] width 294 height 18
type input "*********"
click at [337, 255] on div "Finanzierungsobjekt" at bounding box center [379, 258] width 295 height 44
click at [335, 257] on button "Select Button" at bounding box center [379, 268] width 295 height 22
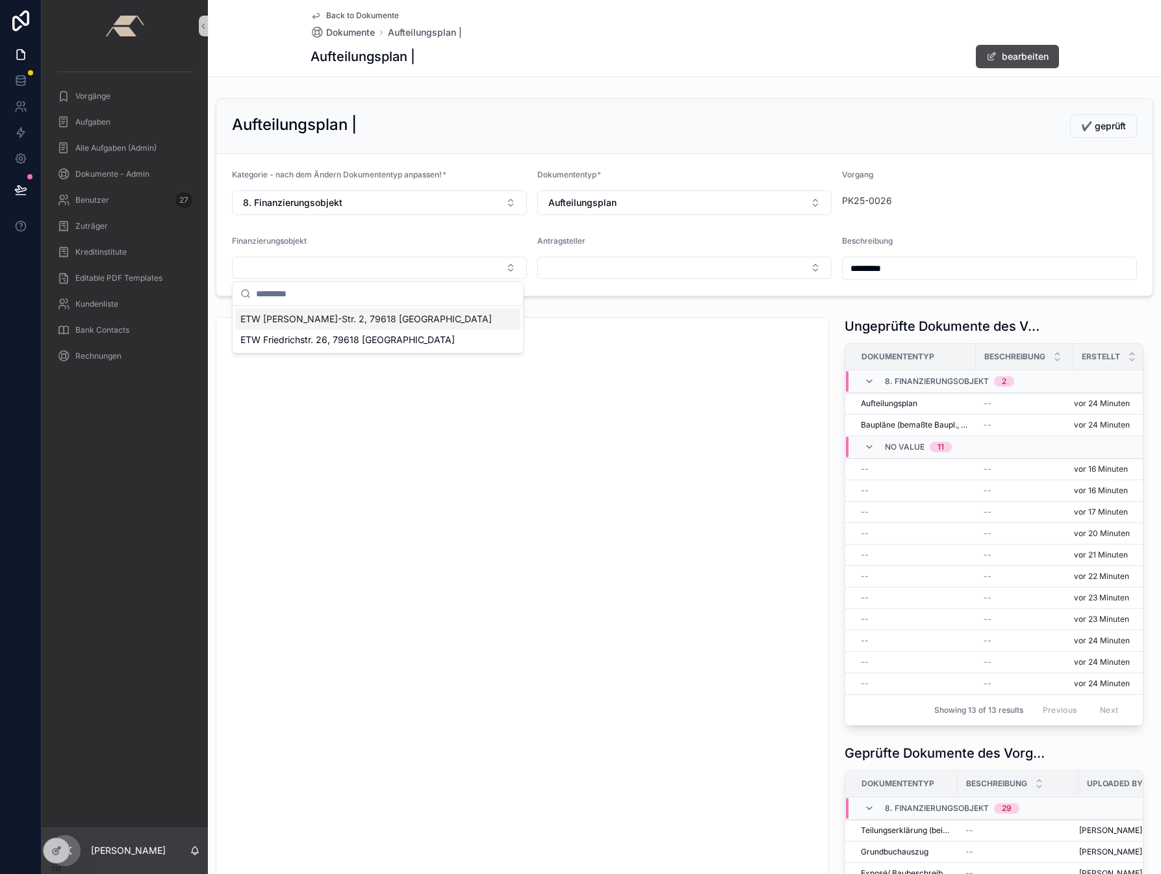
click at [290, 325] on span "ETW [PERSON_NAME]-Str. 2, 79618 [GEOGRAPHIC_DATA]" at bounding box center [365, 318] width 251 height 13
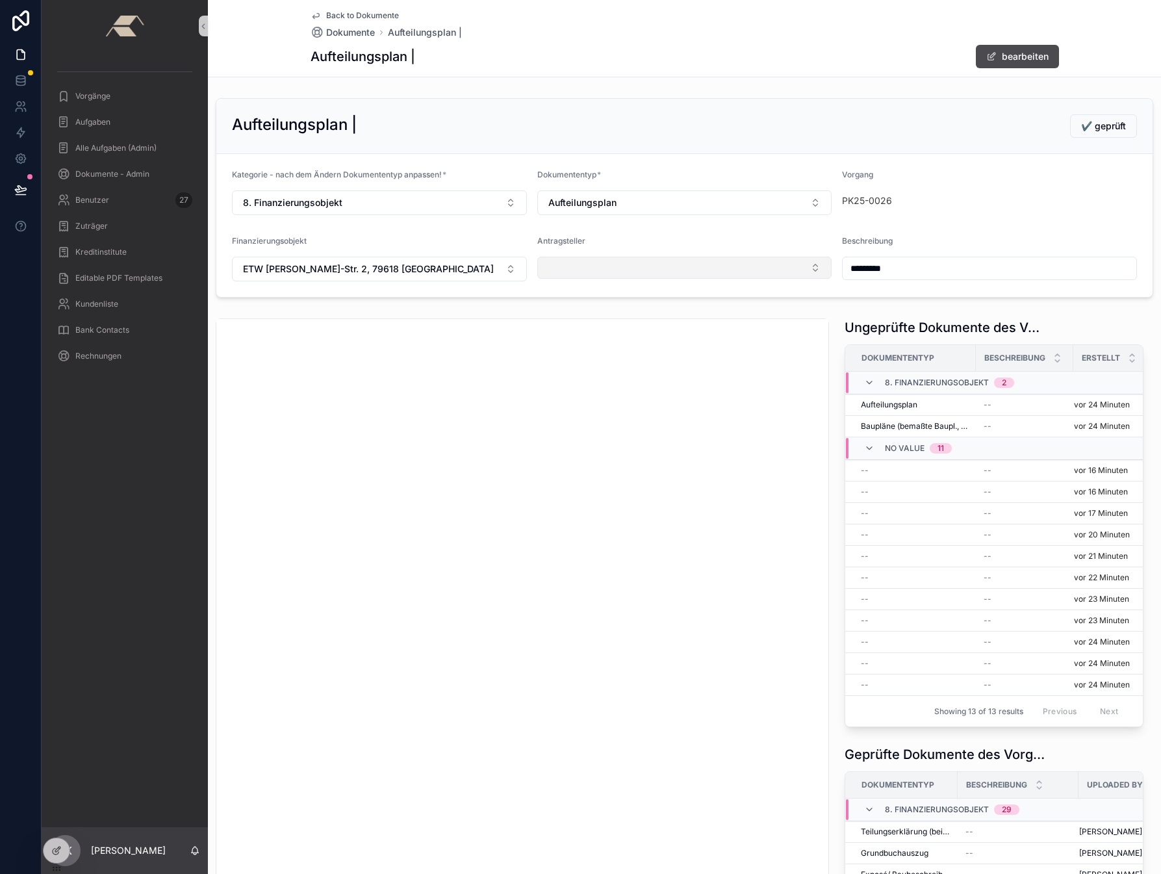
click at [646, 270] on button "Select Button" at bounding box center [684, 268] width 295 height 22
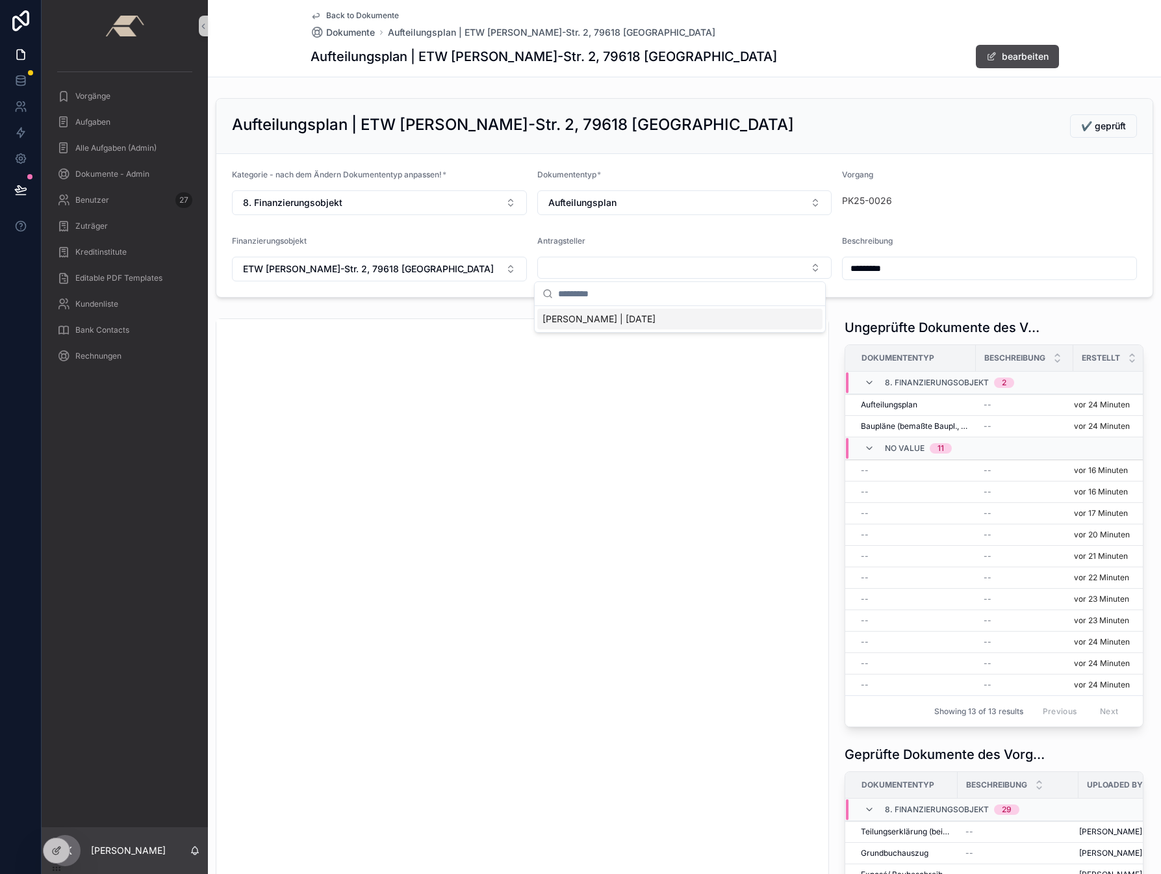
click at [575, 322] on span "[PERSON_NAME] | [DATE]" at bounding box center [598, 318] width 113 height 13
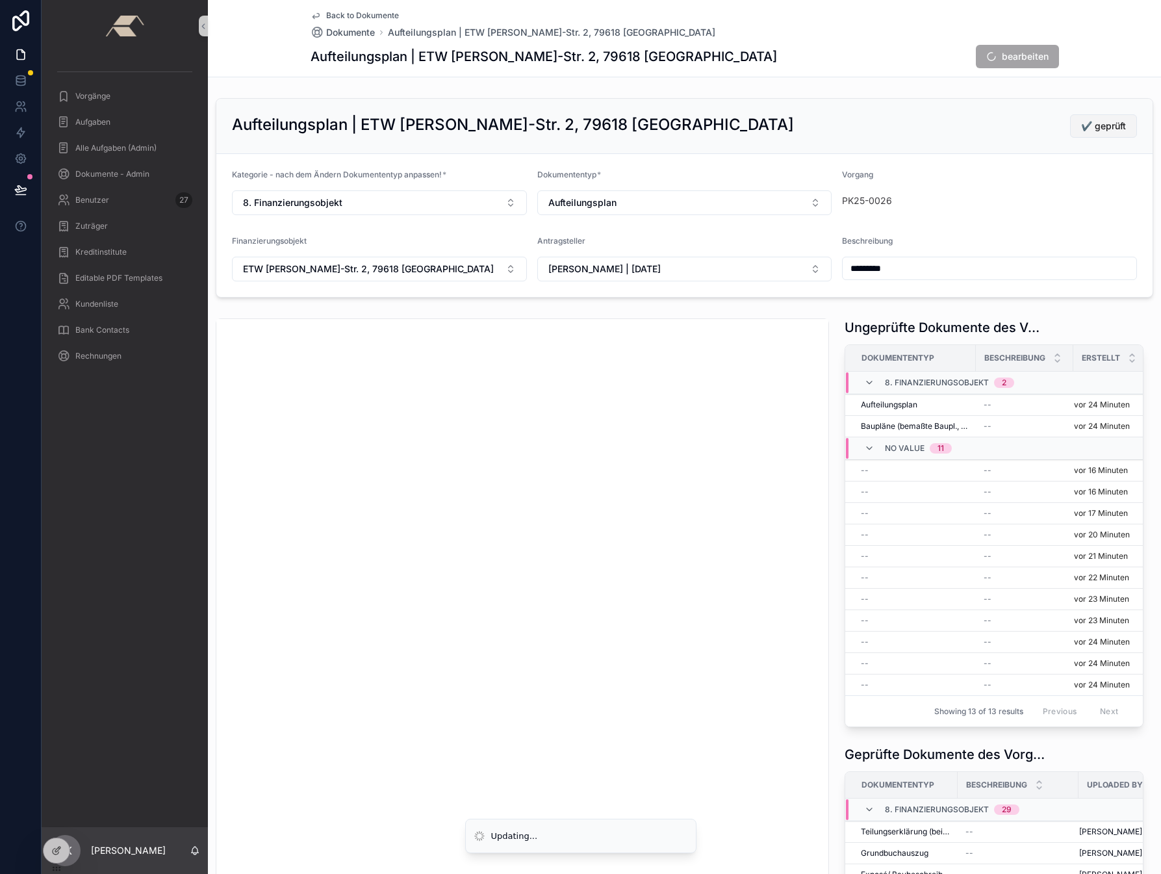
click at [987, 127] on span "✔️ geprüft" at bounding box center [1103, 126] width 45 height 13
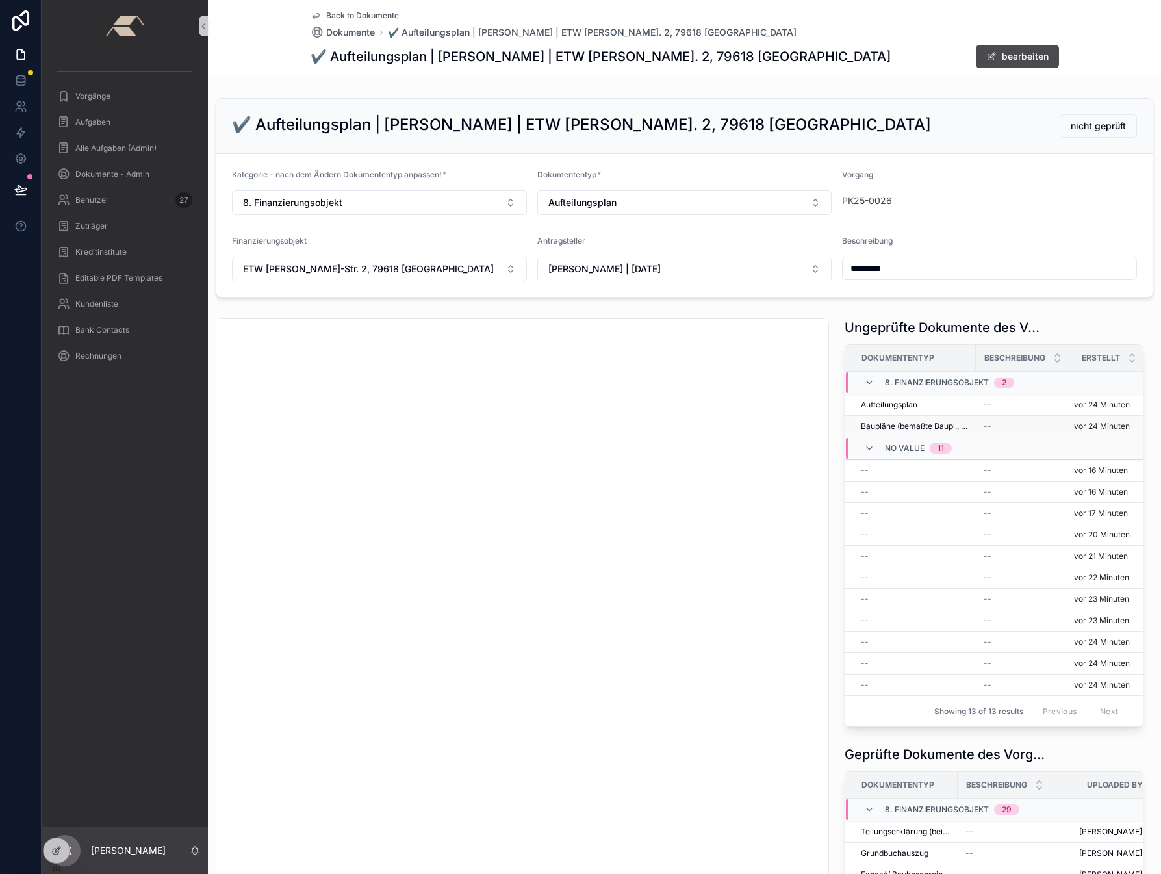
click at [934, 427] on span "Baupläne (bemaßte Baupl., Querschn., Ansichten)" at bounding box center [914, 426] width 107 height 10
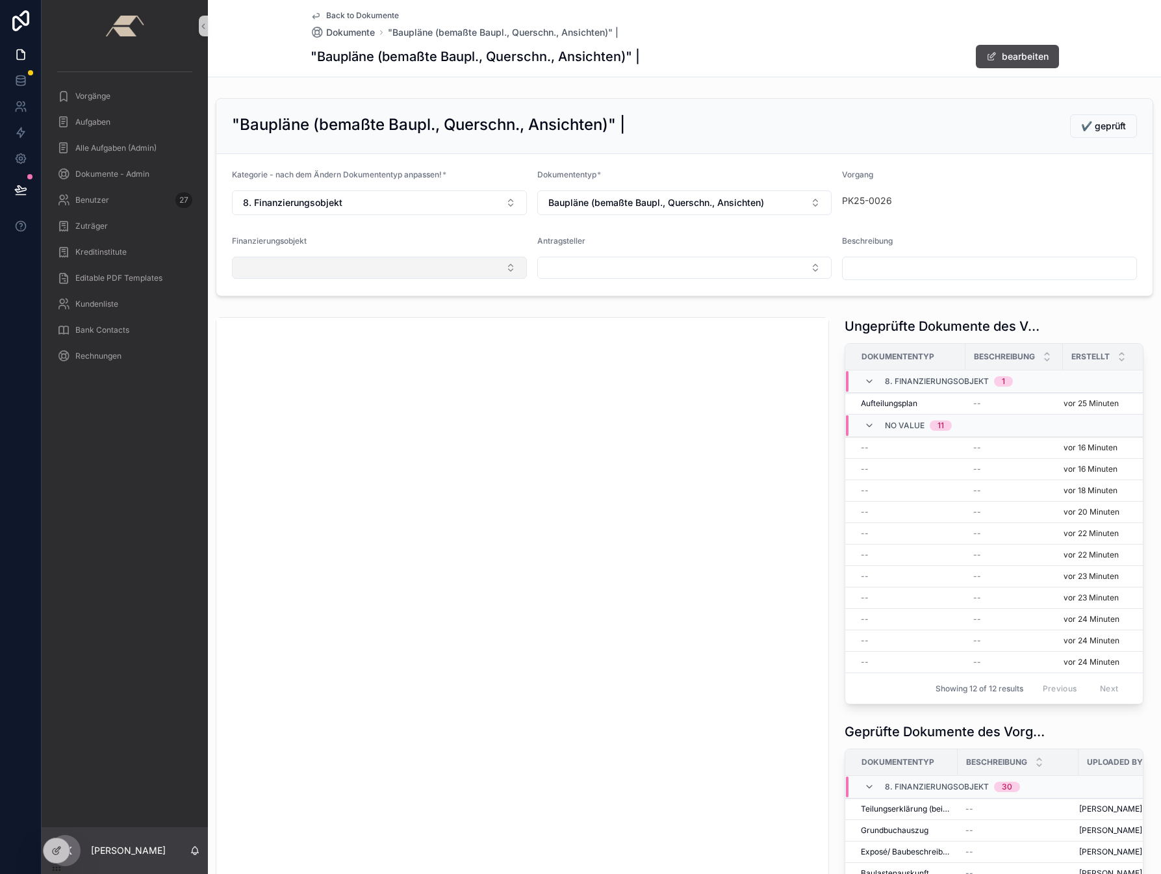
click at [427, 270] on button "Select Button" at bounding box center [379, 268] width 295 height 22
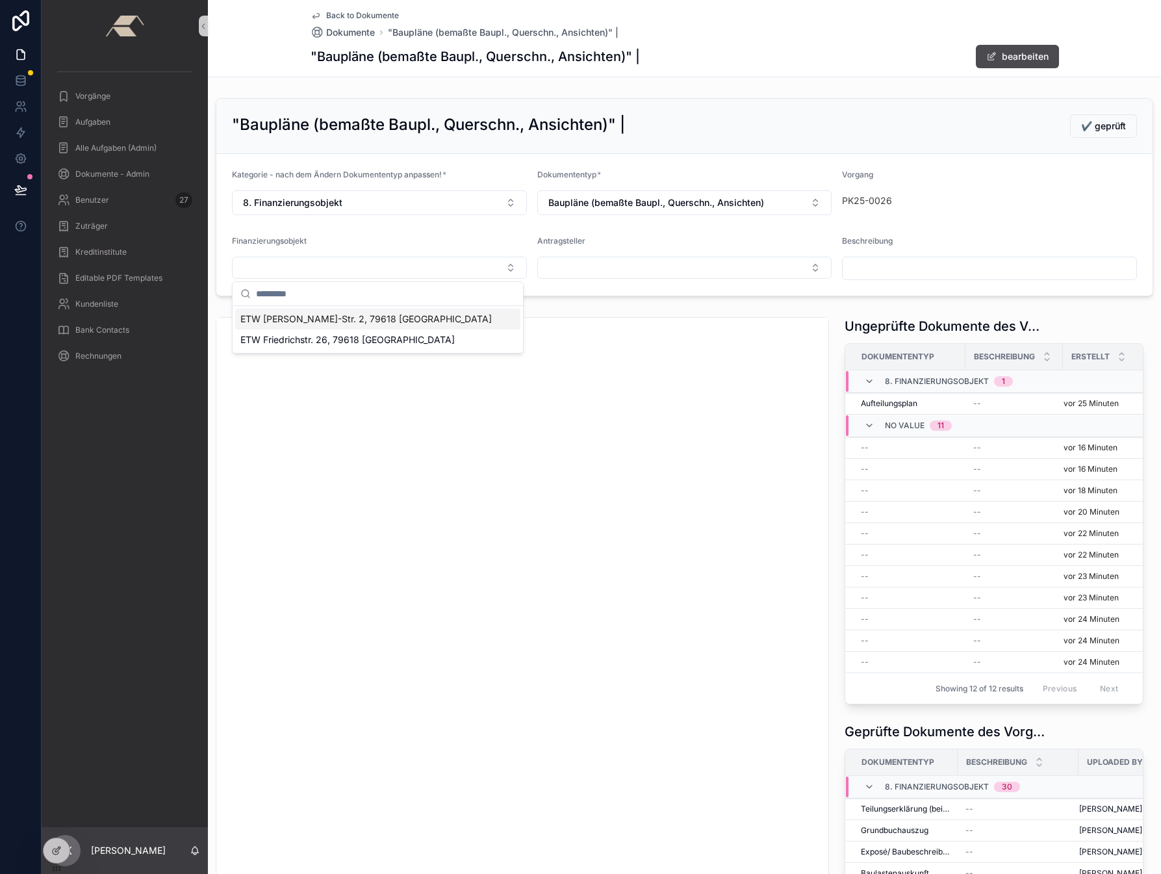
click at [306, 316] on span "ETW [PERSON_NAME]-Str. 2, 79618 [GEOGRAPHIC_DATA]" at bounding box center [365, 318] width 251 height 13
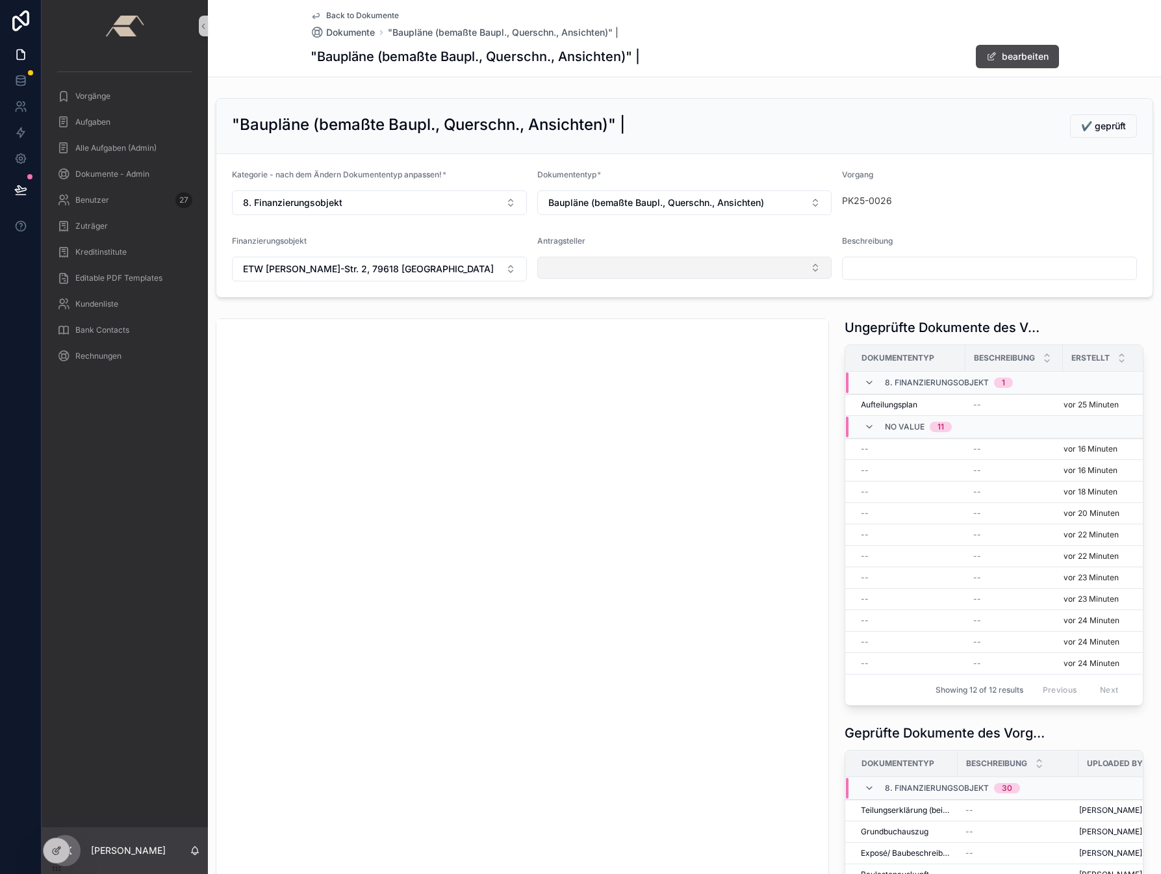
click at [587, 264] on button "Select Button" at bounding box center [684, 268] width 295 height 22
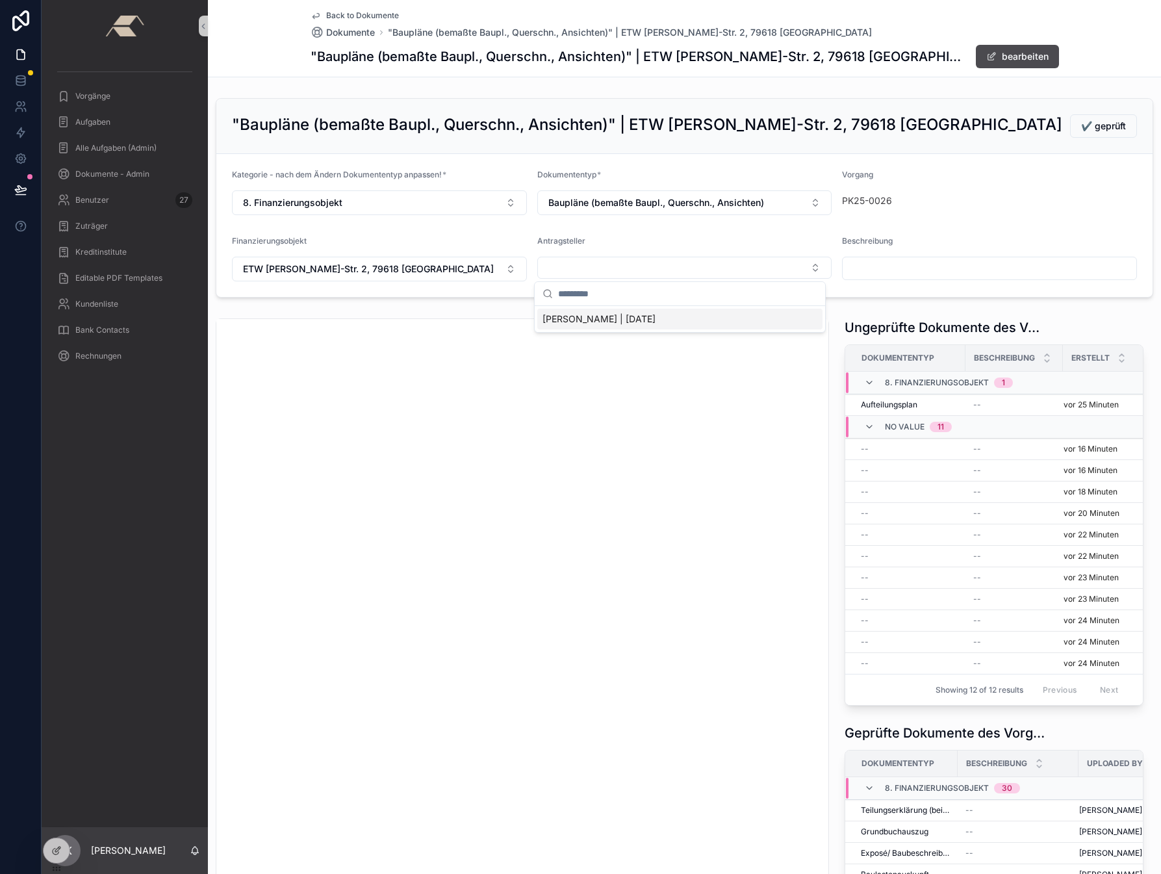
click at [589, 318] on span "[PERSON_NAME] | [DATE]" at bounding box center [598, 318] width 113 height 13
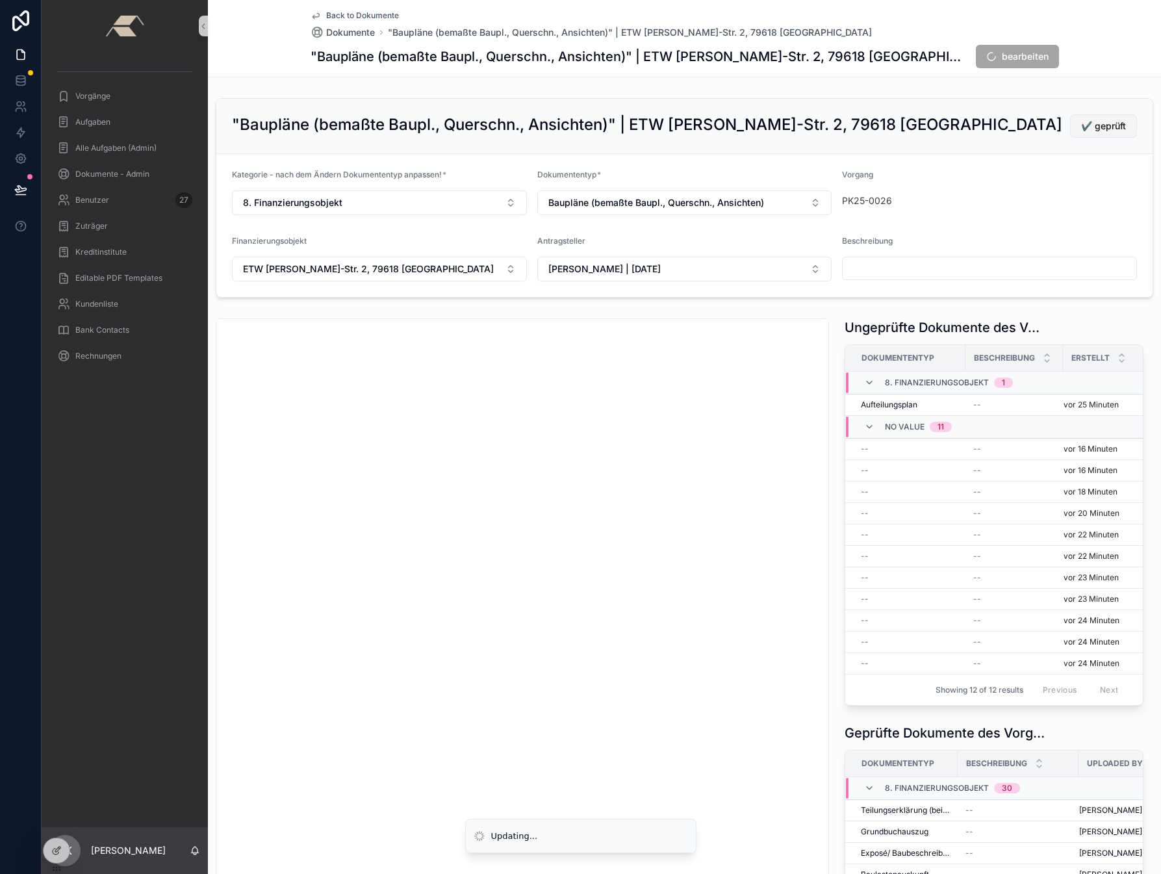
click at [987, 131] on span "✔️ geprüft" at bounding box center [1103, 126] width 45 height 13
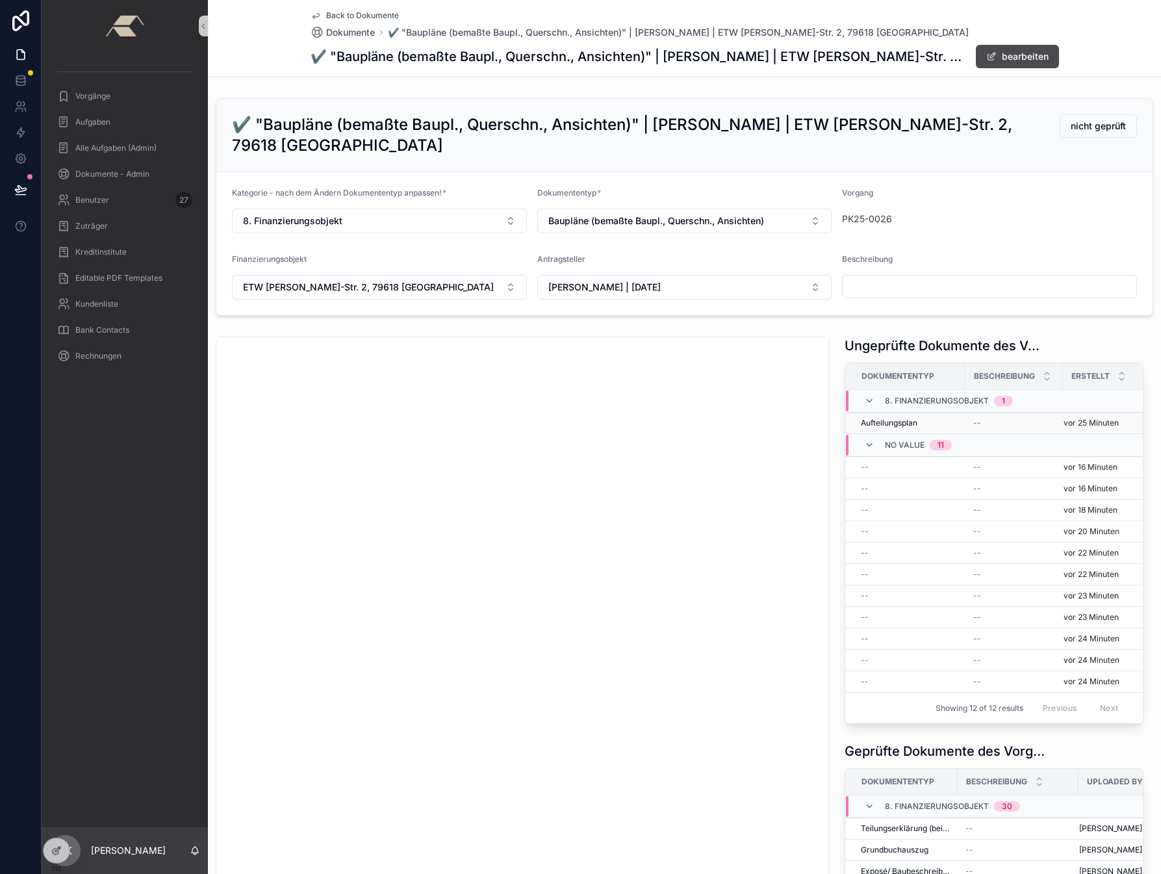
click at [875, 421] on span "Aufteilungsplan" at bounding box center [889, 423] width 57 height 10
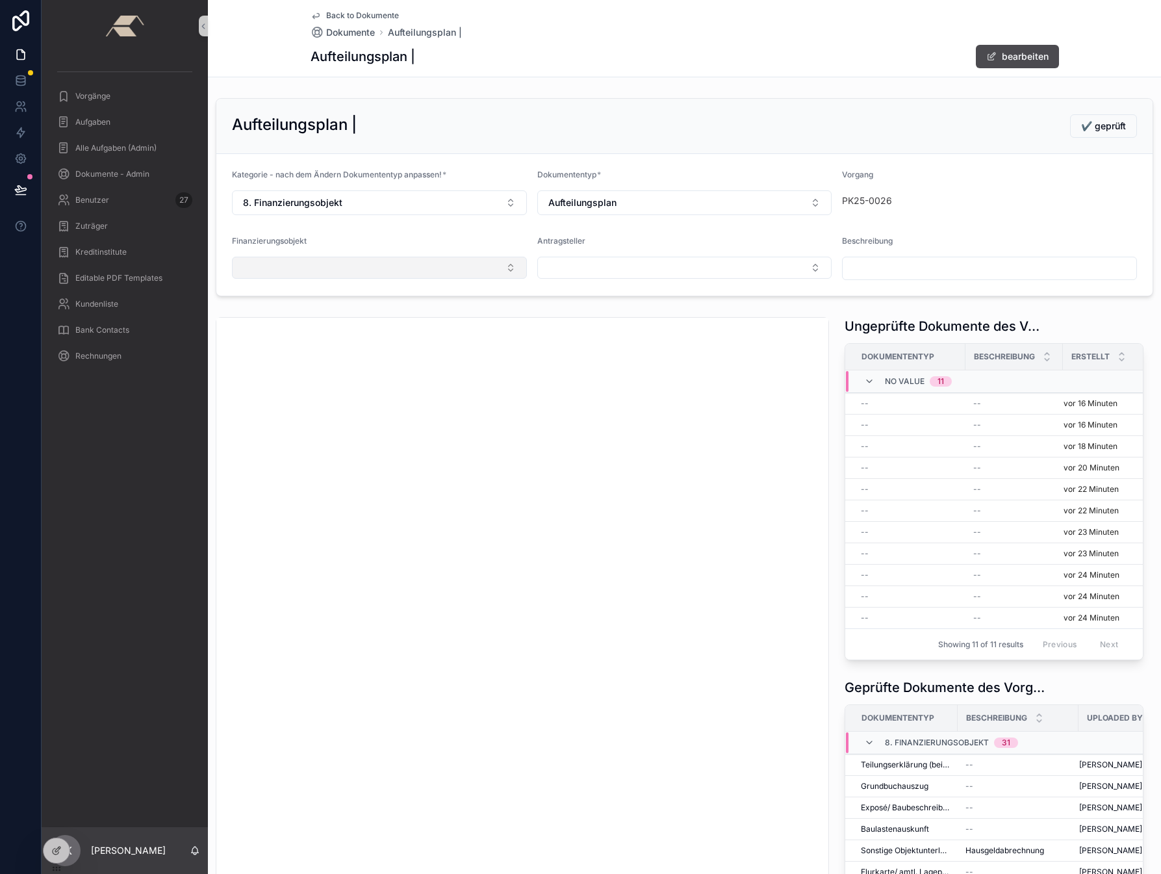
click at [314, 266] on button "Select Button" at bounding box center [379, 268] width 295 height 22
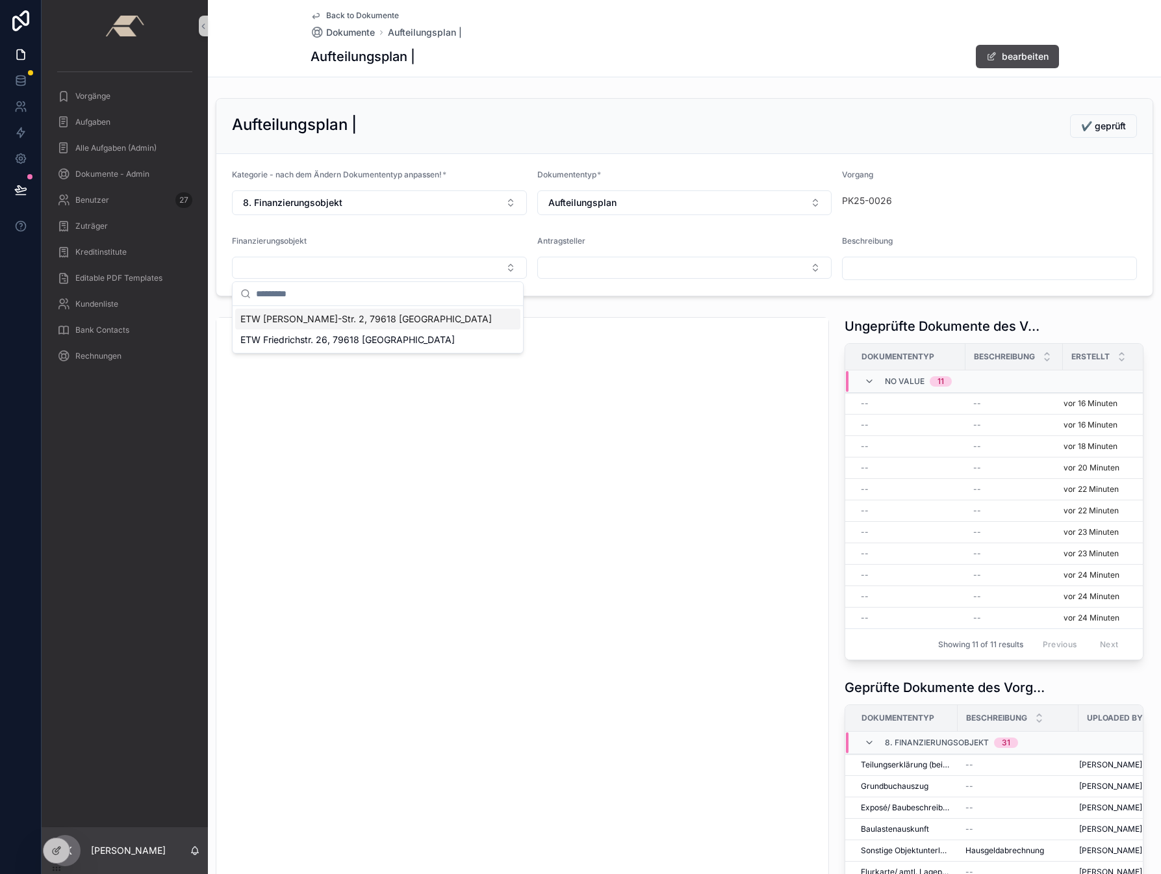
click at [292, 320] on span "ETW [PERSON_NAME]-Str. 2, 79618 [GEOGRAPHIC_DATA]" at bounding box center [365, 318] width 251 height 13
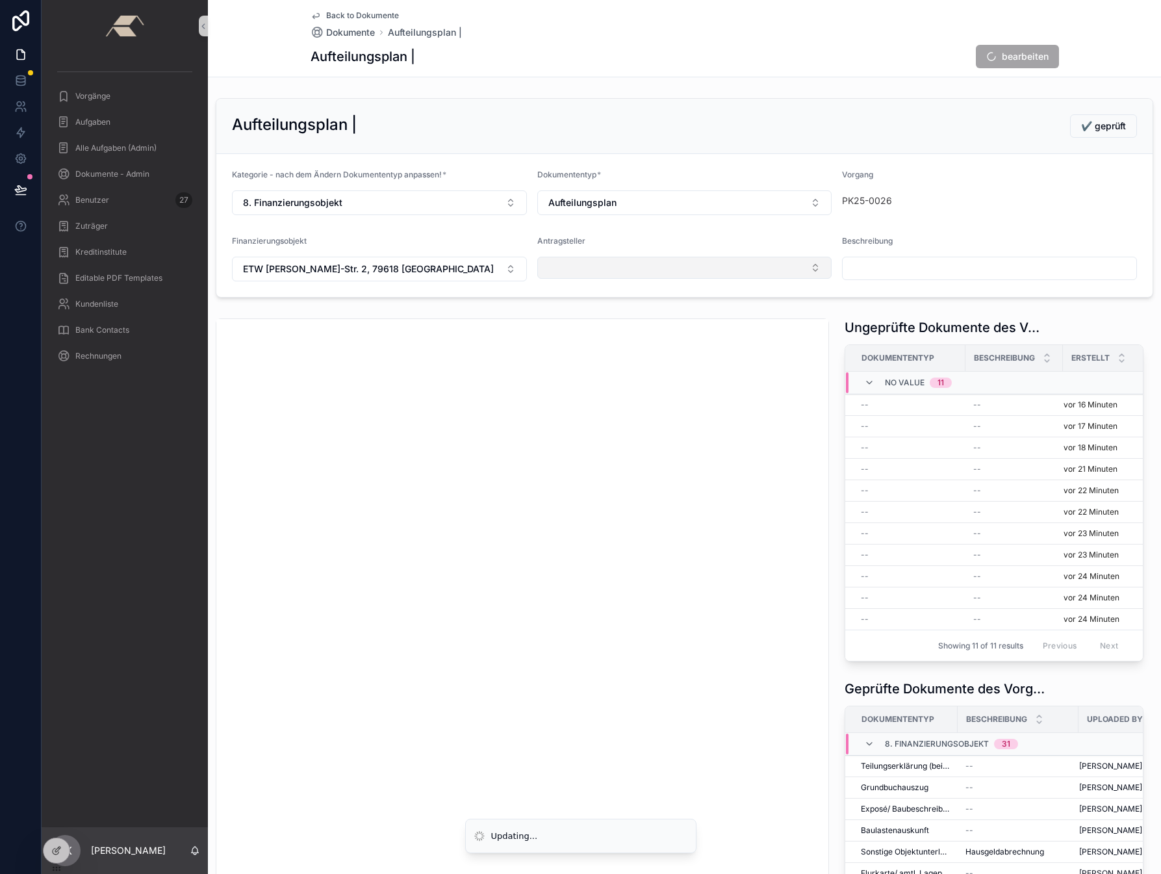
click at [624, 277] on button "Select Button" at bounding box center [684, 268] width 295 height 22
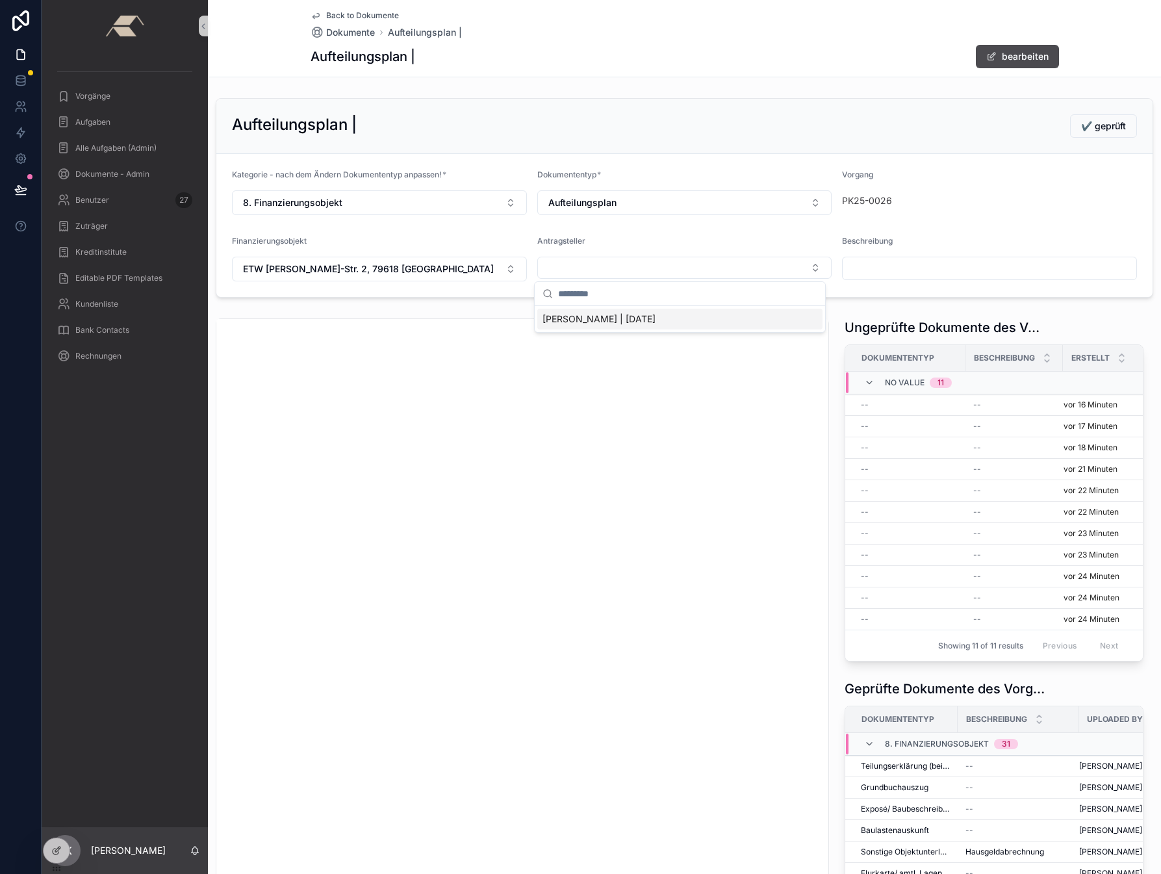
click at [607, 318] on span "[PERSON_NAME] | [DATE]" at bounding box center [598, 318] width 113 height 13
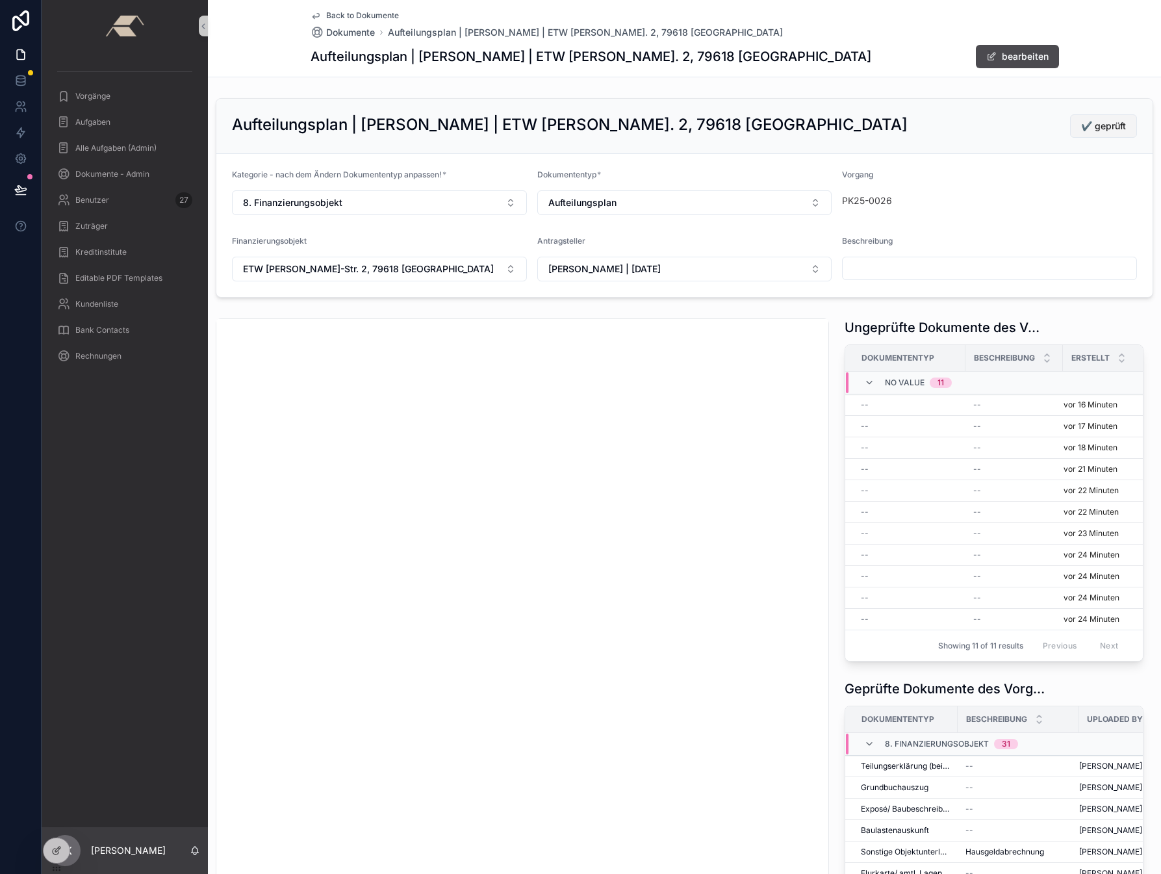
click at [987, 130] on span "✔️ geprüft" at bounding box center [1103, 126] width 45 height 13
click at [876, 405] on div "--" at bounding box center [909, 405] width 97 height 10
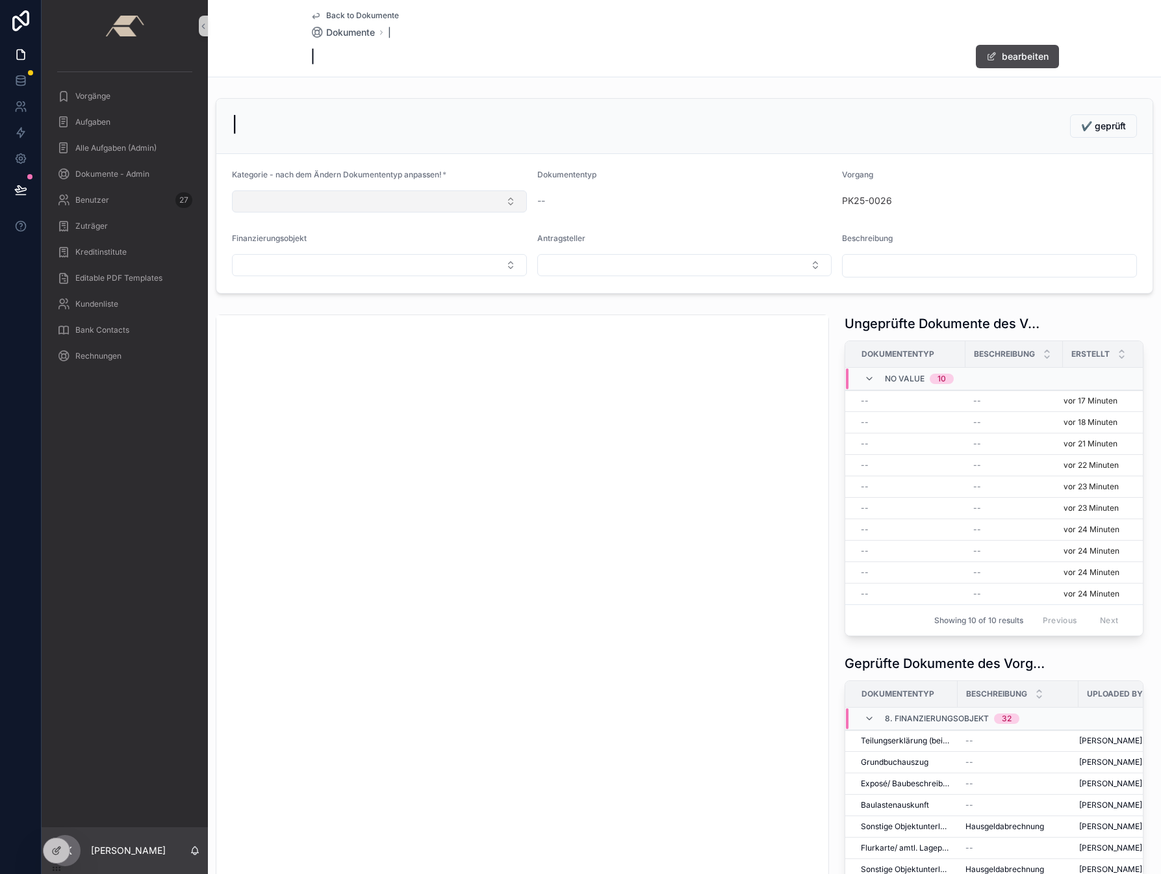
click at [305, 192] on button "Select Button" at bounding box center [379, 201] width 295 height 22
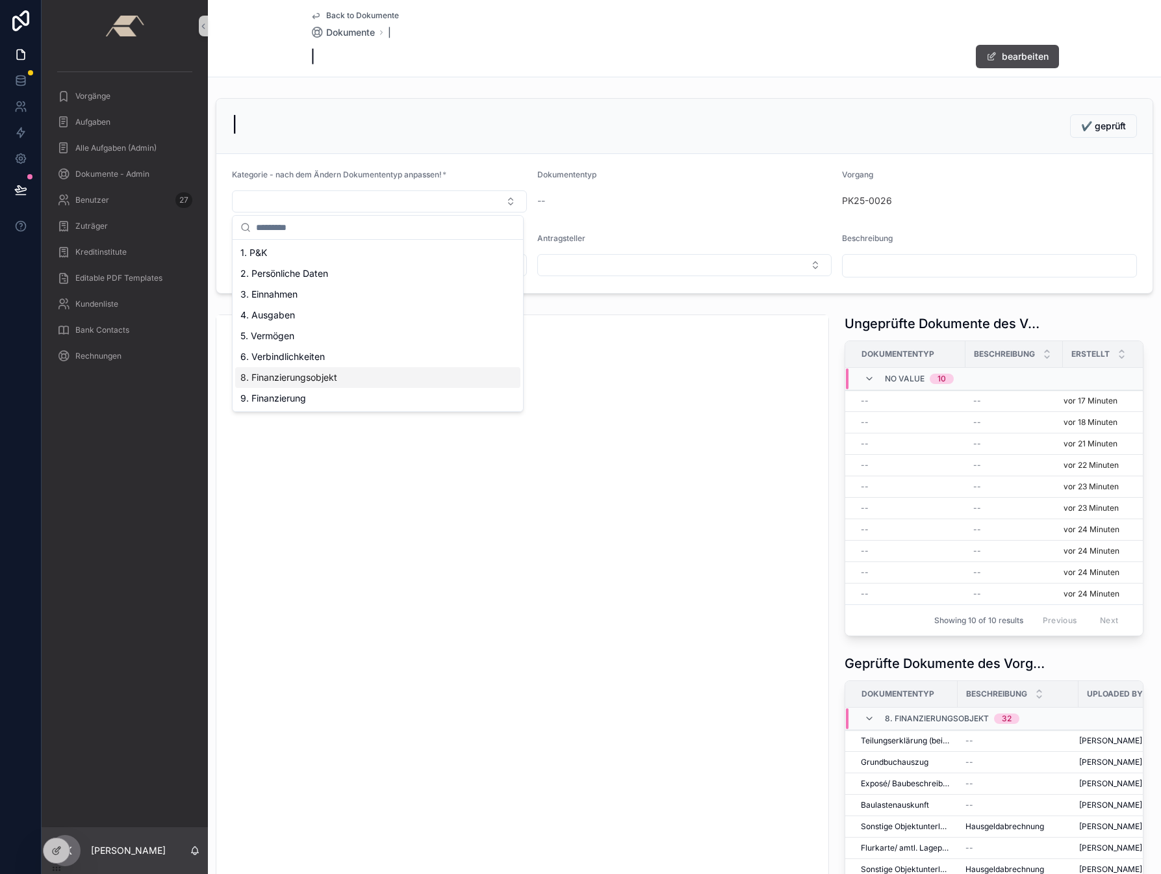
click at [288, 377] on span "8. Finanzierungsobjekt" at bounding box center [288, 377] width 97 height 13
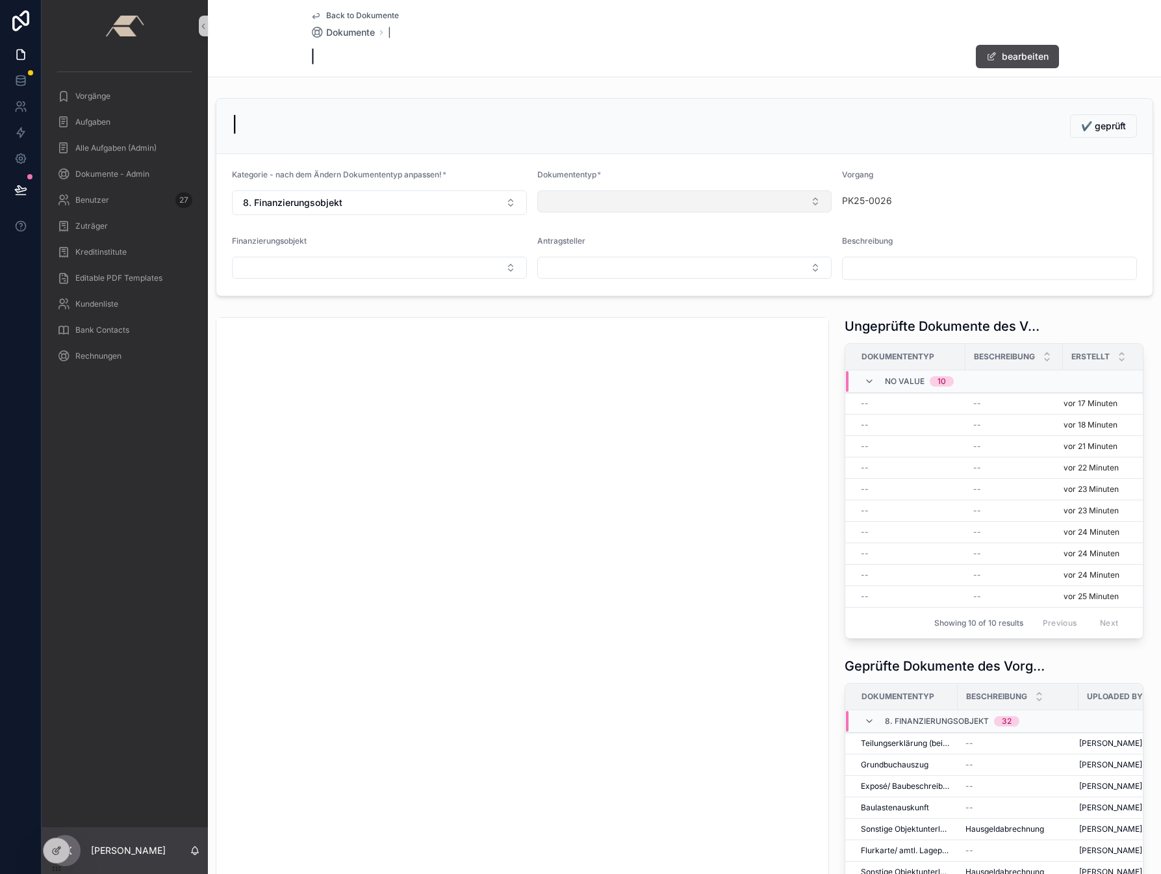
click at [620, 202] on button "Select Button" at bounding box center [684, 201] width 295 height 22
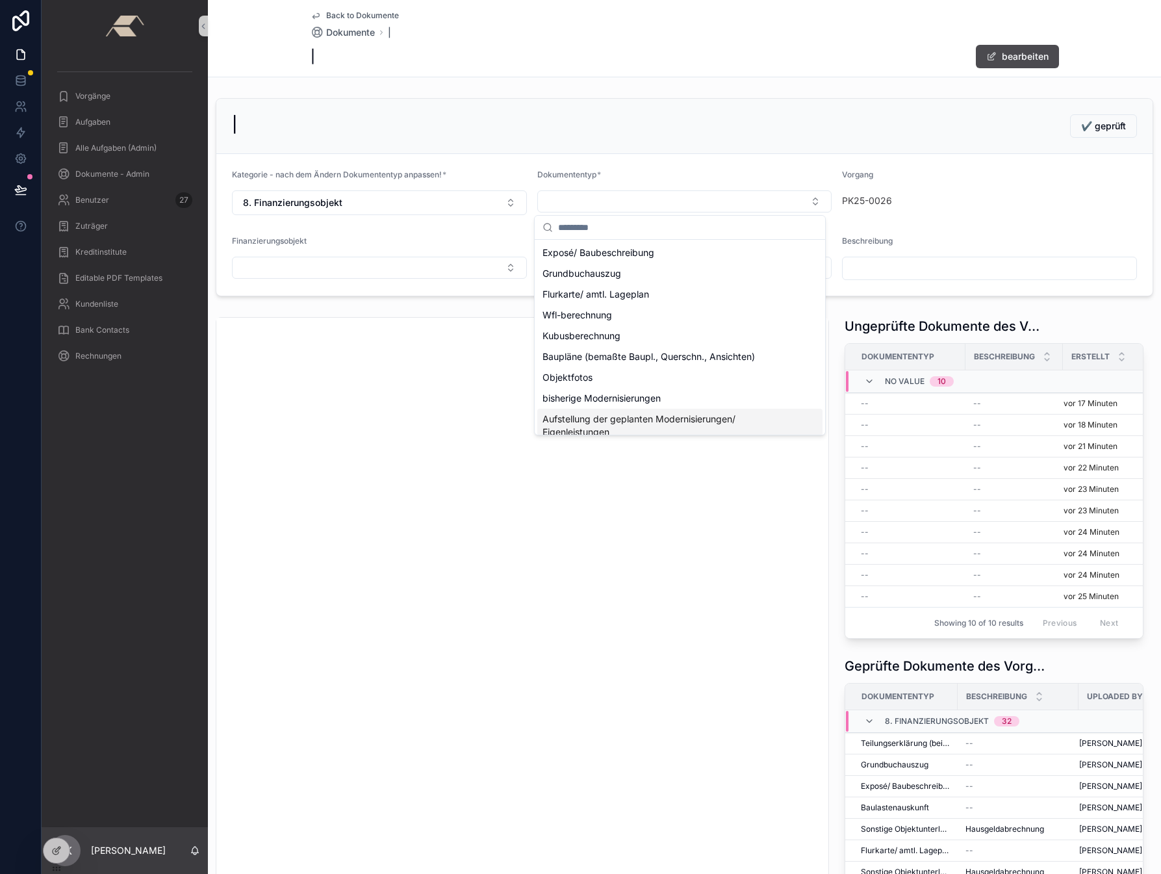
scroll to position [197, 0]
click at [594, 418] on span "Sonstige Objektunterlagen" at bounding box center [599, 421] width 114 height 13
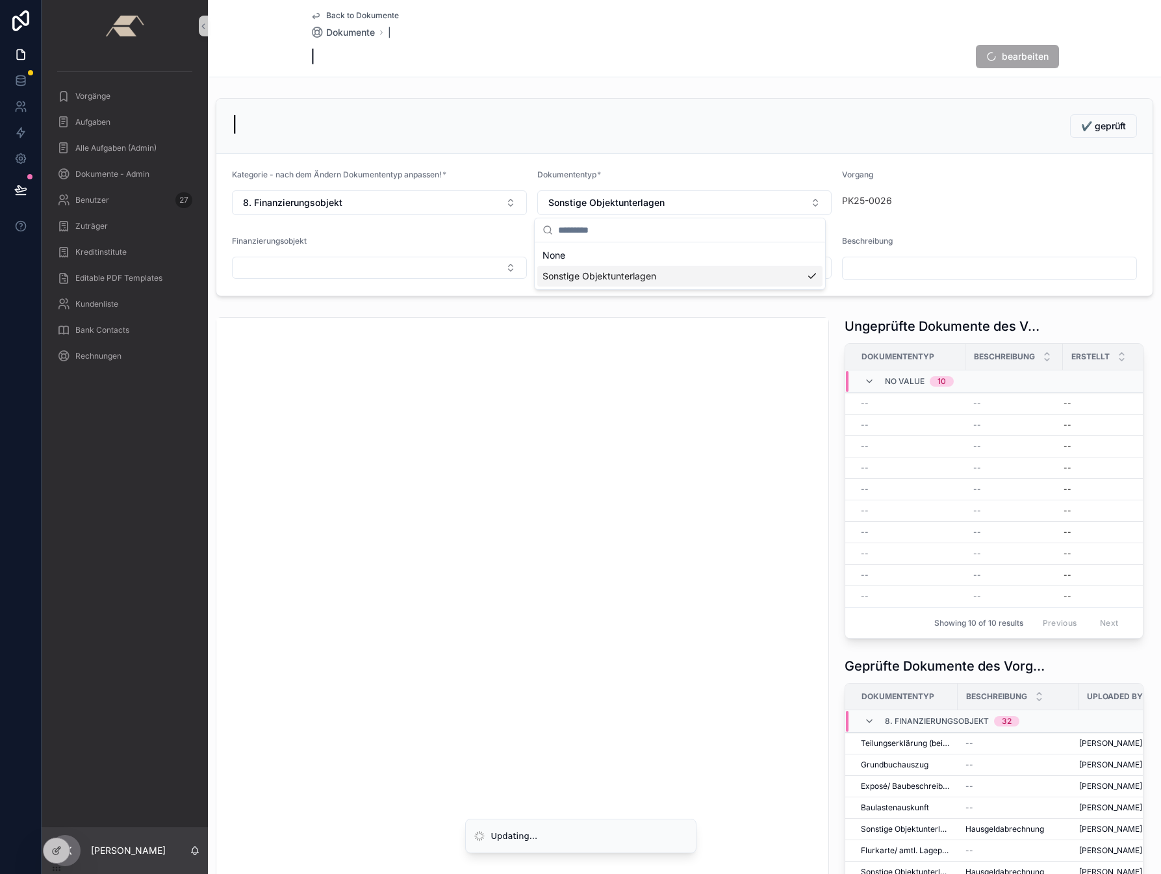
scroll to position [0, 0]
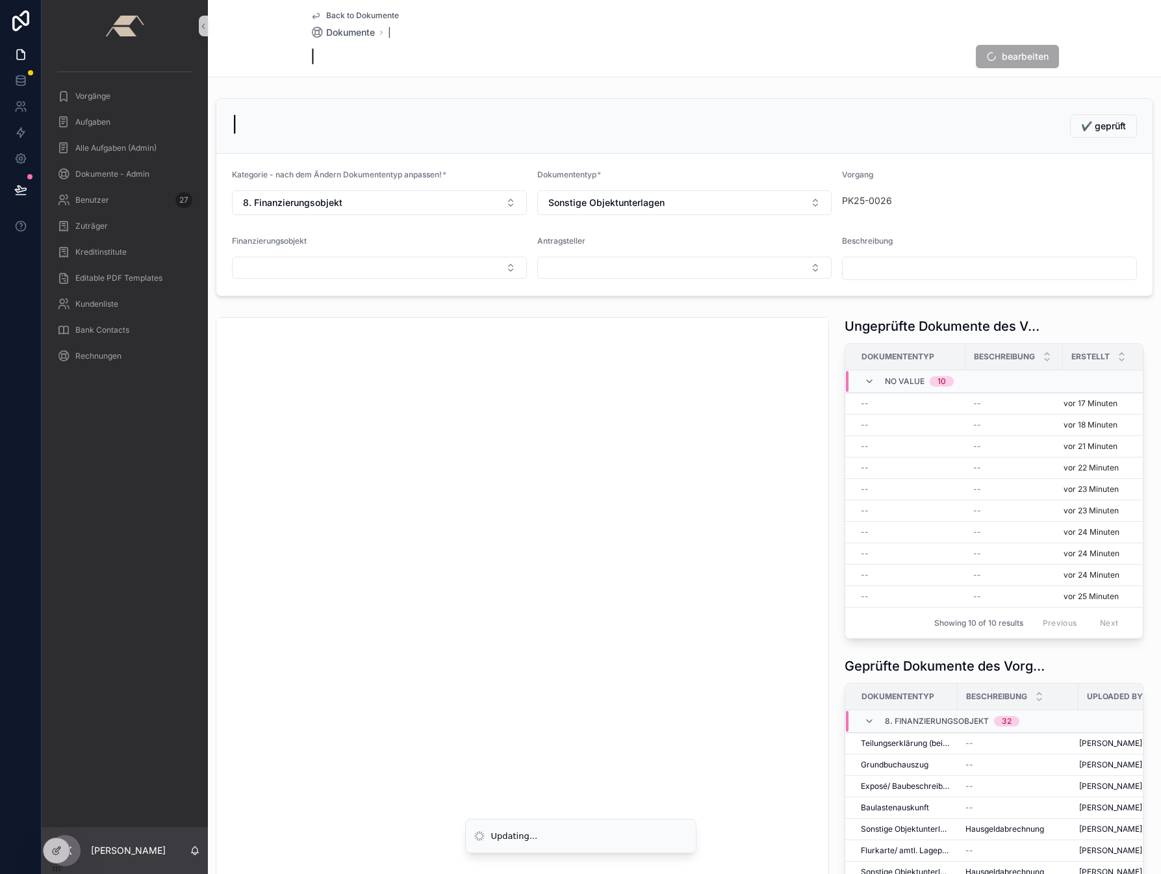
click at [887, 266] on input "scrollable content" at bounding box center [990, 268] width 294 height 18
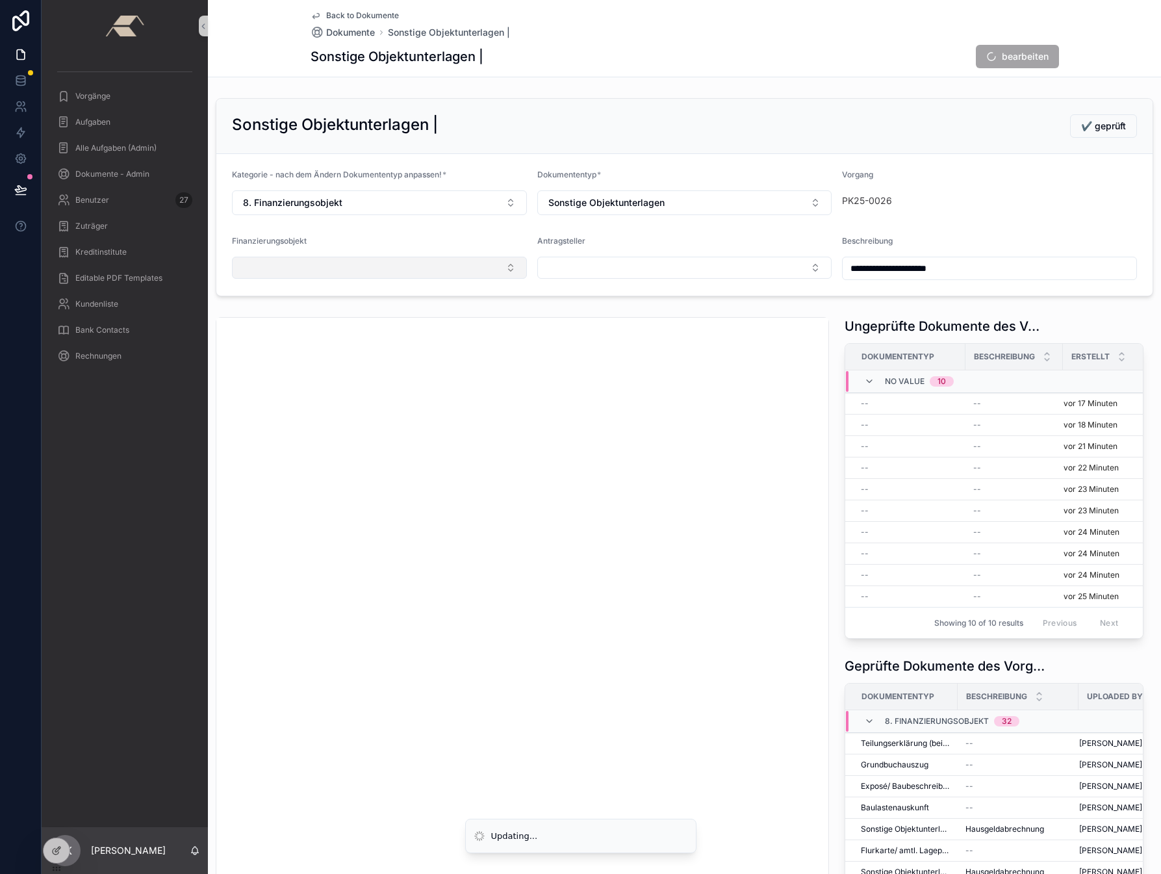
type input "**********"
click at [316, 270] on button "Select Button" at bounding box center [379, 268] width 295 height 22
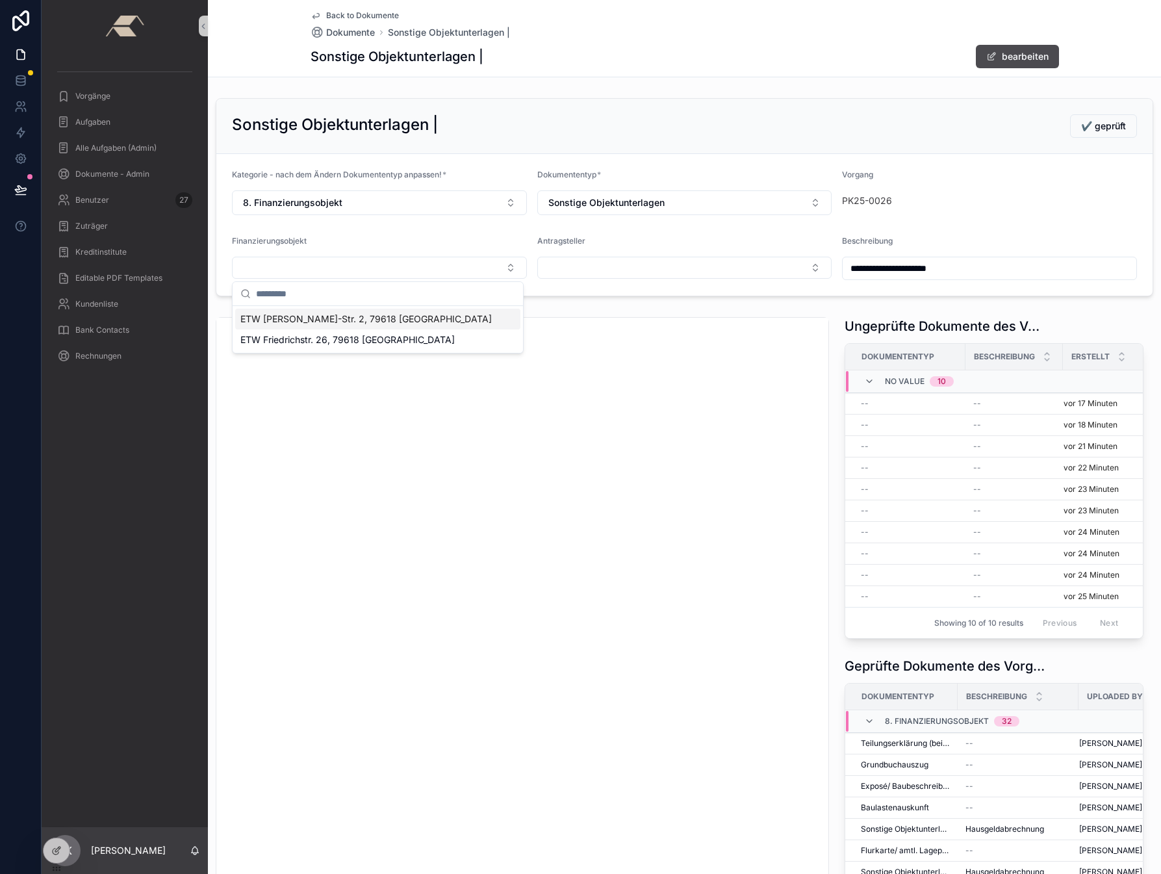
click at [310, 321] on span "ETW [PERSON_NAME]-Str. 2, 79618 [GEOGRAPHIC_DATA]" at bounding box center [365, 318] width 251 height 13
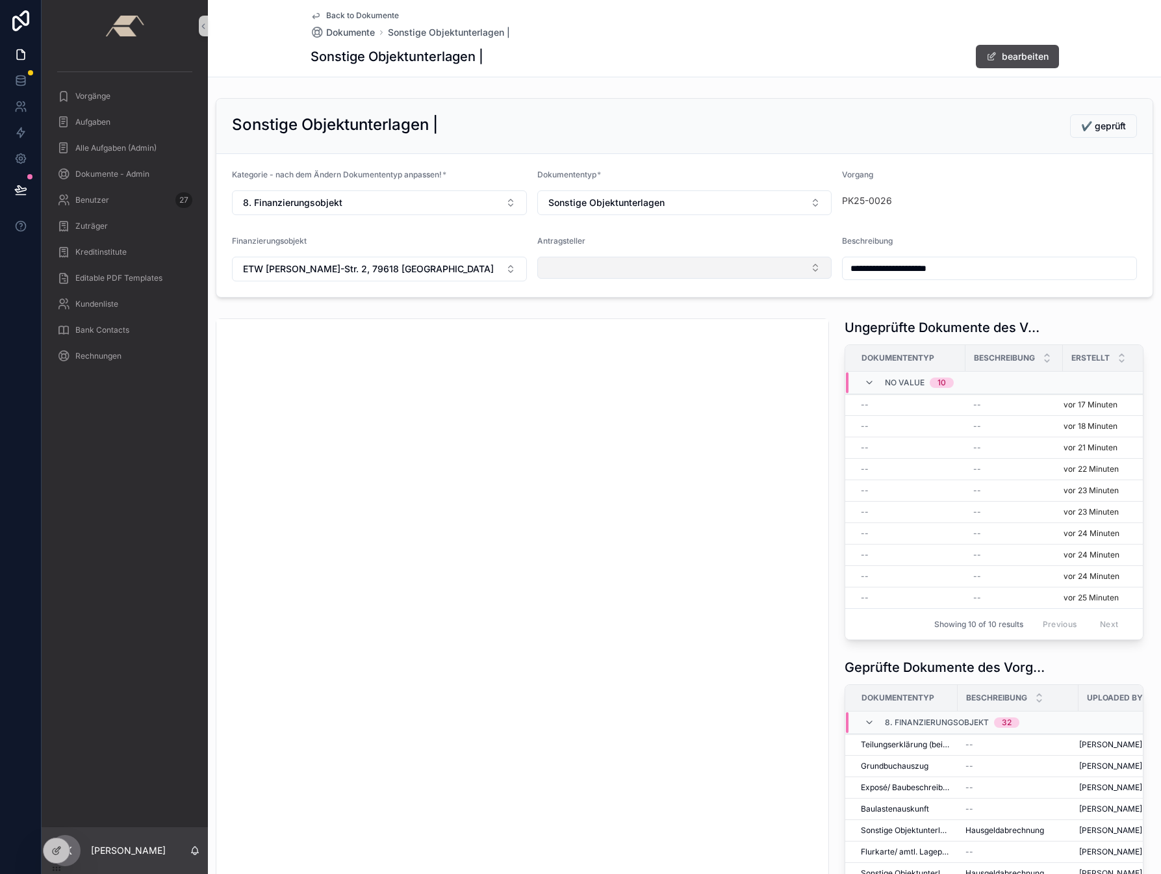
click at [600, 264] on button "Select Button" at bounding box center [684, 268] width 295 height 22
click at [591, 319] on span "[PERSON_NAME] | [DATE]" at bounding box center [598, 318] width 113 height 13
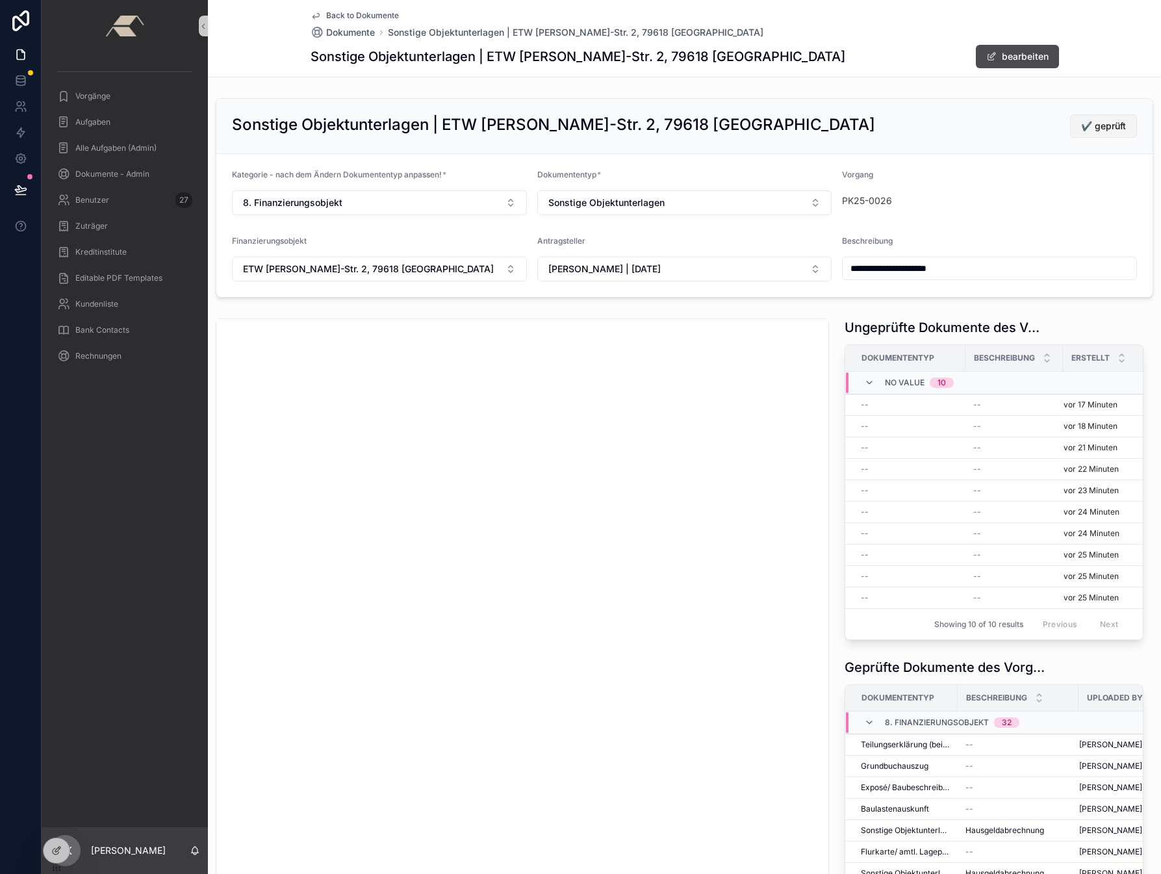
click at [987, 129] on span "✔️ geprüft" at bounding box center [1103, 126] width 45 height 13
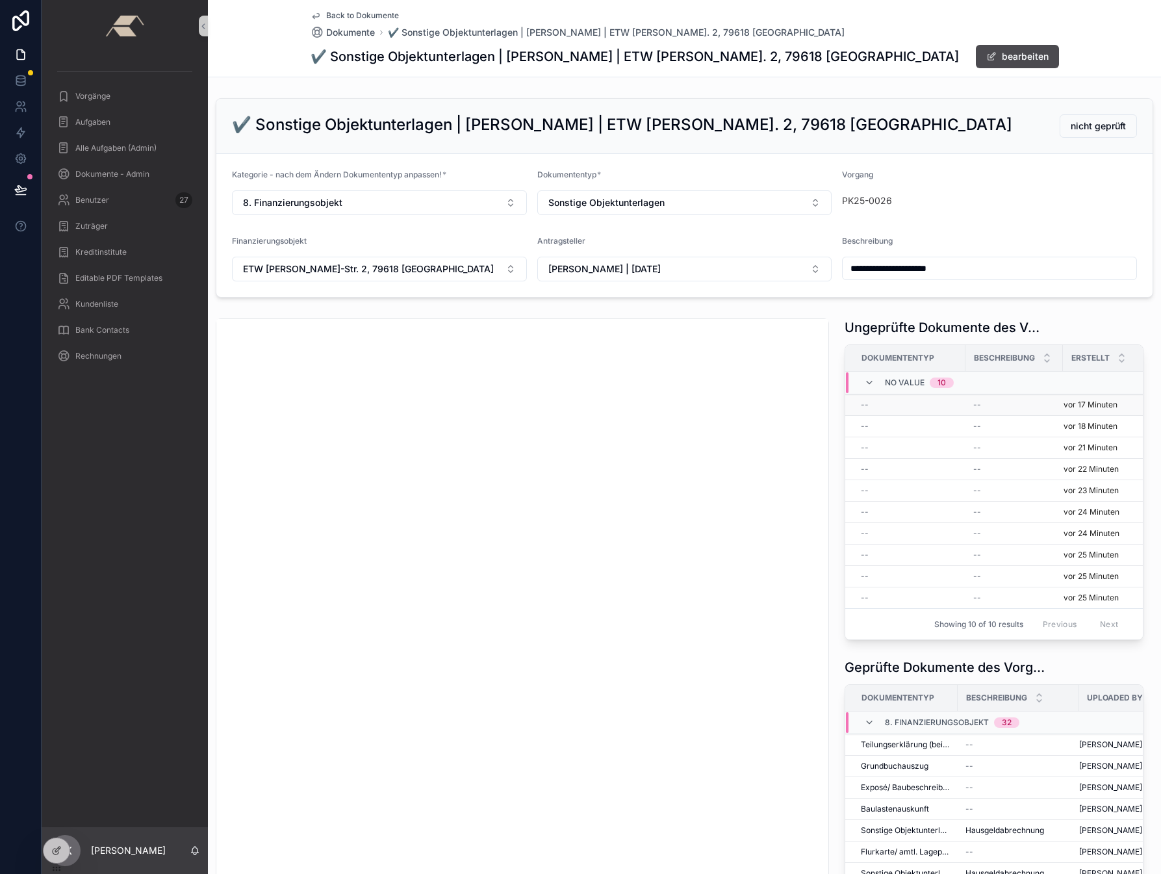
click at [874, 405] on div "--" at bounding box center [909, 405] width 97 height 10
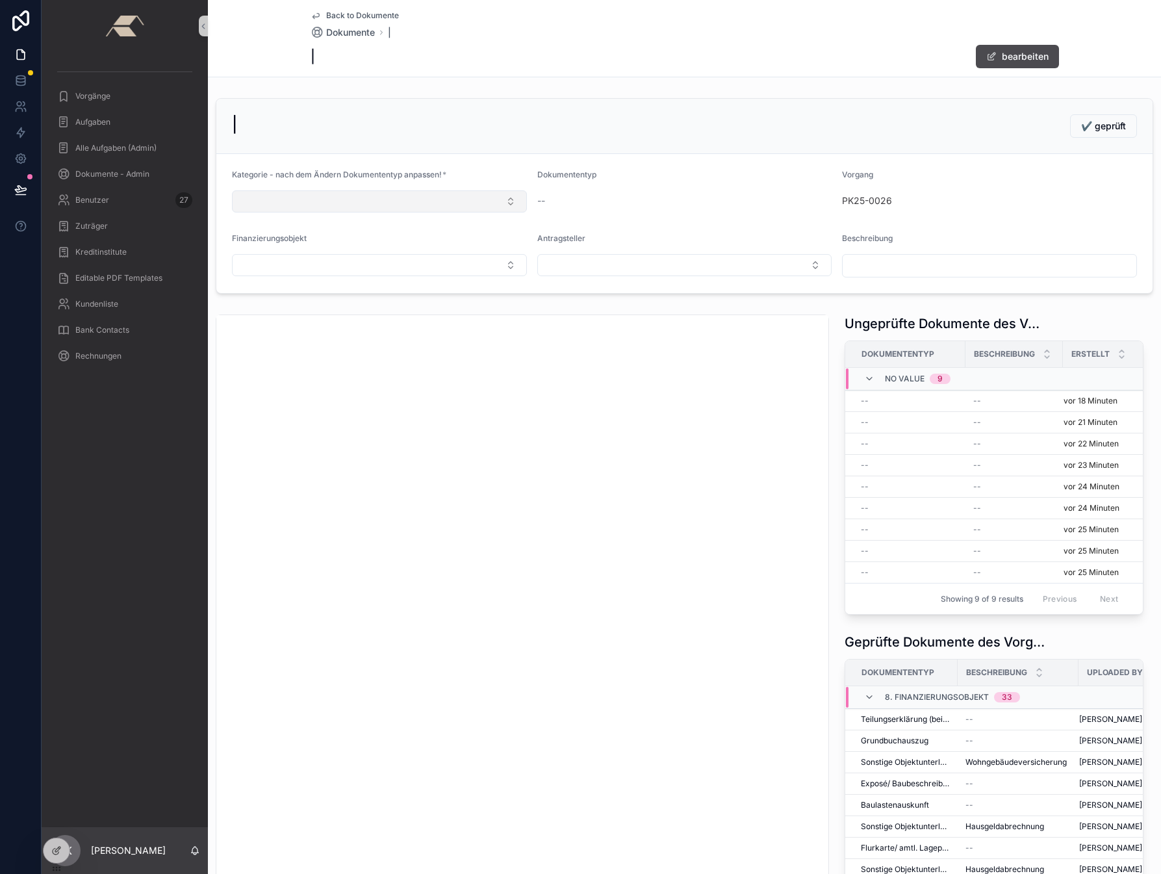
click at [348, 203] on button "Select Button" at bounding box center [379, 201] width 295 height 22
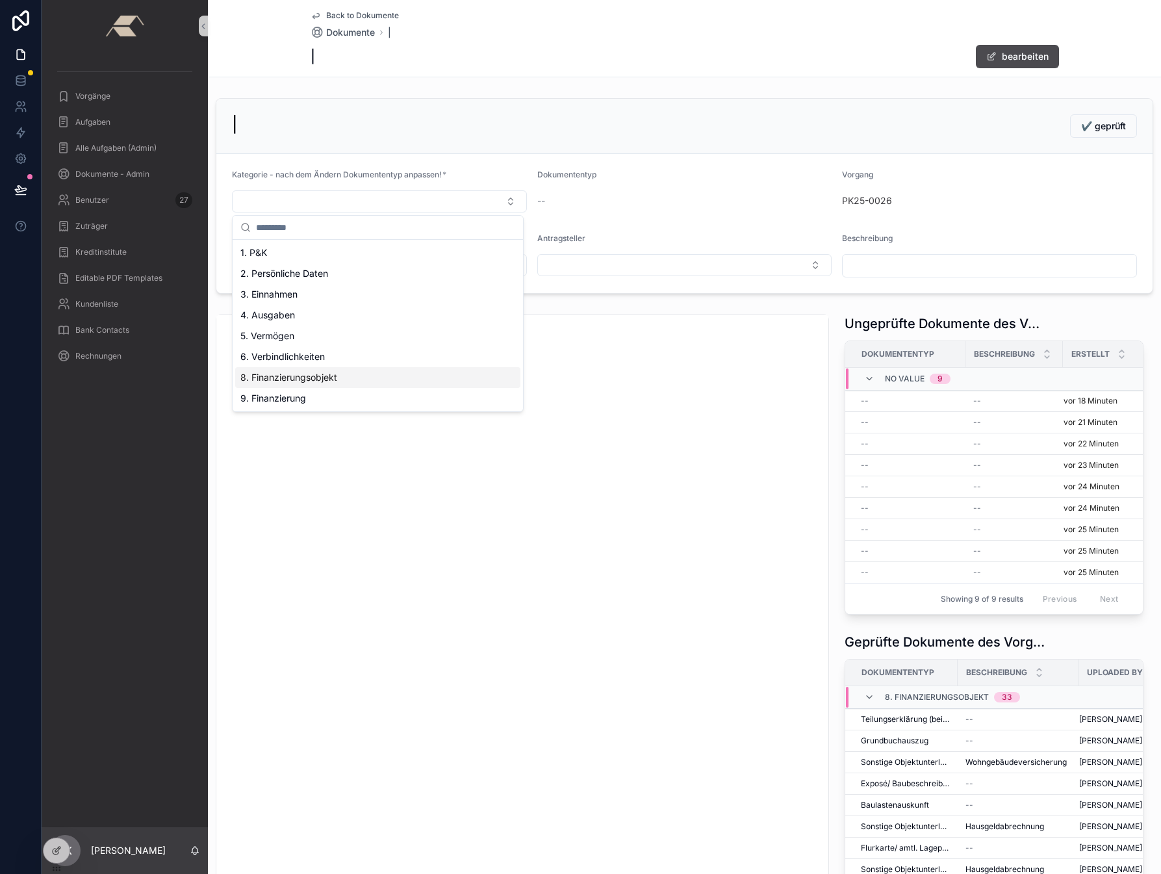
click at [310, 373] on span "8. Finanzierungsobjekt" at bounding box center [288, 377] width 97 height 13
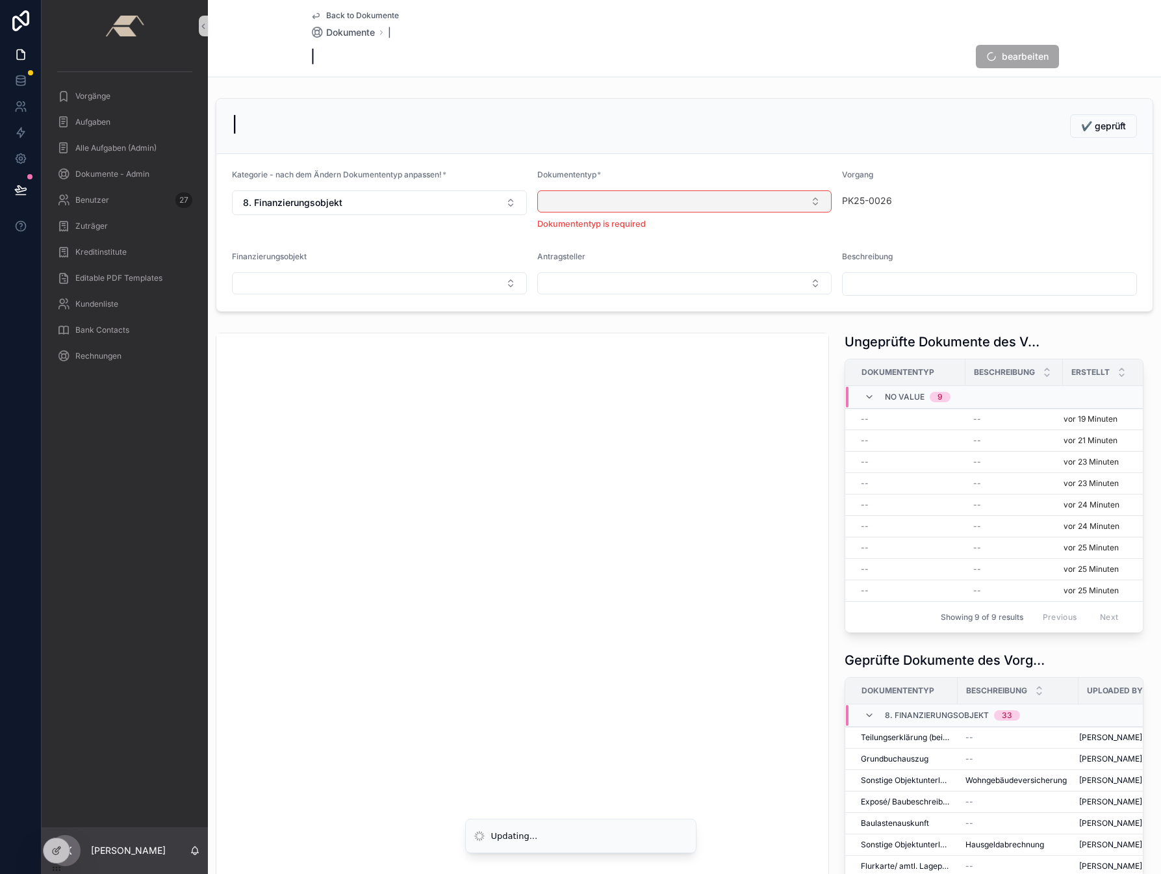
click at [565, 203] on button "Select Button" at bounding box center [684, 201] width 295 height 22
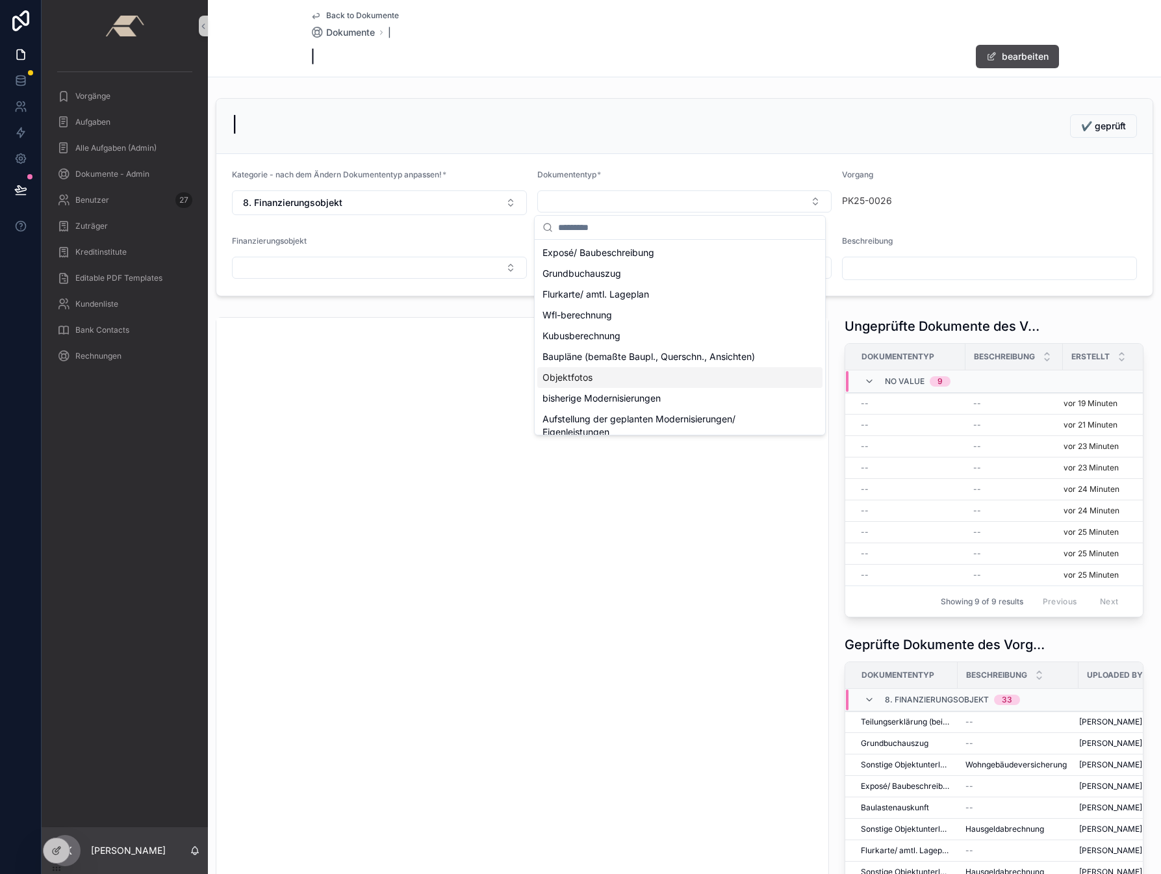
scroll to position [197, 0]
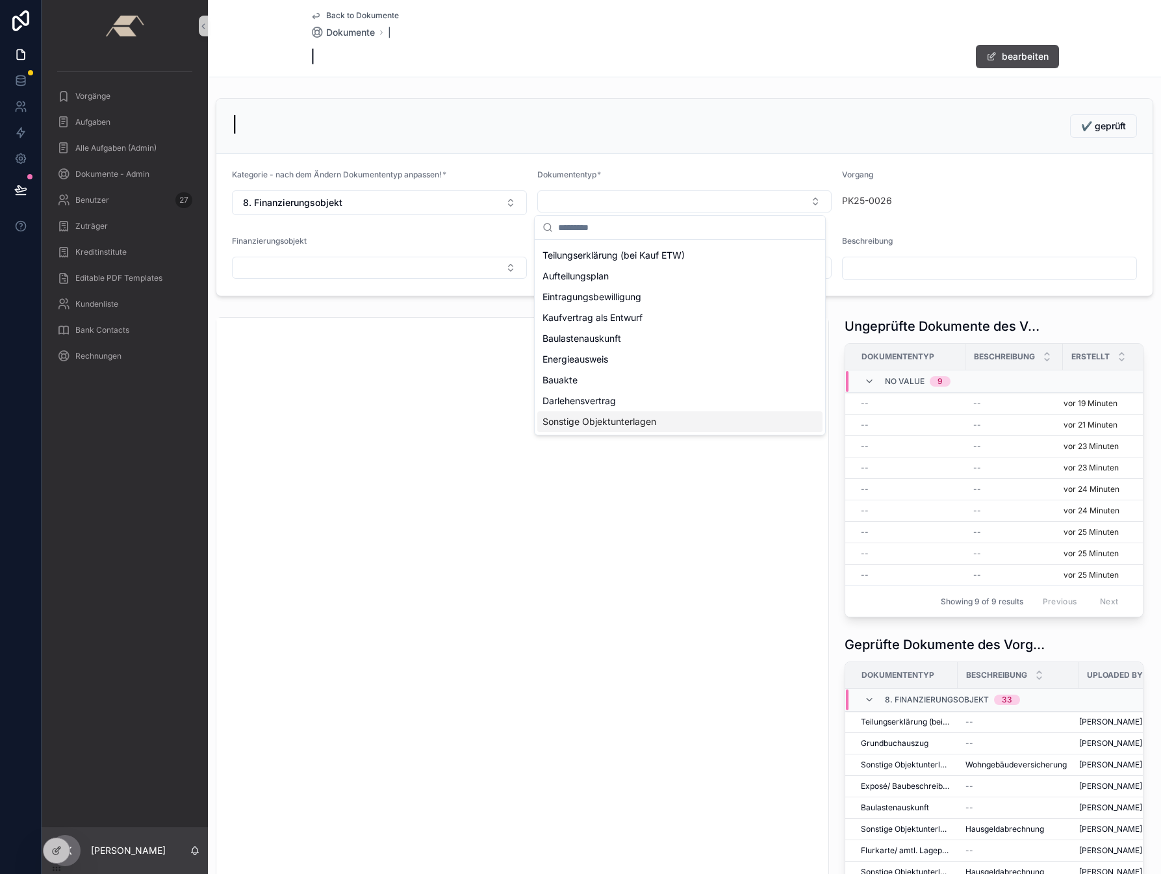
click at [579, 423] on span "Sonstige Objektunterlagen" at bounding box center [599, 421] width 114 height 13
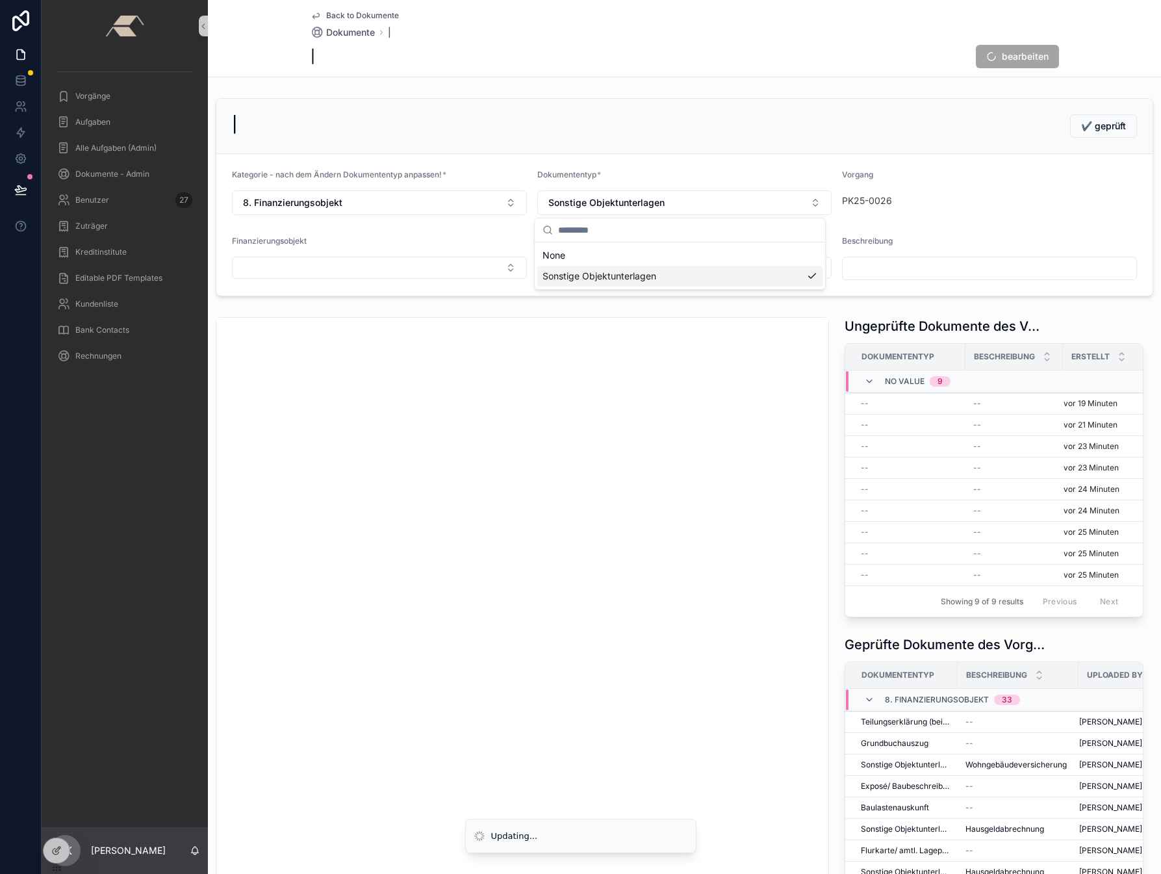
scroll to position [0, 0]
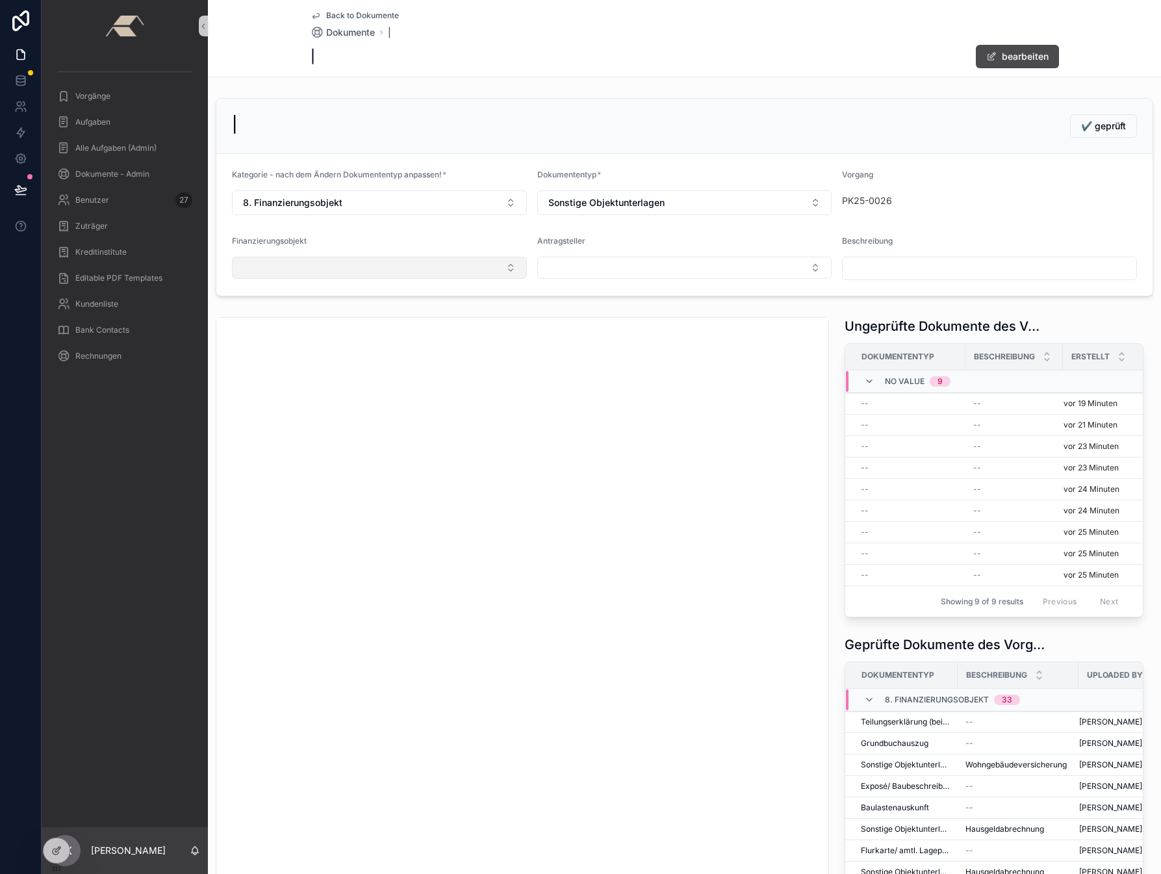
click at [353, 263] on button "Select Button" at bounding box center [379, 268] width 295 height 22
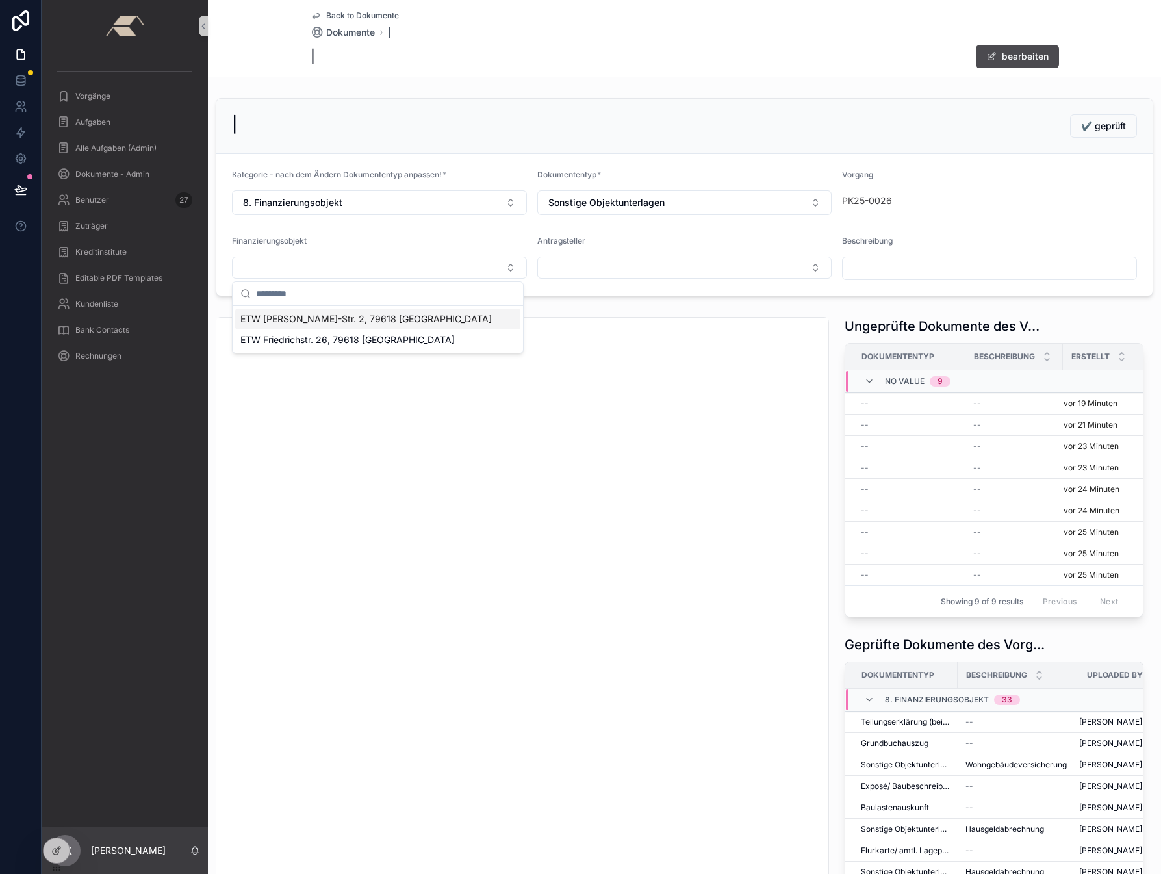
click at [301, 316] on span "ETW [PERSON_NAME]-Str. 2, 79618 [GEOGRAPHIC_DATA]" at bounding box center [365, 318] width 251 height 13
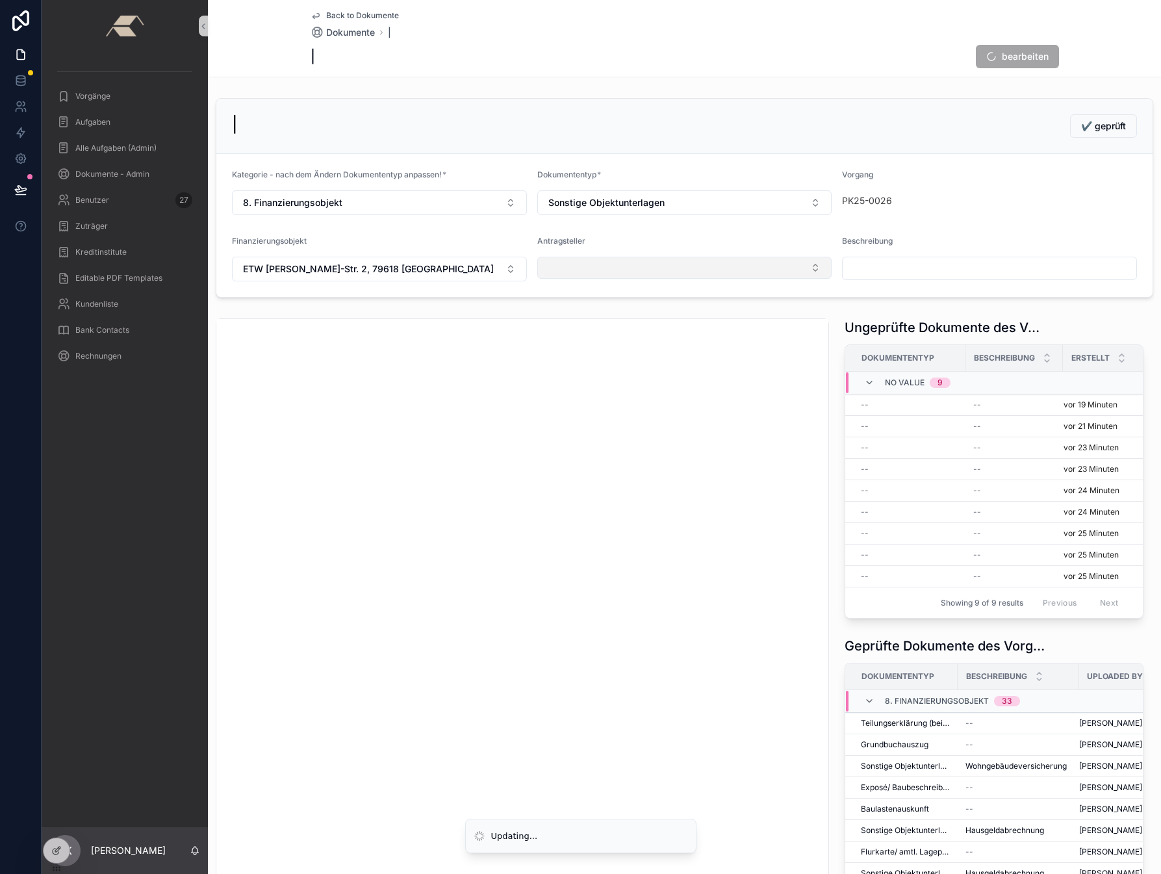
click at [564, 258] on button "Select Button" at bounding box center [684, 268] width 295 height 22
click at [569, 322] on span "[PERSON_NAME] | [DATE]" at bounding box center [598, 318] width 113 height 13
click at [889, 266] on input "scrollable content" at bounding box center [990, 268] width 294 height 18
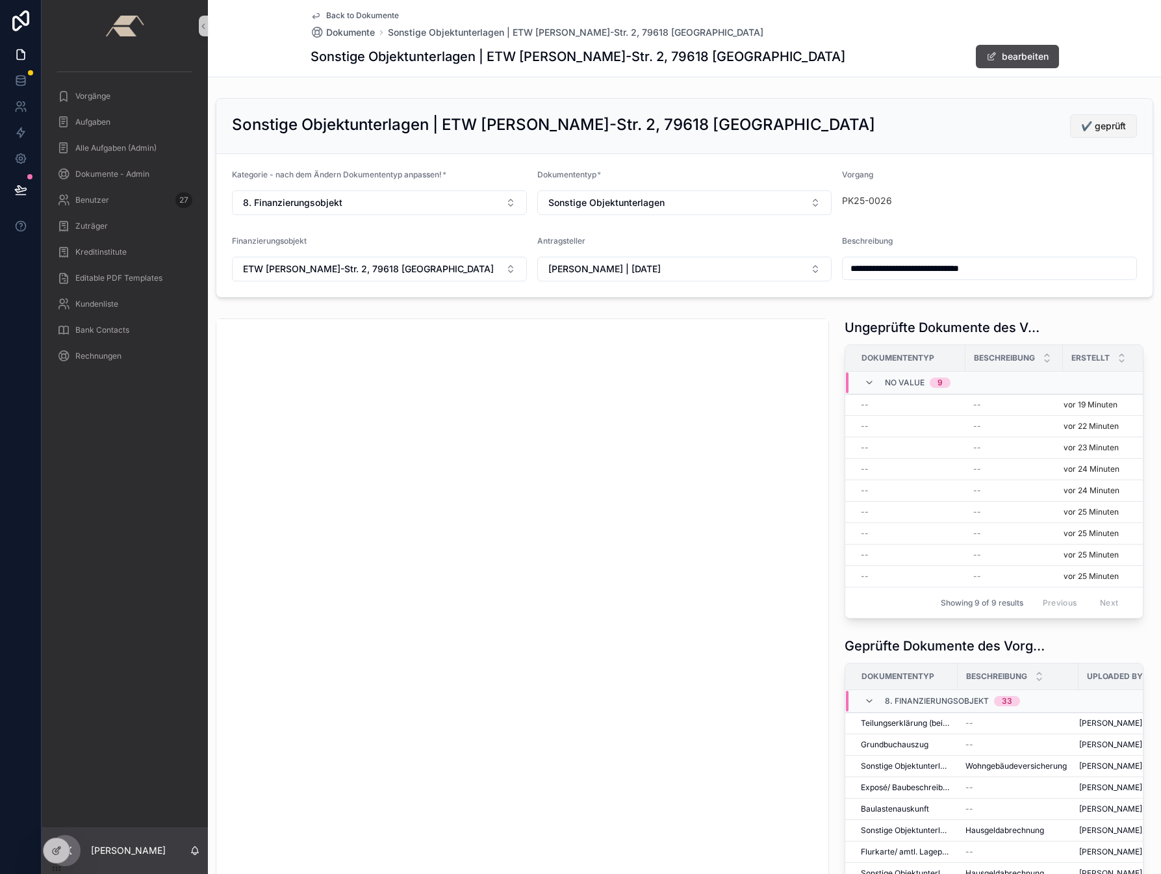
type input "**********"
click at [987, 129] on span "✔️ geprüft" at bounding box center [1103, 126] width 45 height 13
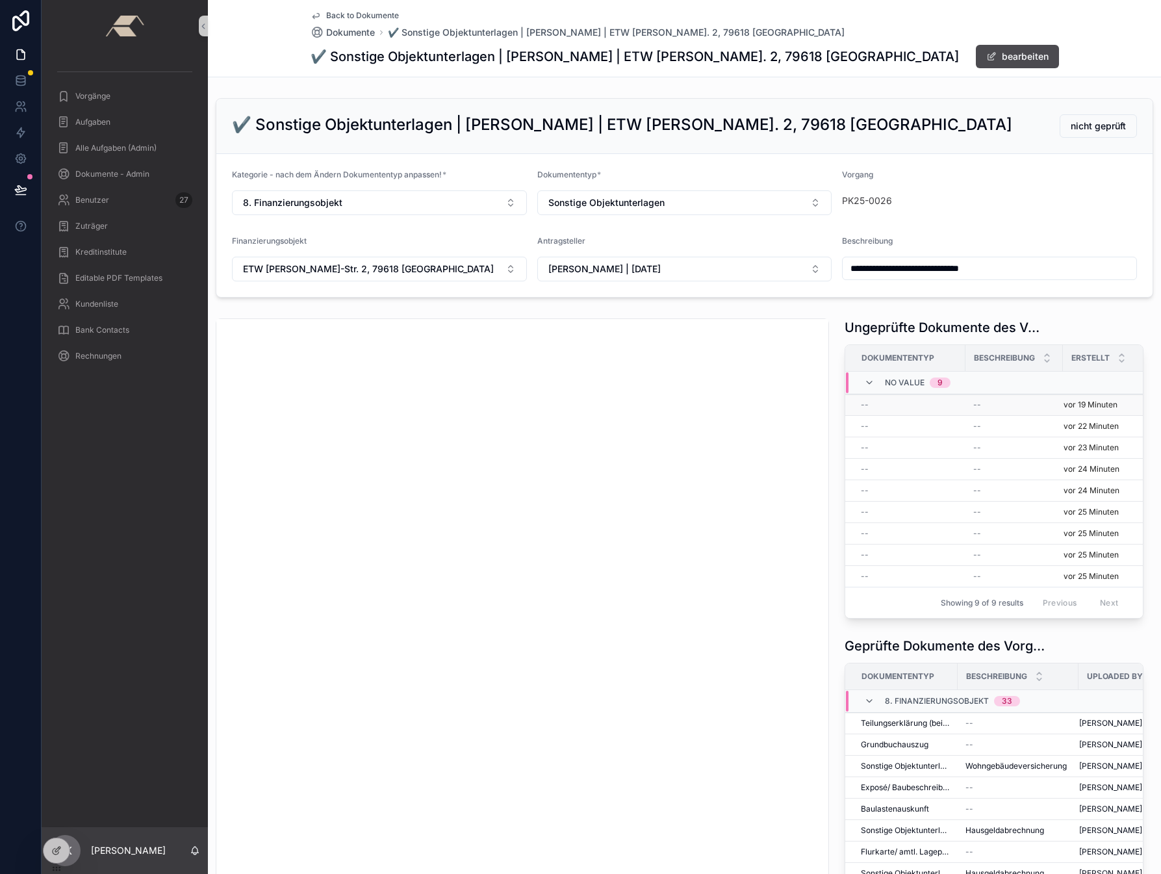
click at [869, 410] on td "--" at bounding box center [905, 404] width 120 height 21
click at [861, 405] on span "--" at bounding box center [865, 405] width 8 height 10
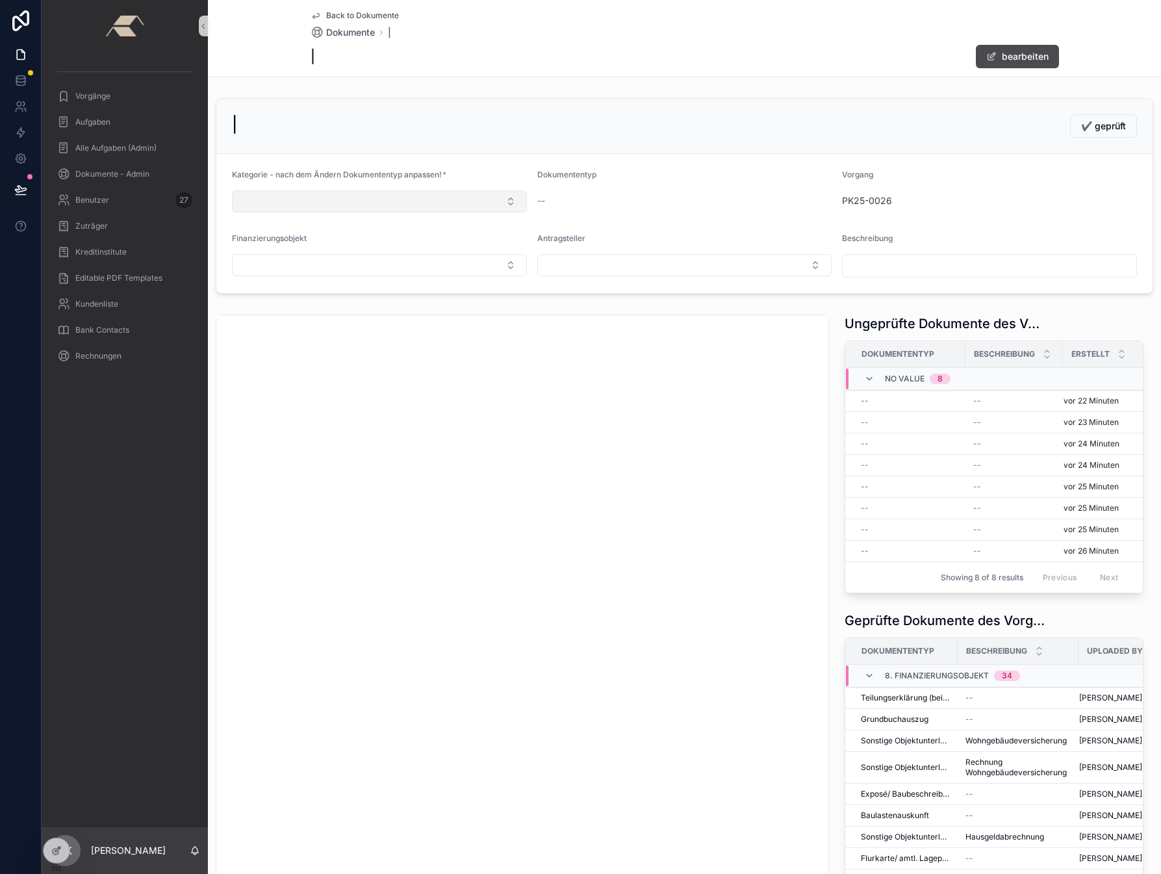
click at [307, 196] on button "Select Button" at bounding box center [379, 201] width 295 height 22
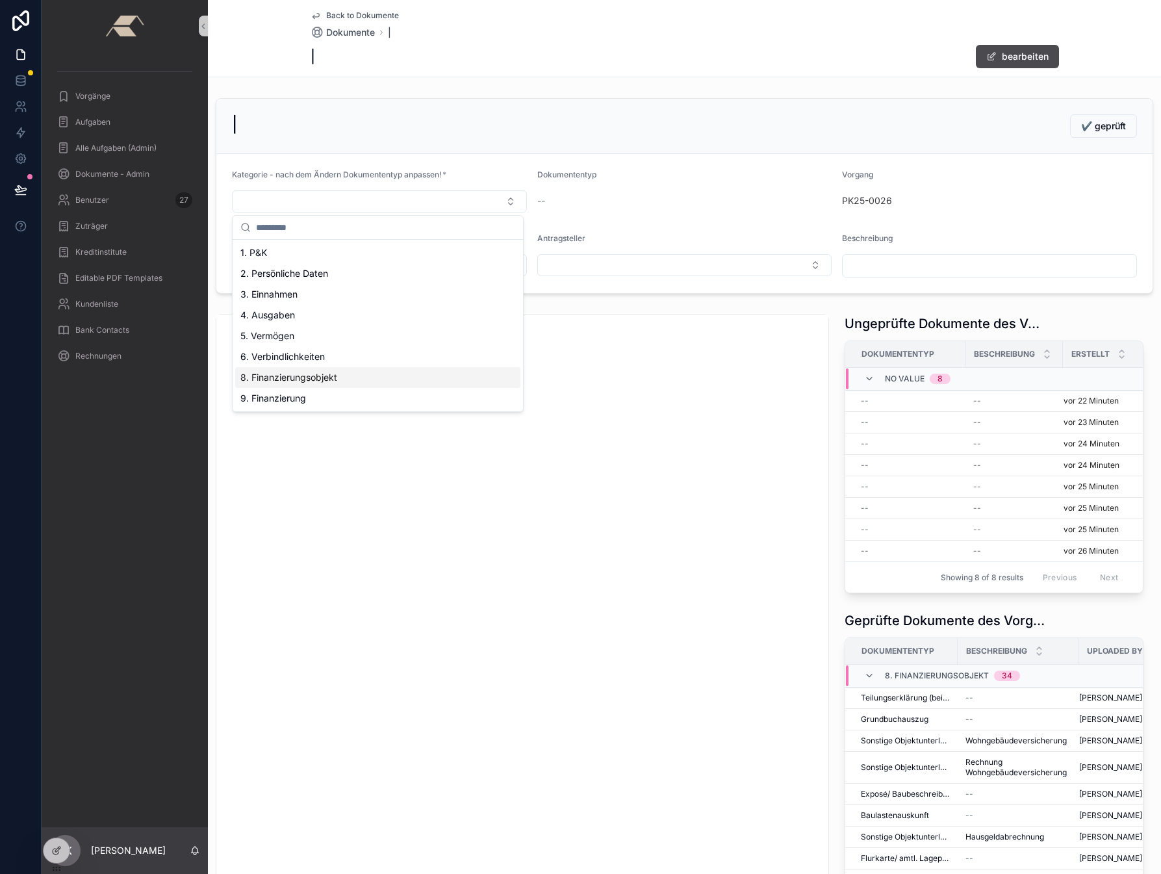
click at [294, 380] on span "8. Finanzierungsobjekt" at bounding box center [288, 377] width 97 height 13
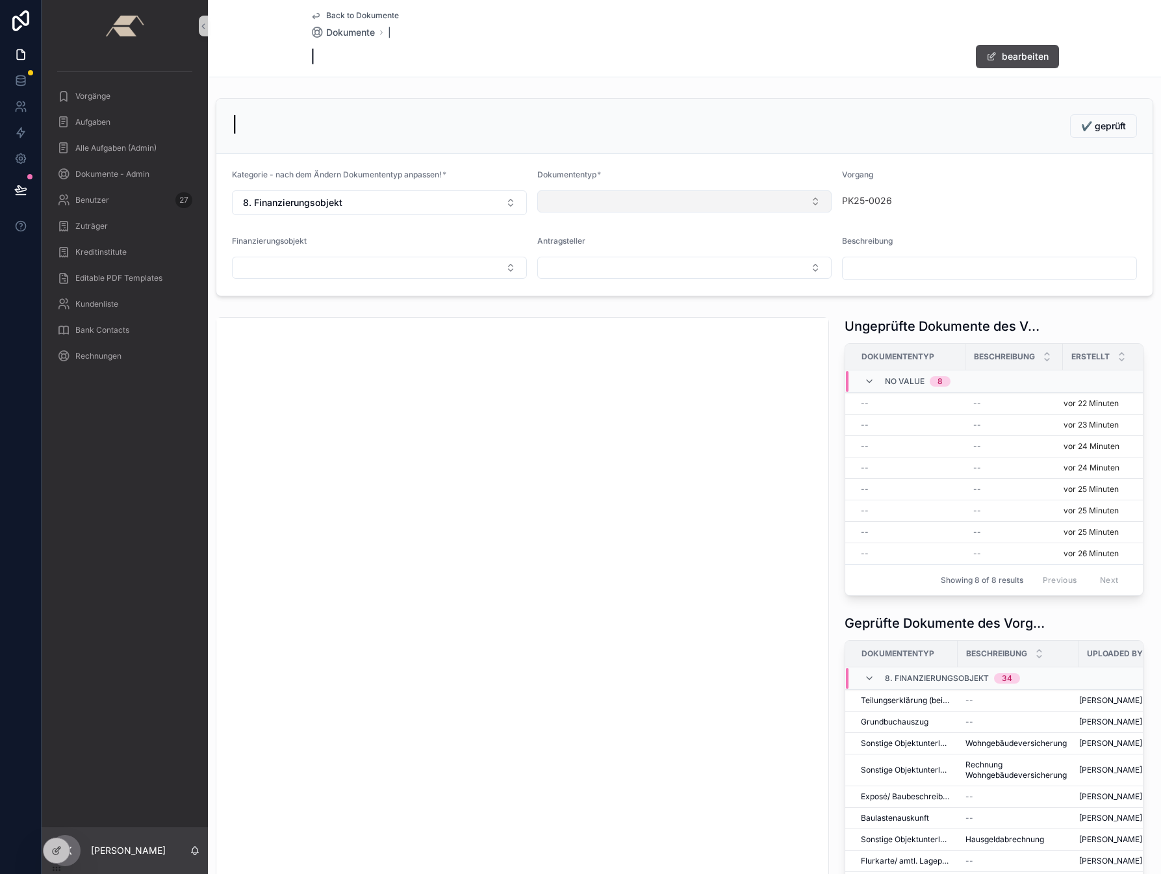
click at [572, 202] on button "Select Button" at bounding box center [684, 201] width 295 height 22
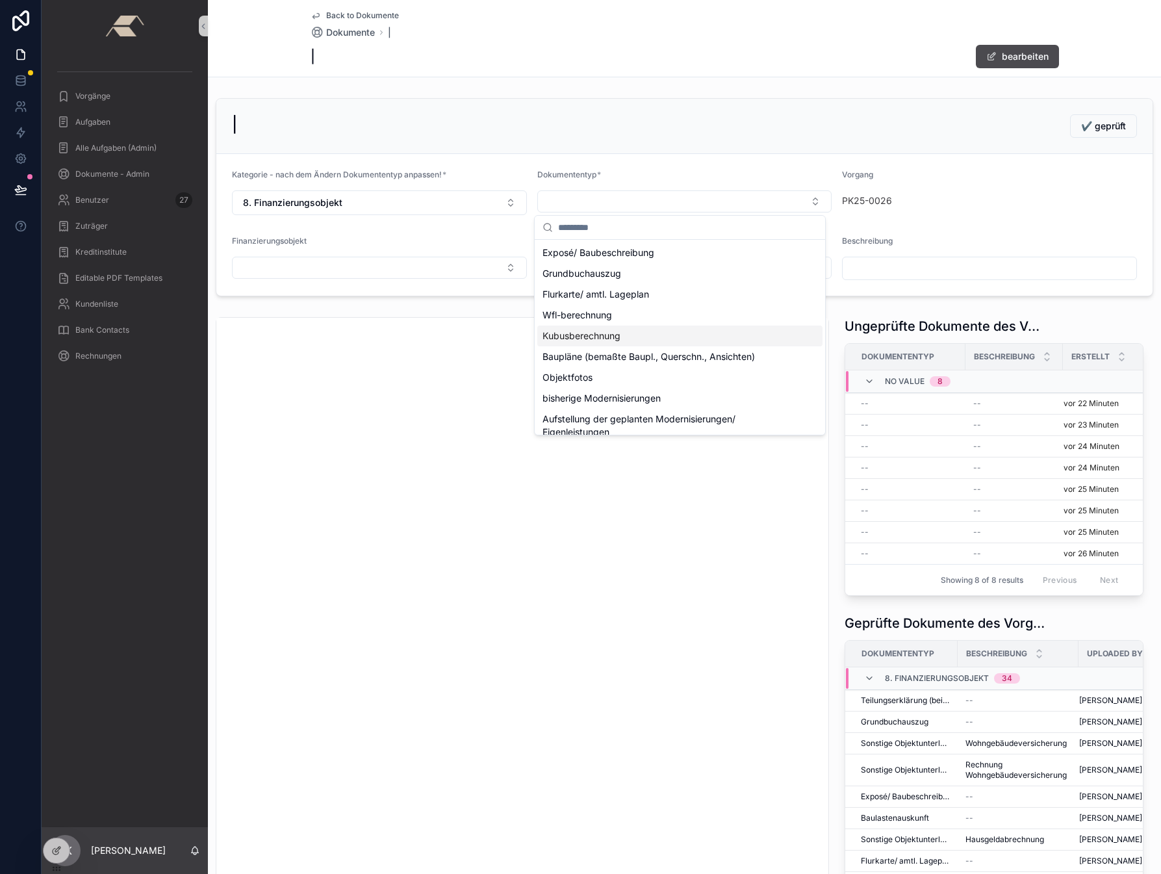
scroll to position [197, 0]
click at [594, 361] on span "Energieausweis" at bounding box center [575, 359] width 66 height 13
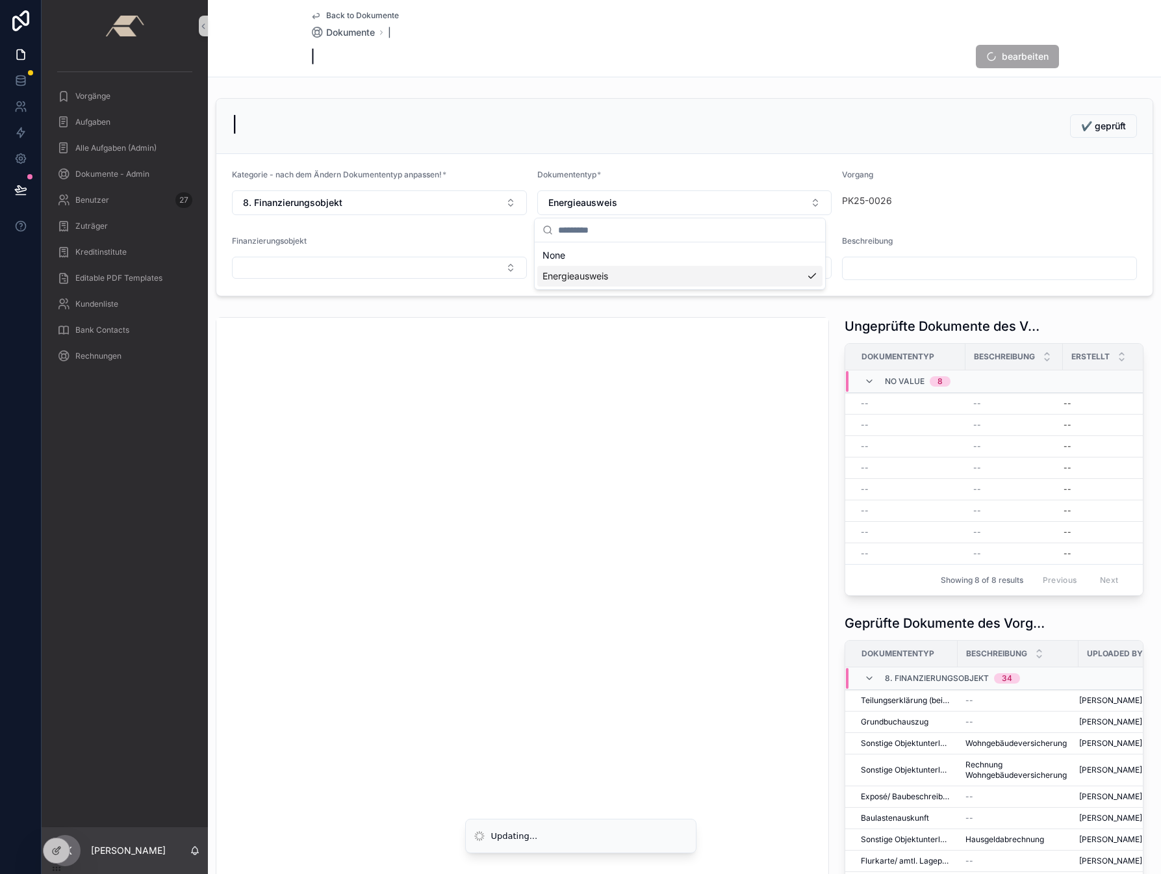
scroll to position [0, 0]
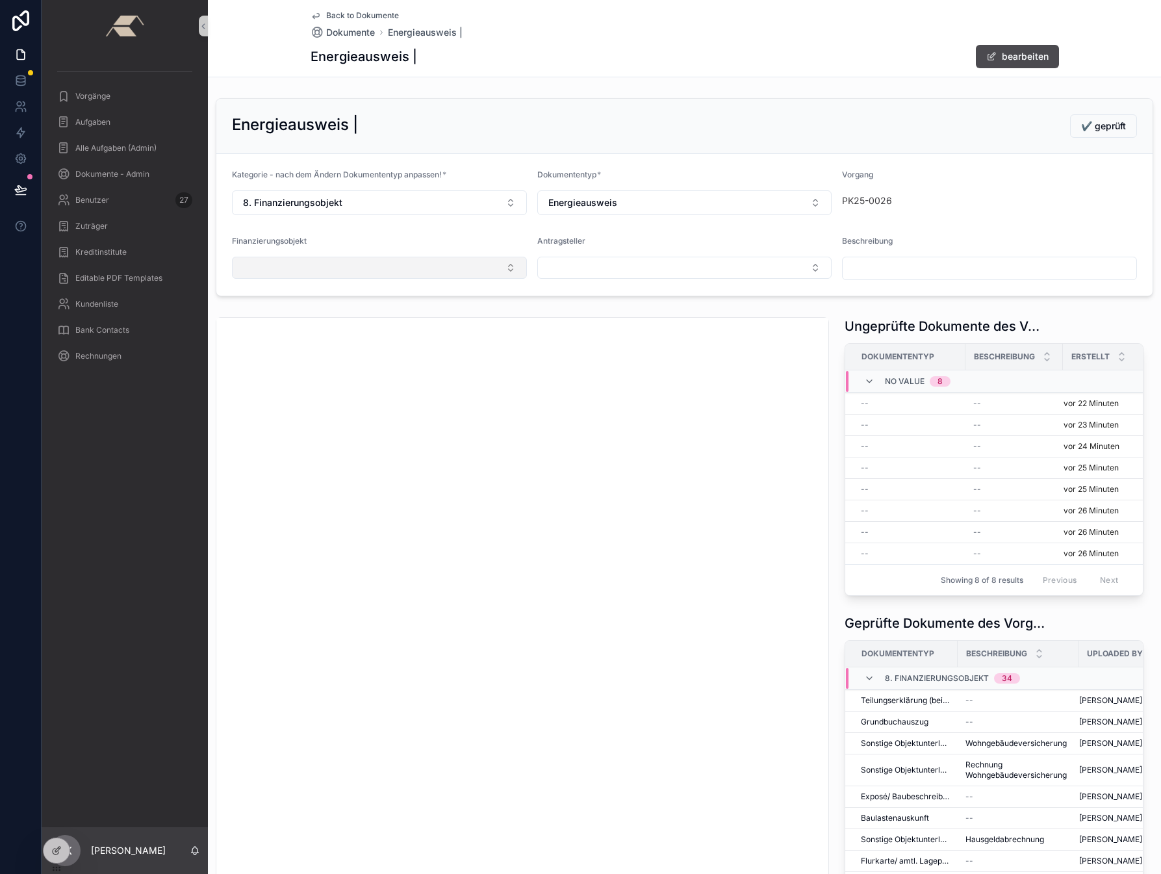
click at [321, 266] on button "Select Button" at bounding box center [379, 268] width 295 height 22
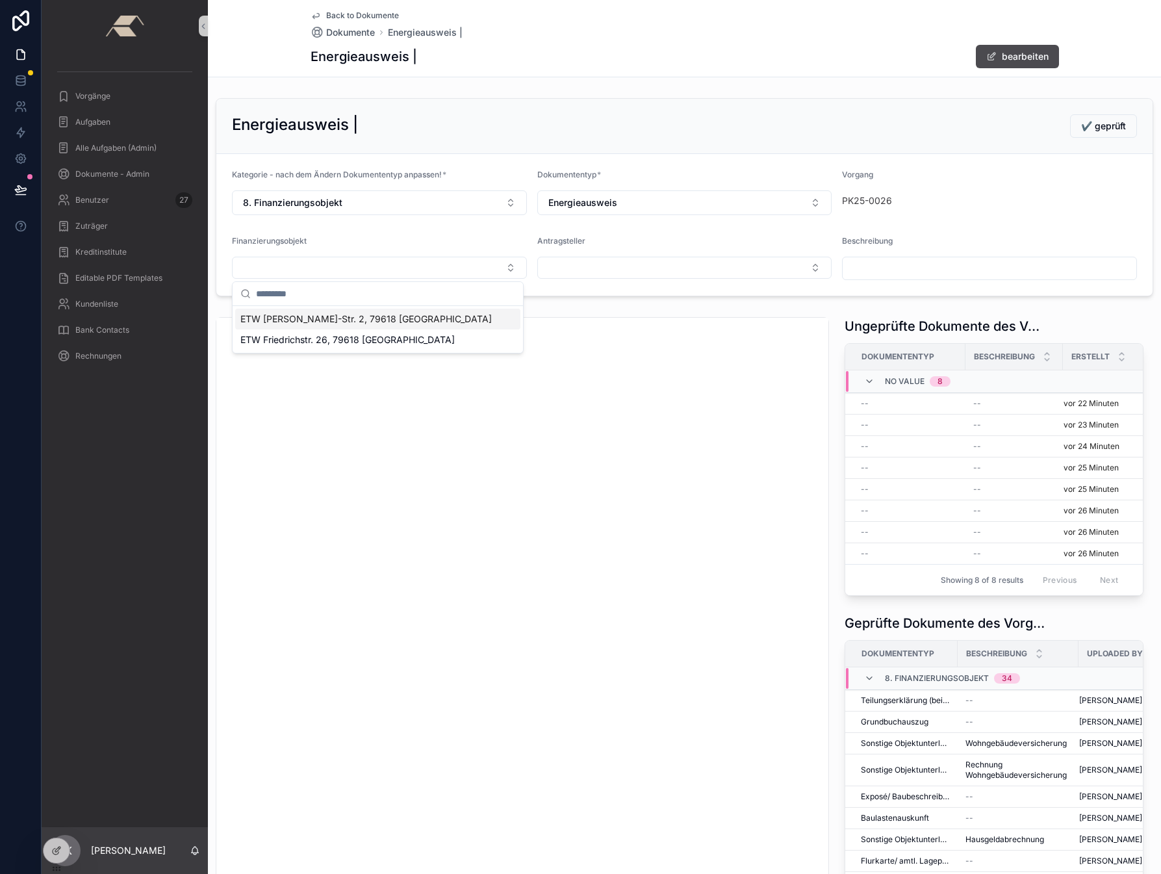
click at [275, 318] on span "ETW [PERSON_NAME]-Str. 2, 79618 [GEOGRAPHIC_DATA]" at bounding box center [365, 318] width 251 height 13
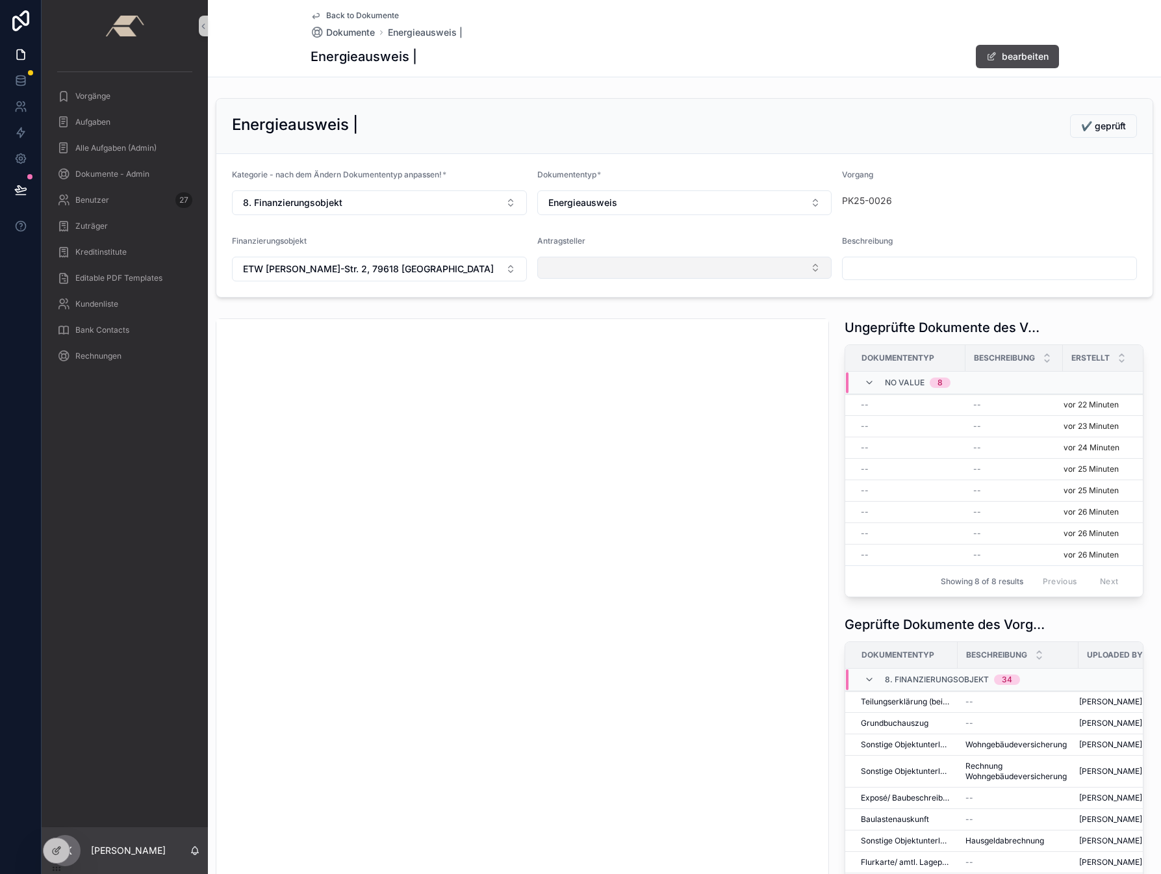
click at [596, 272] on button "Select Button" at bounding box center [684, 268] width 295 height 22
click at [568, 320] on span "[PERSON_NAME] | [DATE]" at bounding box center [598, 318] width 113 height 13
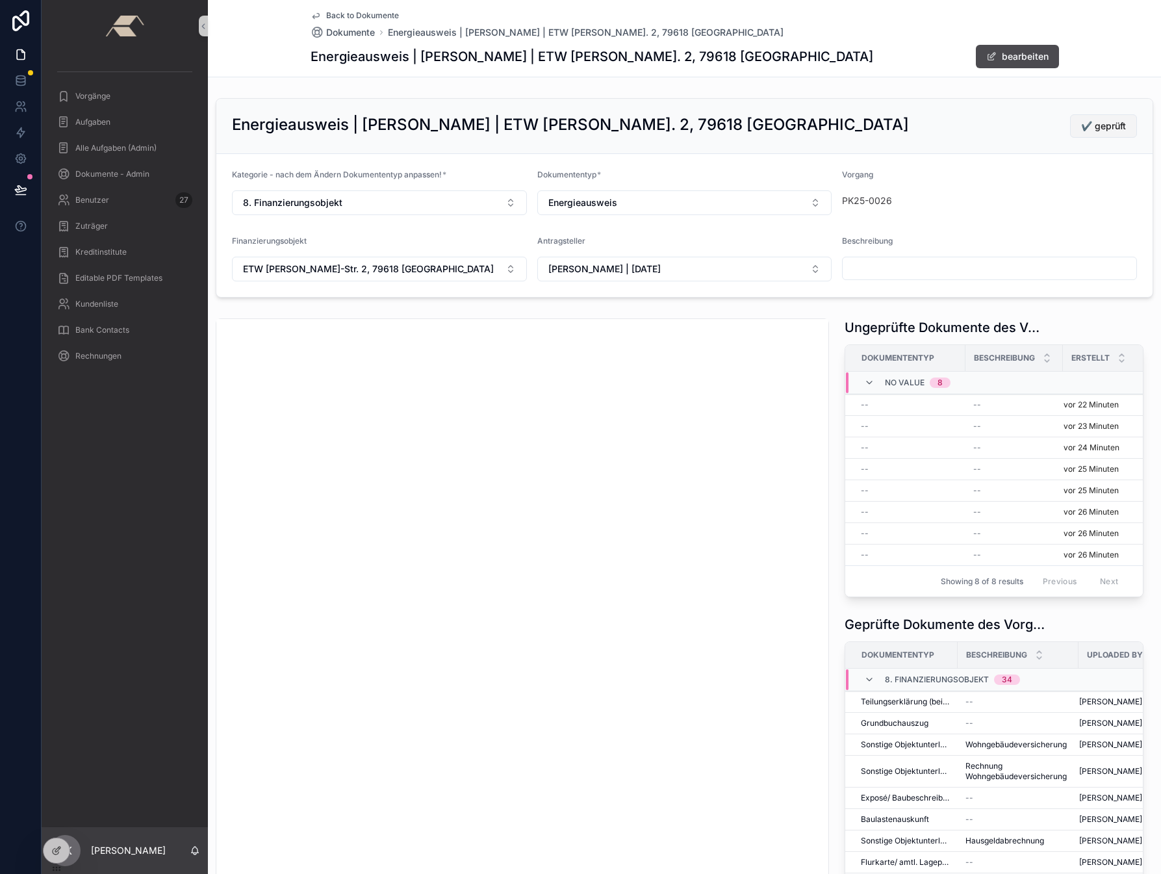
click at [987, 125] on span "✔️ geprüft" at bounding box center [1103, 126] width 45 height 13
click at [868, 402] on div "--" at bounding box center [909, 405] width 97 height 10
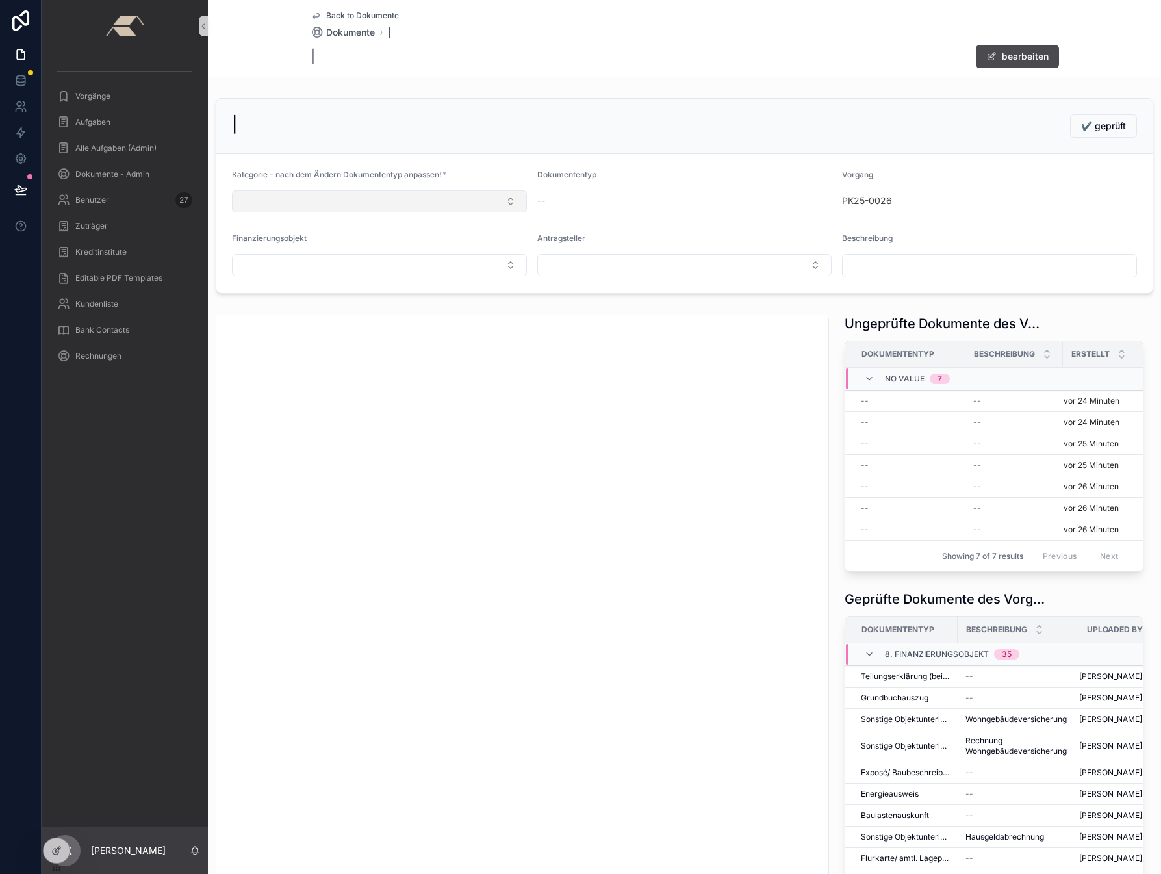
click at [287, 204] on button "Select Button" at bounding box center [379, 201] width 295 height 22
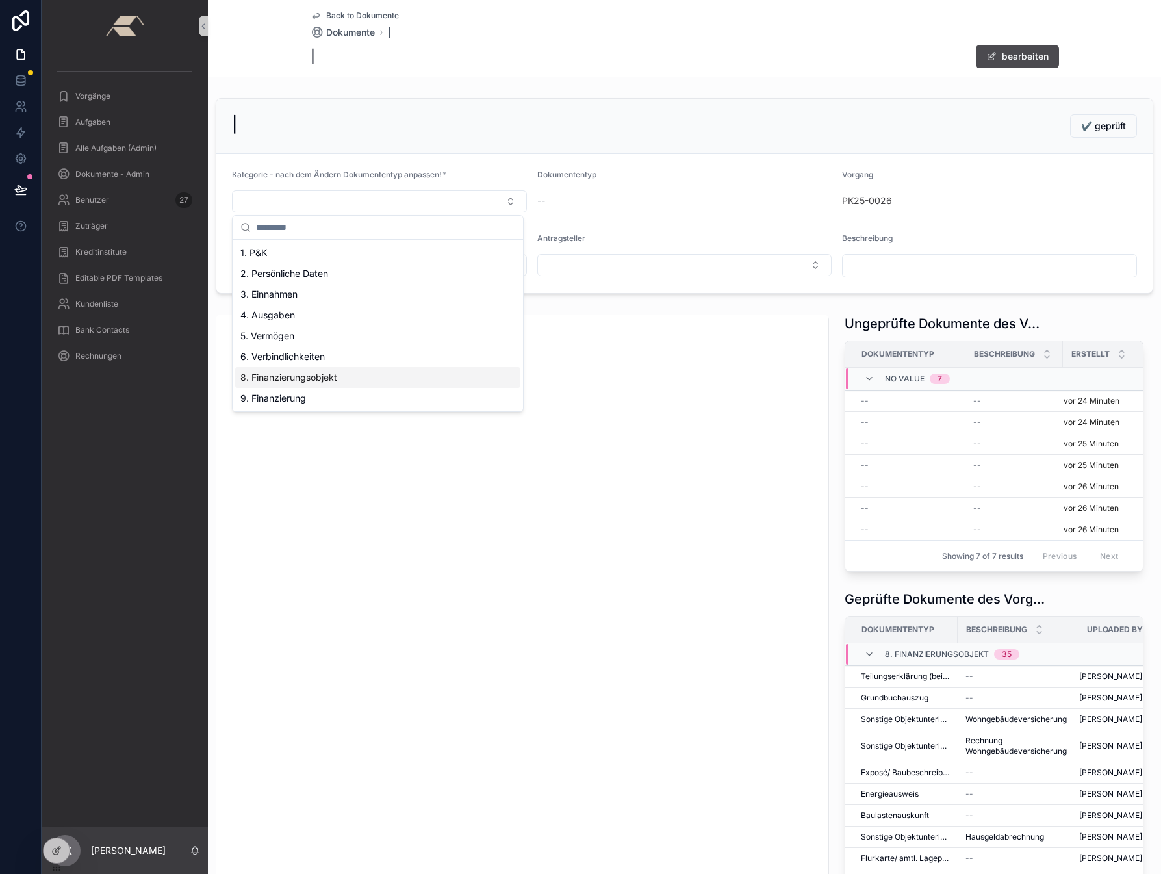
click at [296, 374] on span "8. Finanzierungsobjekt" at bounding box center [288, 377] width 97 height 13
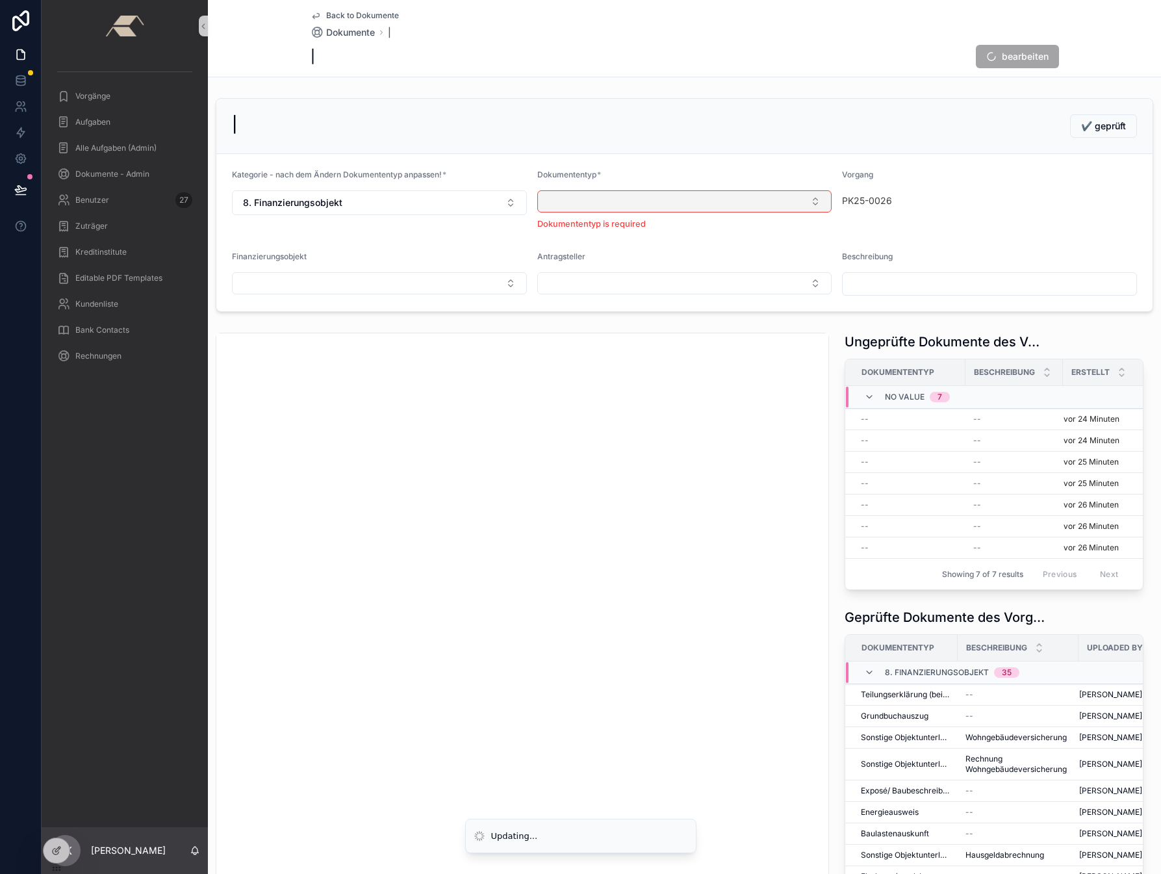
click at [637, 203] on button "Select Button" at bounding box center [684, 201] width 295 height 22
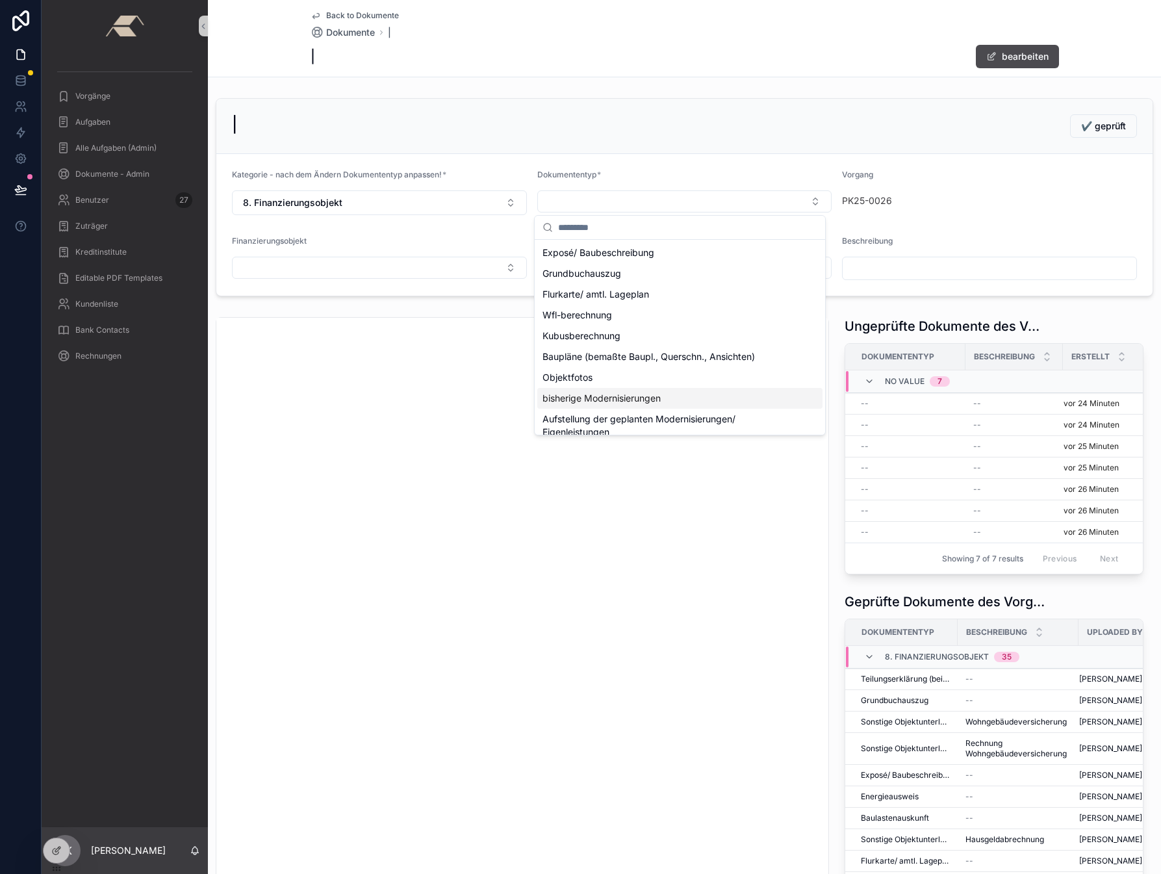
scroll to position [197, 0]
click at [595, 414] on div "Sonstige Objektunterlagen" at bounding box center [679, 421] width 285 height 21
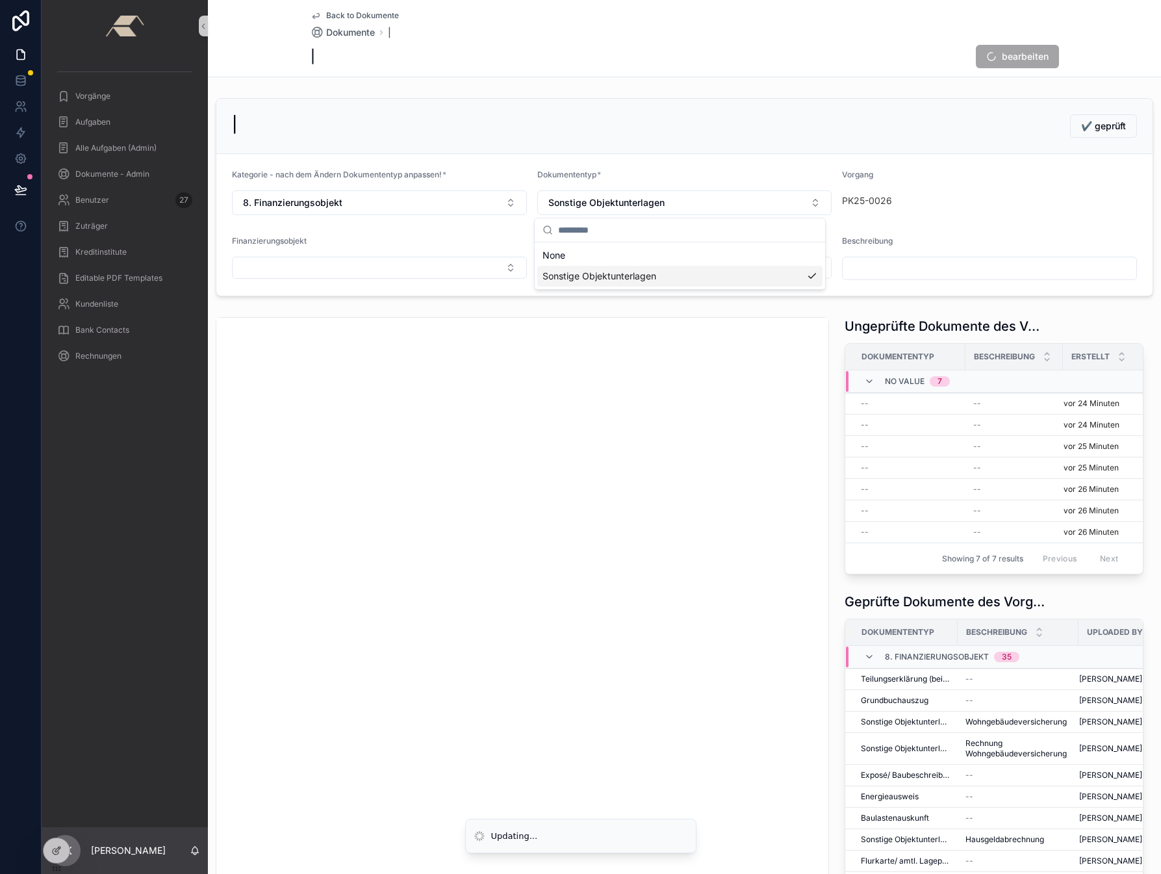
scroll to position [0, 0]
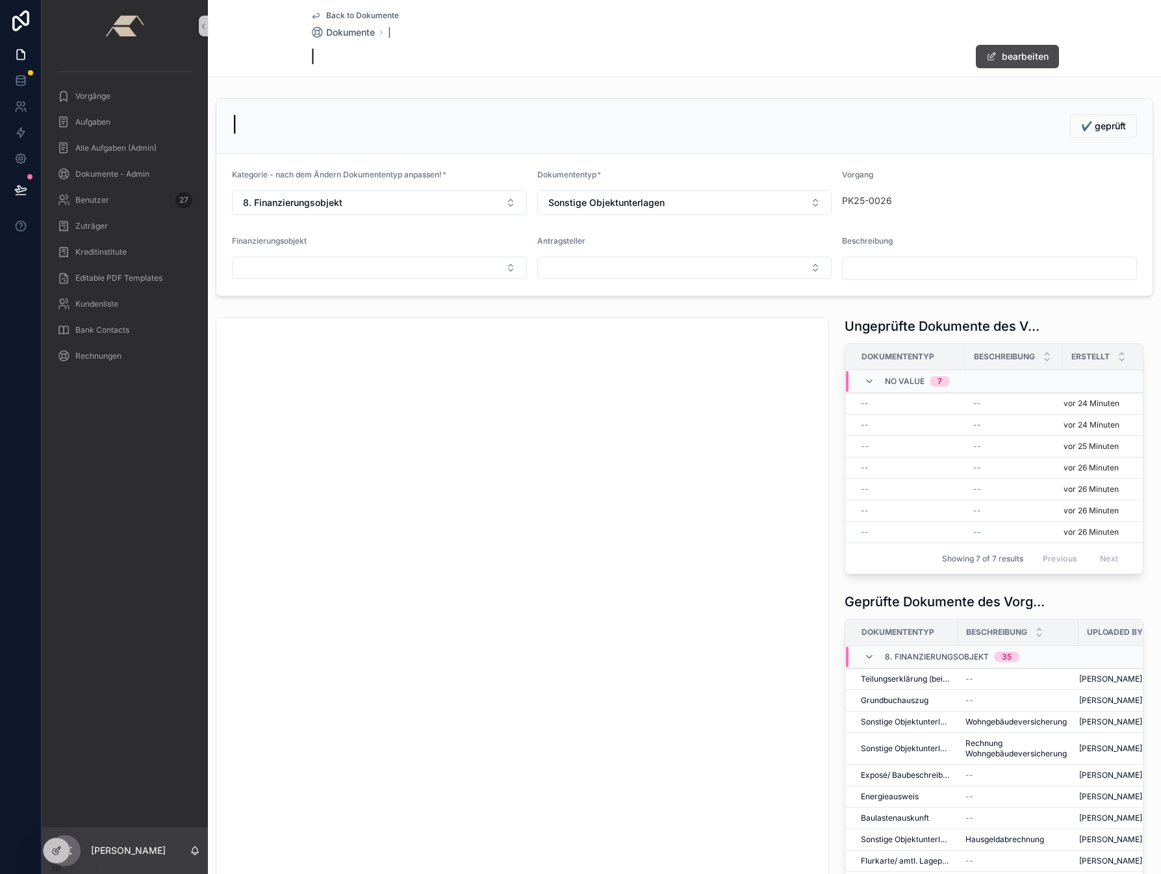
click at [864, 270] on input "scrollable content" at bounding box center [990, 268] width 294 height 18
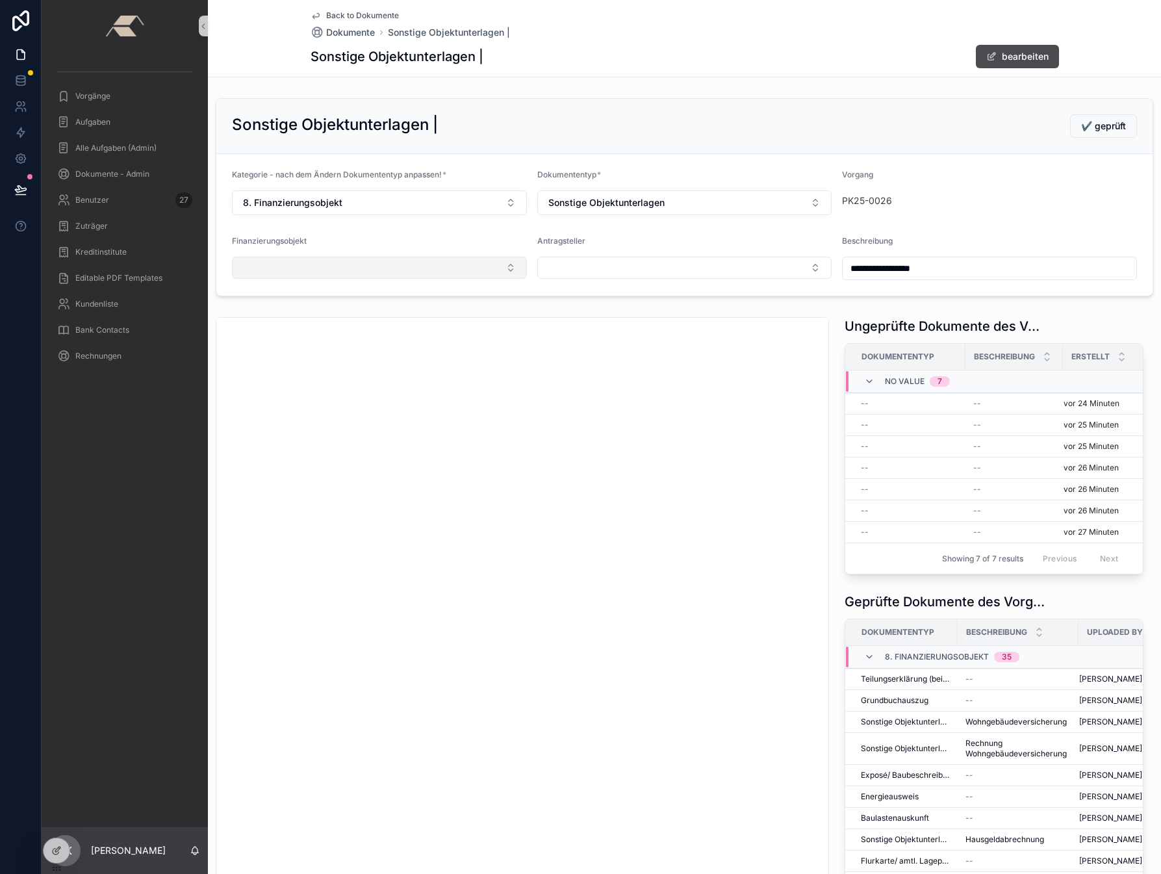
type input "**********"
click at [260, 278] on button "Select Button" at bounding box center [379, 268] width 295 height 22
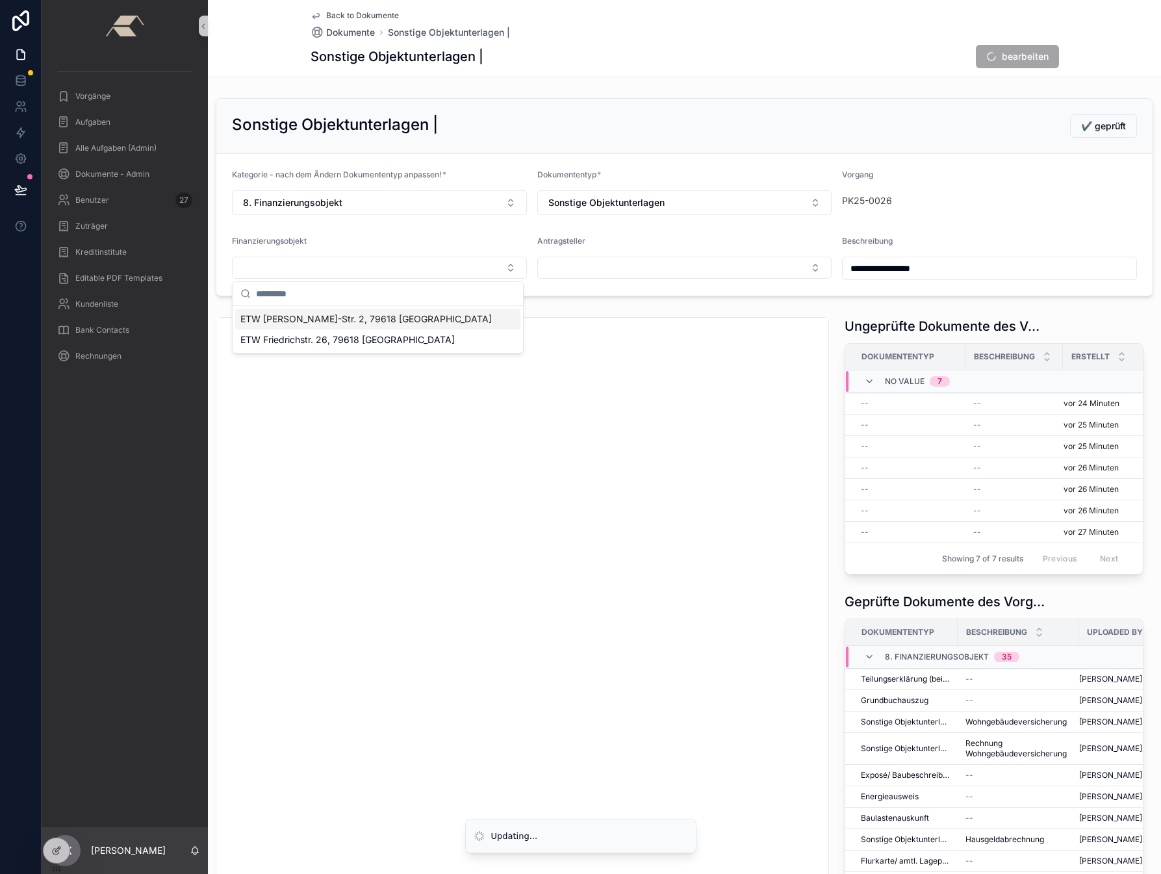
click at [299, 323] on span "ETW [PERSON_NAME]-Str. 2, 79618 [GEOGRAPHIC_DATA]" at bounding box center [365, 318] width 251 height 13
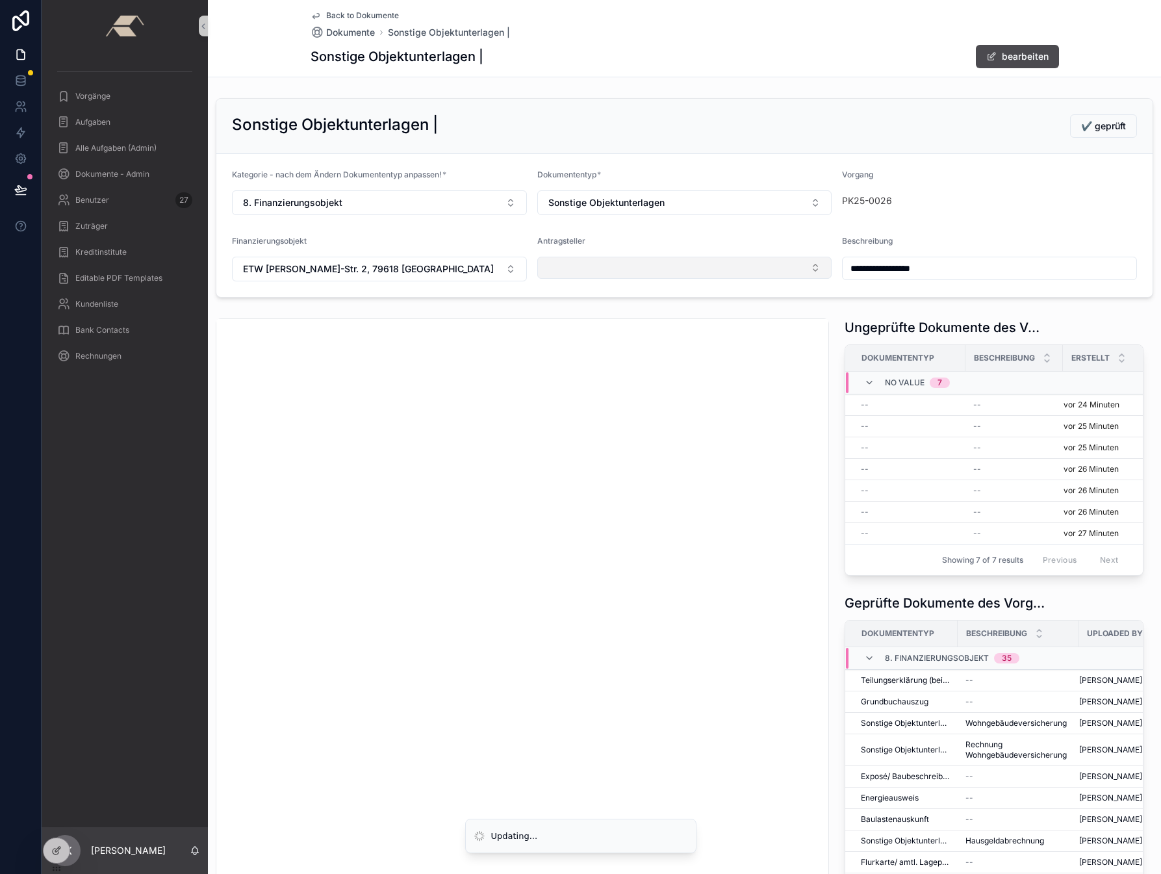
click at [587, 266] on button "Select Button" at bounding box center [684, 268] width 295 height 22
click at [592, 324] on span "[PERSON_NAME] | [DATE]" at bounding box center [598, 318] width 113 height 13
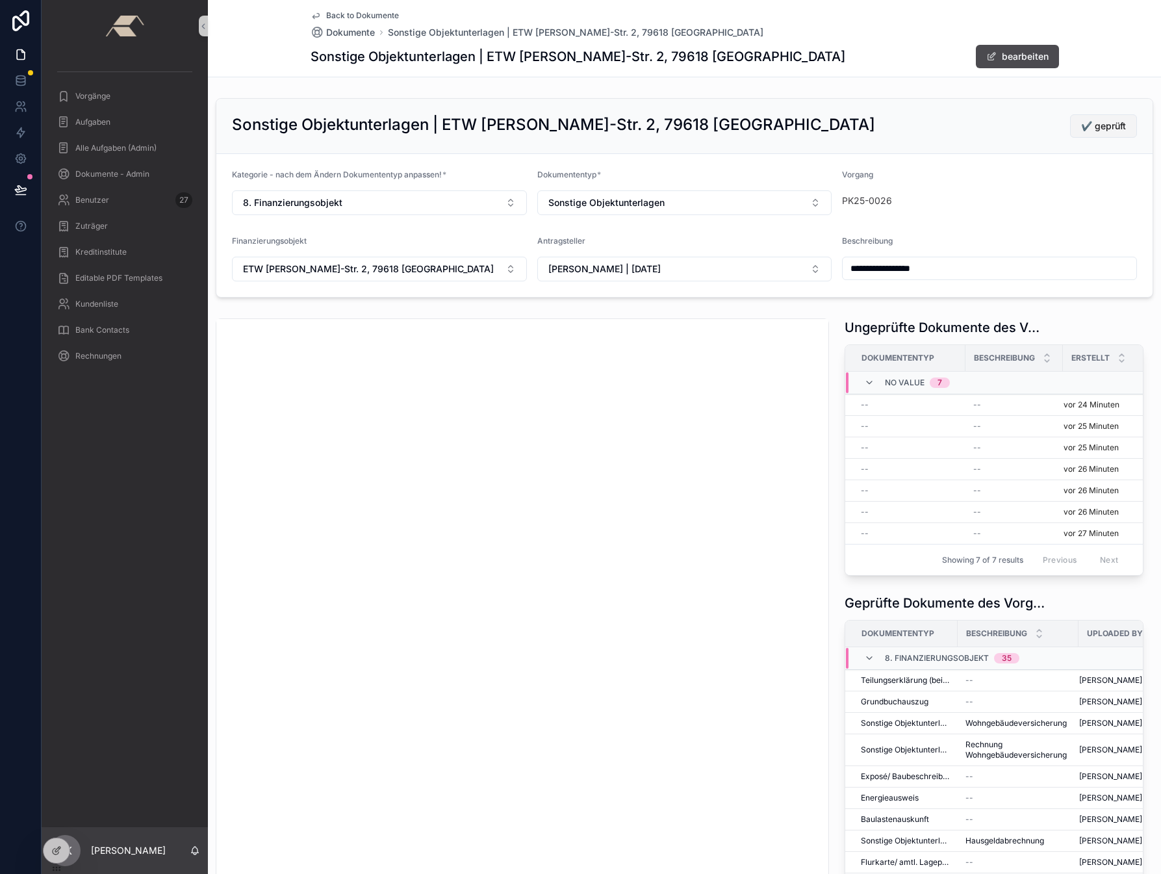
click at [987, 121] on span "✔️ geprüft" at bounding box center [1103, 126] width 45 height 13
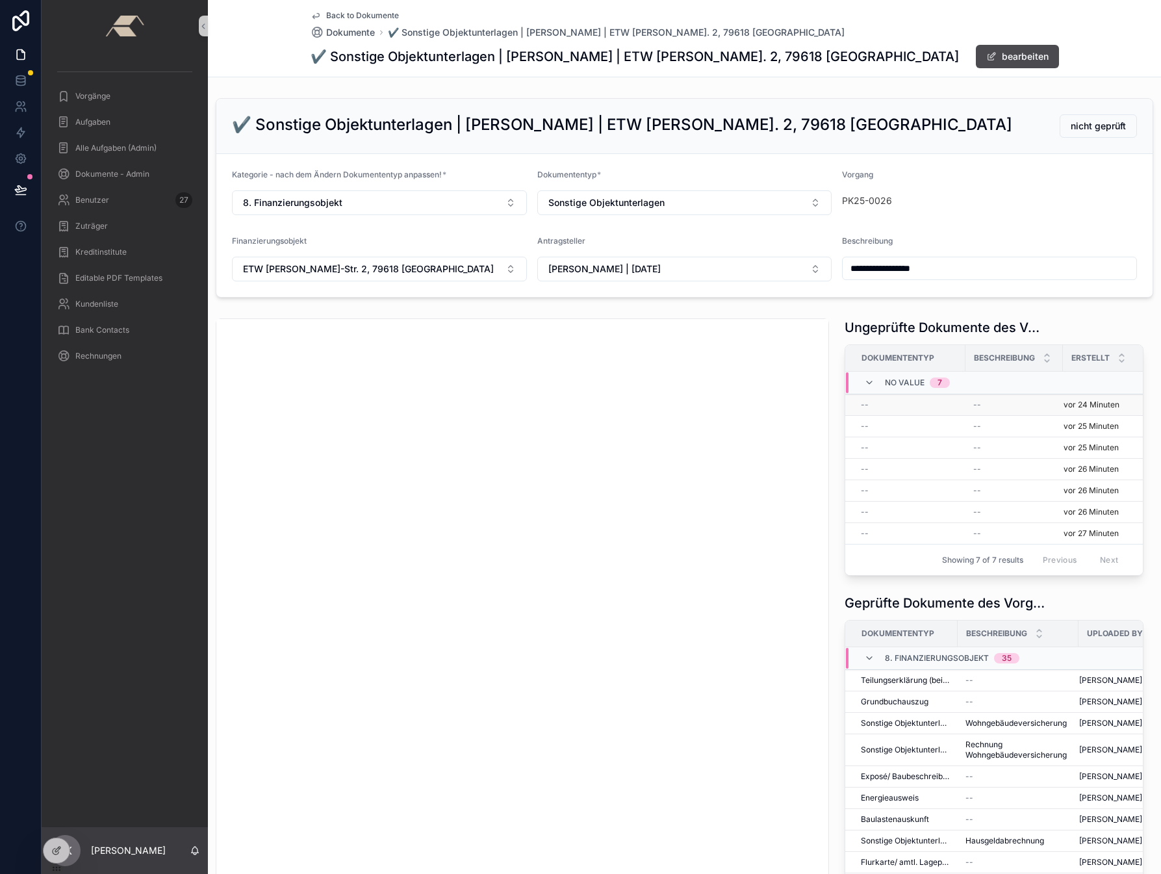
click at [864, 407] on div "--" at bounding box center [909, 405] width 97 height 10
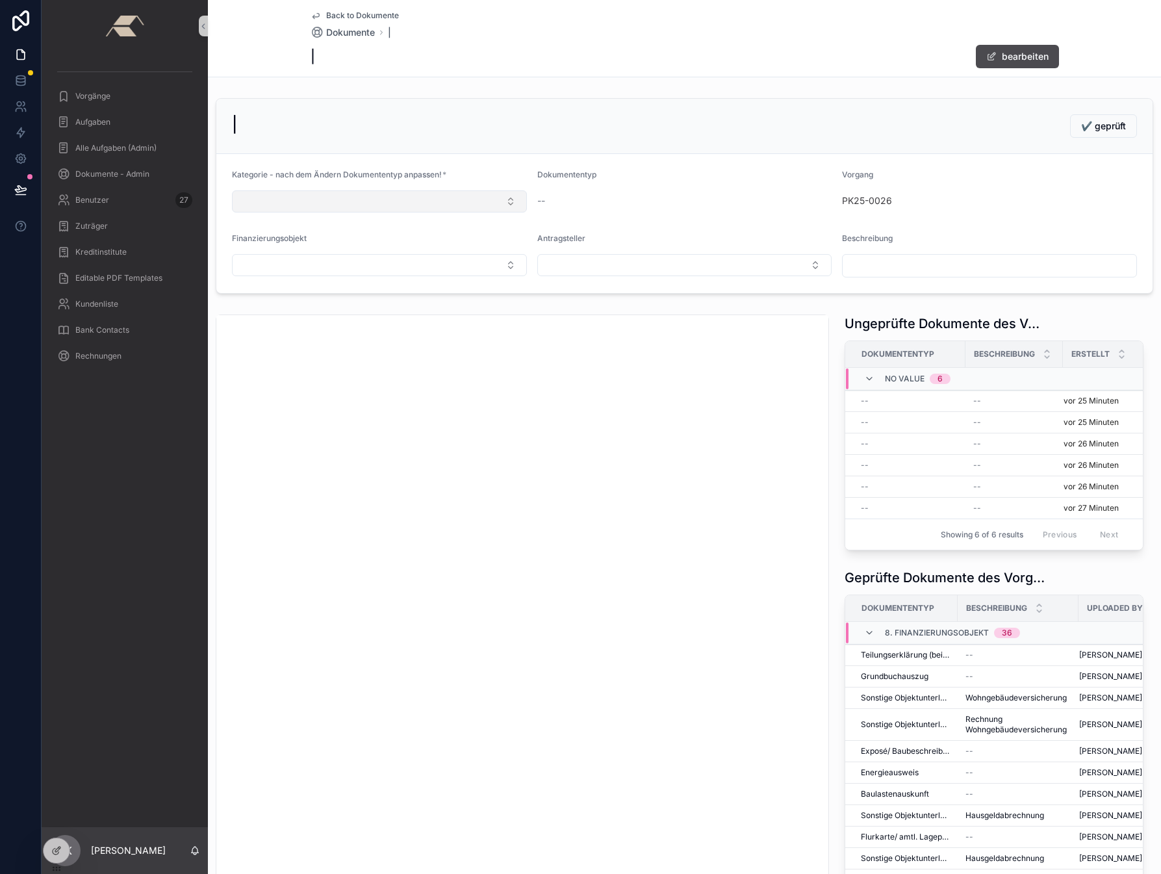
click at [303, 196] on button "Select Button" at bounding box center [379, 201] width 295 height 22
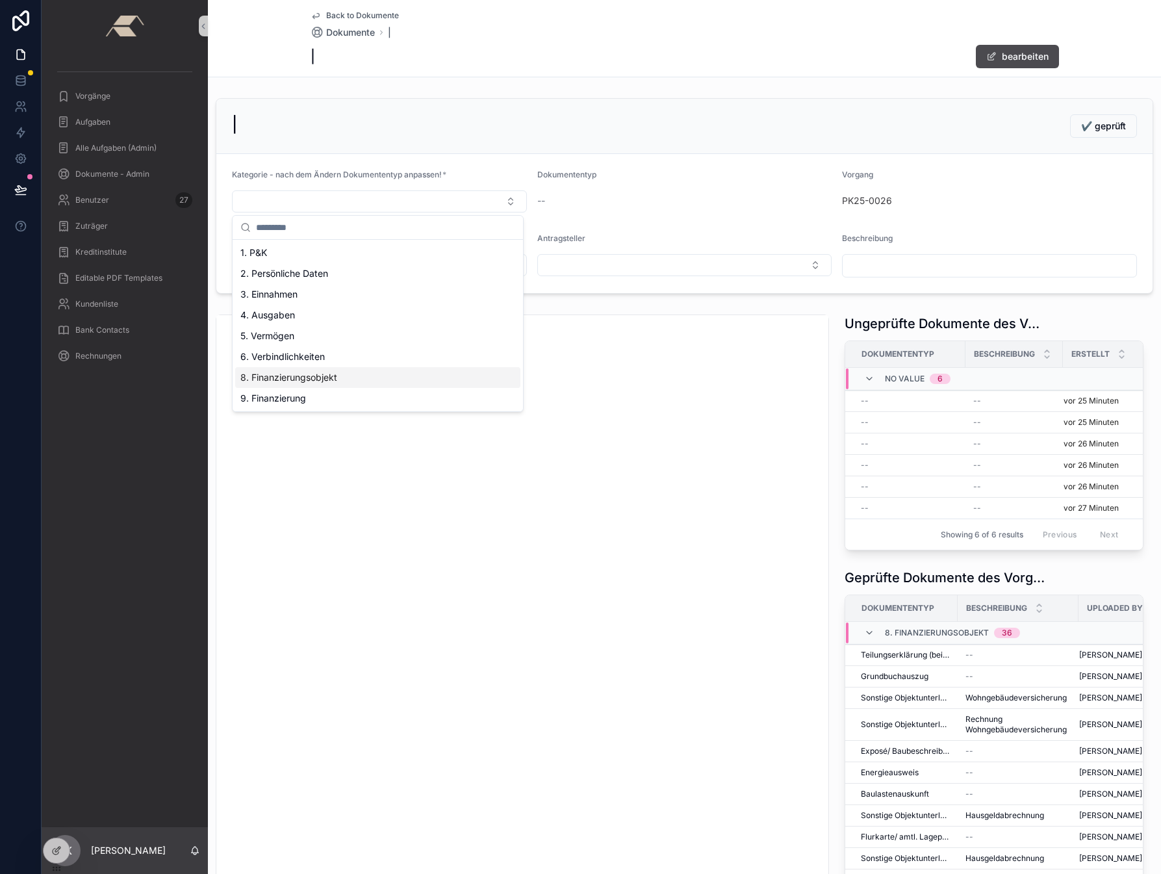
click at [287, 377] on span "8. Finanzierungsobjekt" at bounding box center [288, 377] width 97 height 13
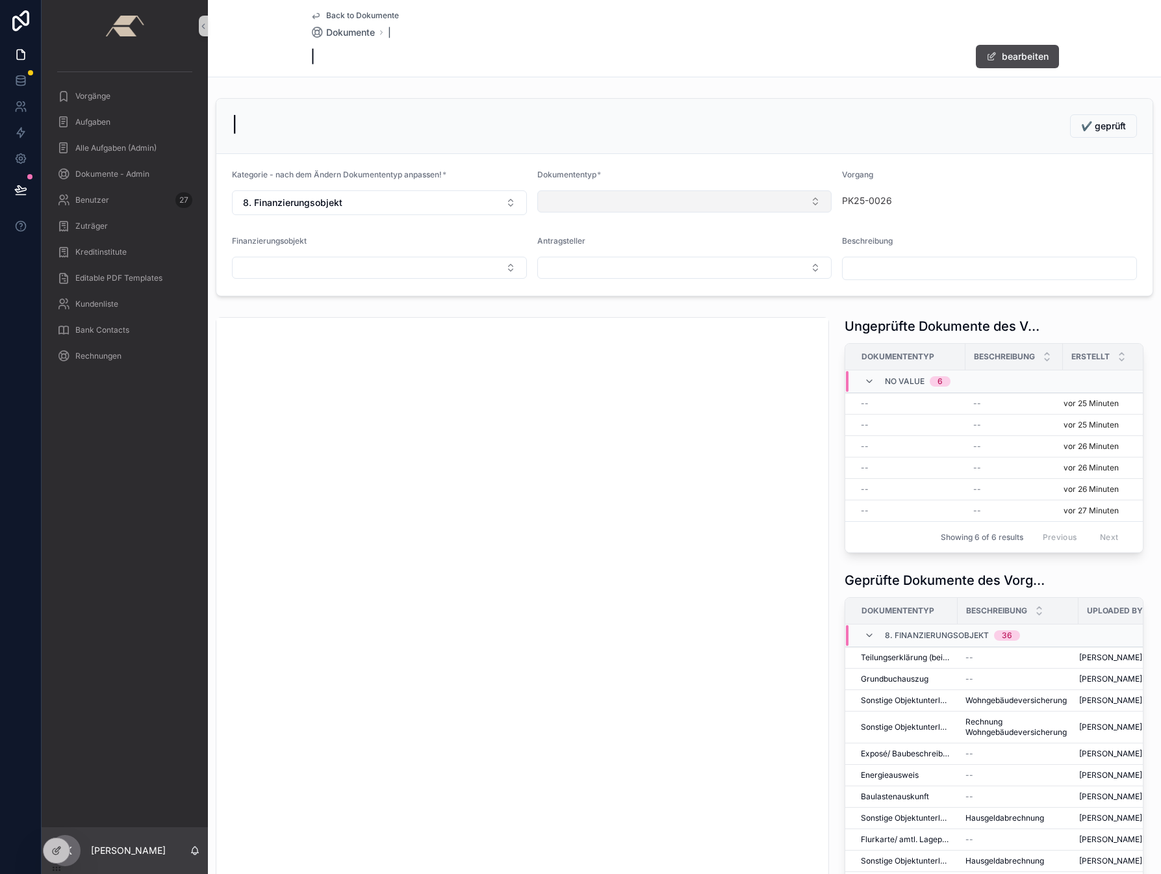
click at [594, 210] on button "Select Button" at bounding box center [684, 201] width 295 height 22
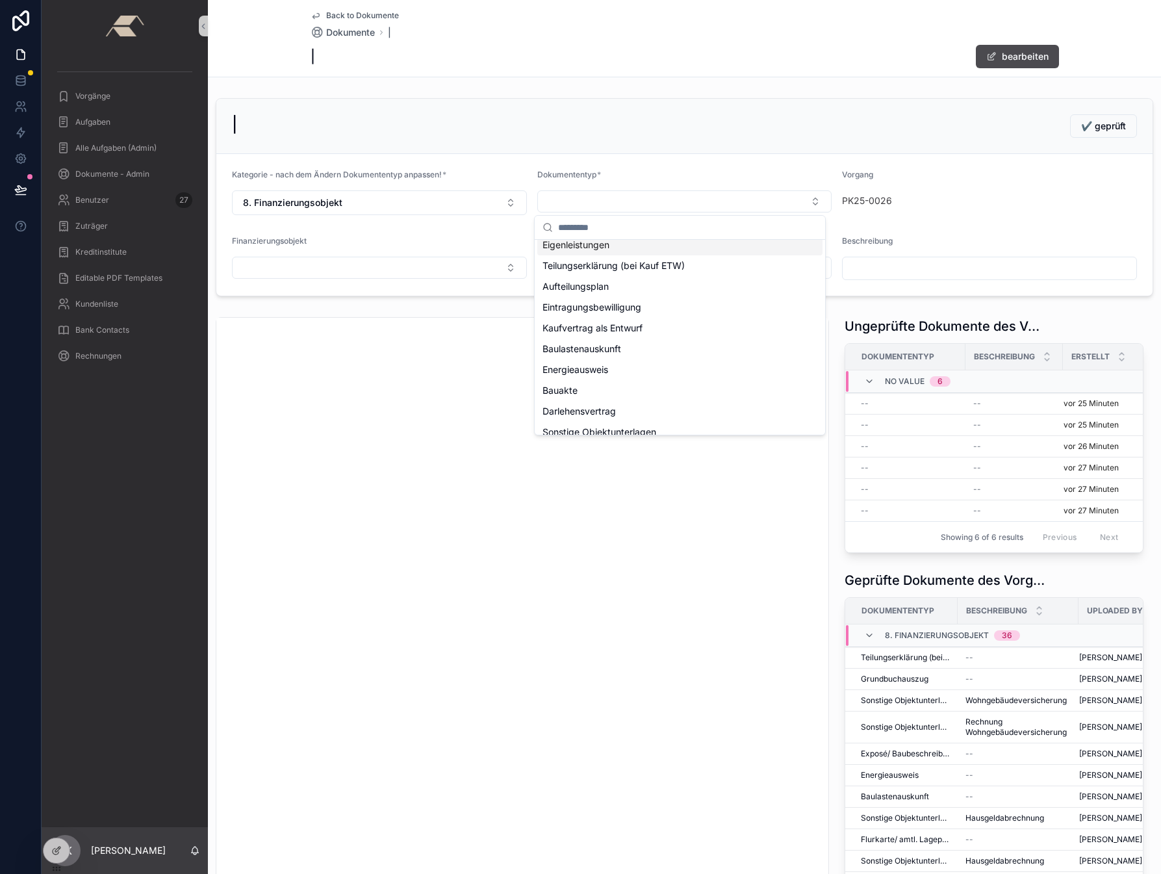
scroll to position [197, 0]
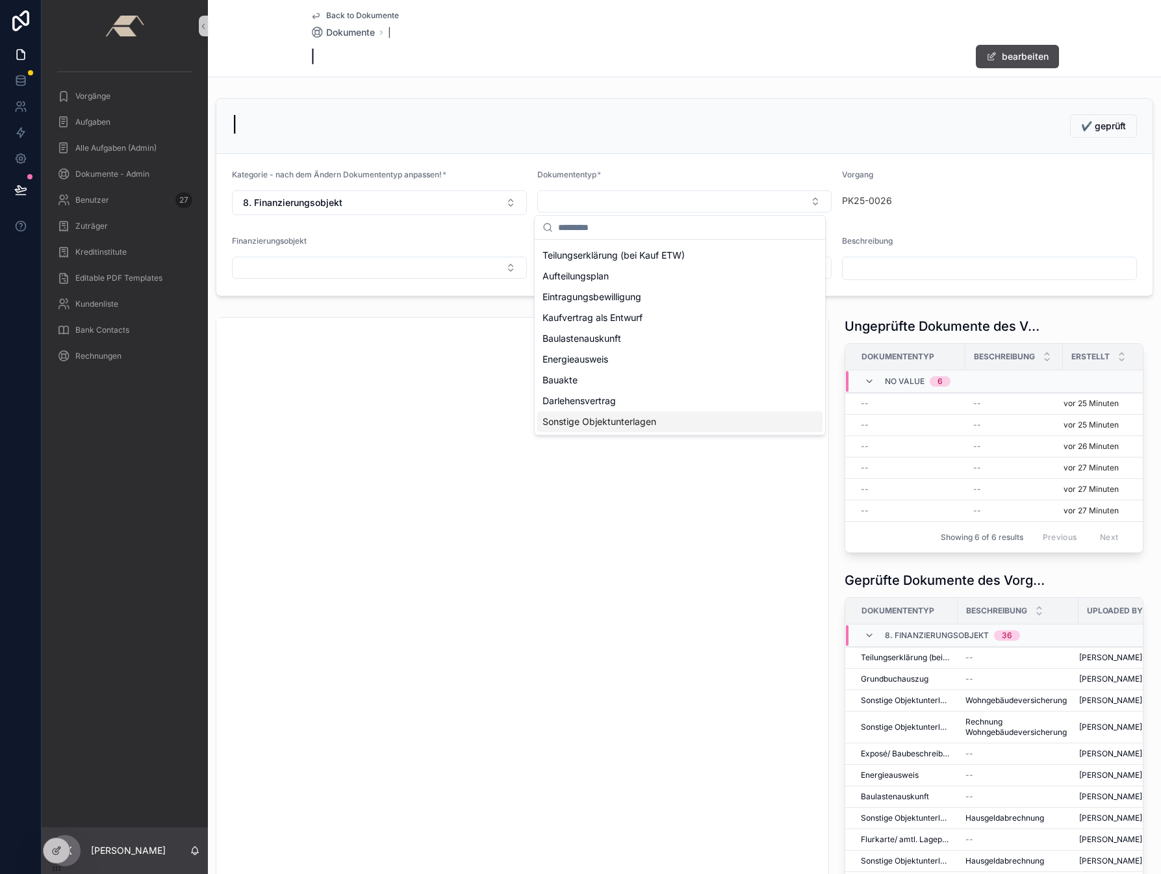
click at [590, 414] on div "Sonstige Objektunterlagen" at bounding box center [679, 421] width 285 height 21
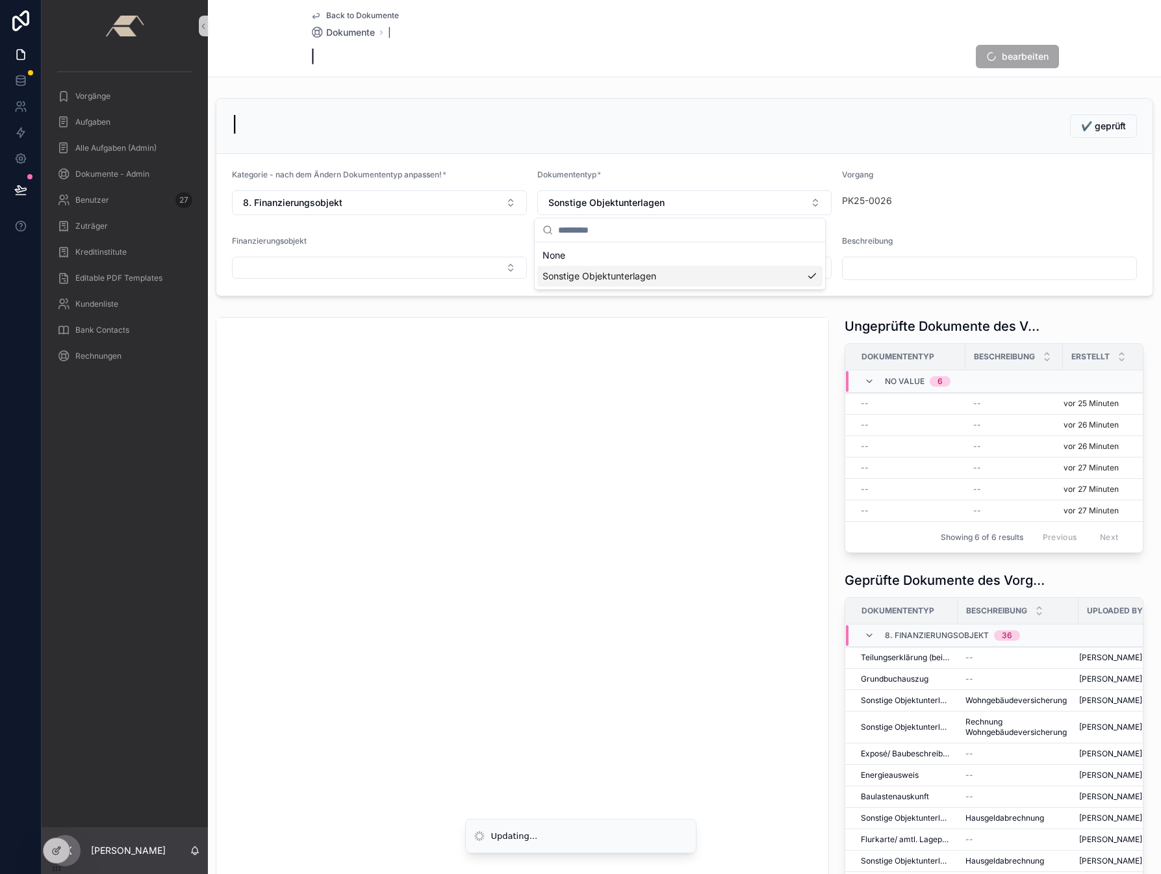
scroll to position [0, 0]
click at [884, 262] on input "scrollable content" at bounding box center [990, 268] width 294 height 18
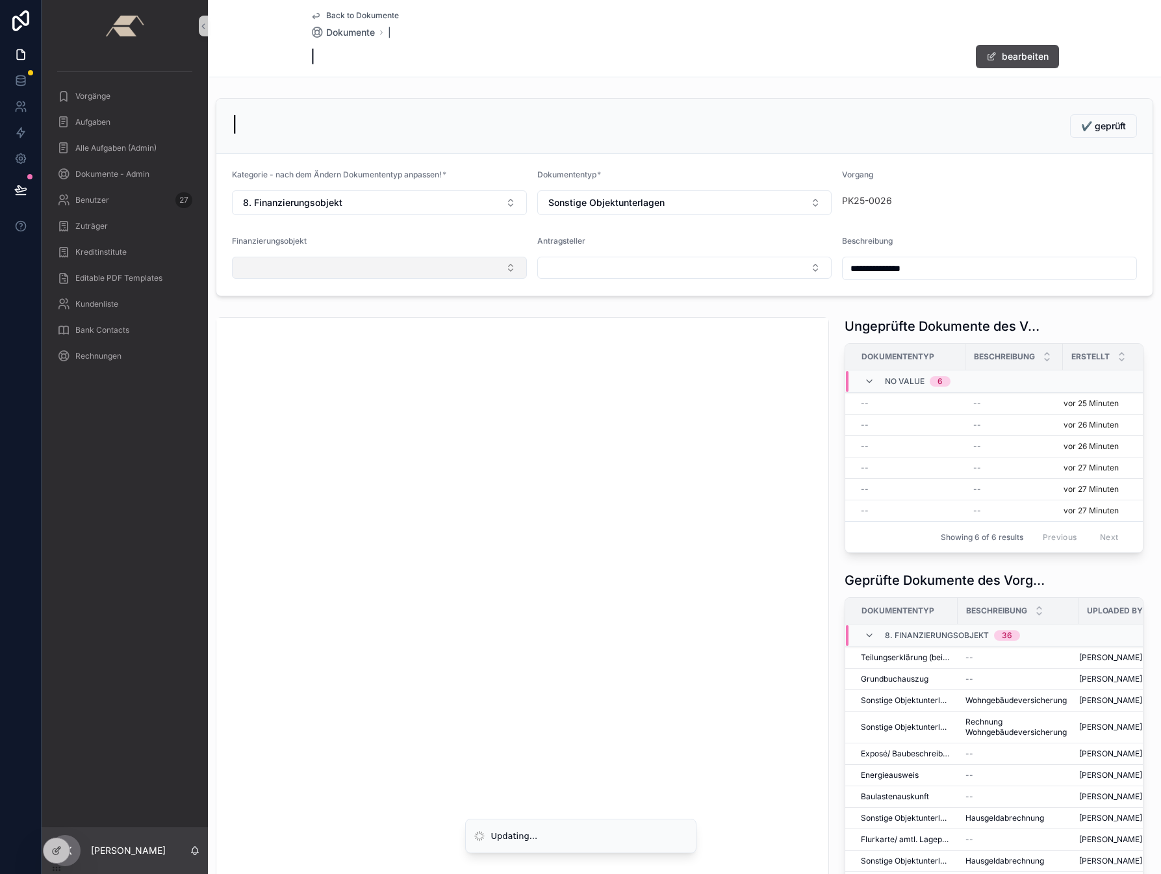
type input "**********"
click at [260, 272] on button "Select Button" at bounding box center [379, 268] width 295 height 22
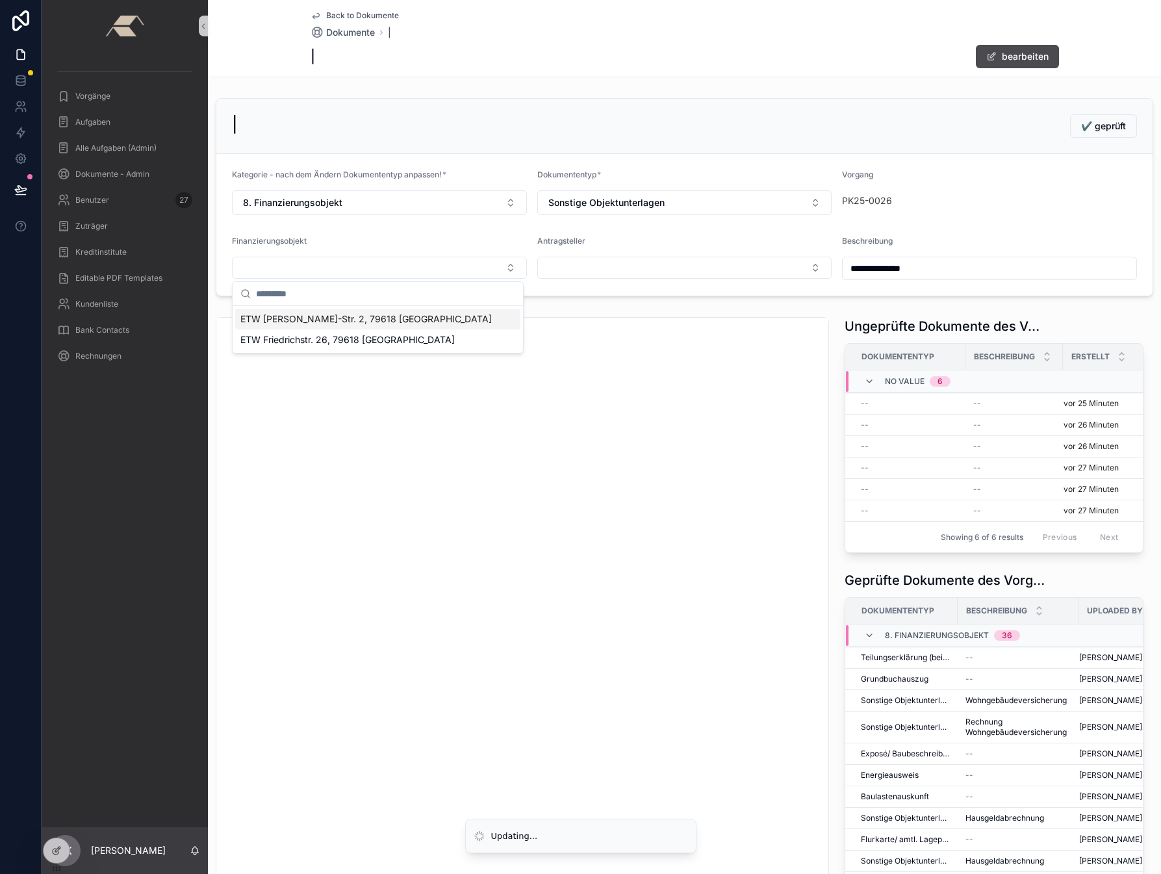
click at [303, 324] on span "ETW [PERSON_NAME]-Str. 2, 79618 [GEOGRAPHIC_DATA]" at bounding box center [365, 318] width 251 height 13
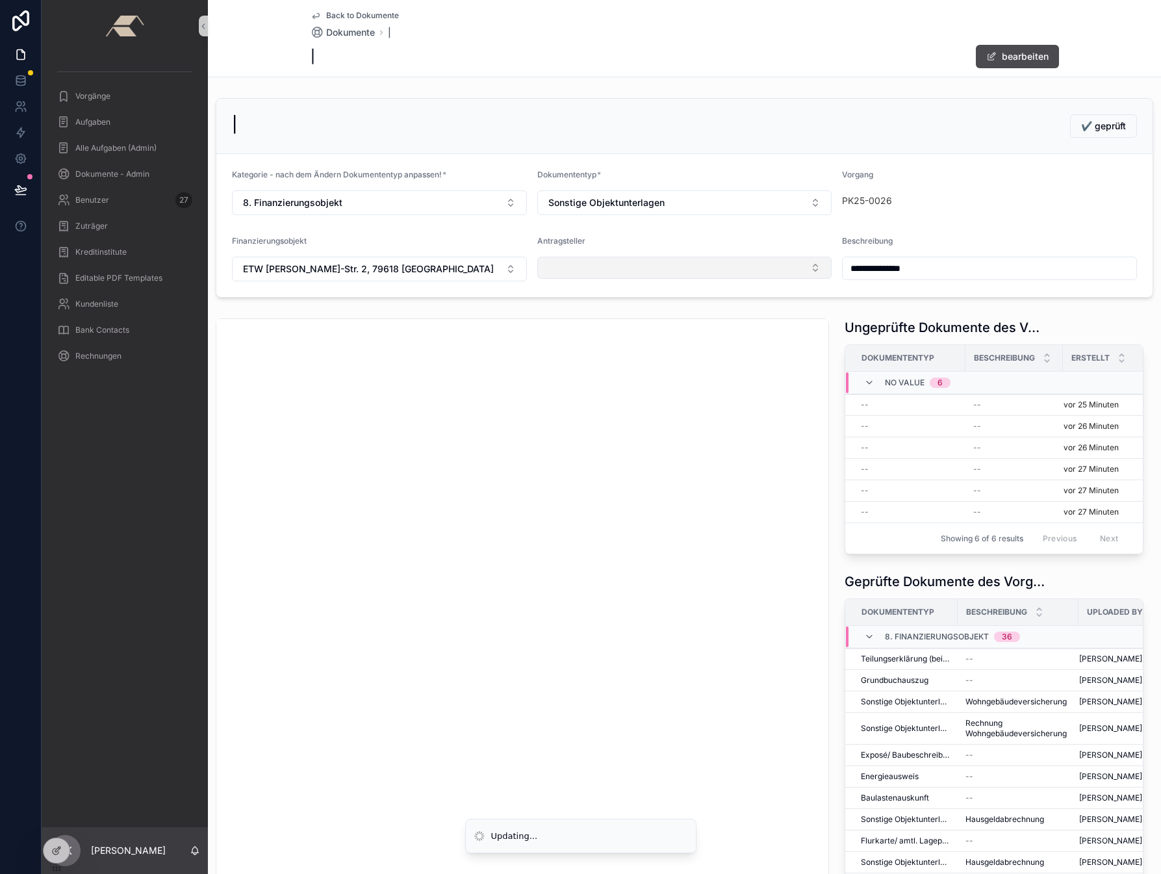
click at [568, 270] on button "Select Button" at bounding box center [684, 268] width 295 height 22
click at [579, 320] on span "[PERSON_NAME] | [DATE]" at bounding box center [598, 318] width 113 height 13
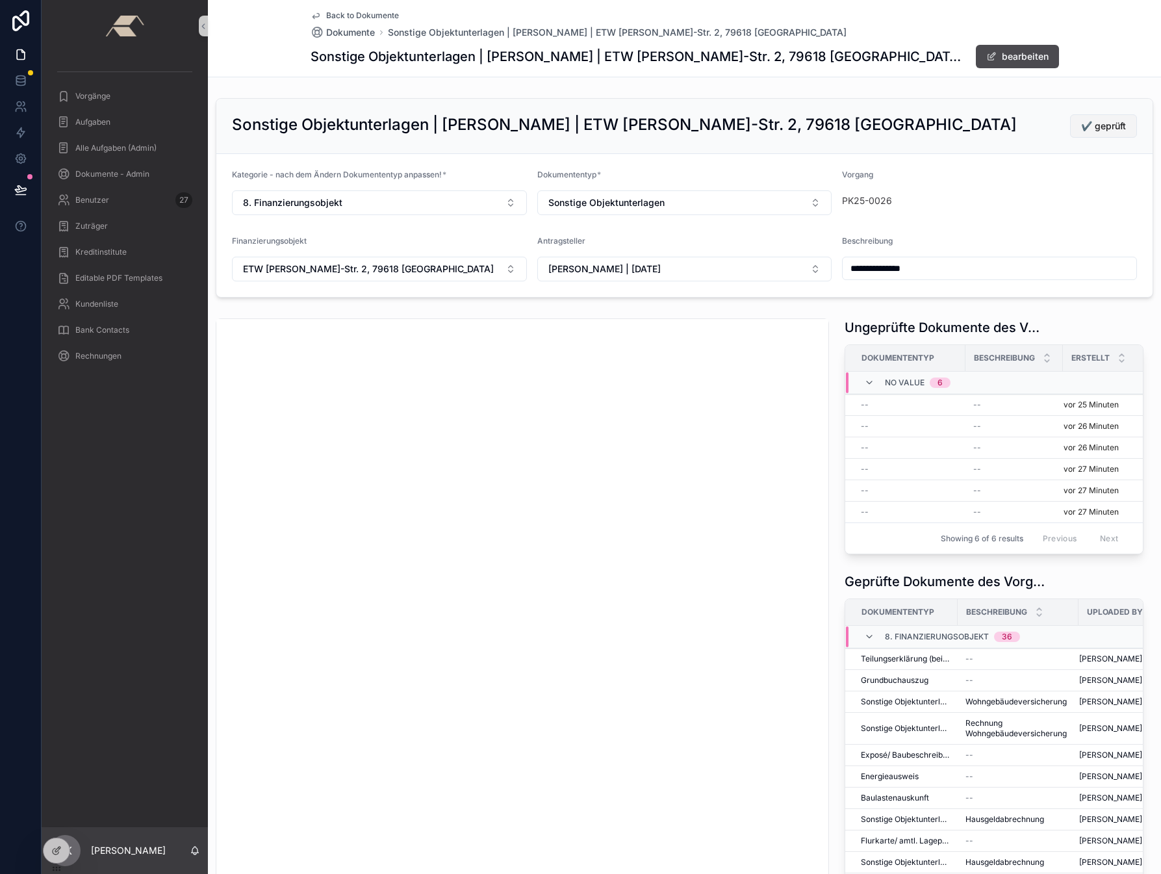
click at [1105, 120] on span "✔️ geprüft" at bounding box center [1103, 126] width 45 height 13
click at [876, 401] on div "--" at bounding box center [909, 405] width 97 height 10
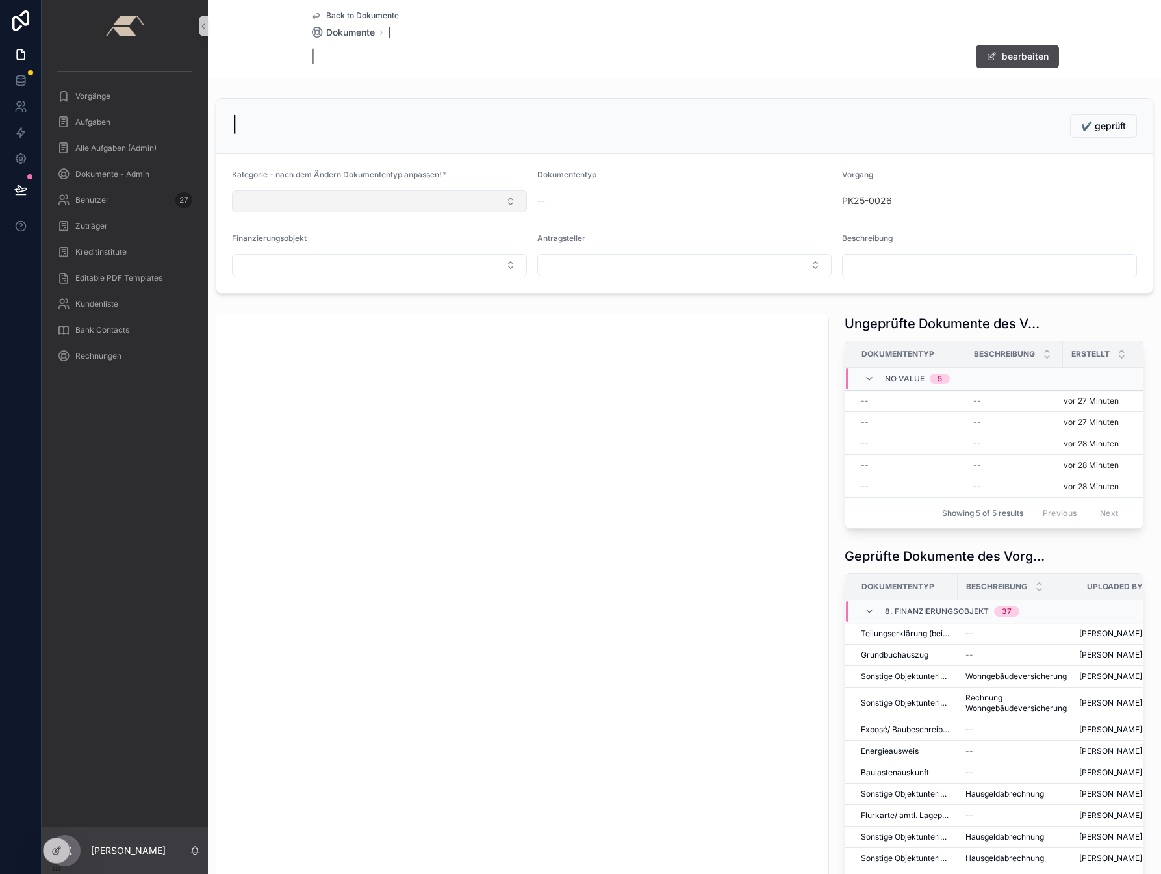
click at [358, 200] on button "Select Button" at bounding box center [379, 201] width 295 height 22
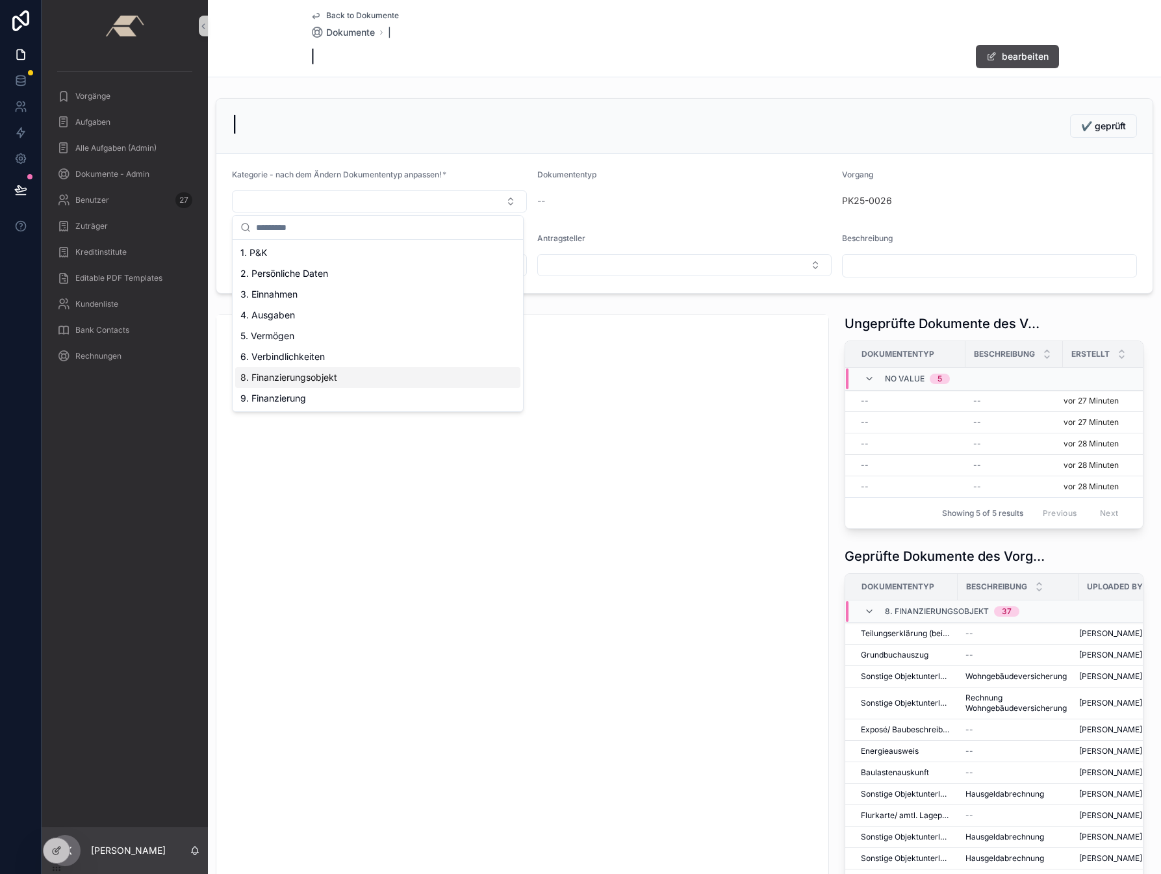
click at [293, 375] on span "8. Finanzierungsobjekt" at bounding box center [288, 377] width 97 height 13
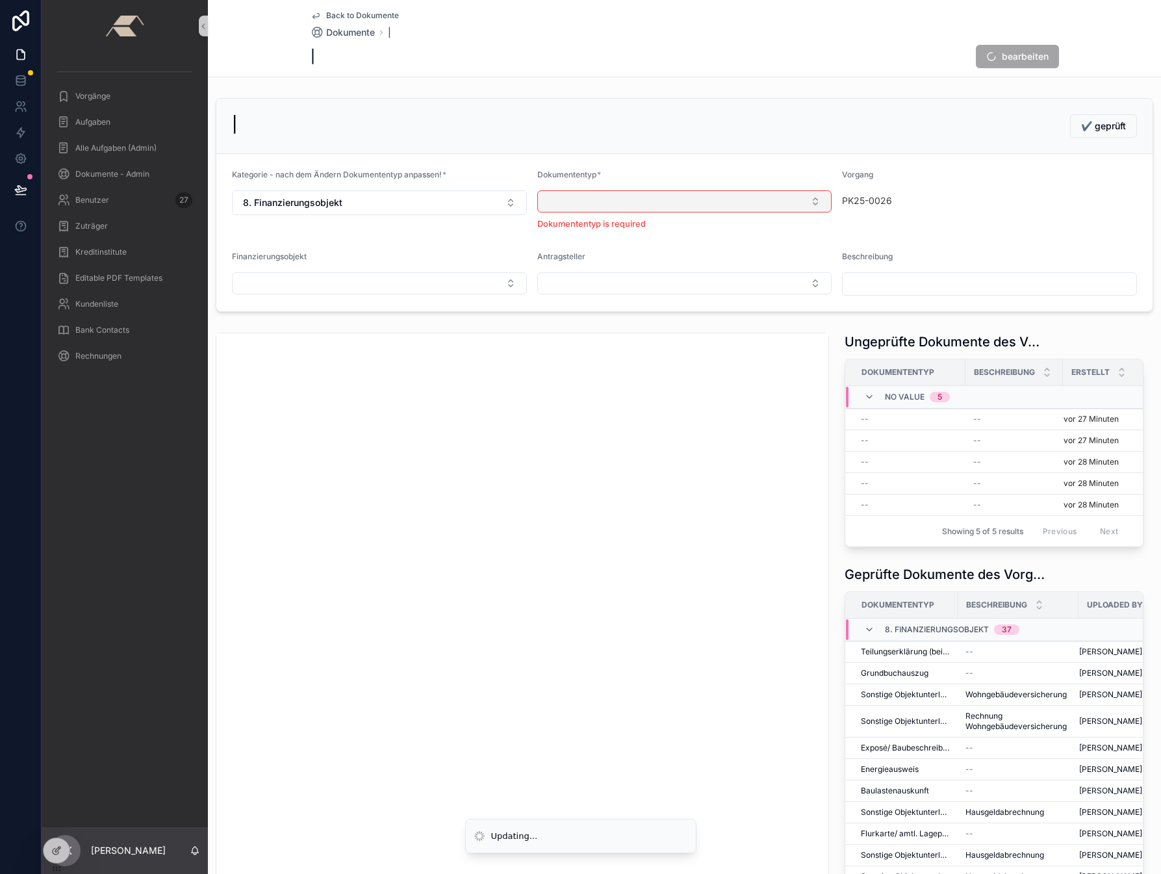
click at [570, 205] on button "Select Button" at bounding box center [684, 201] width 295 height 22
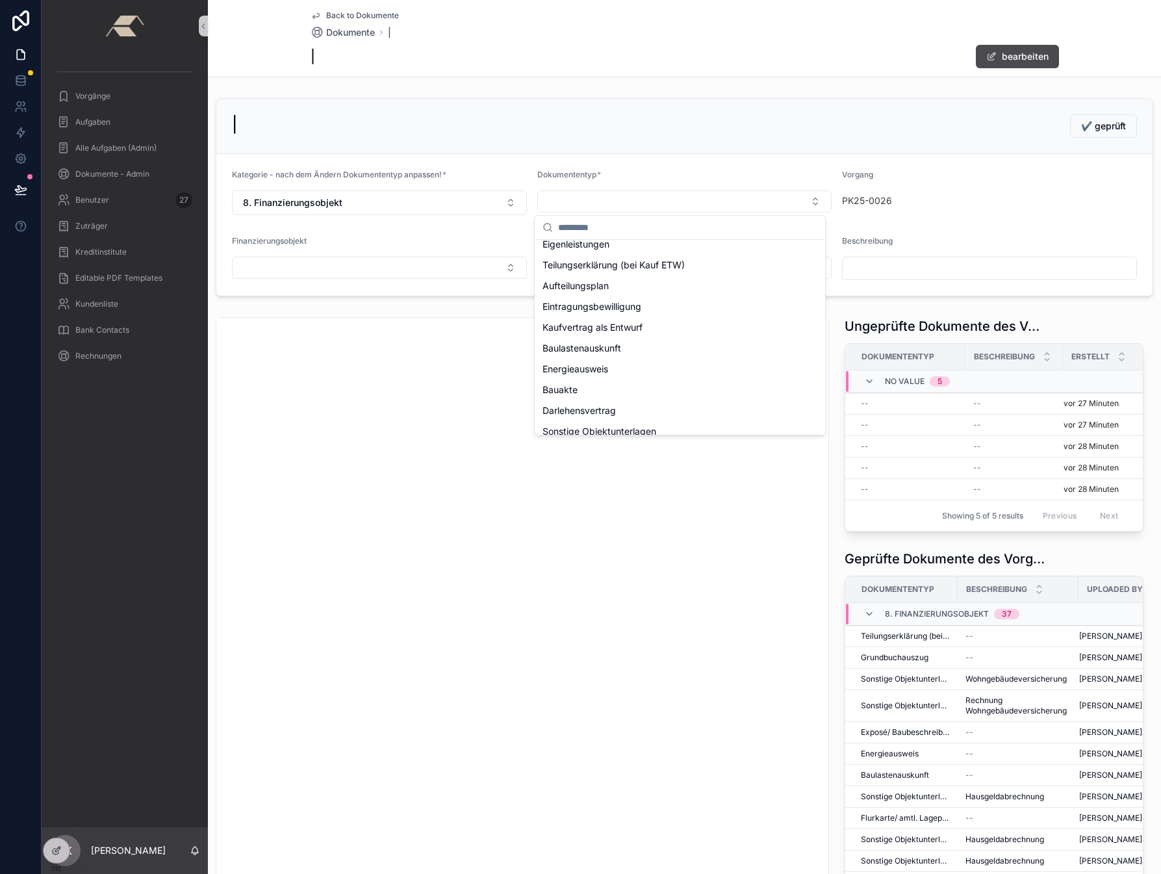
scroll to position [197, 0]
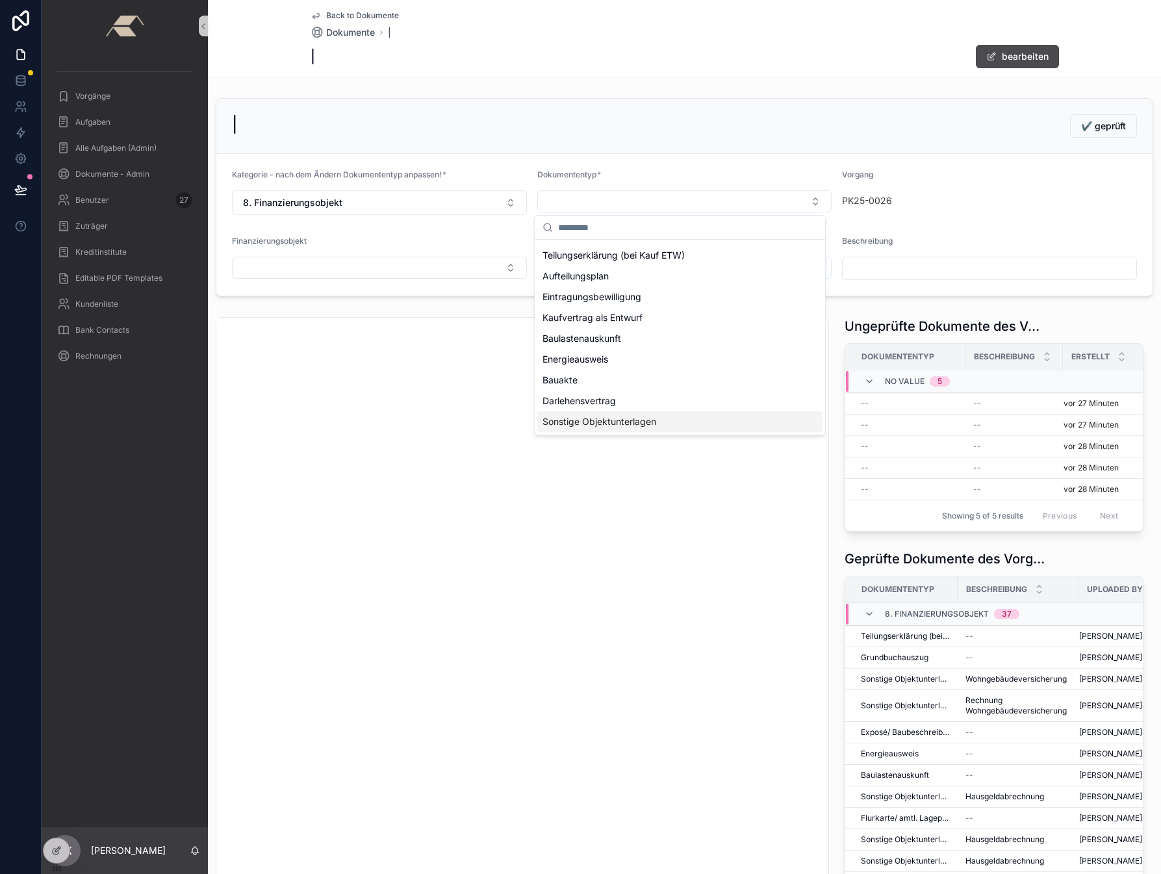
click at [609, 422] on span "Sonstige Objektunterlagen" at bounding box center [599, 421] width 114 height 13
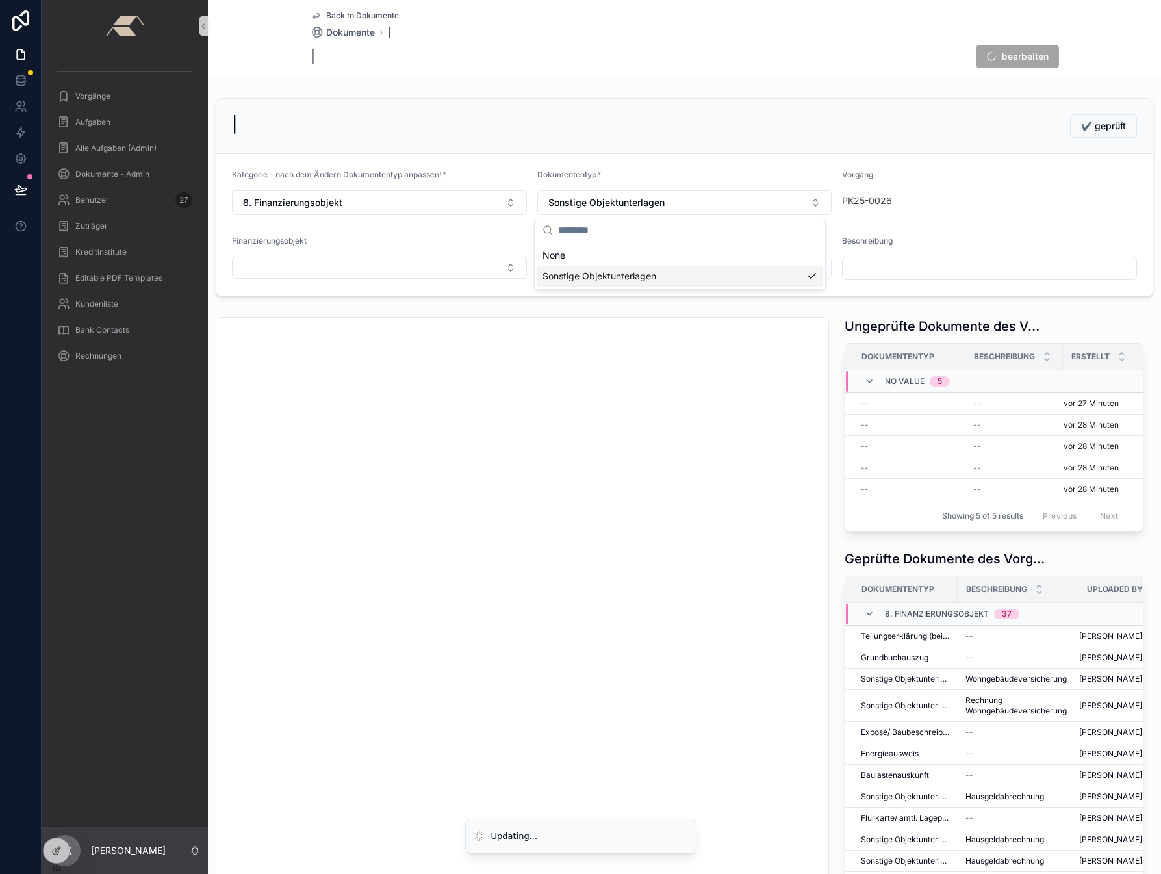
scroll to position [0, 0]
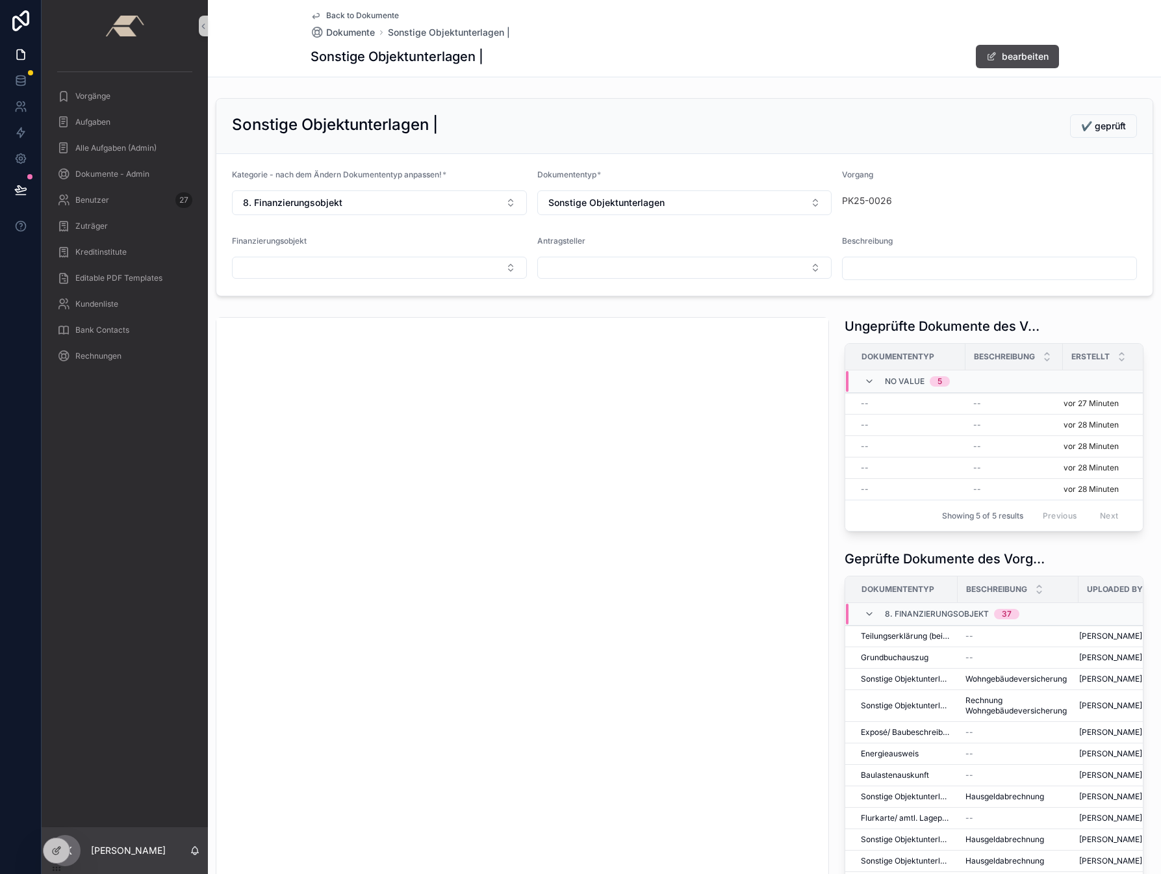
click at [884, 259] on input "scrollable content" at bounding box center [990, 268] width 294 height 18
type input "**********"
click at [282, 277] on button "Select Button" at bounding box center [379, 268] width 295 height 22
click at [297, 318] on span "ETW [PERSON_NAME]-Str. 2, 79618 [GEOGRAPHIC_DATA]" at bounding box center [365, 318] width 251 height 13
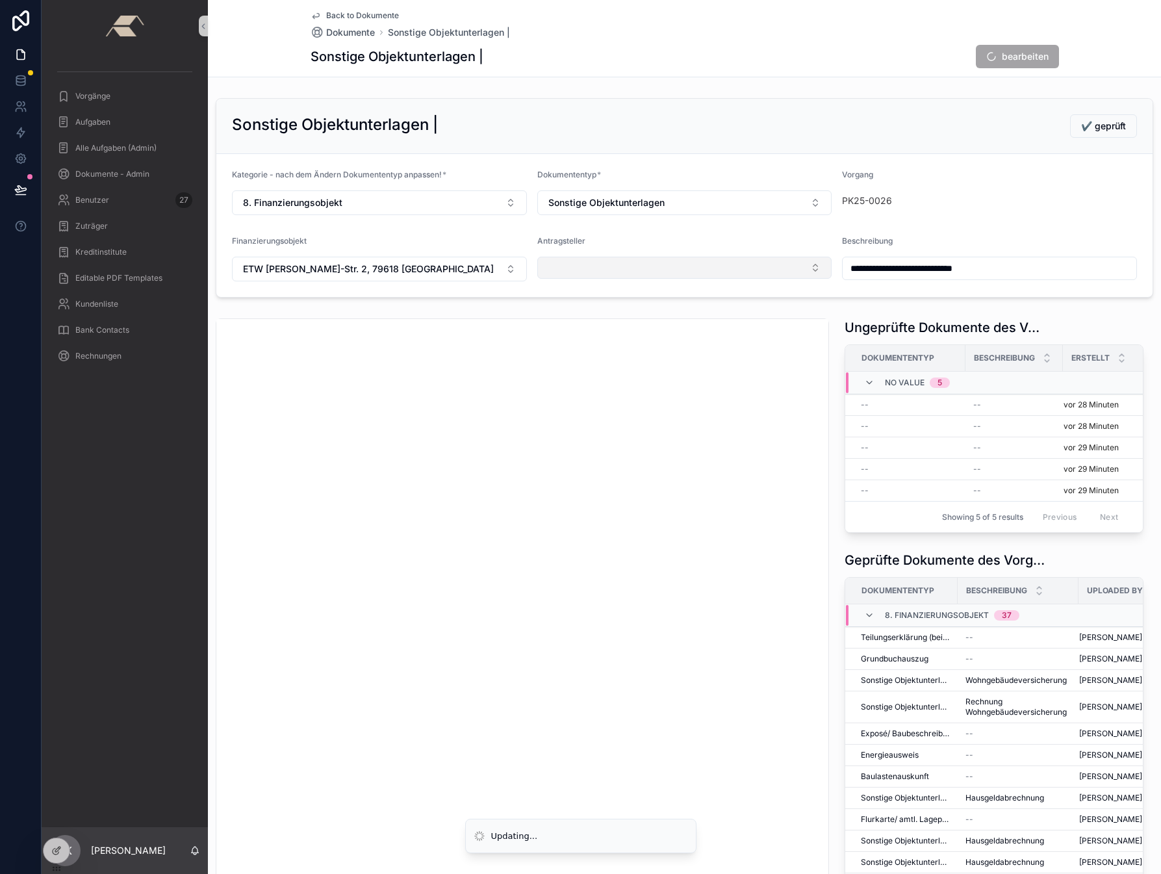
click at [570, 269] on button "Select Button" at bounding box center [684, 268] width 295 height 22
click at [577, 320] on span "[PERSON_NAME] | [DATE]" at bounding box center [598, 318] width 113 height 13
click at [1099, 120] on span "✔️ geprüft" at bounding box center [1103, 126] width 45 height 13
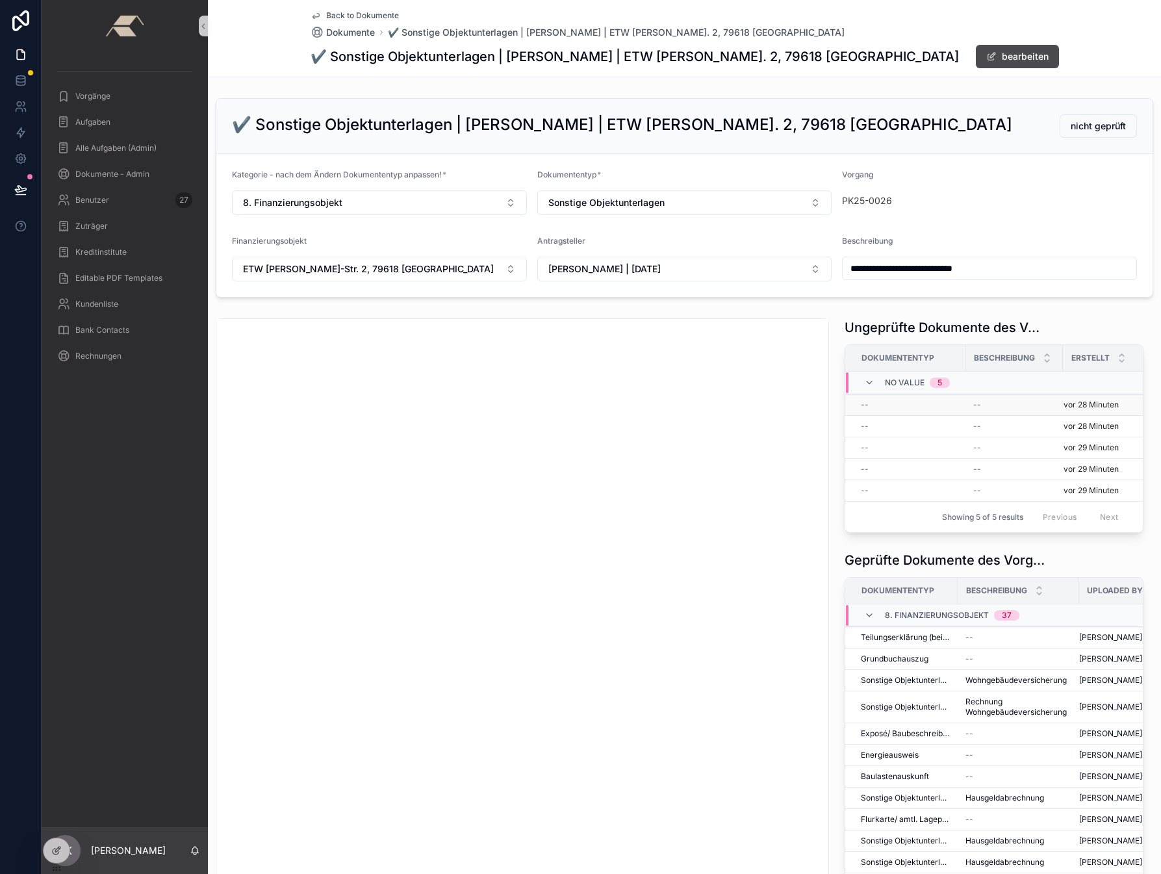
click at [880, 403] on div "--" at bounding box center [909, 405] width 97 height 10
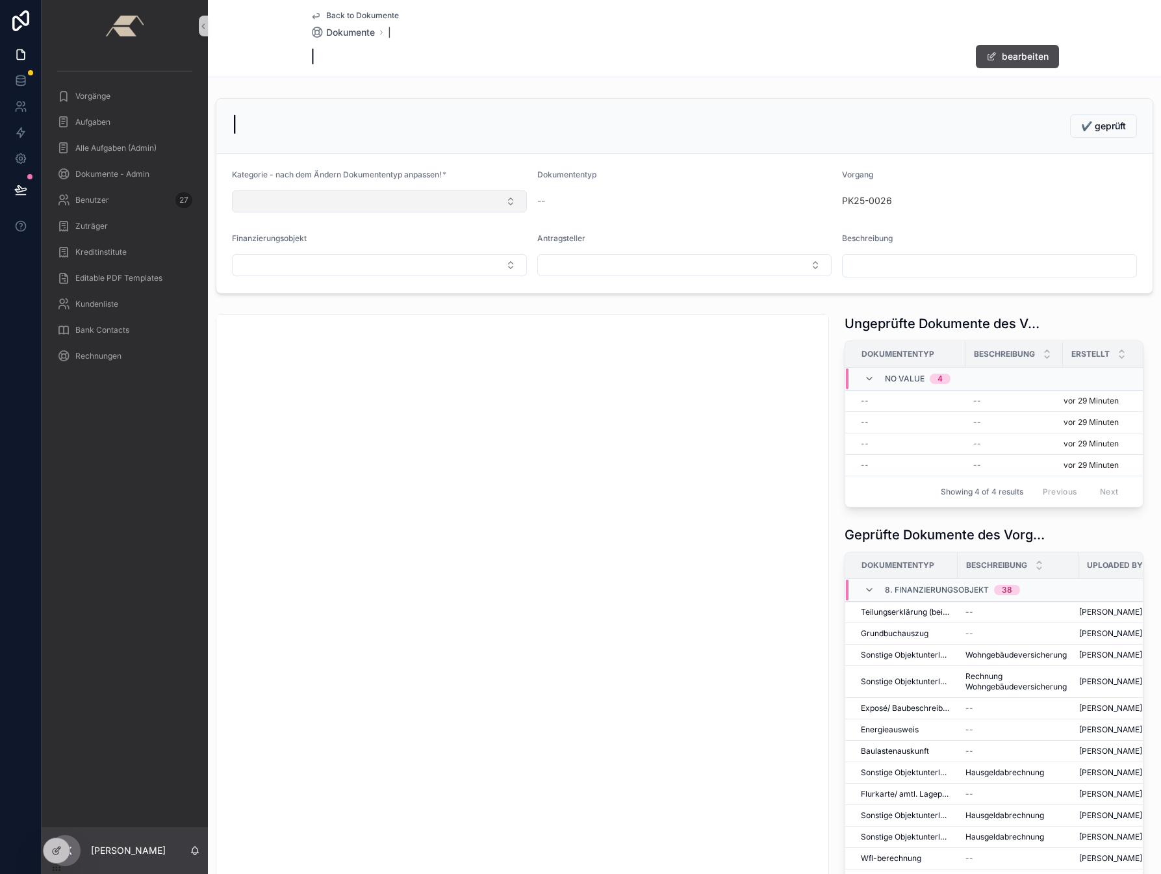
click at [288, 200] on button "Select Button" at bounding box center [379, 201] width 295 height 22
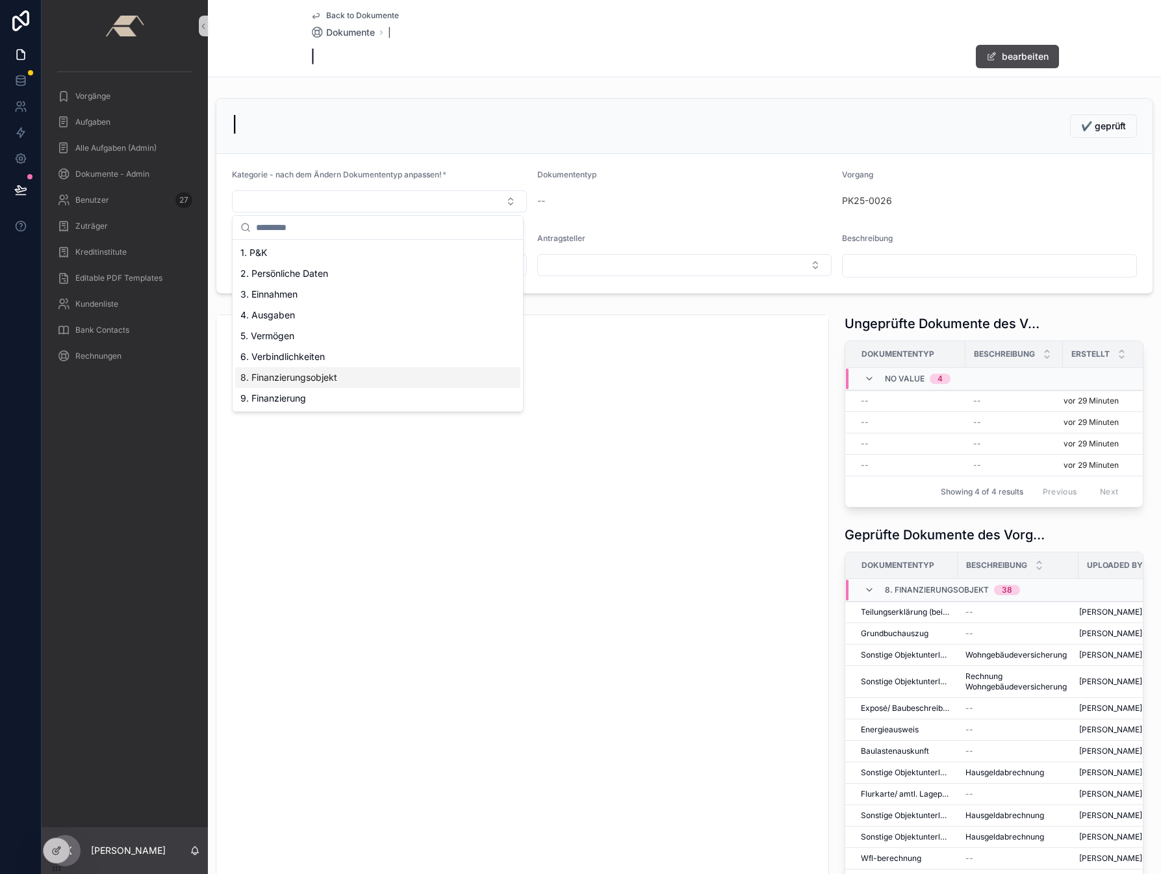
click at [298, 380] on span "8. Finanzierungsobjekt" at bounding box center [288, 377] width 97 height 13
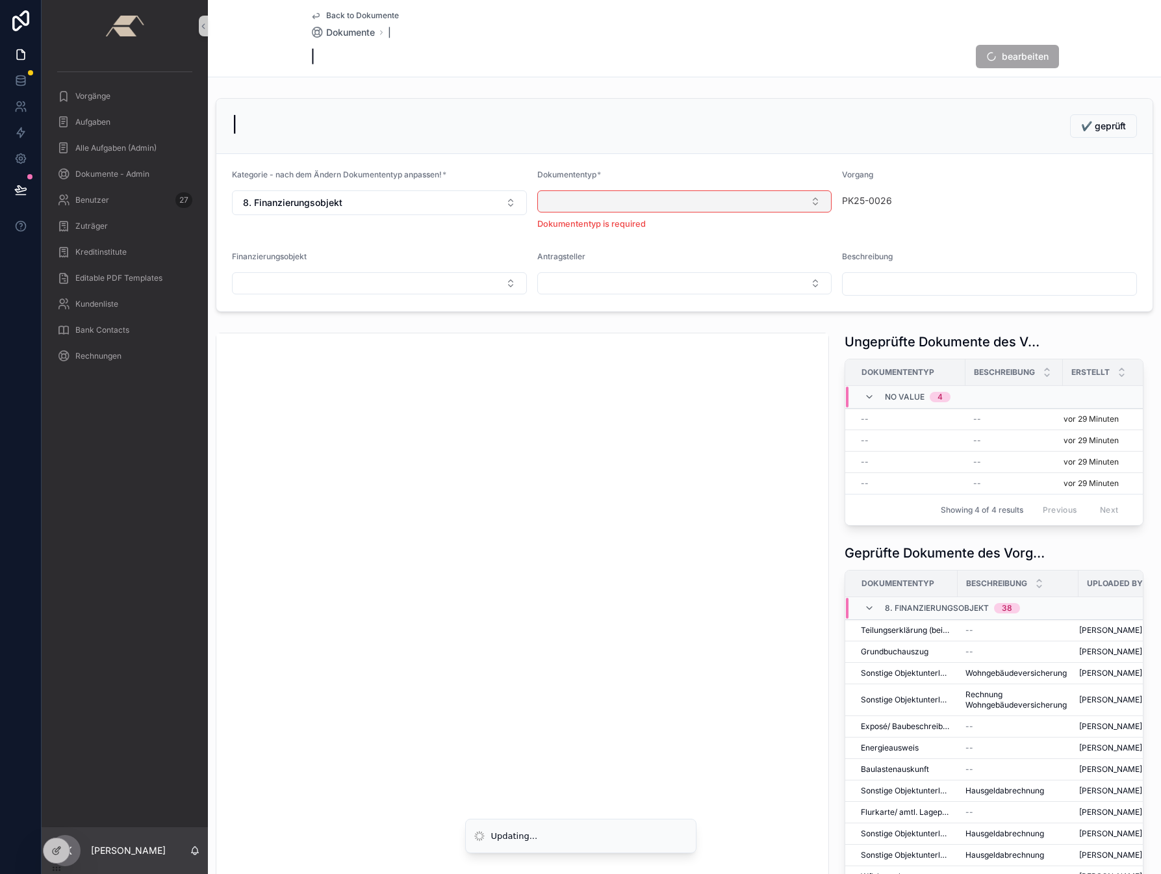
click at [652, 201] on button "Select Button" at bounding box center [684, 201] width 295 height 22
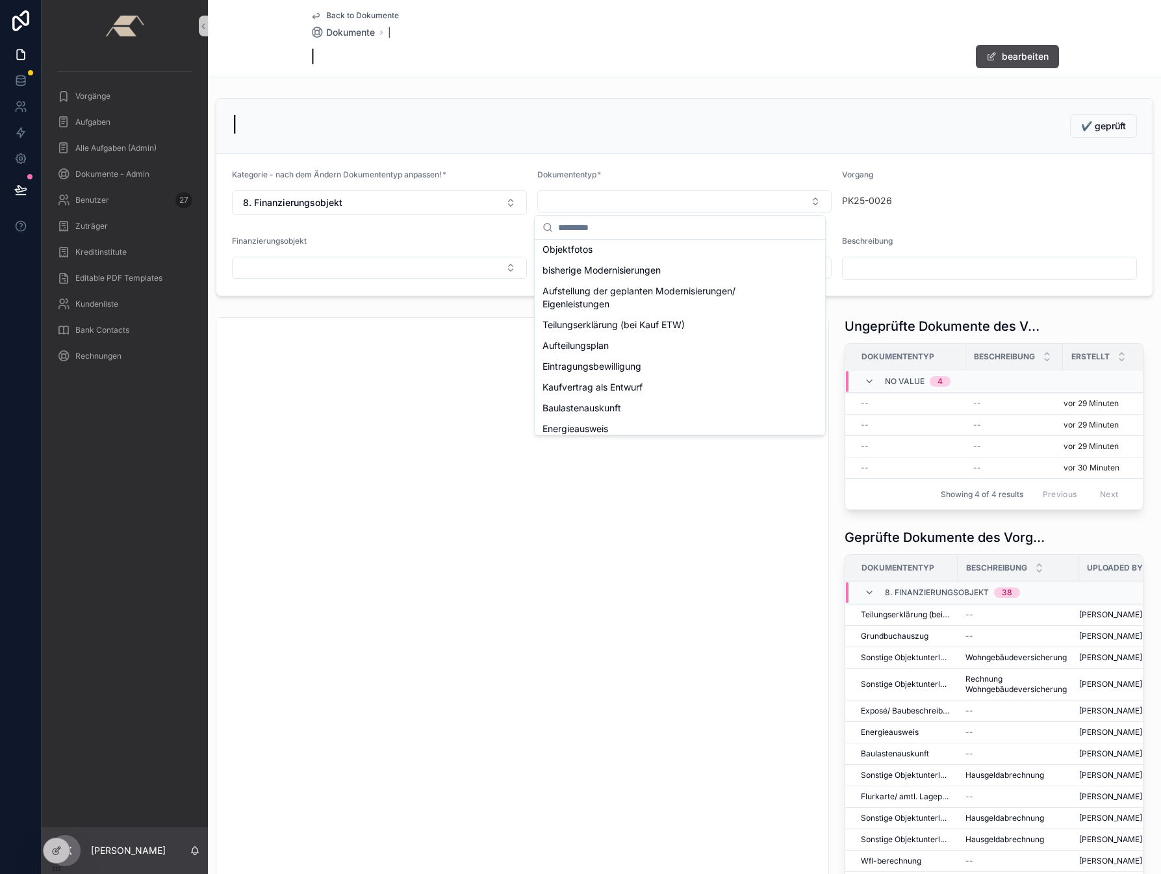
scroll to position [197, 0]
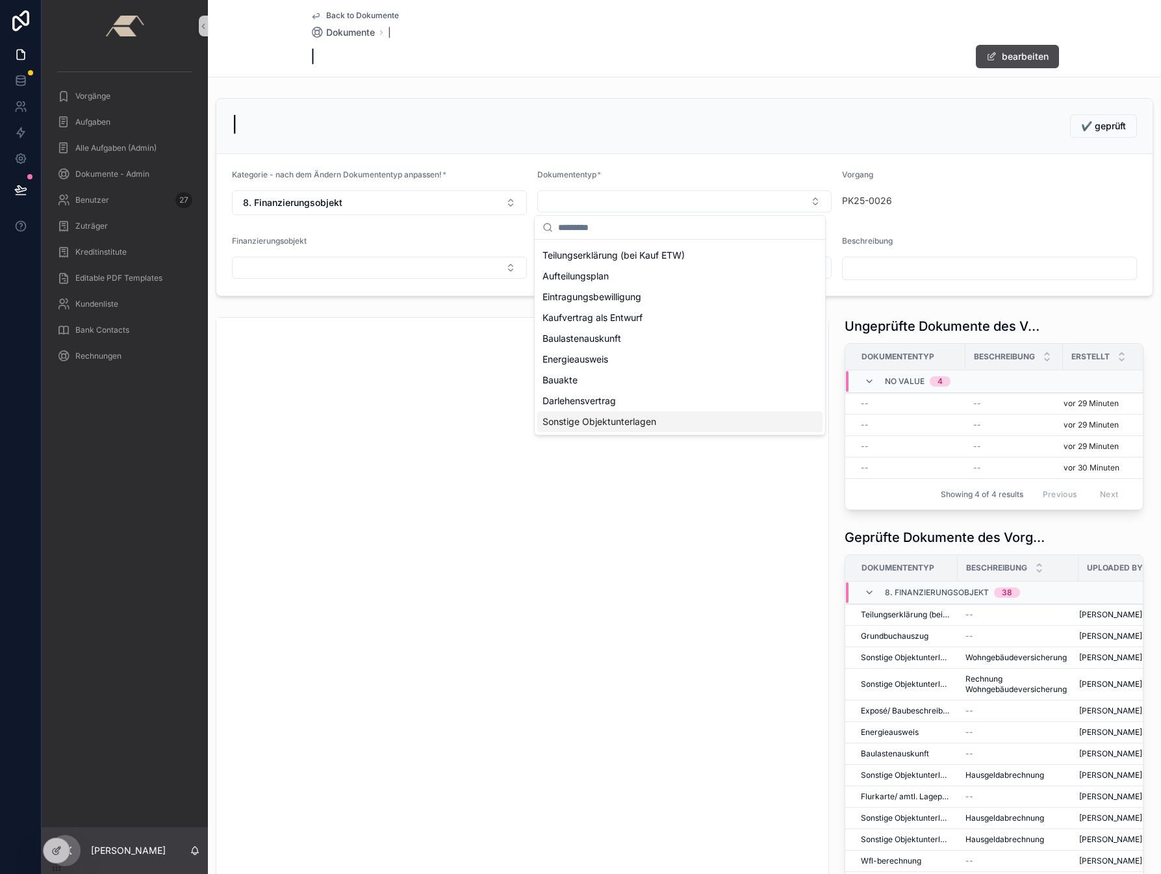
click at [598, 417] on span "Sonstige Objektunterlagen" at bounding box center [599, 421] width 114 height 13
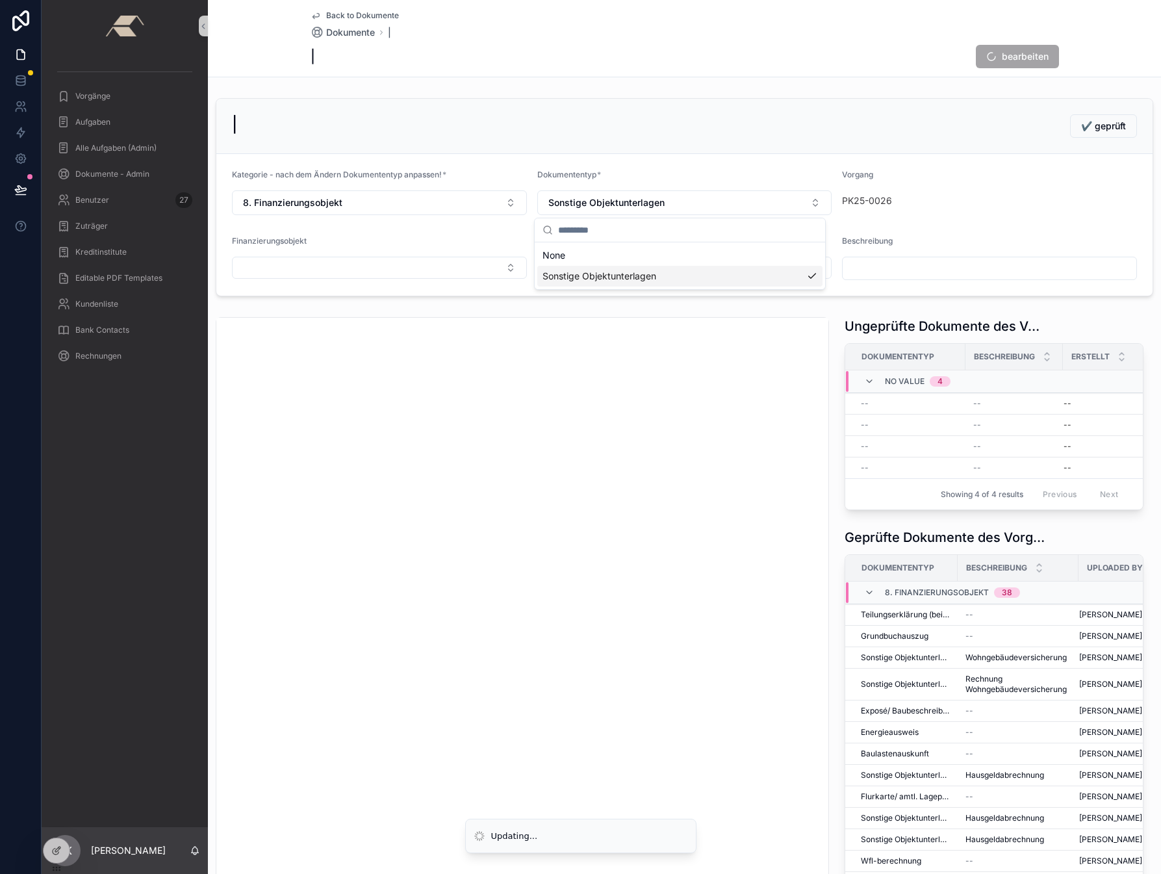
scroll to position [0, 0]
click at [863, 270] on input "scrollable content" at bounding box center [990, 268] width 294 height 18
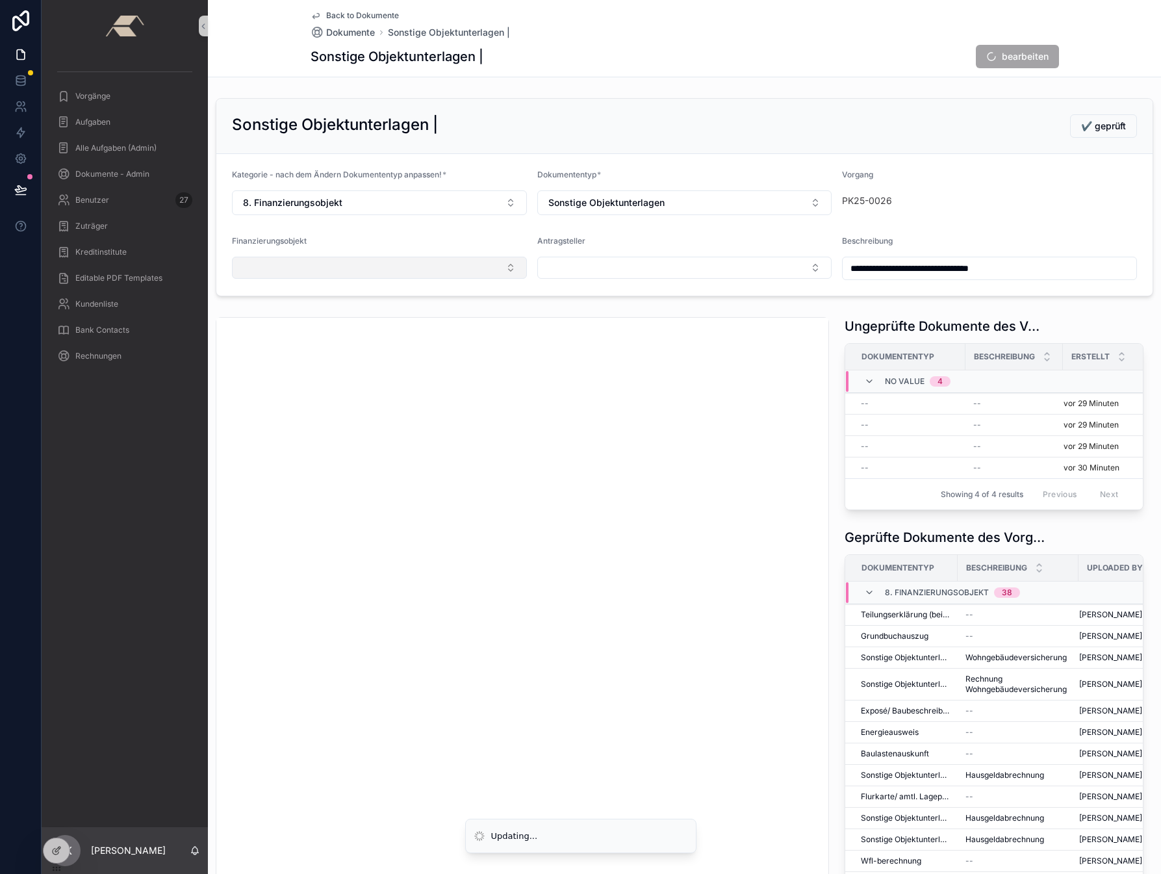
type input "**********"
click at [357, 267] on button "Select Button" at bounding box center [379, 268] width 295 height 22
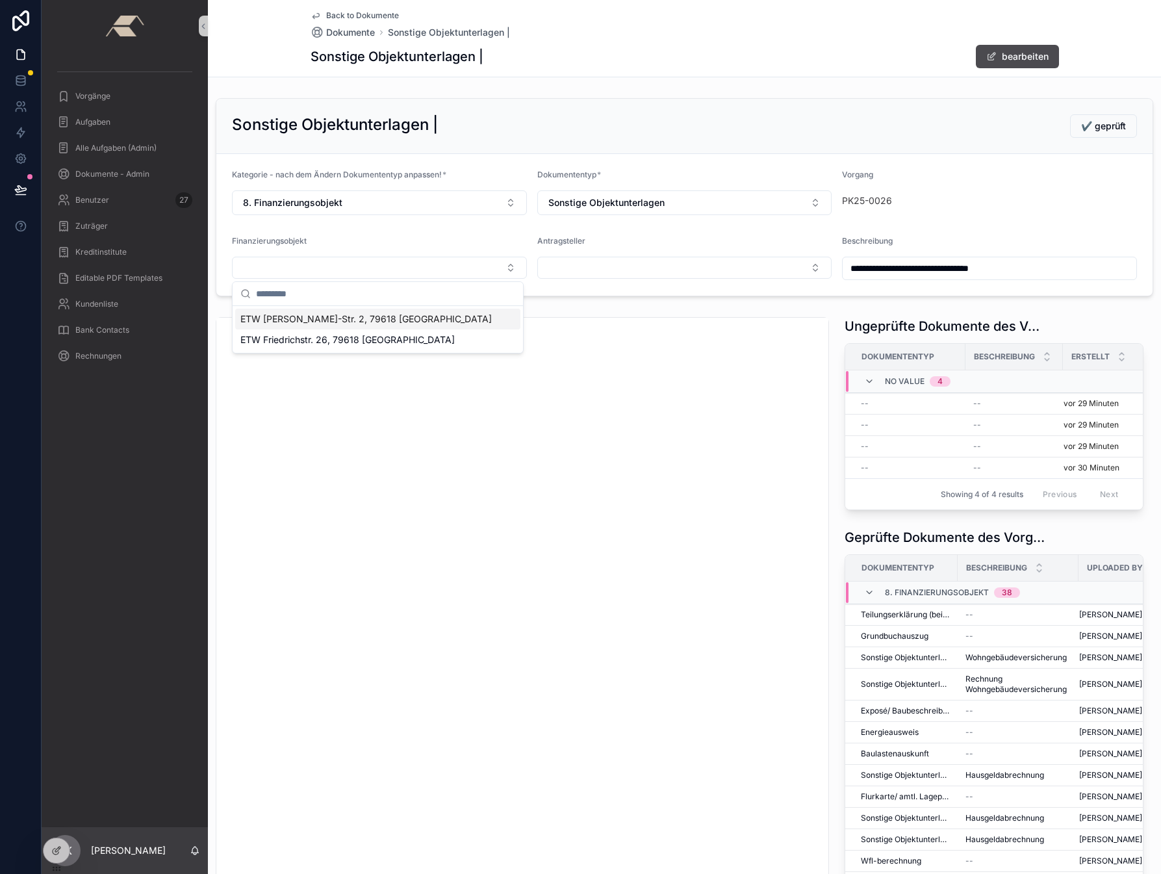
click at [305, 322] on span "ETW [PERSON_NAME]-Str. 2, 79618 [GEOGRAPHIC_DATA]" at bounding box center [365, 318] width 251 height 13
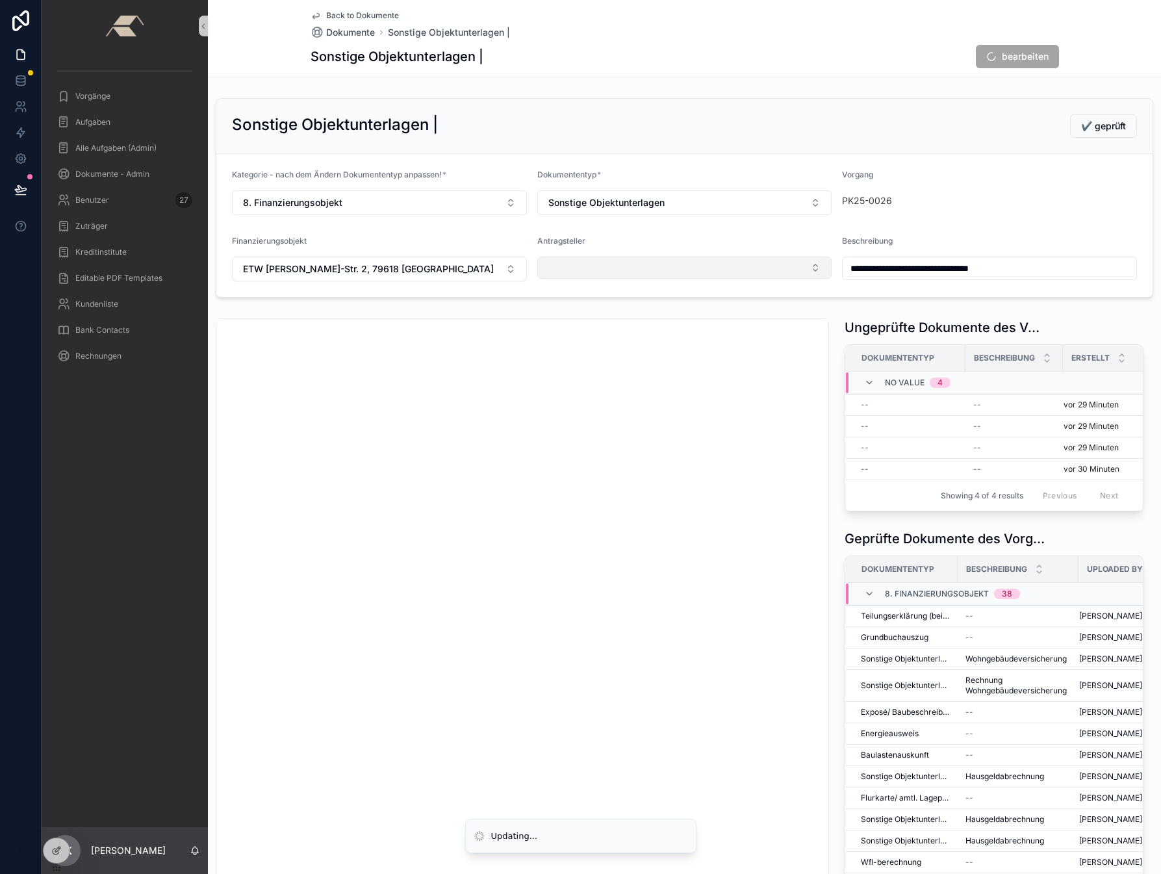
click at [559, 277] on button "Select Button" at bounding box center [684, 268] width 295 height 22
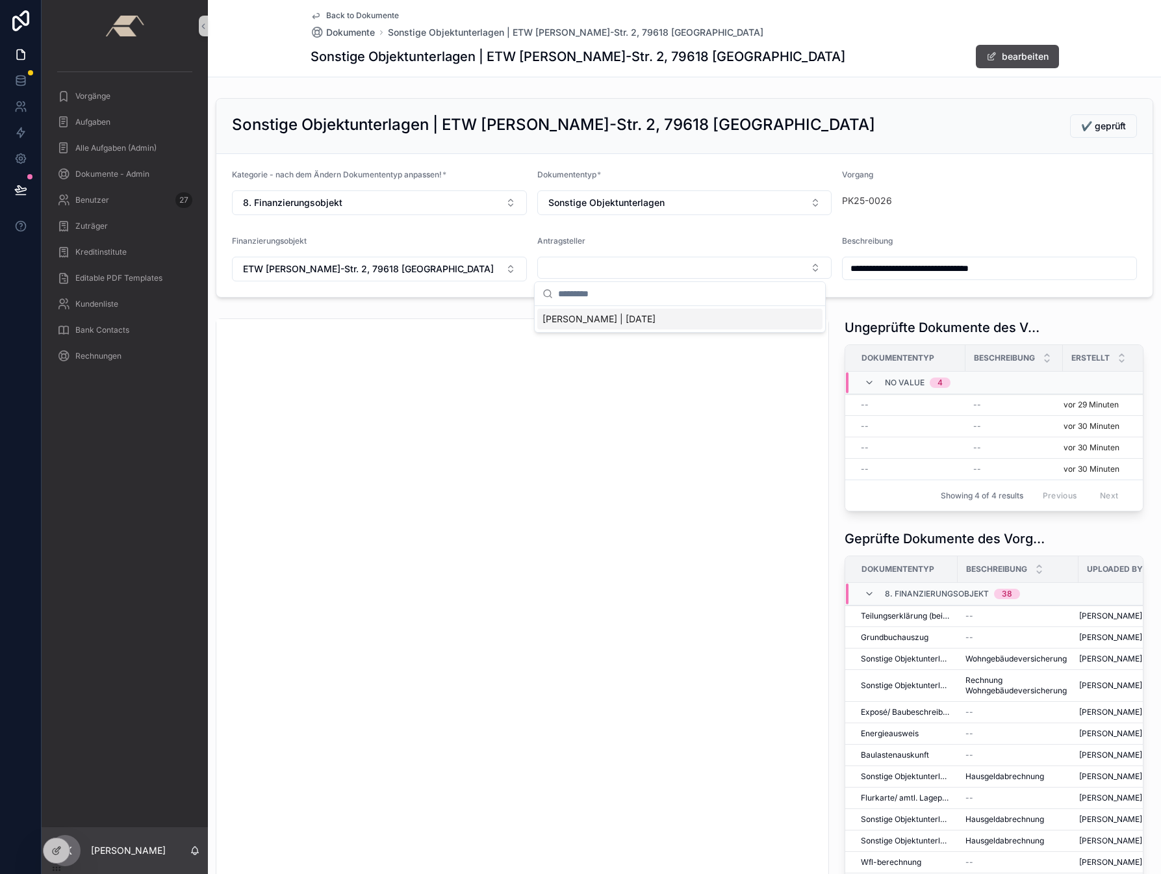
click at [583, 321] on span "[PERSON_NAME] | [DATE]" at bounding box center [598, 318] width 113 height 13
click at [1108, 128] on span "✔️ geprüft" at bounding box center [1103, 126] width 45 height 13
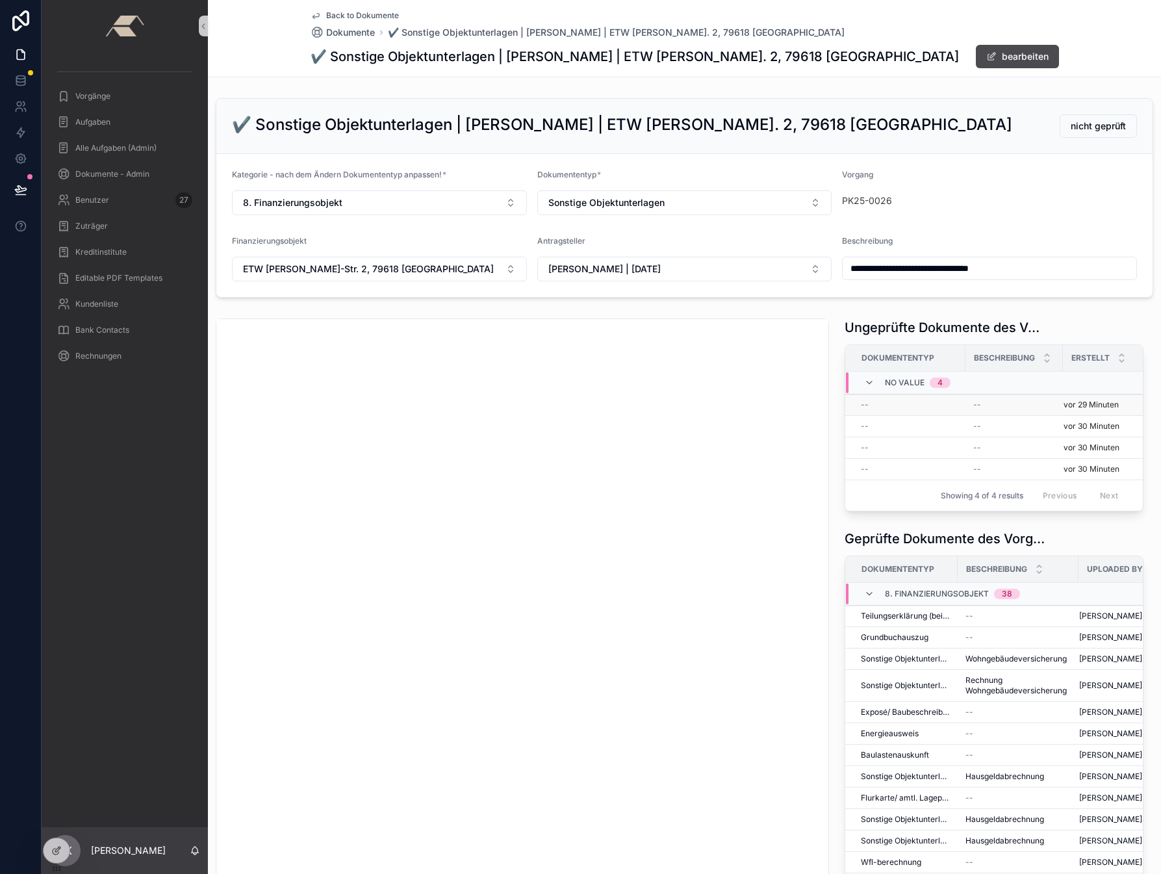
click at [872, 403] on div "--" at bounding box center [909, 405] width 97 height 10
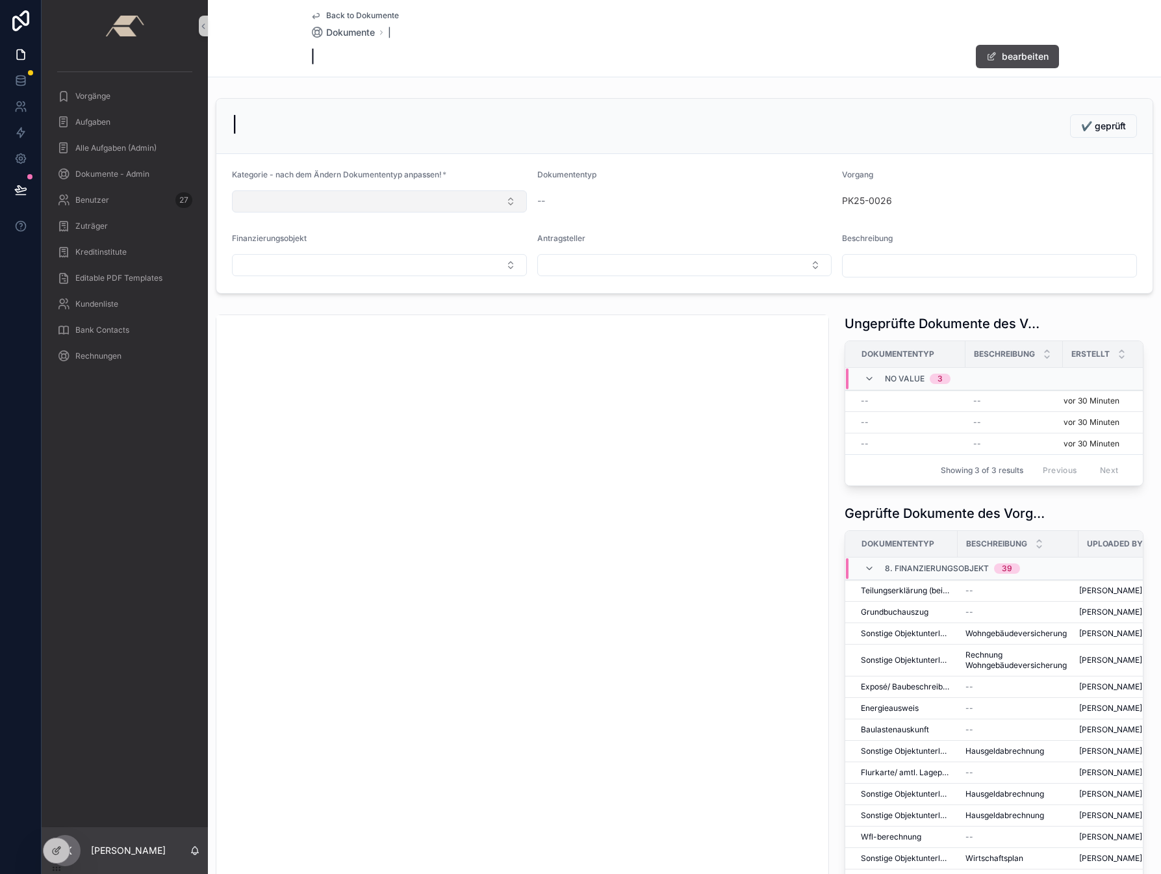
click at [256, 194] on button "Select Button" at bounding box center [379, 201] width 295 height 22
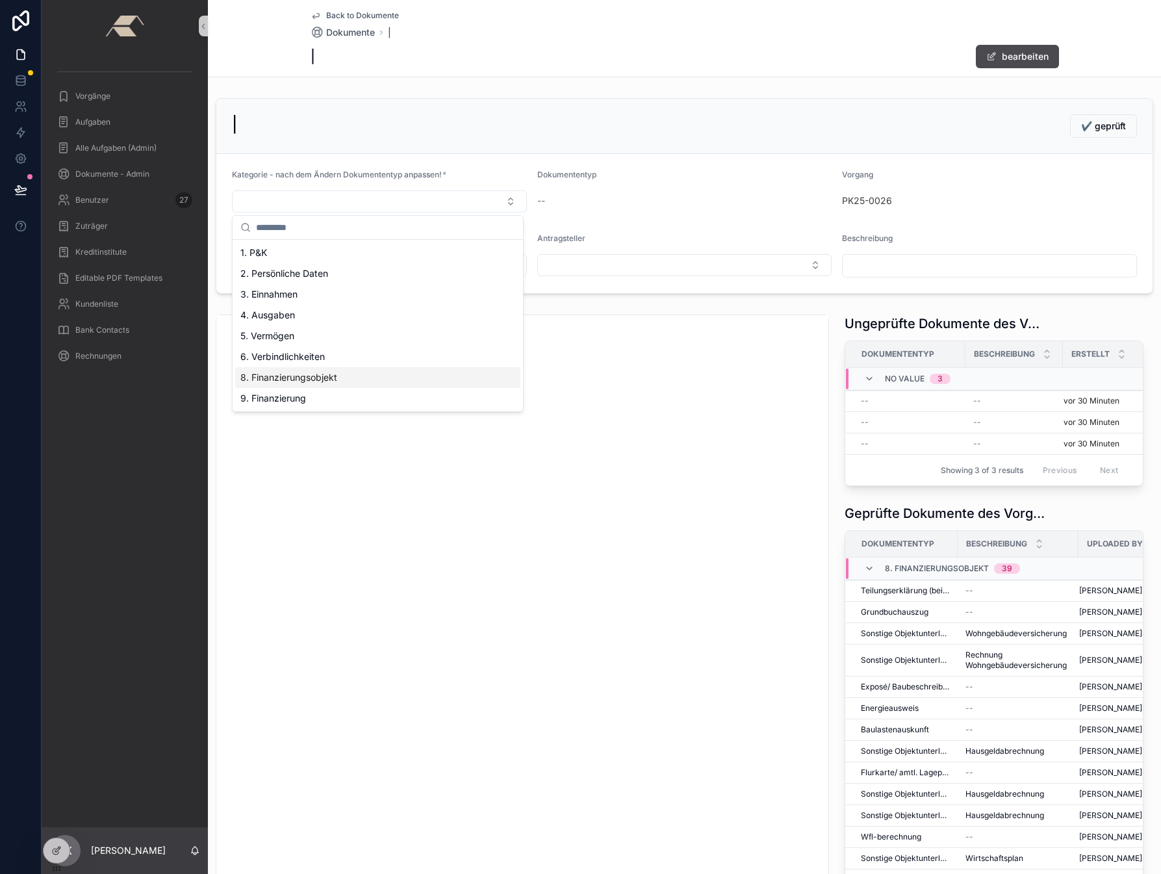
click at [298, 376] on span "8. Finanzierungsobjekt" at bounding box center [288, 377] width 97 height 13
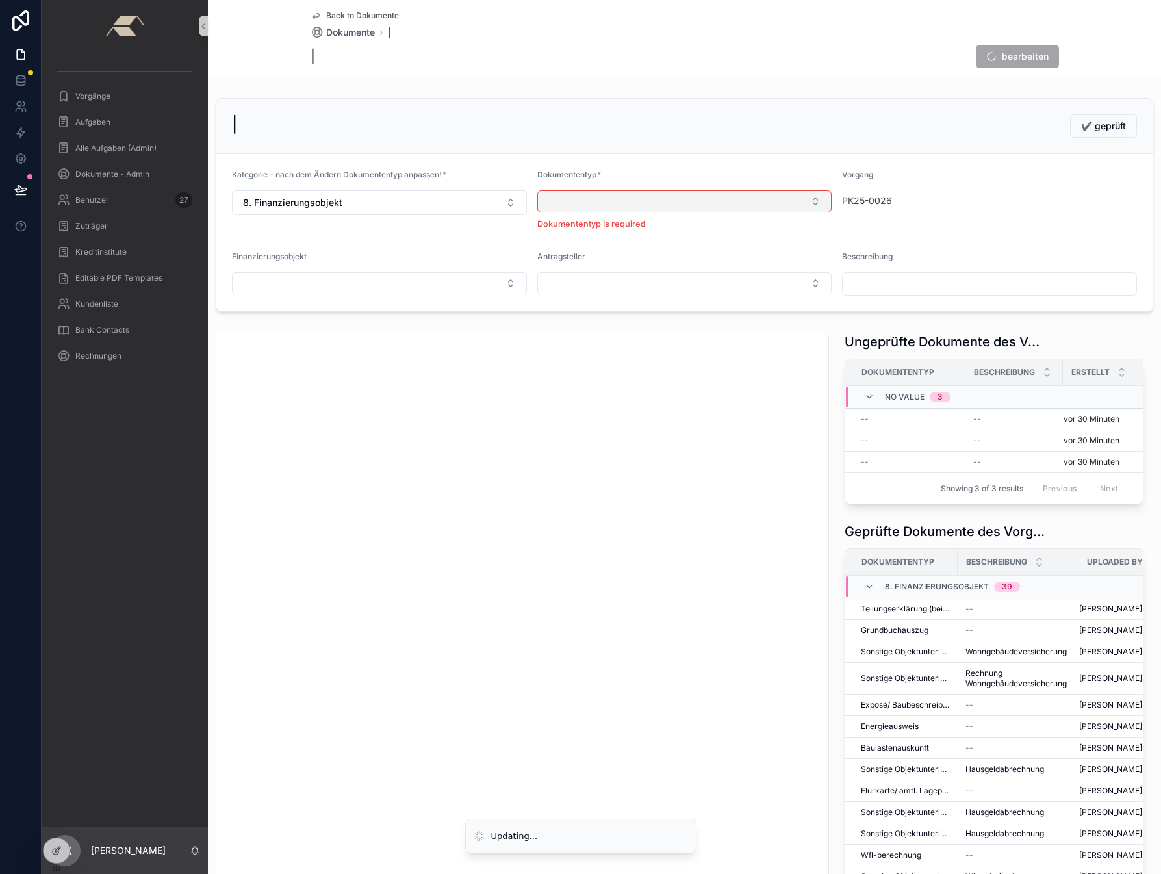
click at [627, 203] on button "Select Button" at bounding box center [684, 201] width 295 height 22
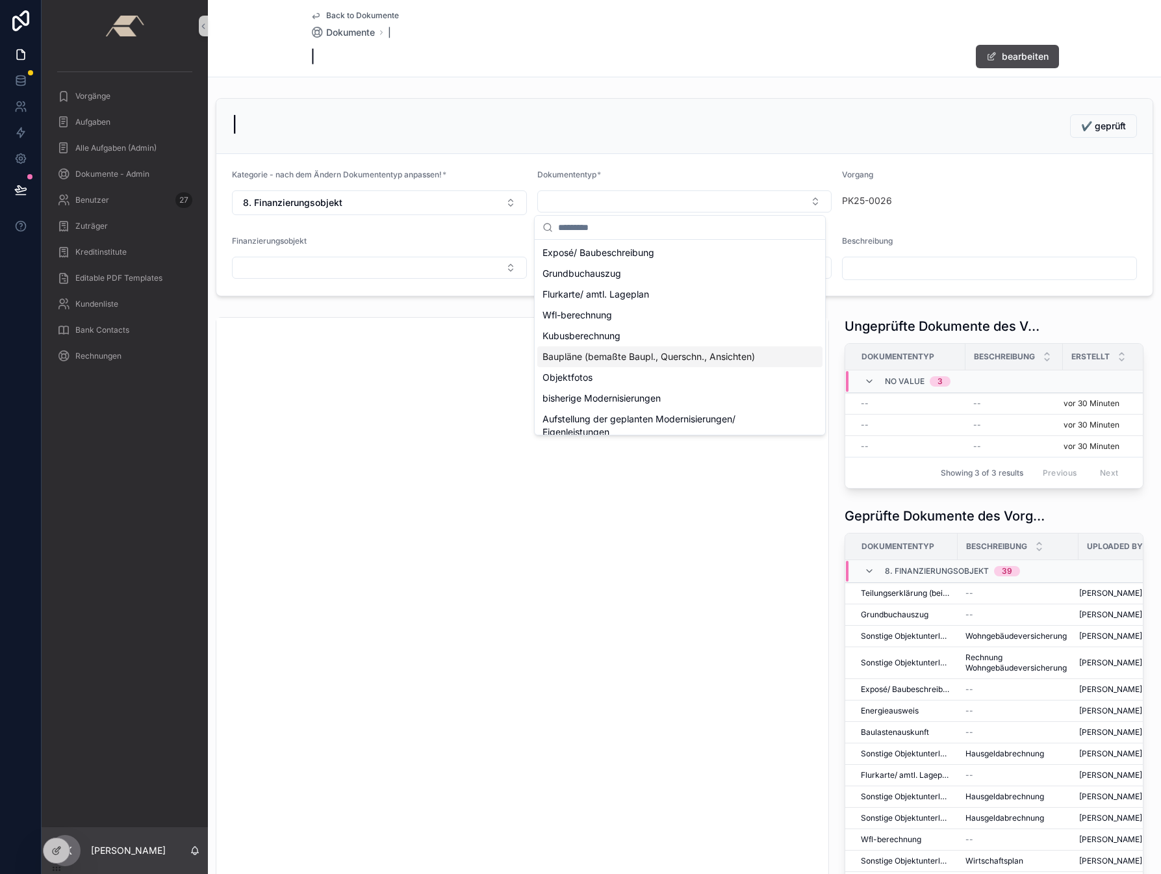
scroll to position [197, 0]
click at [589, 421] on span "Sonstige Objektunterlagen" at bounding box center [599, 421] width 114 height 13
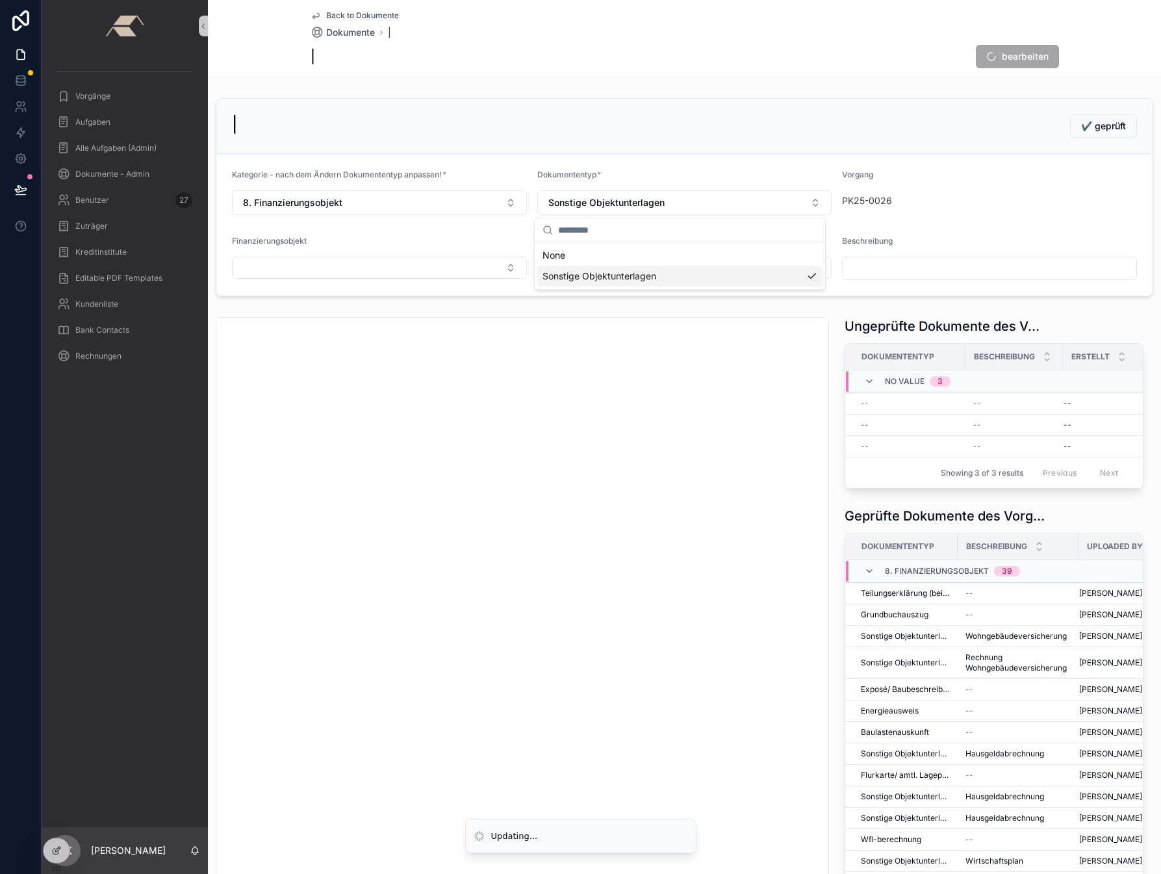
scroll to position [0, 0]
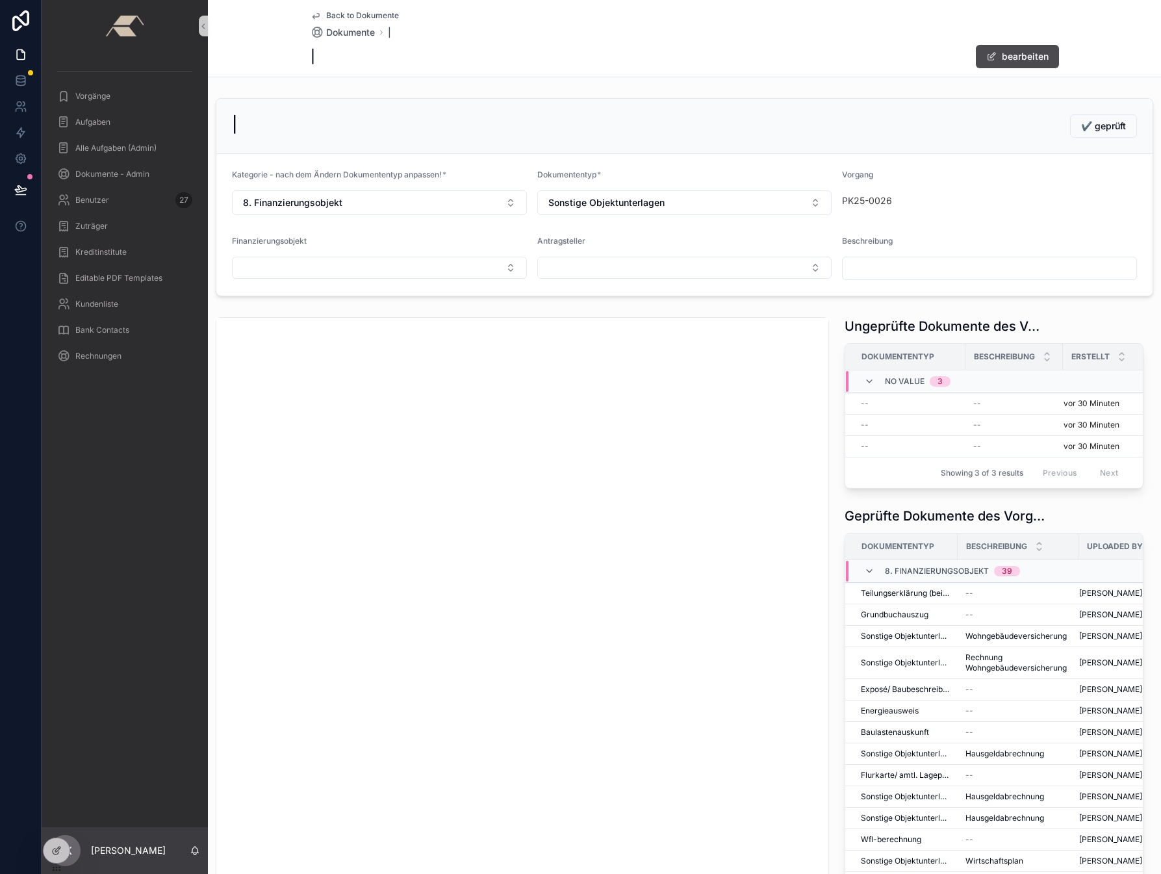
click at [884, 262] on input "scrollable content" at bounding box center [990, 268] width 294 height 18
type input "*"
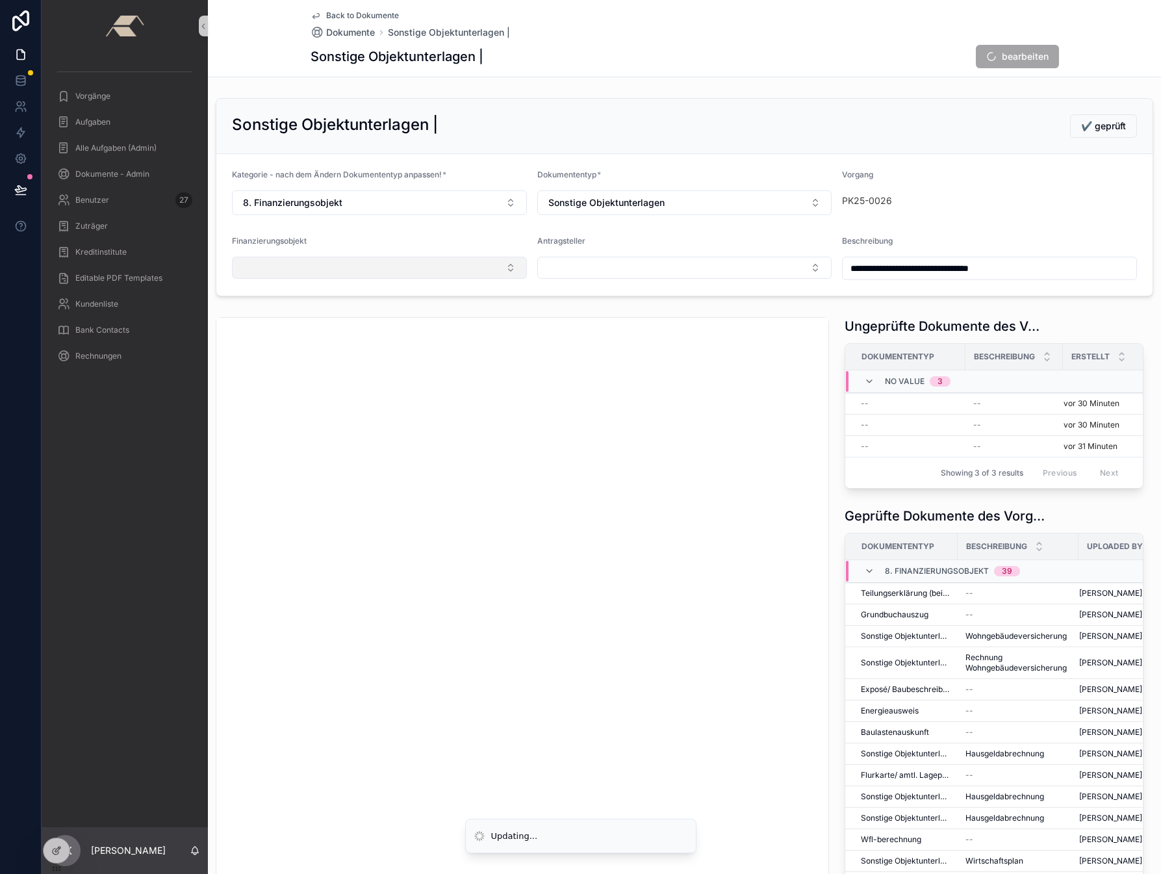
type input "**********"
click at [282, 260] on button "Select Button" at bounding box center [379, 268] width 295 height 22
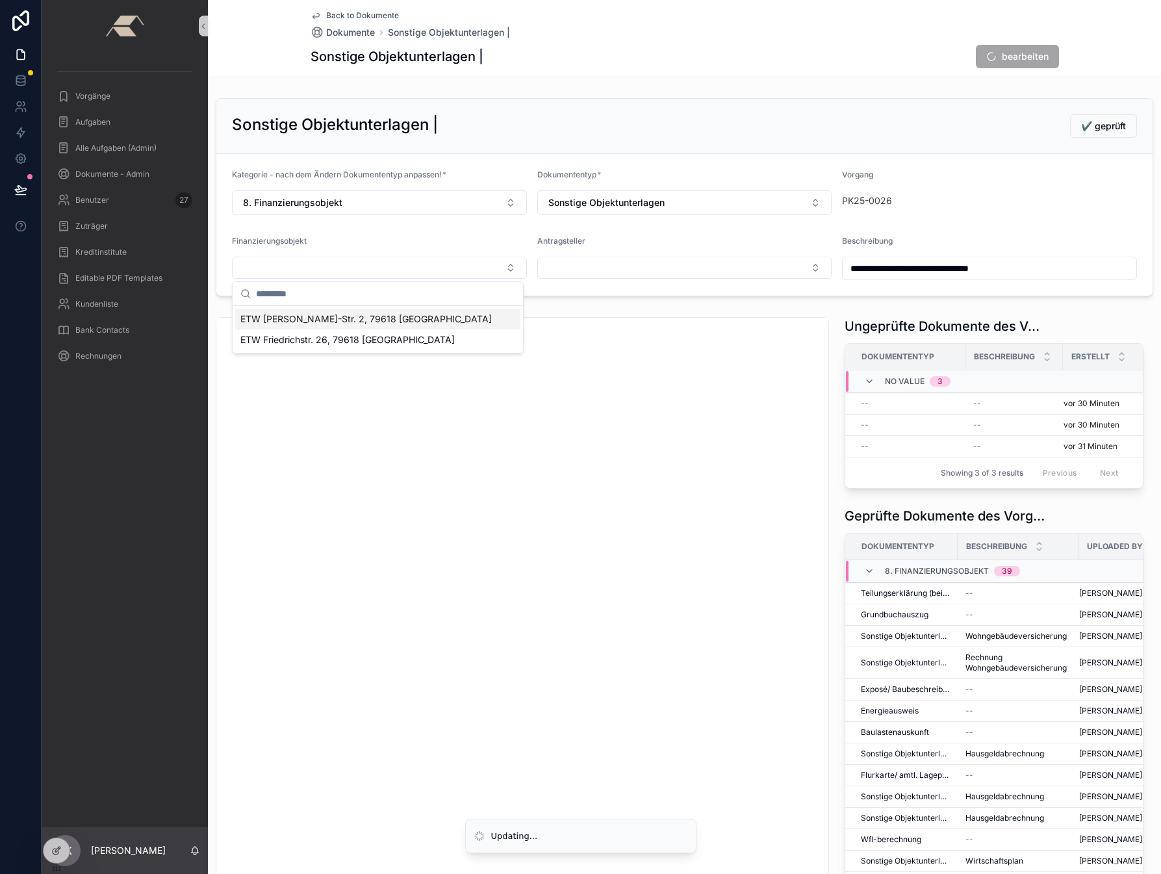
click at [291, 324] on span "ETW [PERSON_NAME]-Str. 2, 79618 [GEOGRAPHIC_DATA]" at bounding box center [365, 318] width 251 height 13
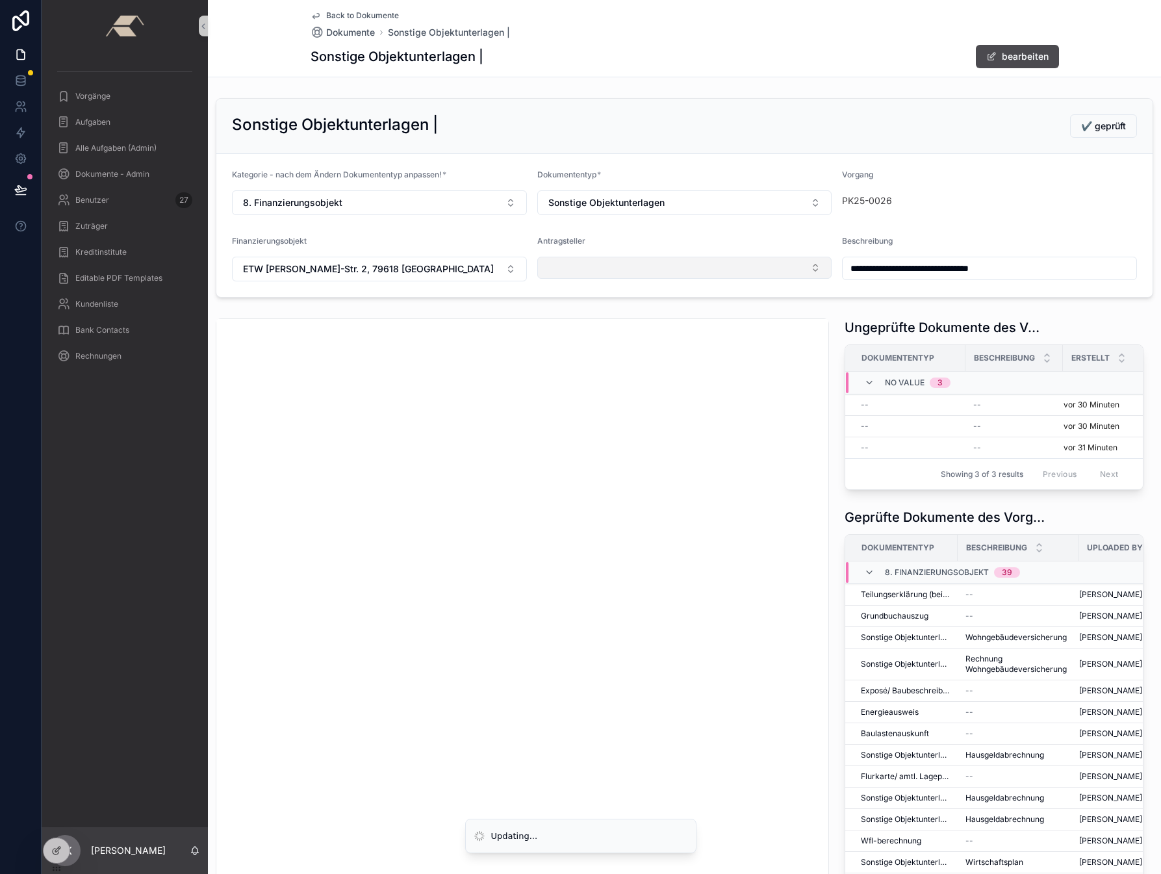
click at [570, 265] on button "Select Button" at bounding box center [684, 268] width 295 height 22
click at [565, 322] on span "[PERSON_NAME] | [DATE]" at bounding box center [598, 318] width 113 height 13
click at [1093, 121] on span "✔️ geprüft" at bounding box center [1103, 126] width 45 height 13
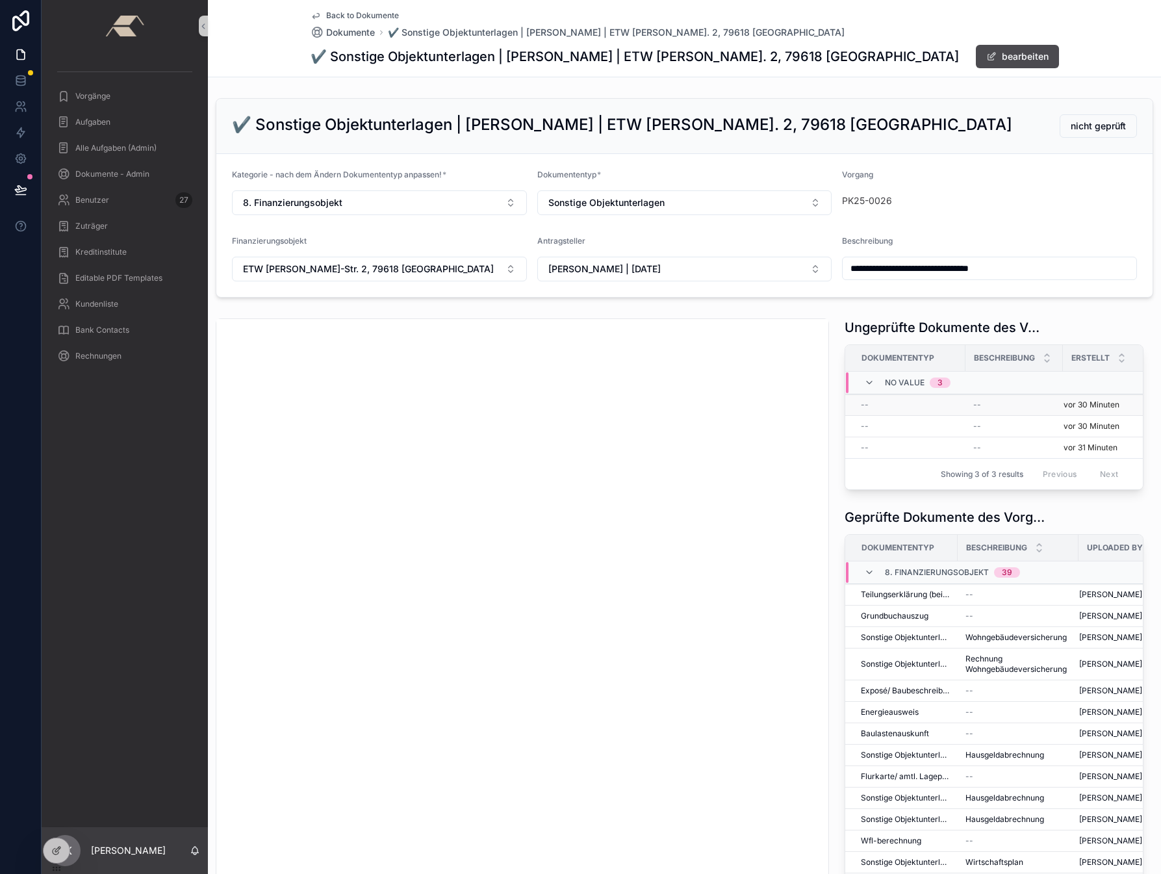
click at [860, 410] on td "--" at bounding box center [905, 404] width 120 height 21
click at [876, 405] on div "--" at bounding box center [909, 405] width 97 height 10
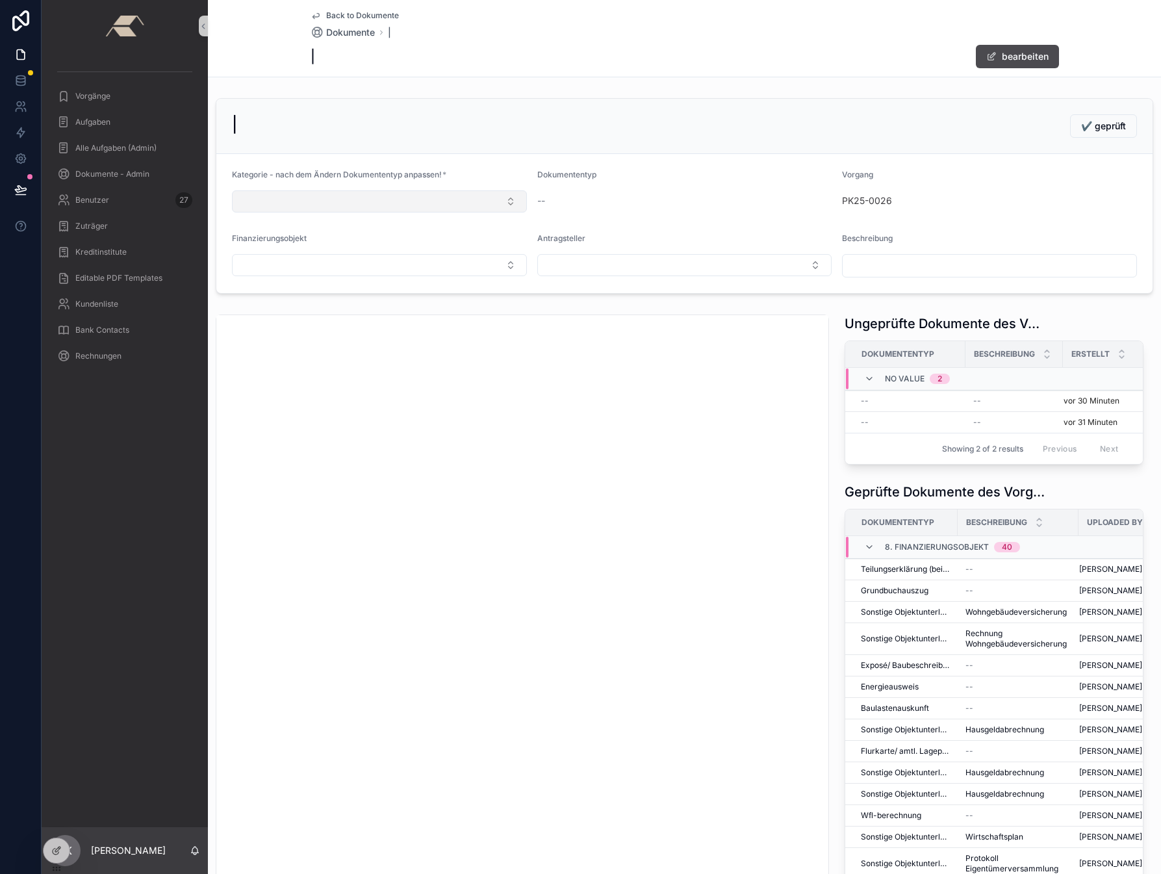
click at [278, 193] on button "Select Button" at bounding box center [379, 201] width 295 height 22
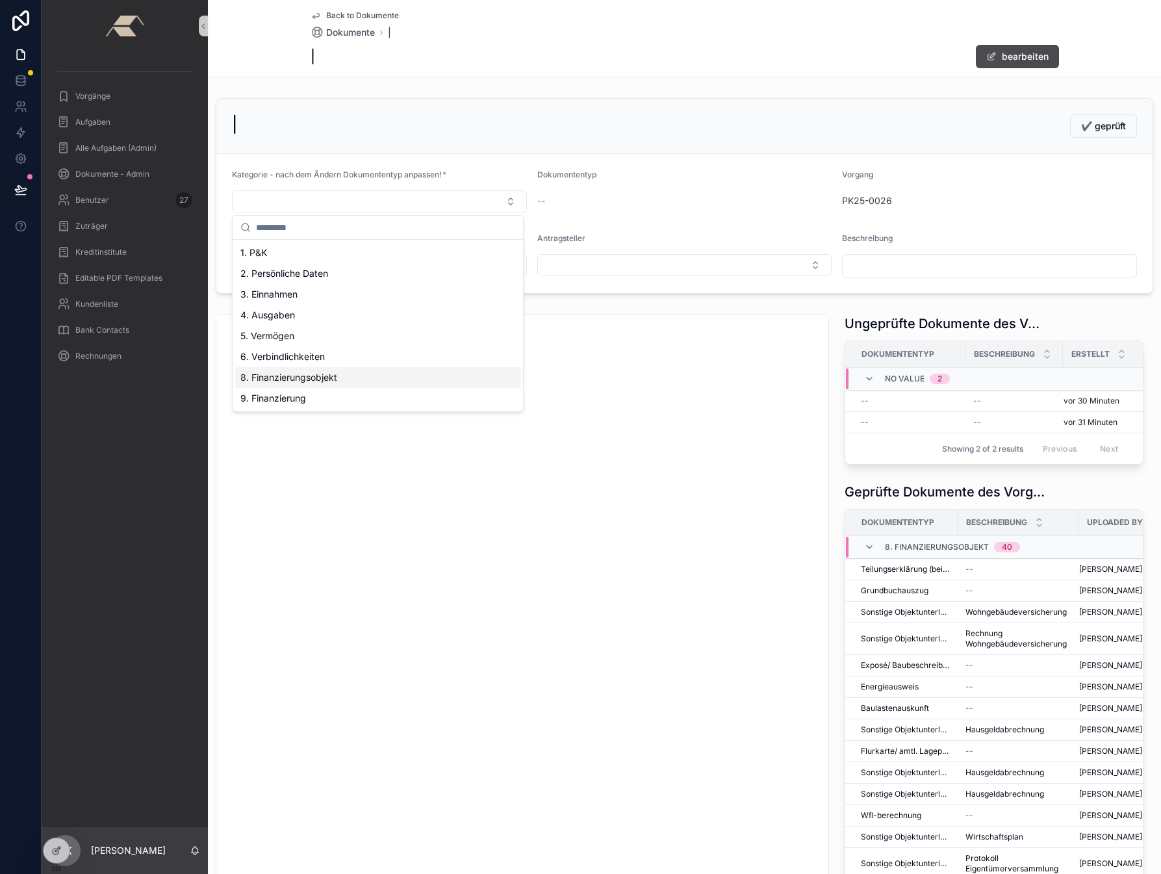
click at [298, 379] on span "8. Finanzierungsobjekt" at bounding box center [288, 377] width 97 height 13
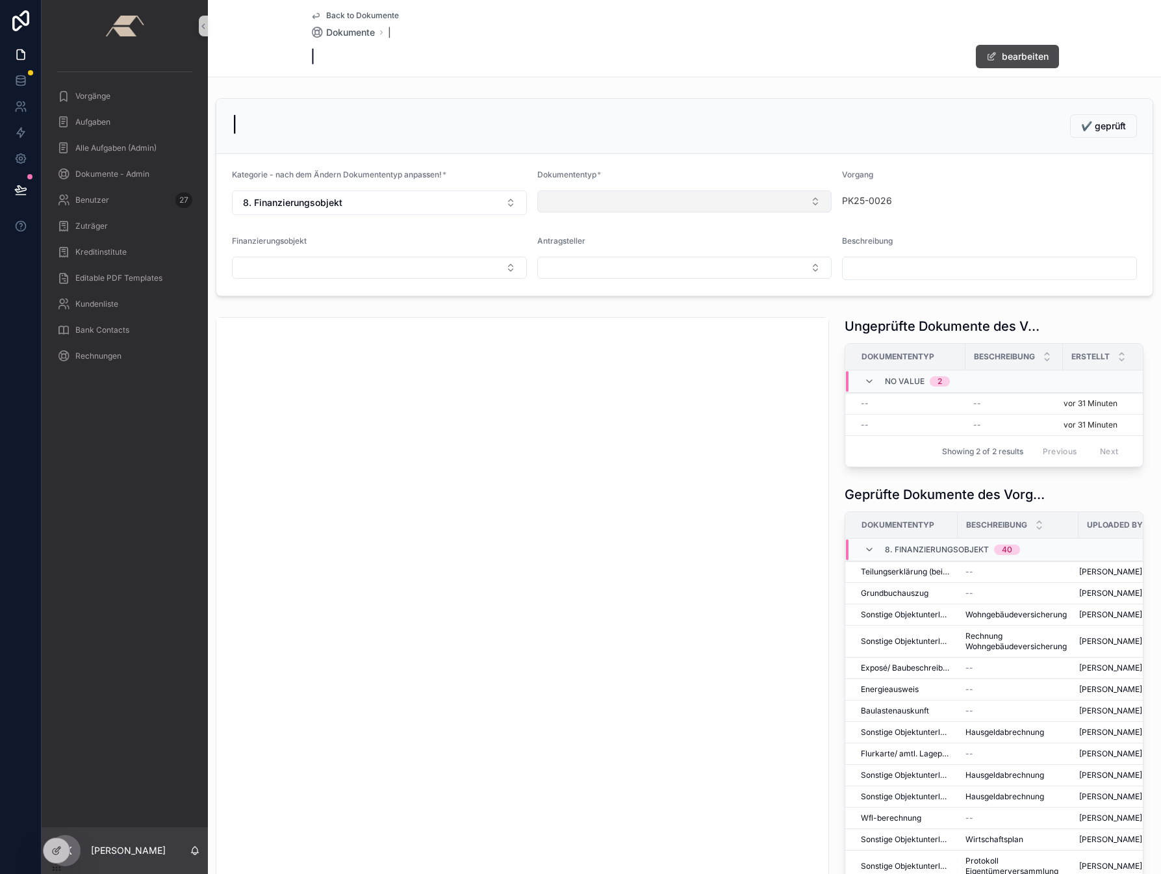
click at [594, 202] on button "Select Button" at bounding box center [684, 201] width 295 height 22
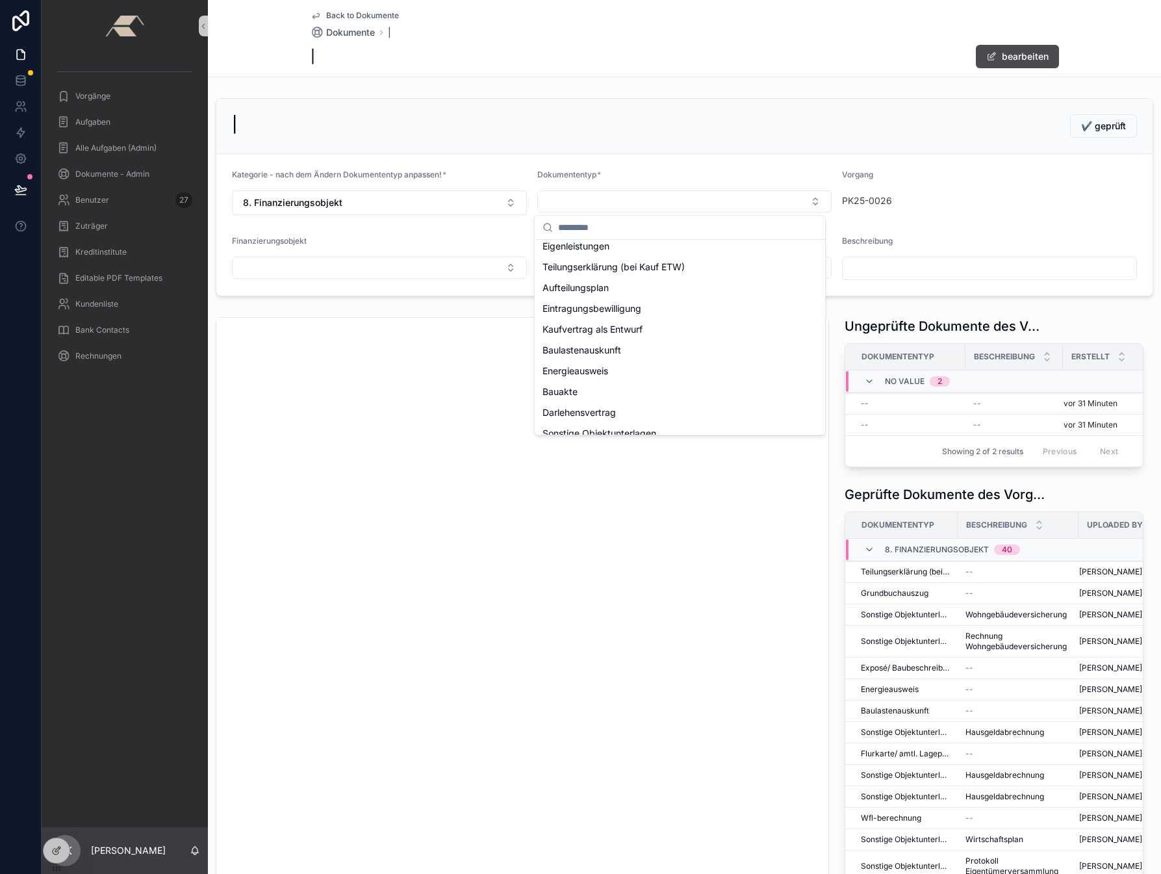
scroll to position [197, 0]
click at [583, 413] on div "Sonstige Objektunterlagen" at bounding box center [679, 421] width 285 height 21
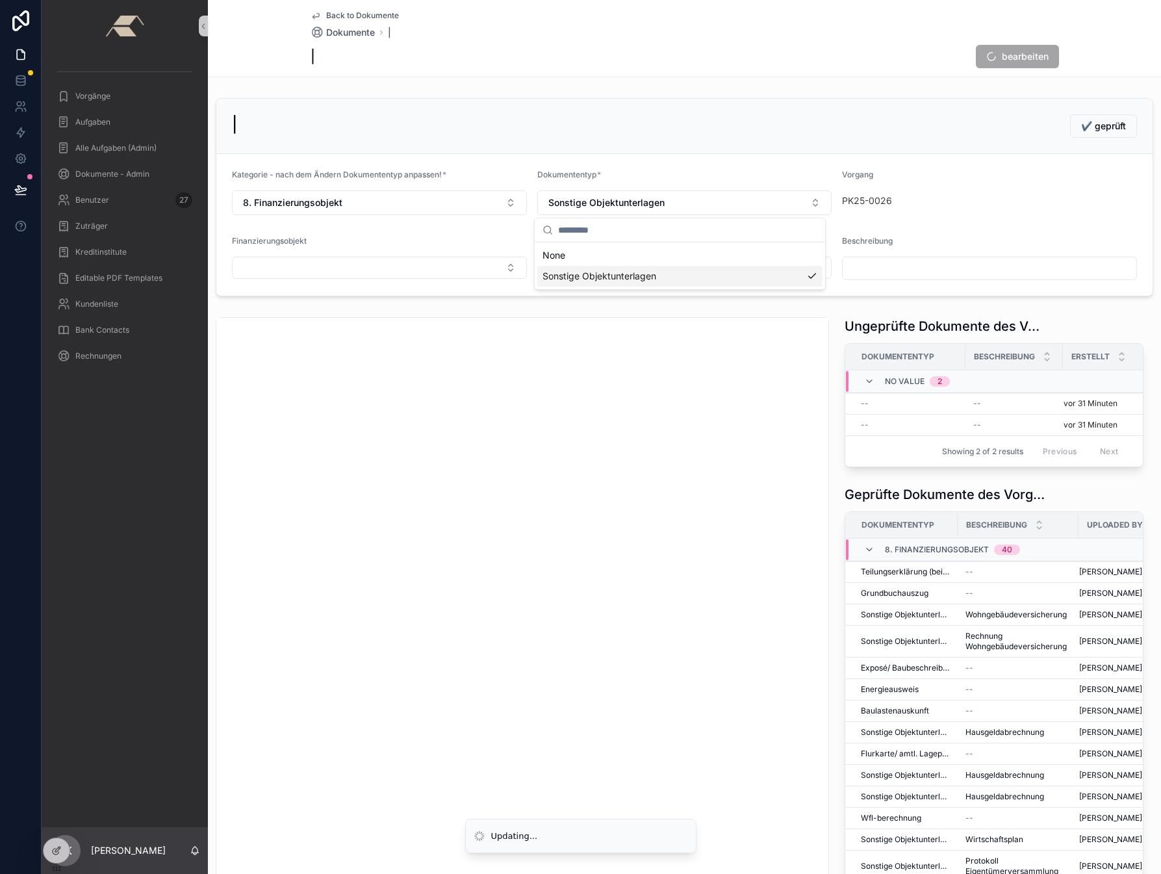
scroll to position [0, 0]
click at [865, 279] on div "scrollable content" at bounding box center [989, 268] width 295 height 23
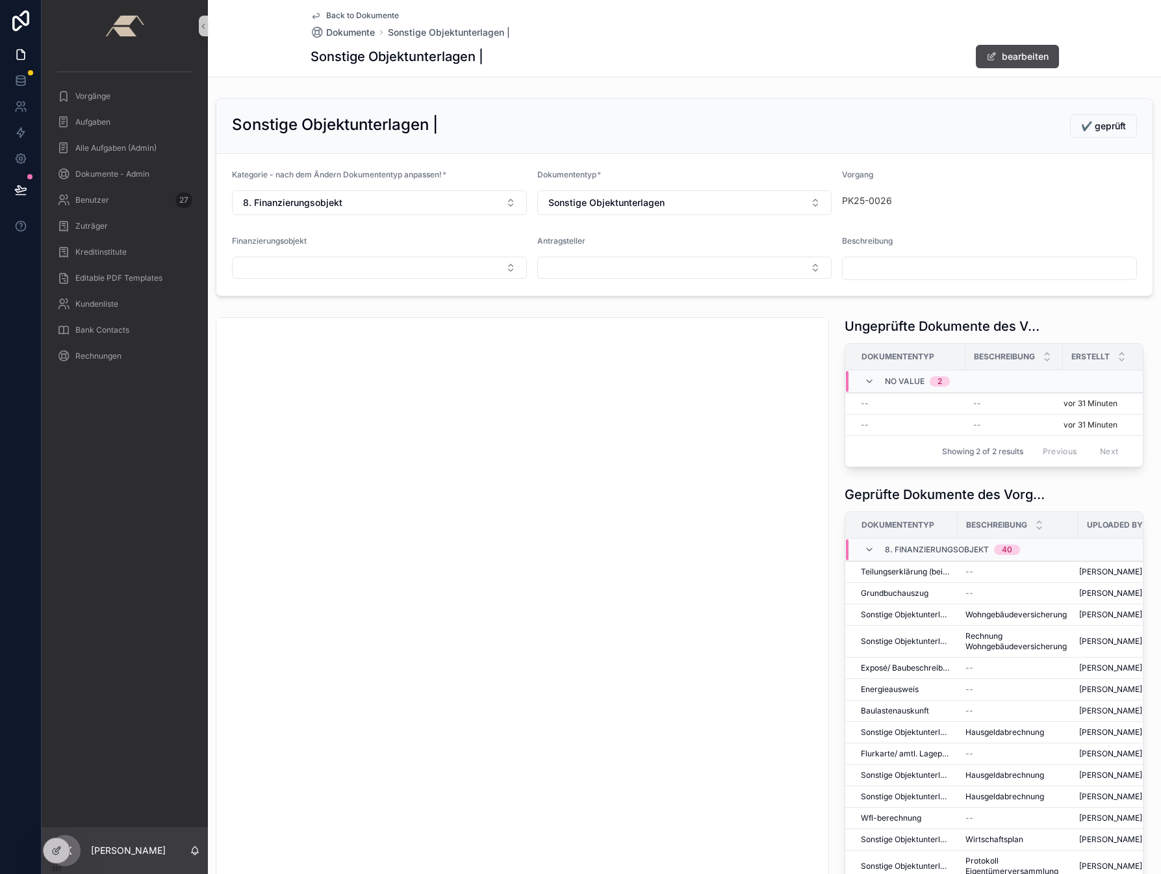
click at [866, 273] on input "scrollable content" at bounding box center [990, 268] width 294 height 18
type input "**********"
click at [346, 271] on button "Select Button" at bounding box center [379, 268] width 295 height 22
click at [299, 322] on span "ETW [PERSON_NAME]-Str. 2, 79618 [GEOGRAPHIC_DATA]" at bounding box center [365, 318] width 251 height 13
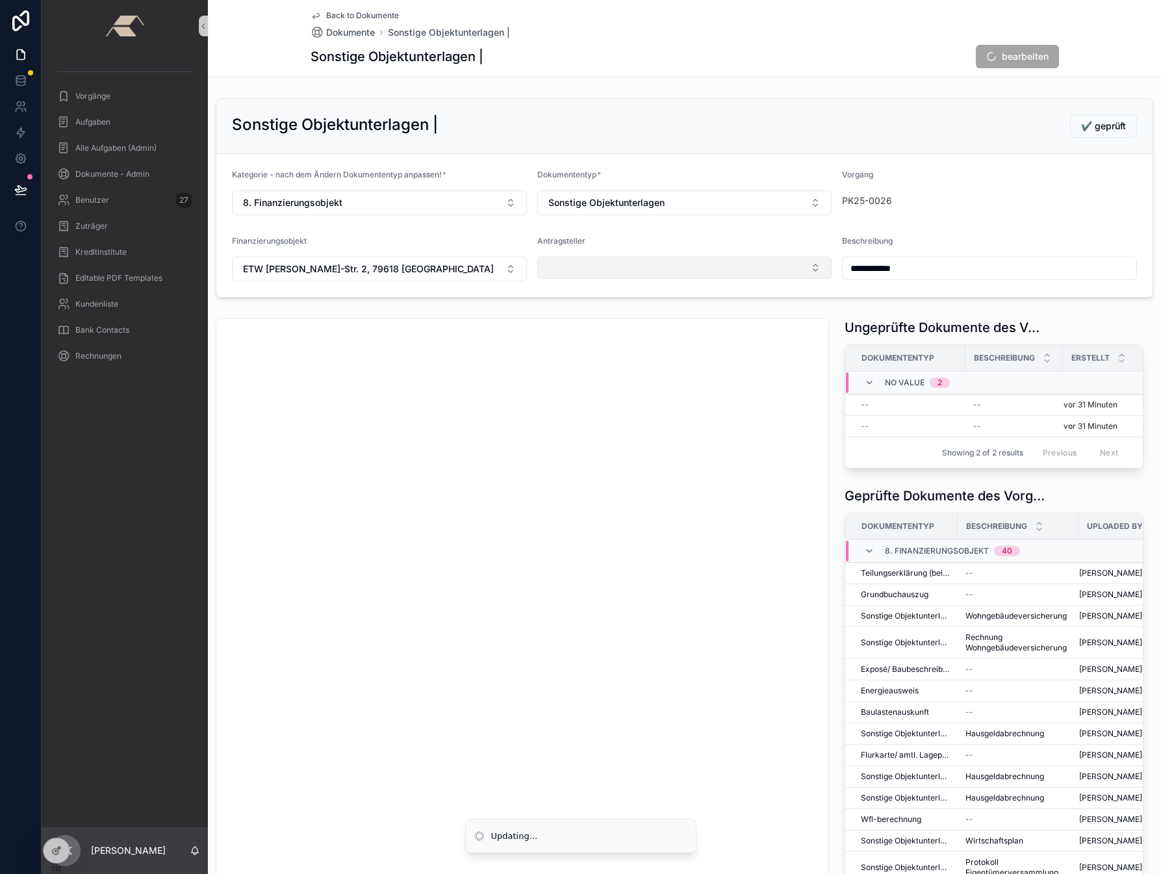
click at [597, 264] on button "Select Button" at bounding box center [684, 268] width 295 height 22
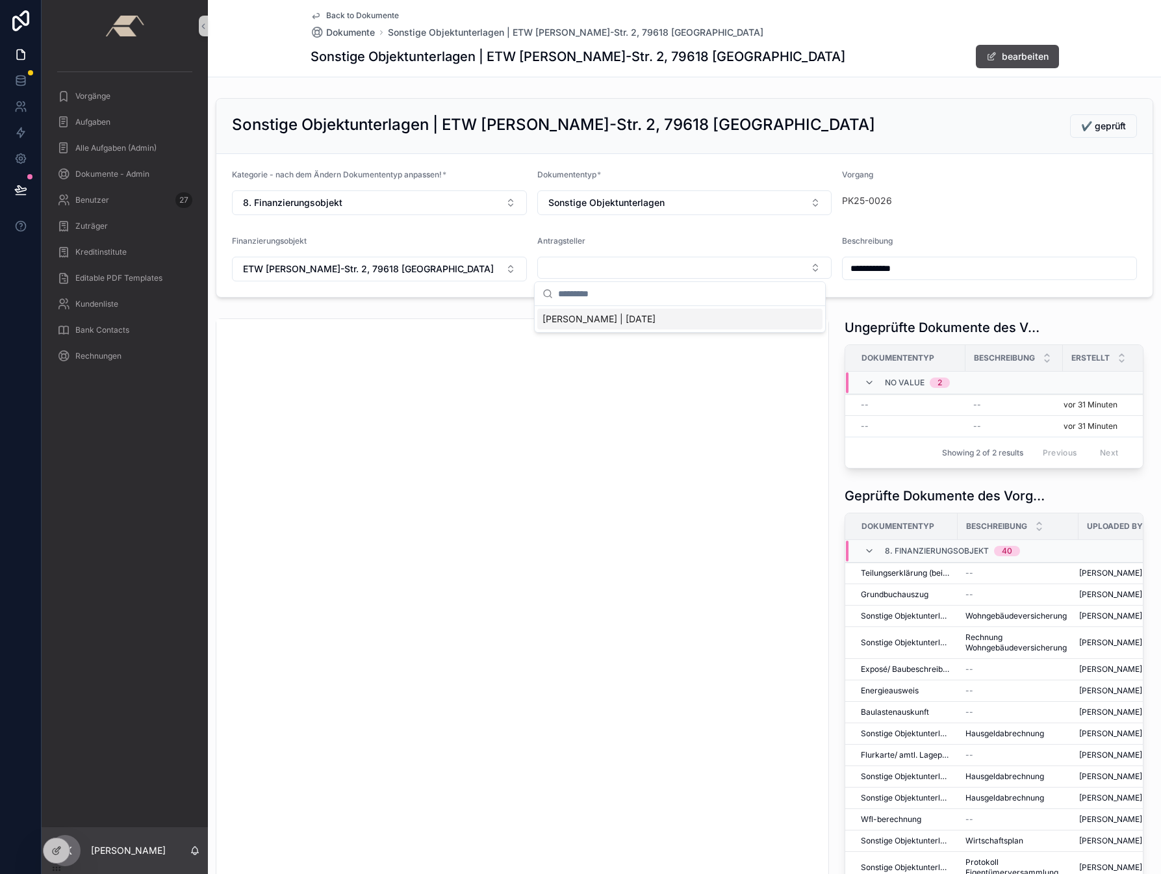
click at [585, 316] on span "[PERSON_NAME] | [DATE]" at bounding box center [598, 318] width 113 height 13
click at [1099, 133] on button "✔️ geprüft" at bounding box center [1103, 125] width 67 height 23
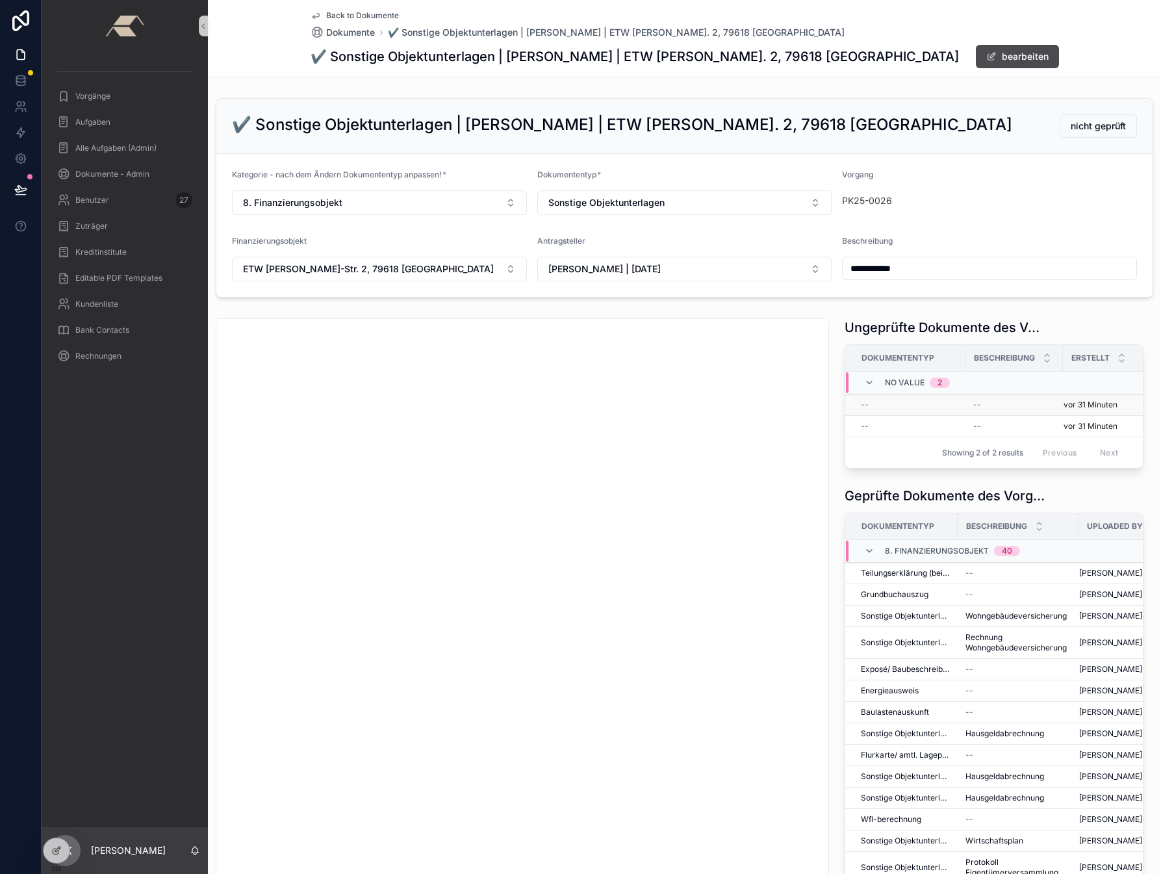
click at [889, 408] on div "--" at bounding box center [909, 405] width 97 height 10
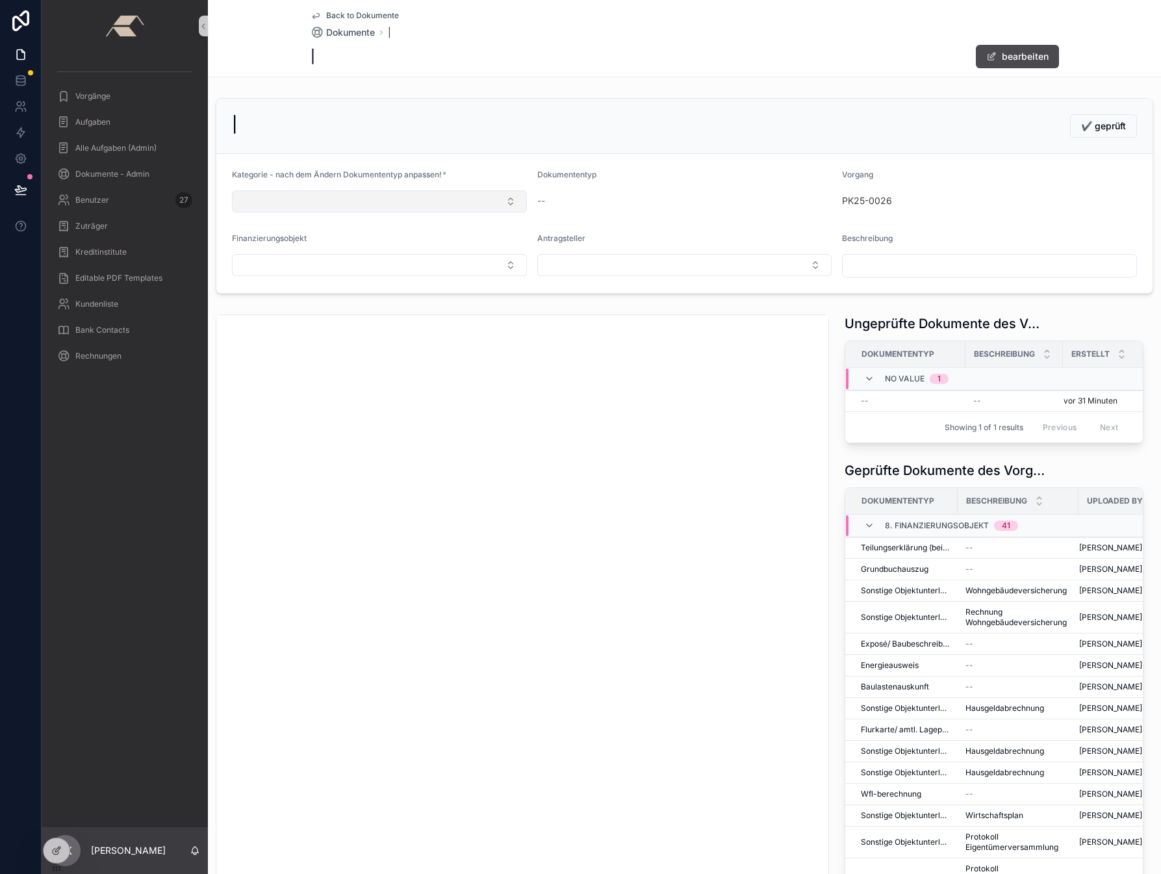
click at [276, 194] on button "Select Button" at bounding box center [379, 201] width 295 height 22
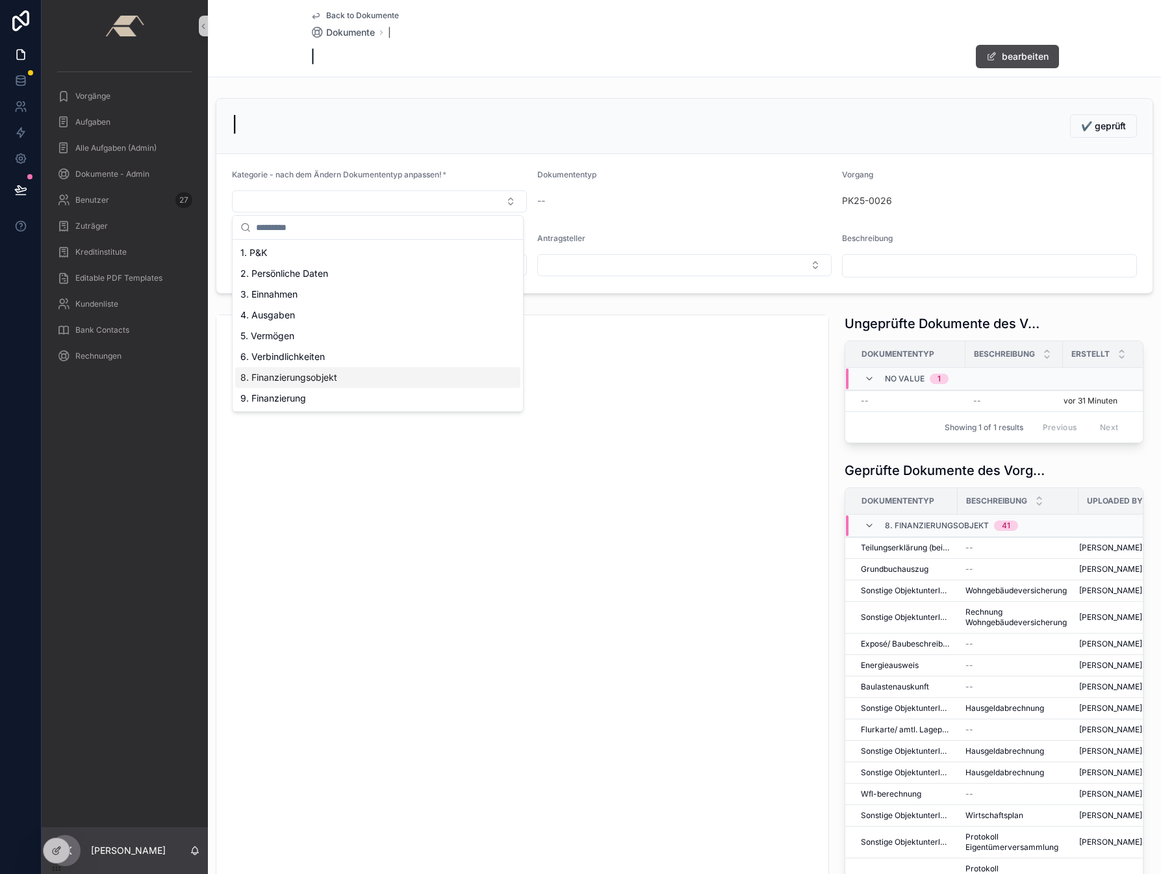
click at [298, 381] on span "8. Finanzierungsobjekt" at bounding box center [288, 377] width 97 height 13
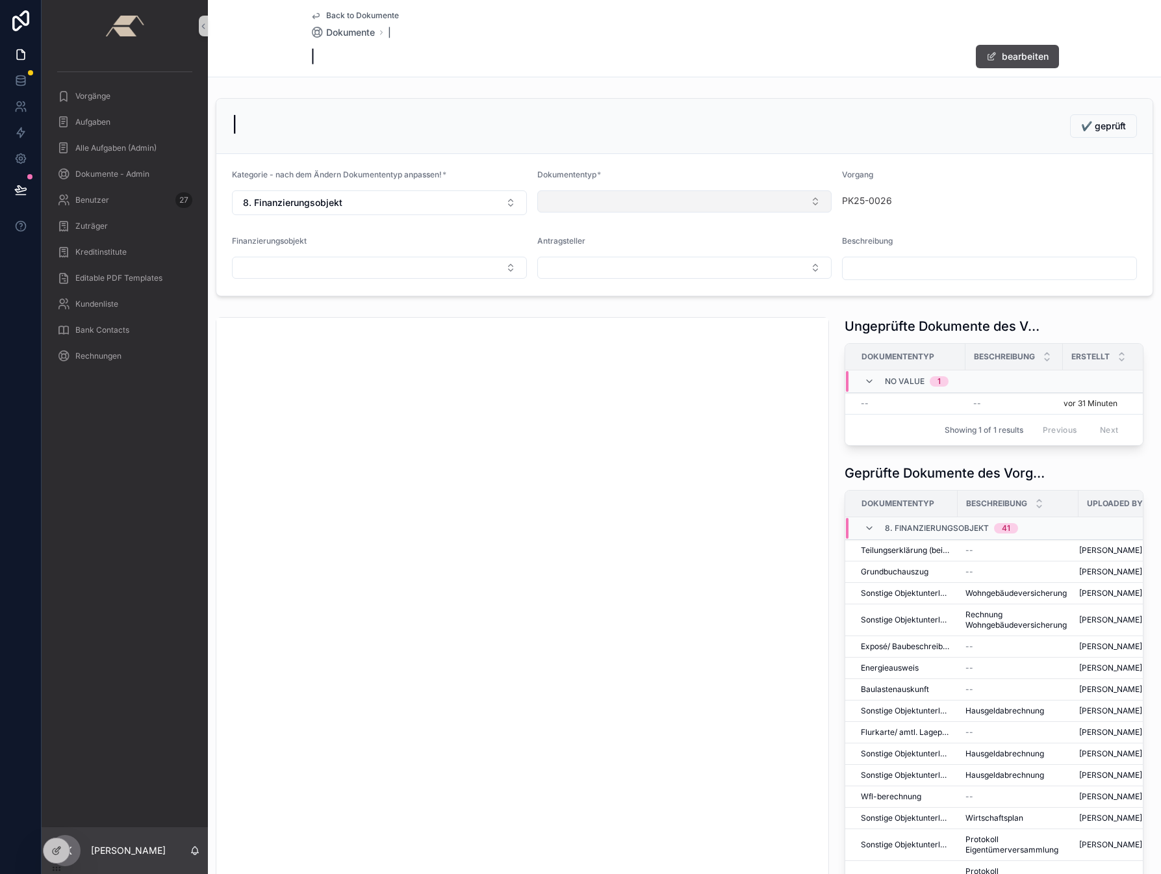
click at [570, 205] on button "Select Button" at bounding box center [684, 201] width 295 height 22
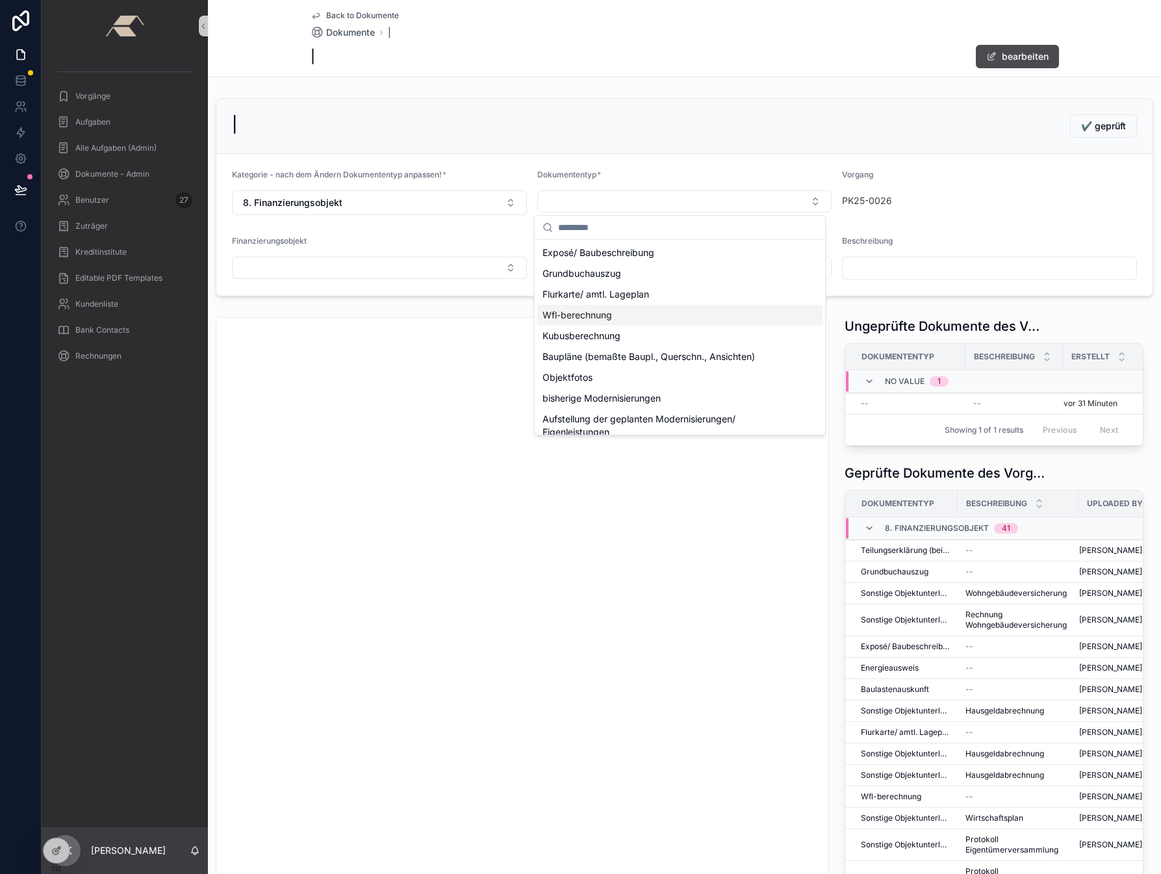
scroll to position [197, 0]
click at [569, 426] on span "Sonstige Objektunterlagen" at bounding box center [599, 421] width 114 height 13
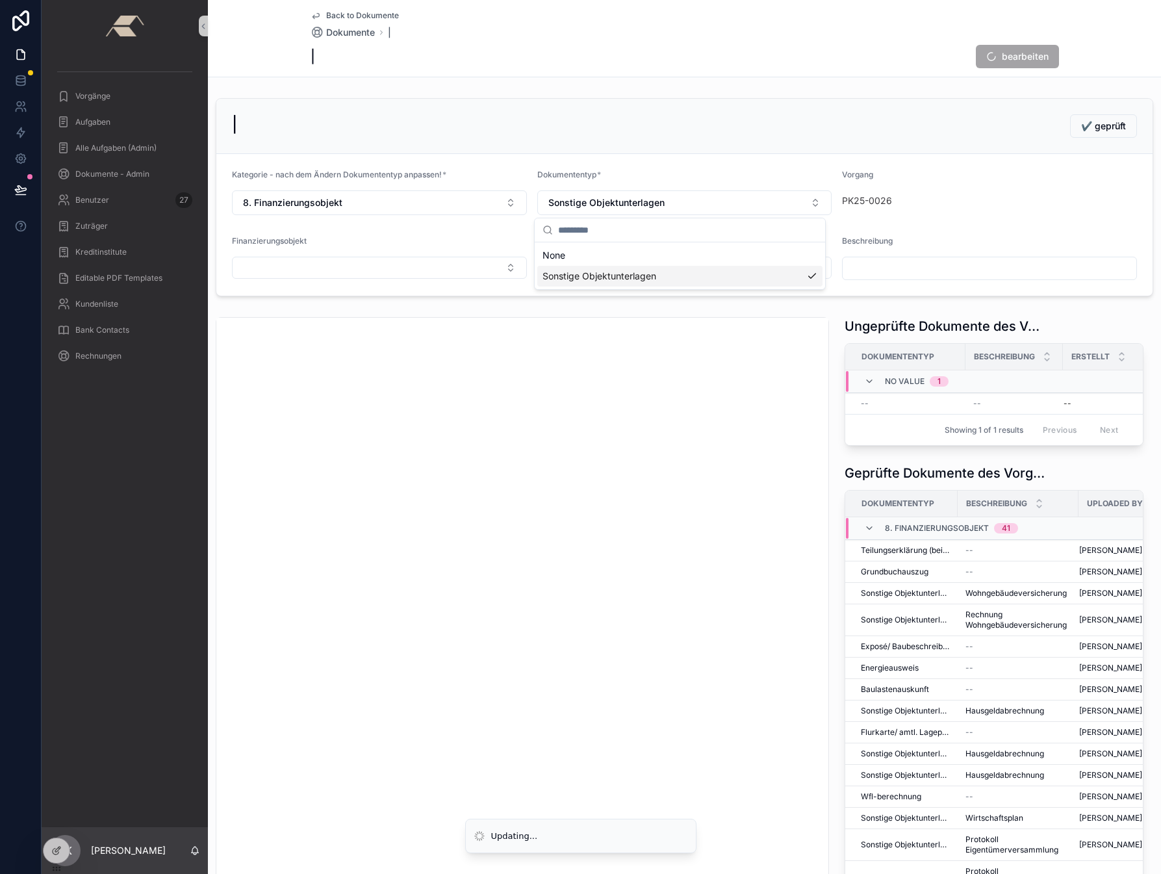
scroll to position [0, 0]
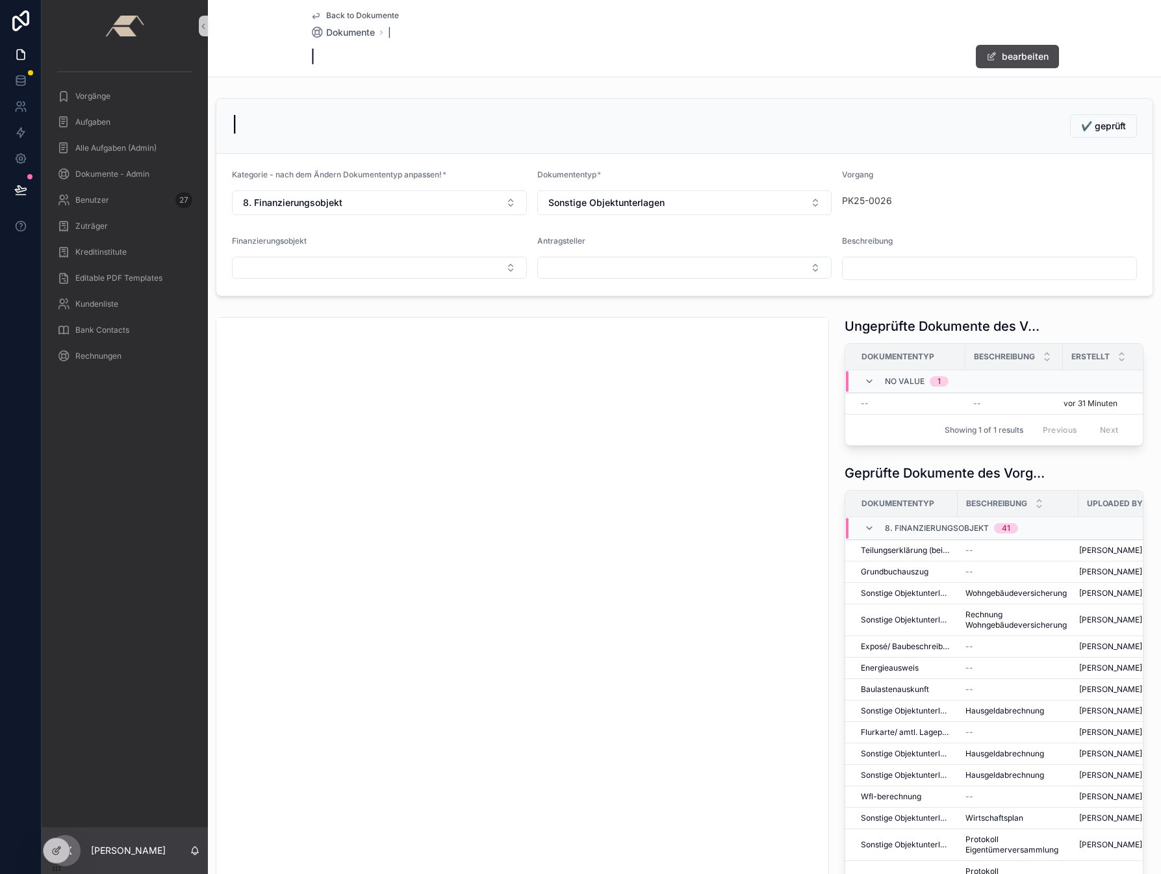
click at [906, 264] on input "scrollable content" at bounding box center [990, 268] width 294 height 18
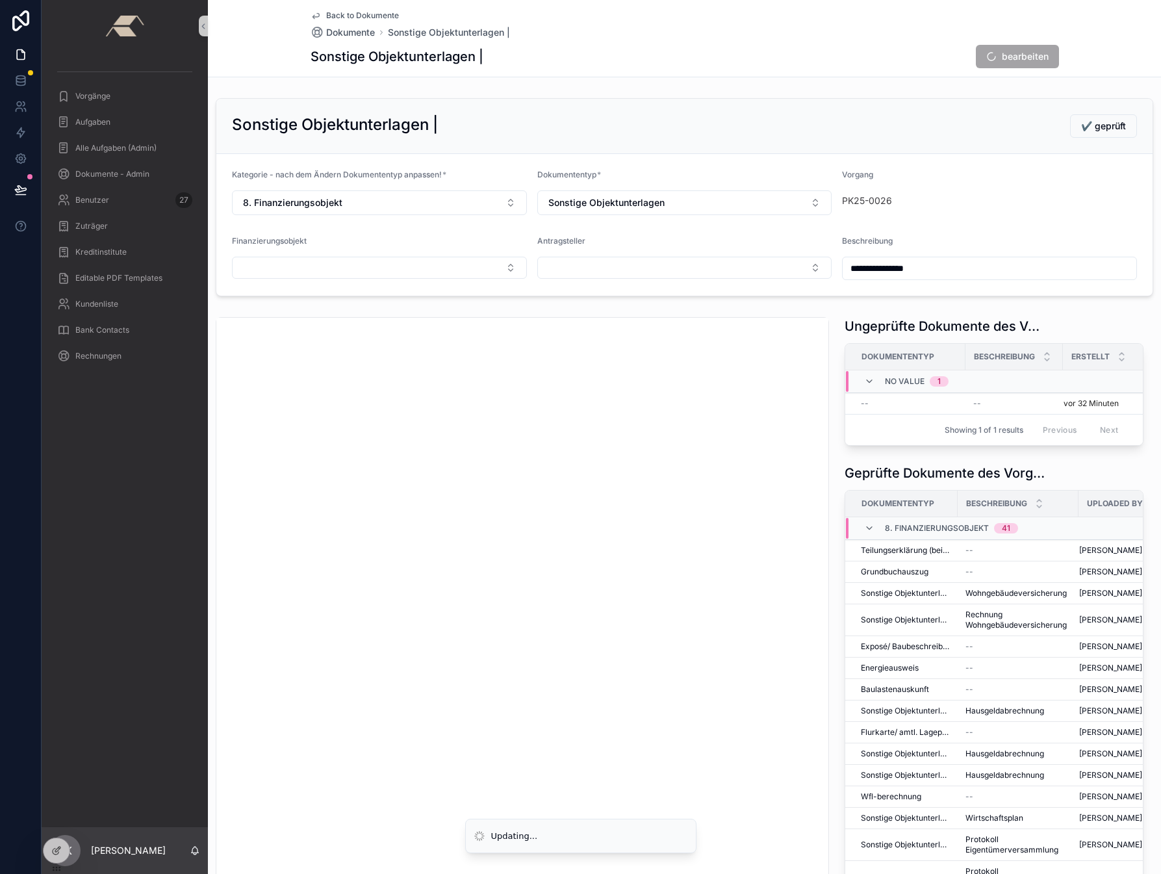
click at [857, 272] on input "**********" at bounding box center [990, 268] width 294 height 18
type input "**********"
click at [359, 272] on button "Select Button" at bounding box center [379, 268] width 295 height 22
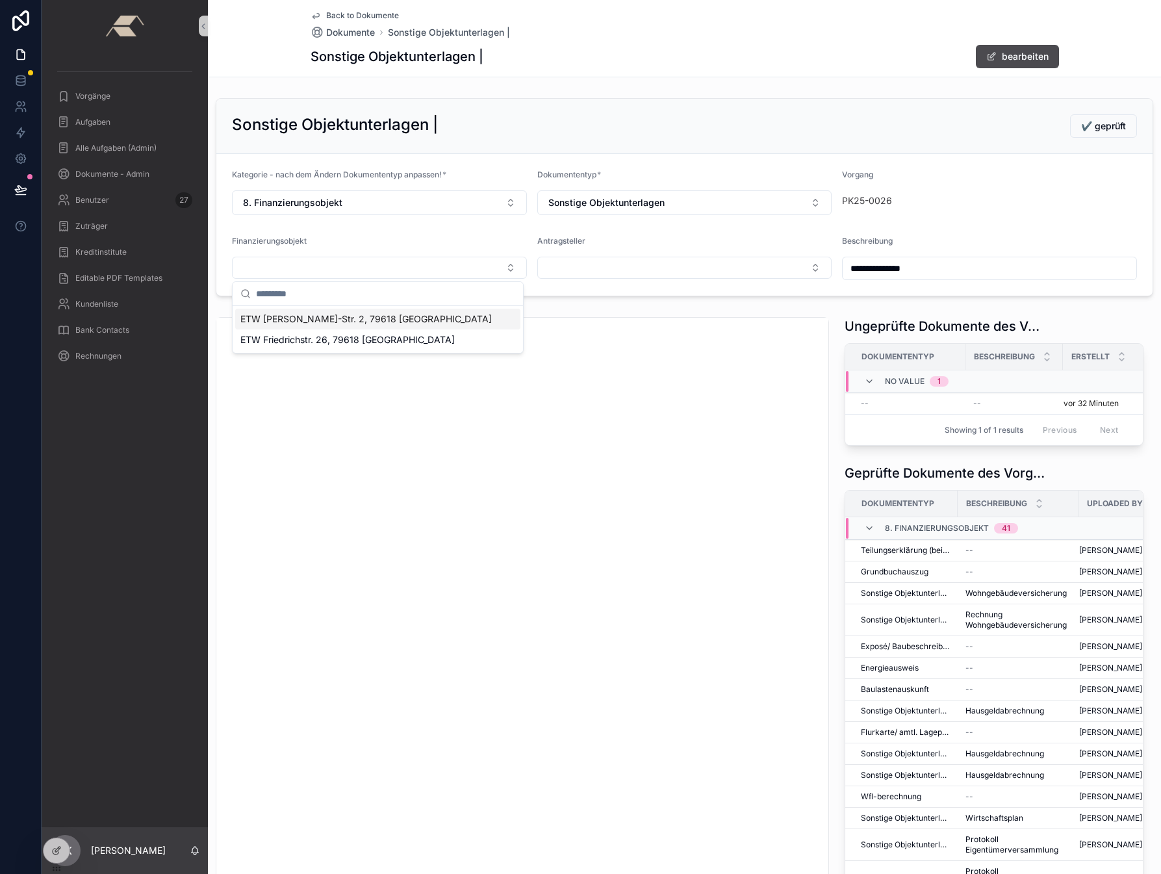
click at [288, 322] on span "ETW [PERSON_NAME]-Str. 2, 79618 [GEOGRAPHIC_DATA]" at bounding box center [365, 318] width 251 height 13
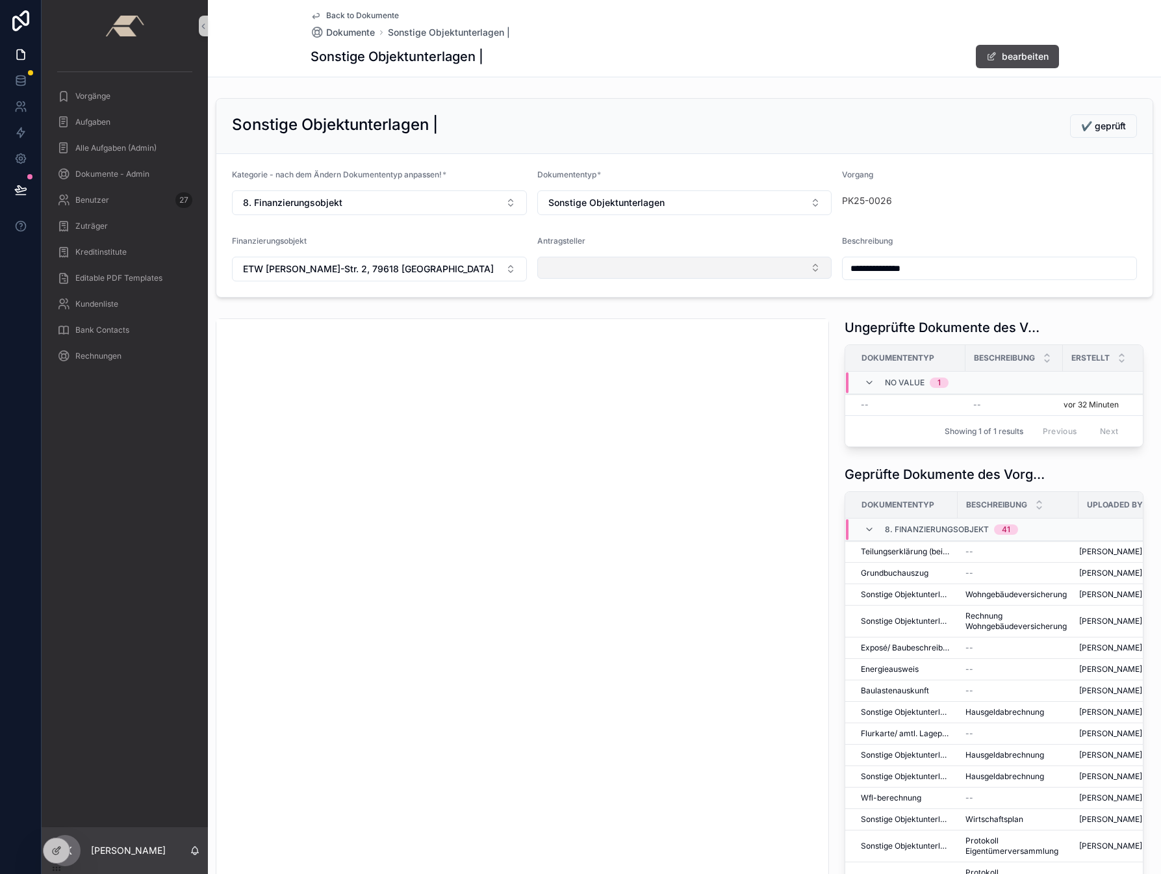
click at [580, 266] on button "Select Button" at bounding box center [684, 268] width 295 height 22
click at [573, 322] on span "[PERSON_NAME] | [DATE]" at bounding box center [598, 318] width 113 height 13
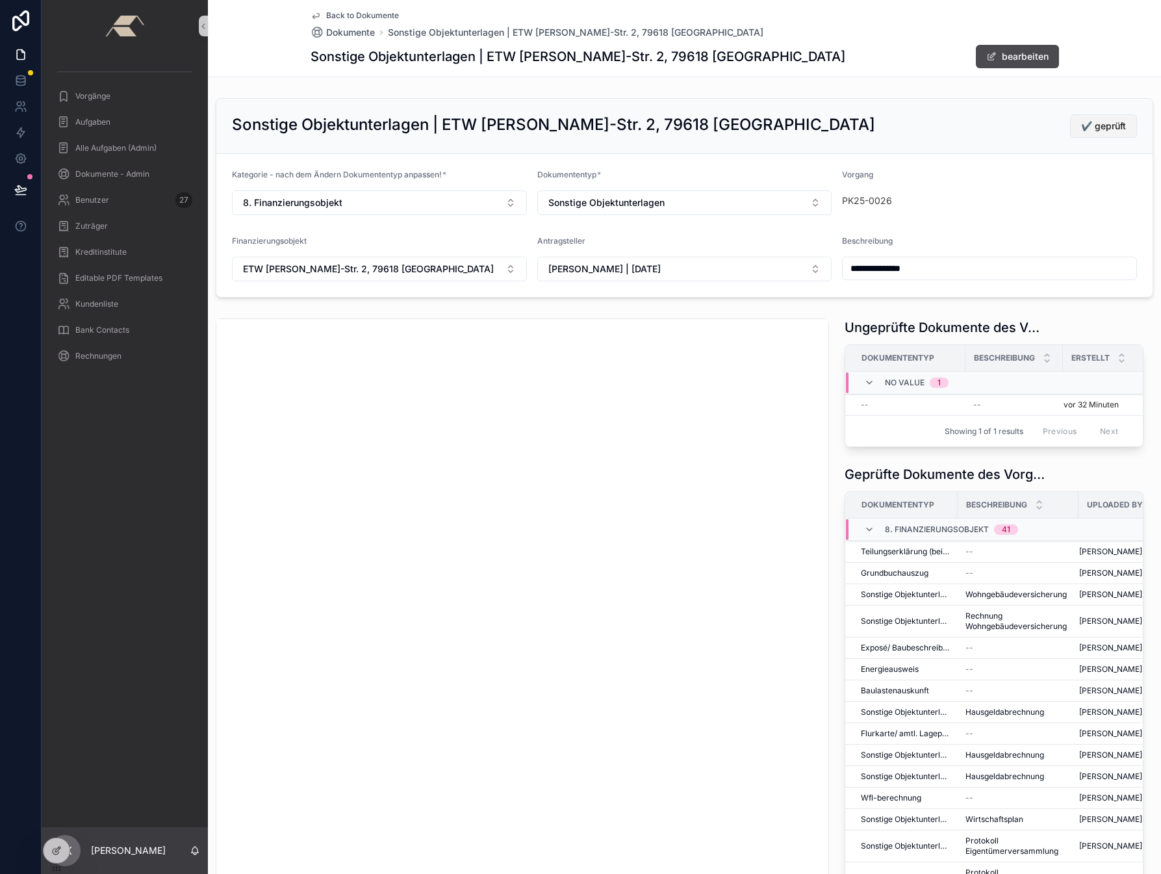
click at [1097, 131] on span "✔️ geprüft" at bounding box center [1103, 126] width 45 height 13
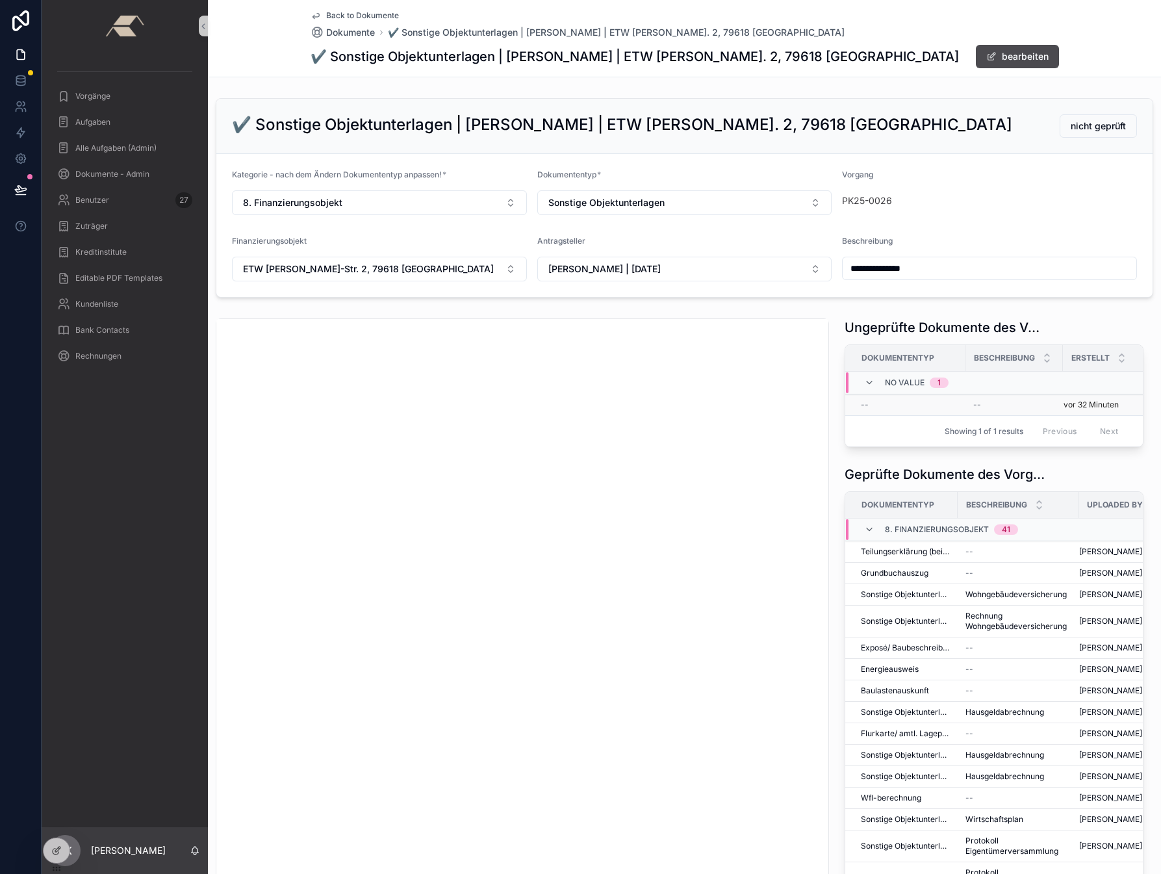
click at [867, 406] on div "--" at bounding box center [909, 405] width 97 height 10
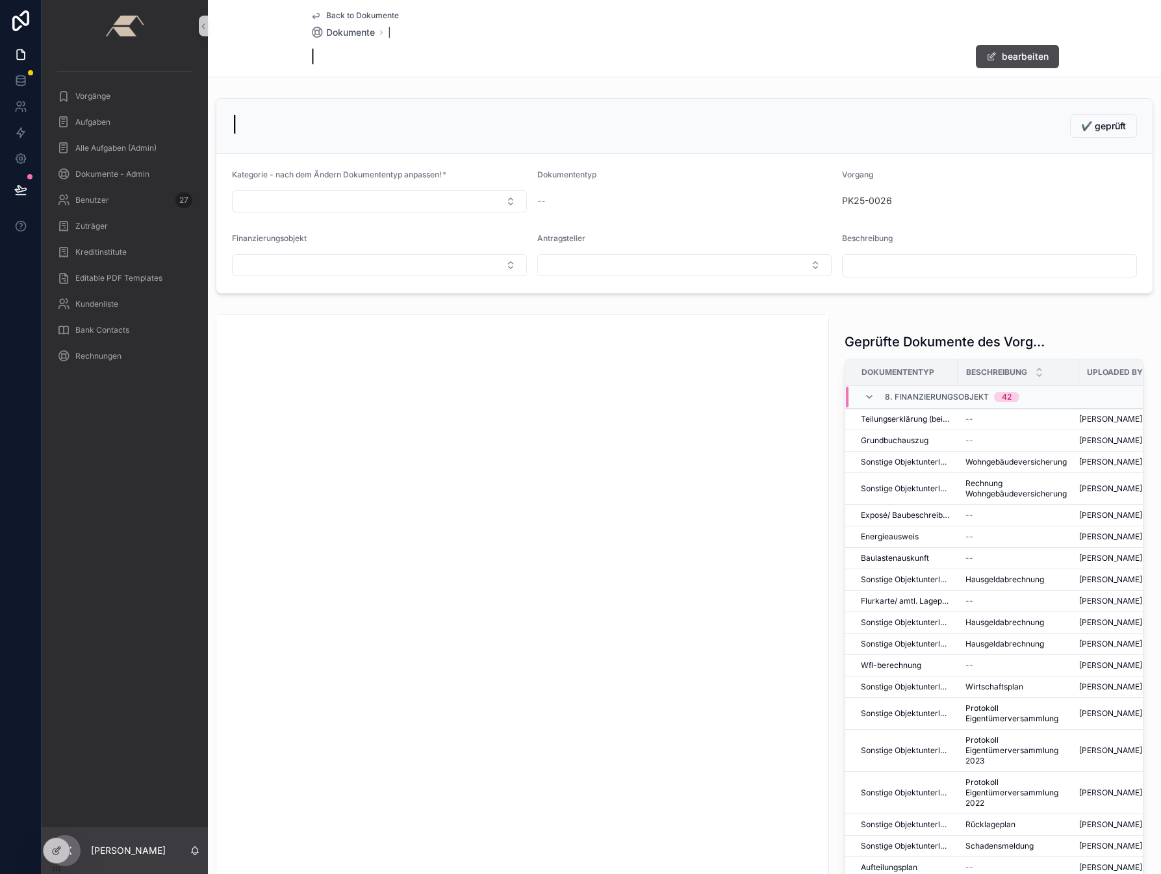
click at [883, 265] on input "scrollable content" at bounding box center [990, 266] width 294 height 18
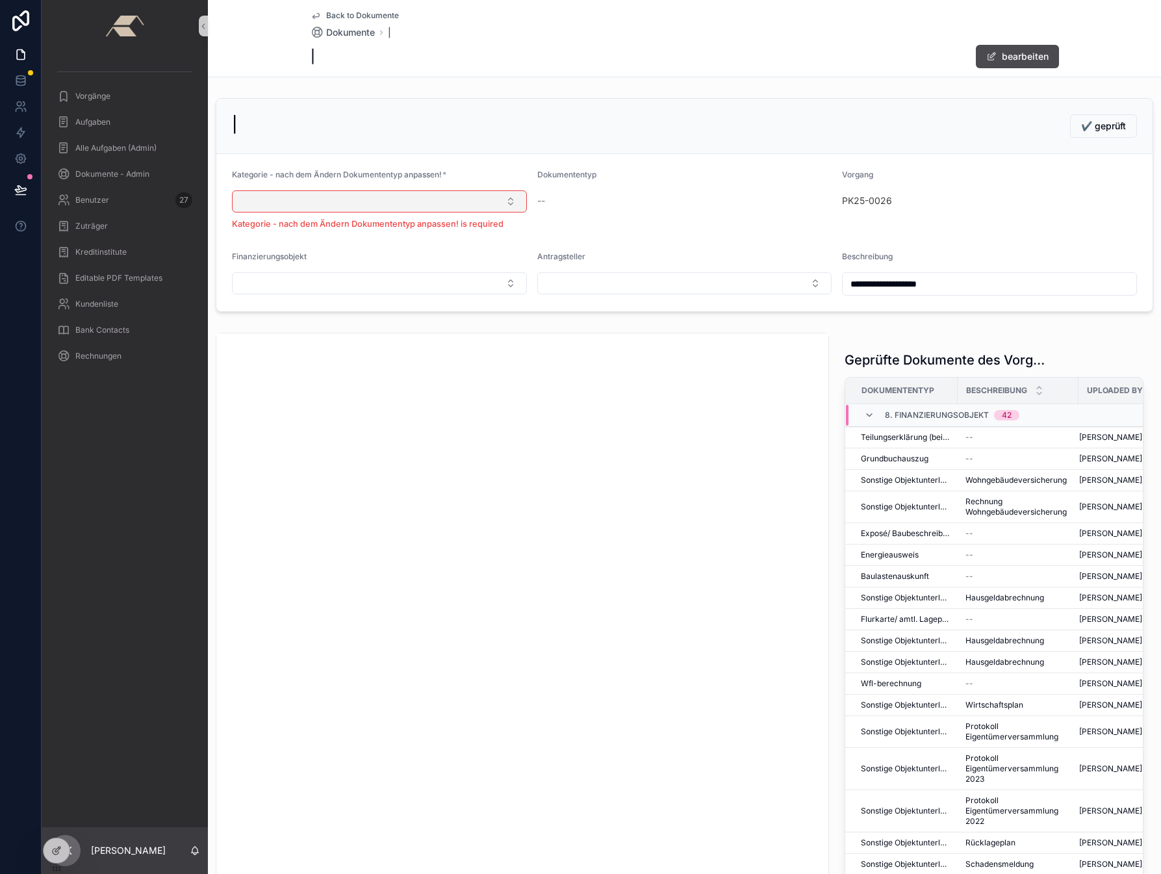
type input "**********"
click at [295, 201] on button "Select Button" at bounding box center [379, 201] width 295 height 22
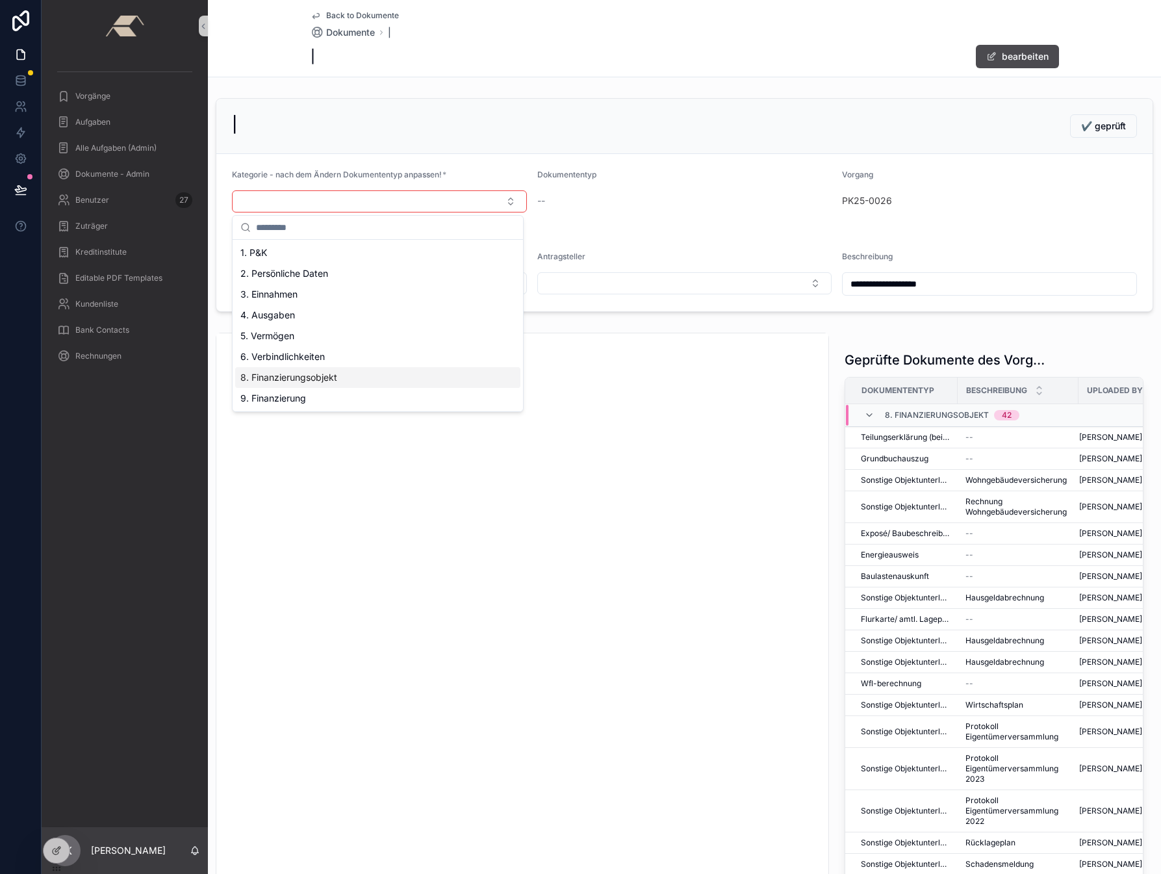
click at [290, 376] on span "8. Finanzierungsobjekt" at bounding box center [288, 377] width 97 height 13
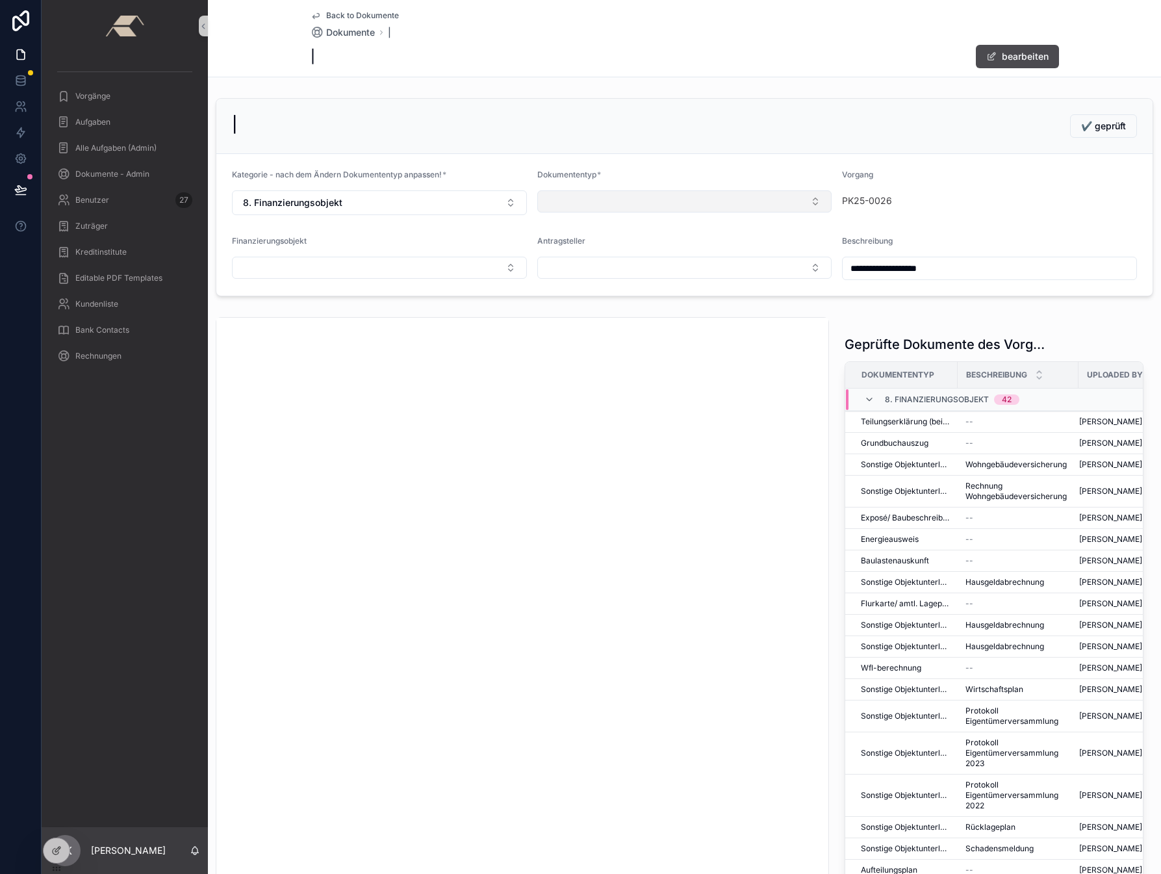
click at [595, 209] on button "Select Button" at bounding box center [684, 201] width 295 height 22
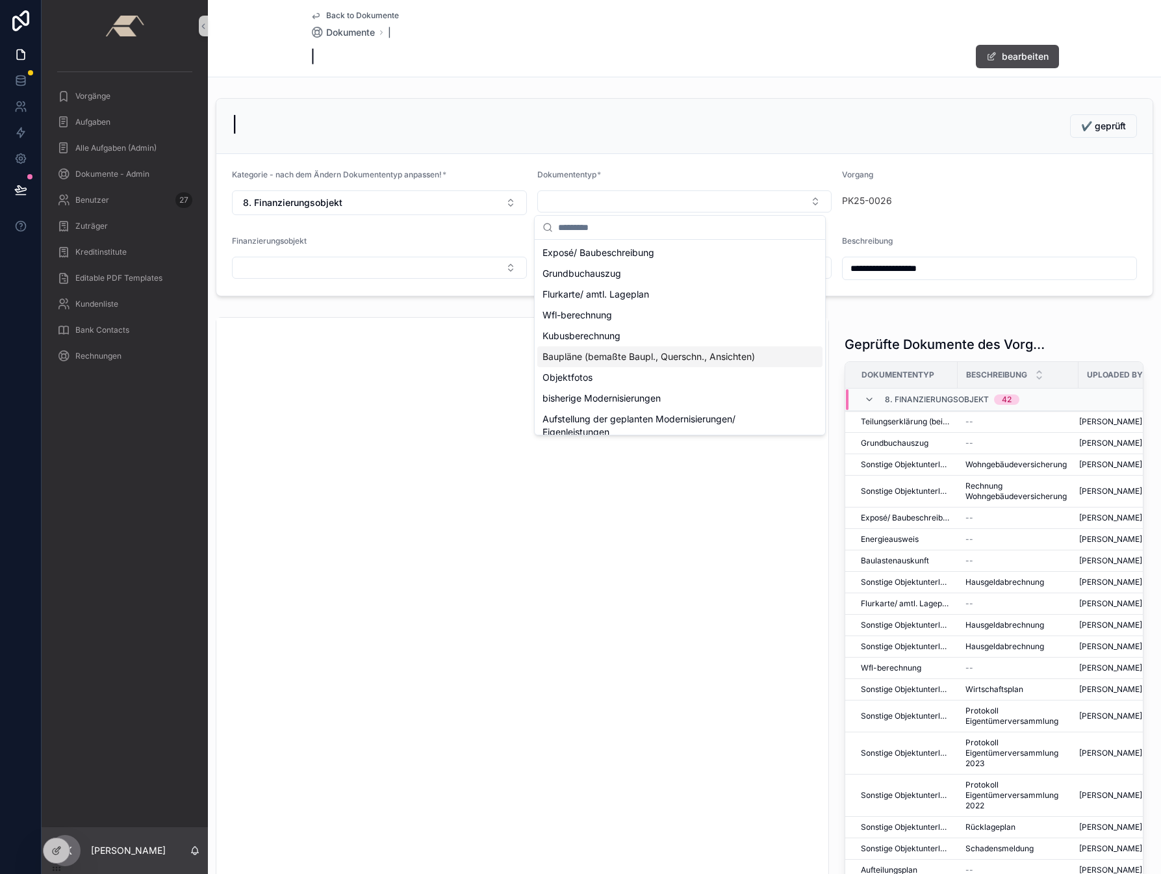
scroll to position [197, 0]
click at [588, 424] on span "Sonstige Objektunterlagen" at bounding box center [599, 421] width 114 height 13
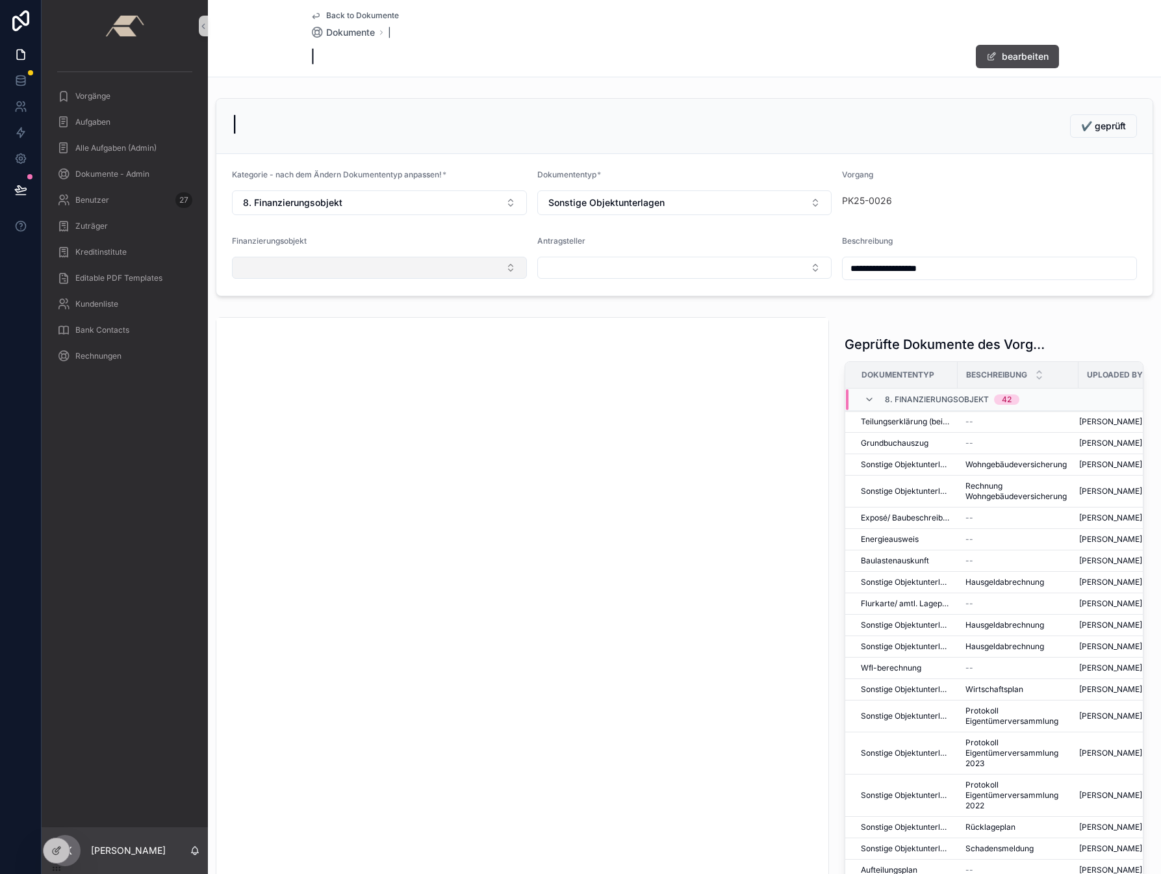
click at [310, 266] on button "Select Button" at bounding box center [379, 268] width 295 height 22
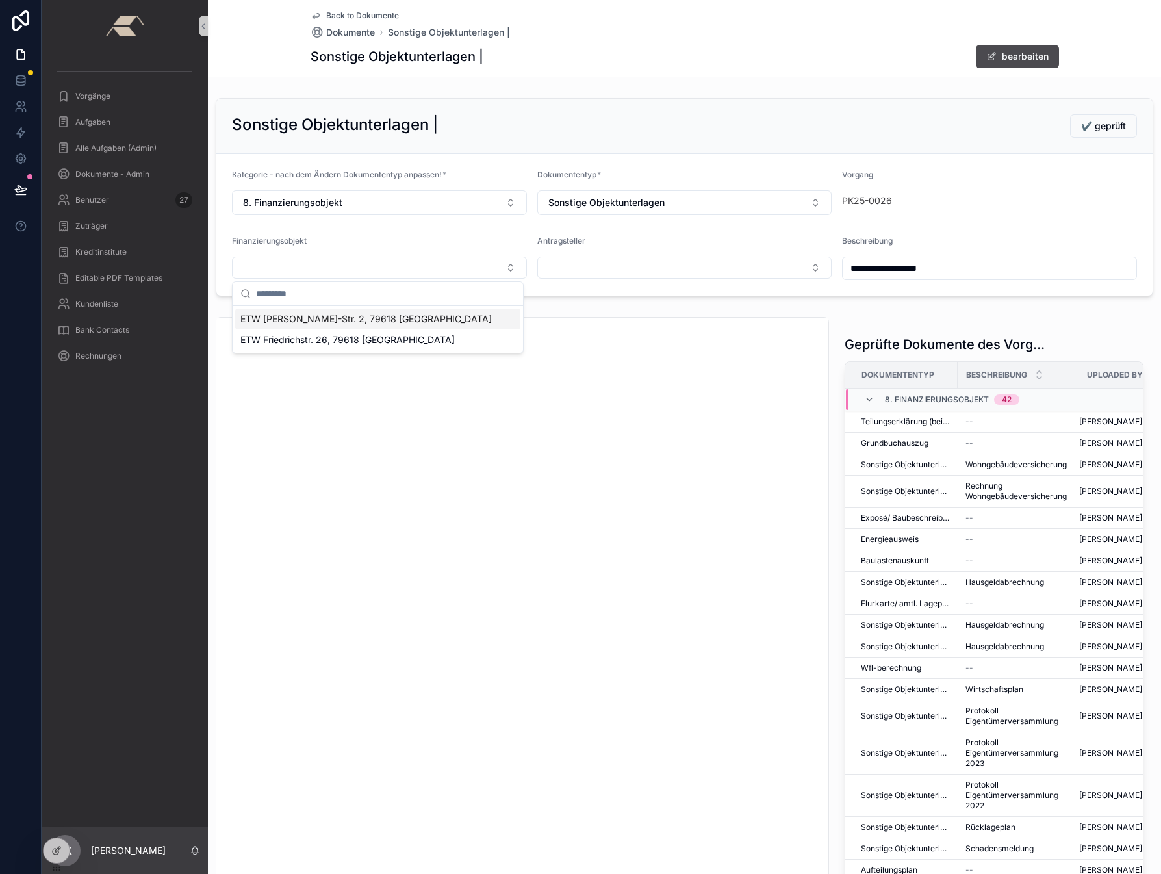
click at [297, 318] on span "ETW [PERSON_NAME]-Str. 2, 79618 [GEOGRAPHIC_DATA]" at bounding box center [365, 318] width 251 height 13
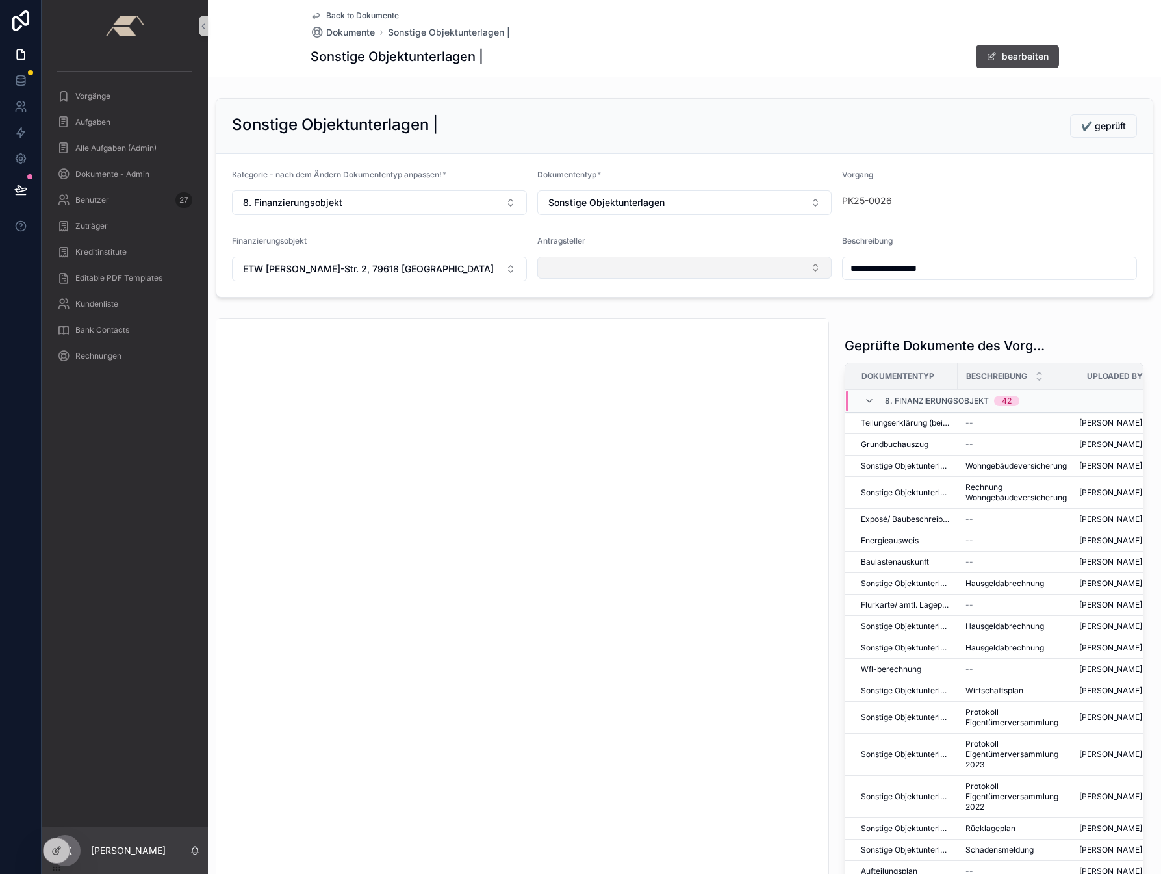
click at [566, 262] on button "Select Button" at bounding box center [684, 268] width 295 height 22
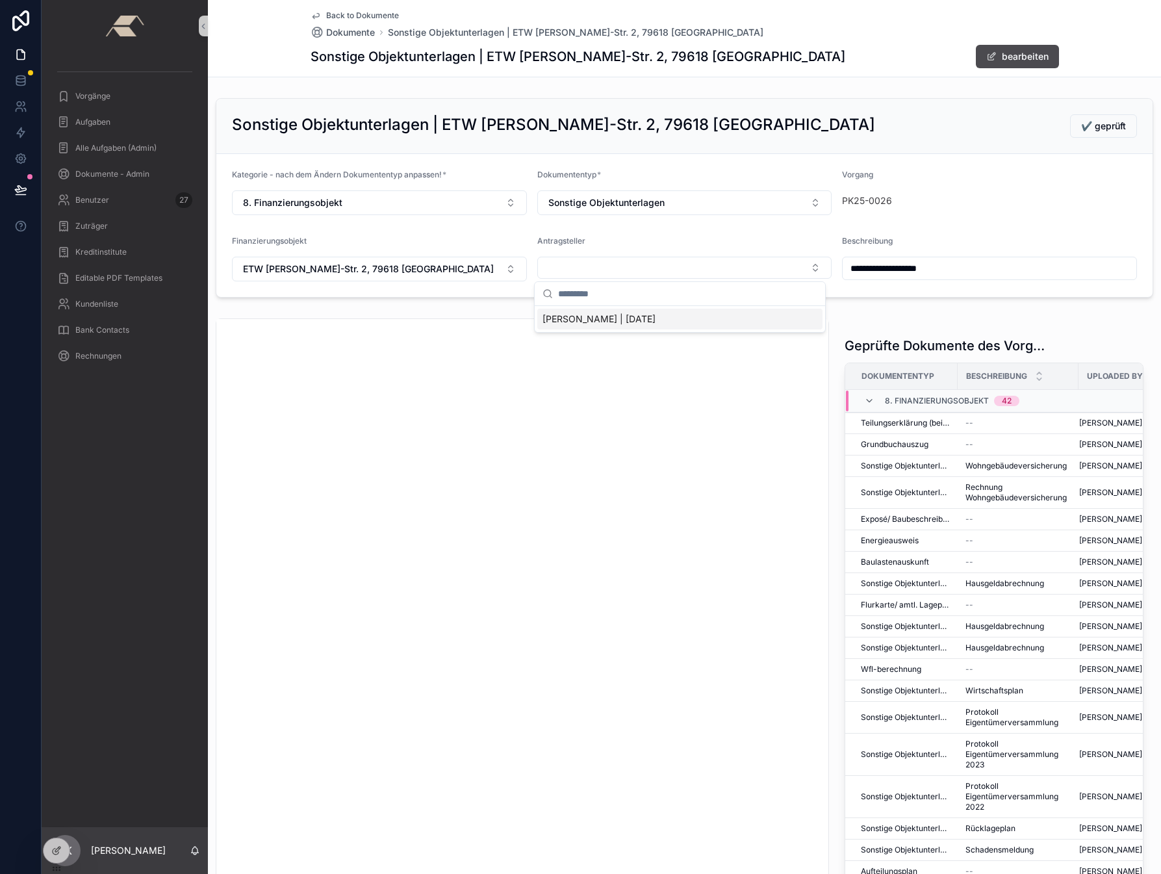
click at [576, 318] on span "[PERSON_NAME] | [DATE]" at bounding box center [598, 318] width 113 height 13
click at [1089, 127] on span "✔️ geprüft" at bounding box center [1103, 126] width 45 height 13
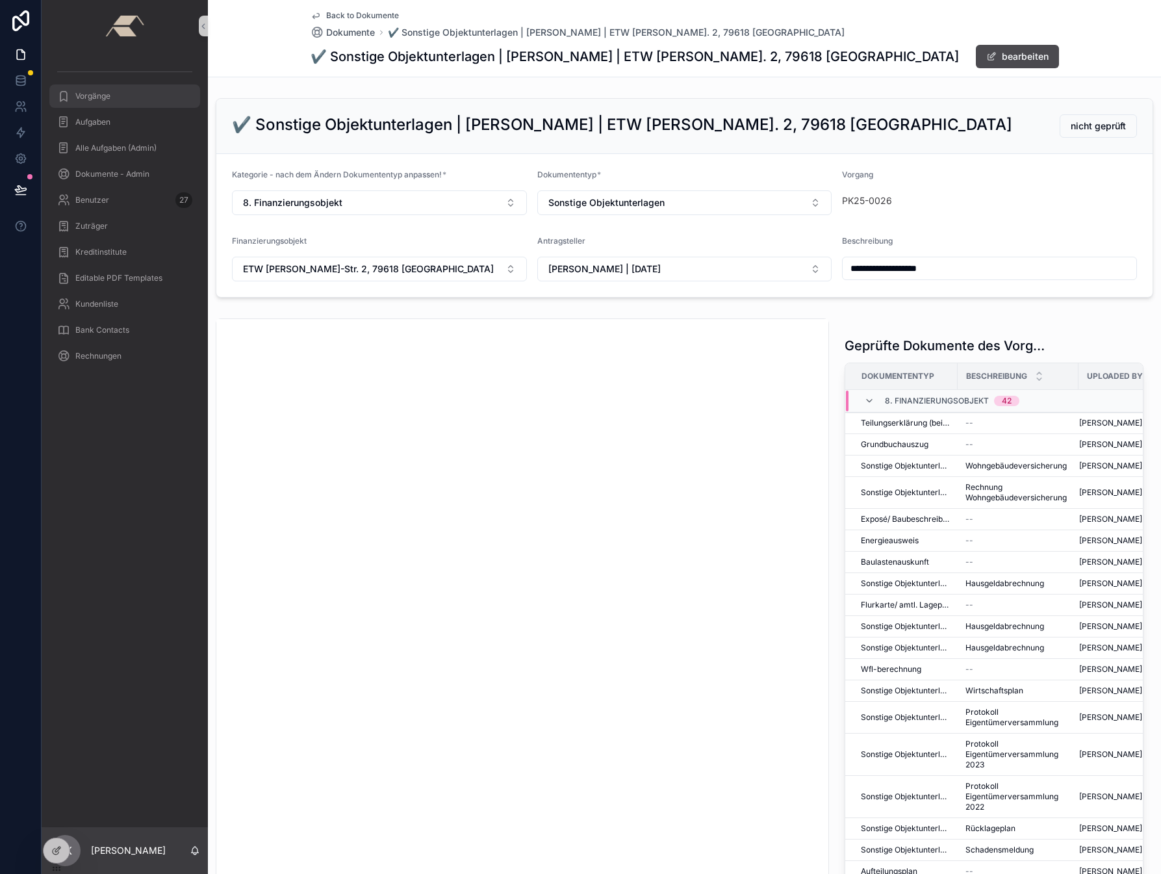
click at [85, 98] on span "Vorgänge" at bounding box center [92, 96] width 35 height 10
